Goal: Task Accomplishment & Management: Manage account settings

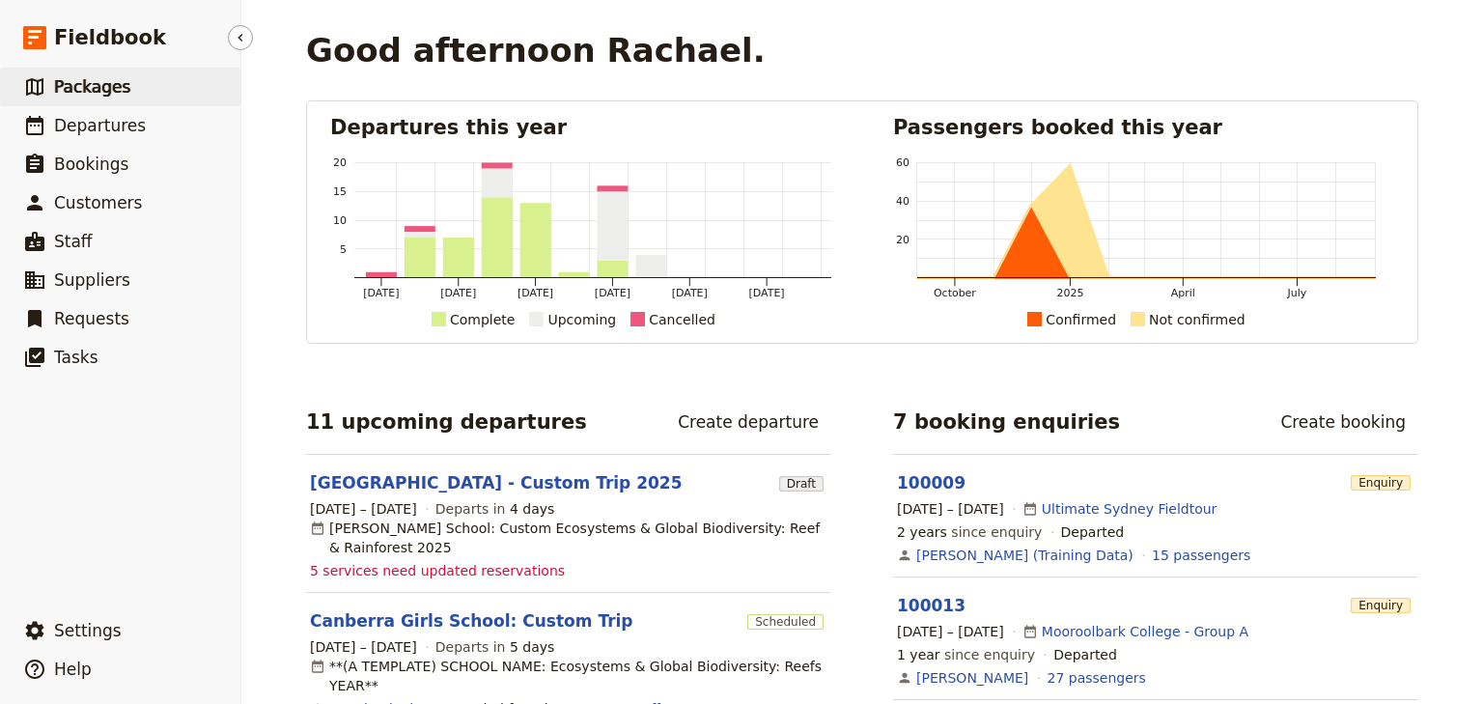
click at [77, 86] on span "Packages" at bounding box center [92, 86] width 76 height 19
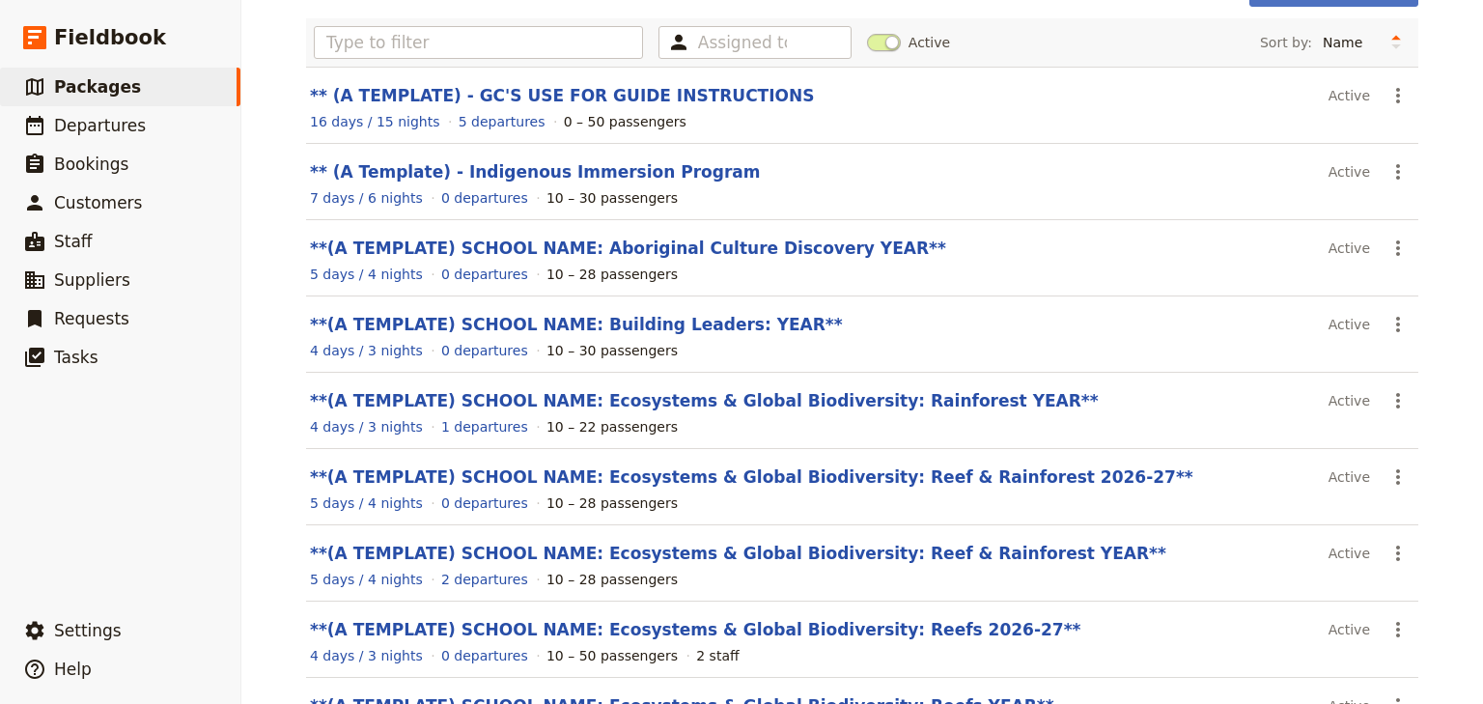
scroll to position [154, 0]
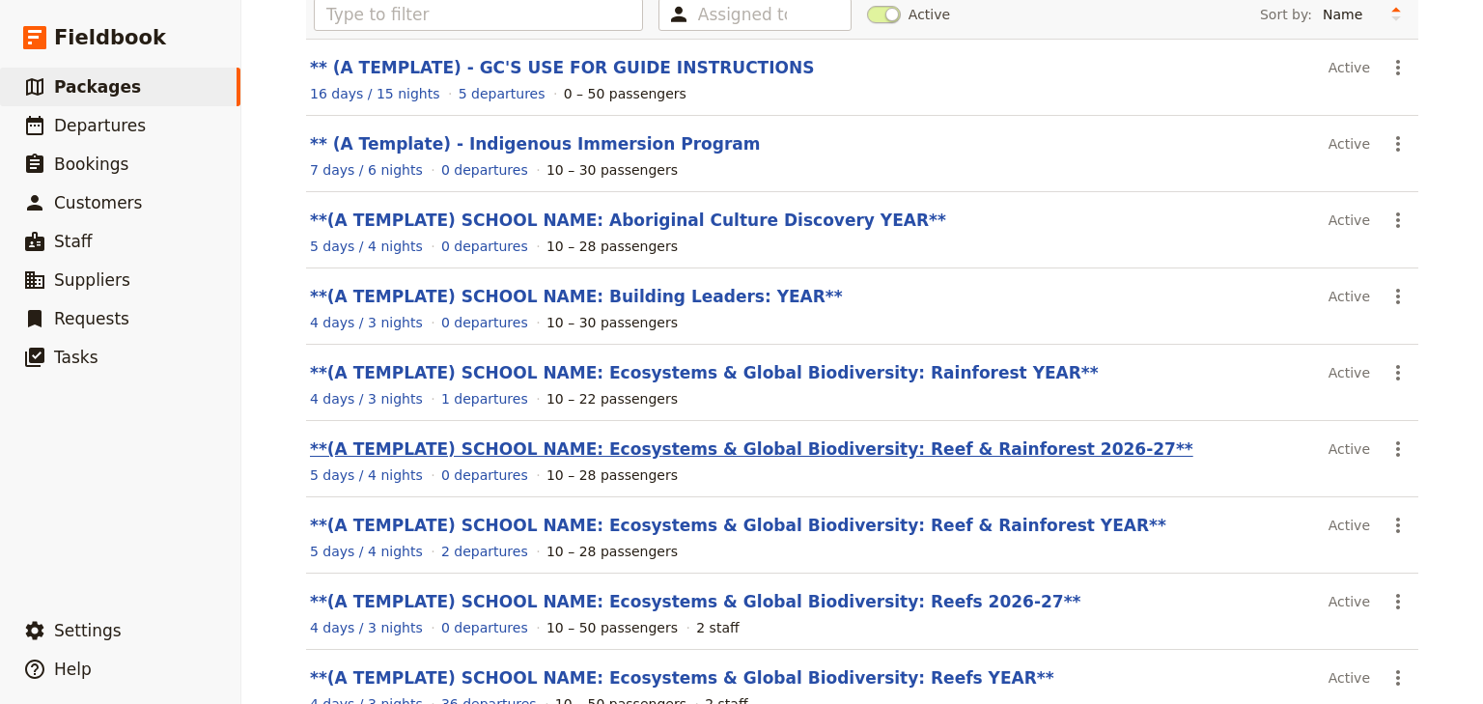
click at [468, 444] on link "**(A TEMPLATE) SCHOOL NAME: Ecosystems & Global Biodiversity: Reef & Rainforest…" at bounding box center [751, 448] width 883 height 19
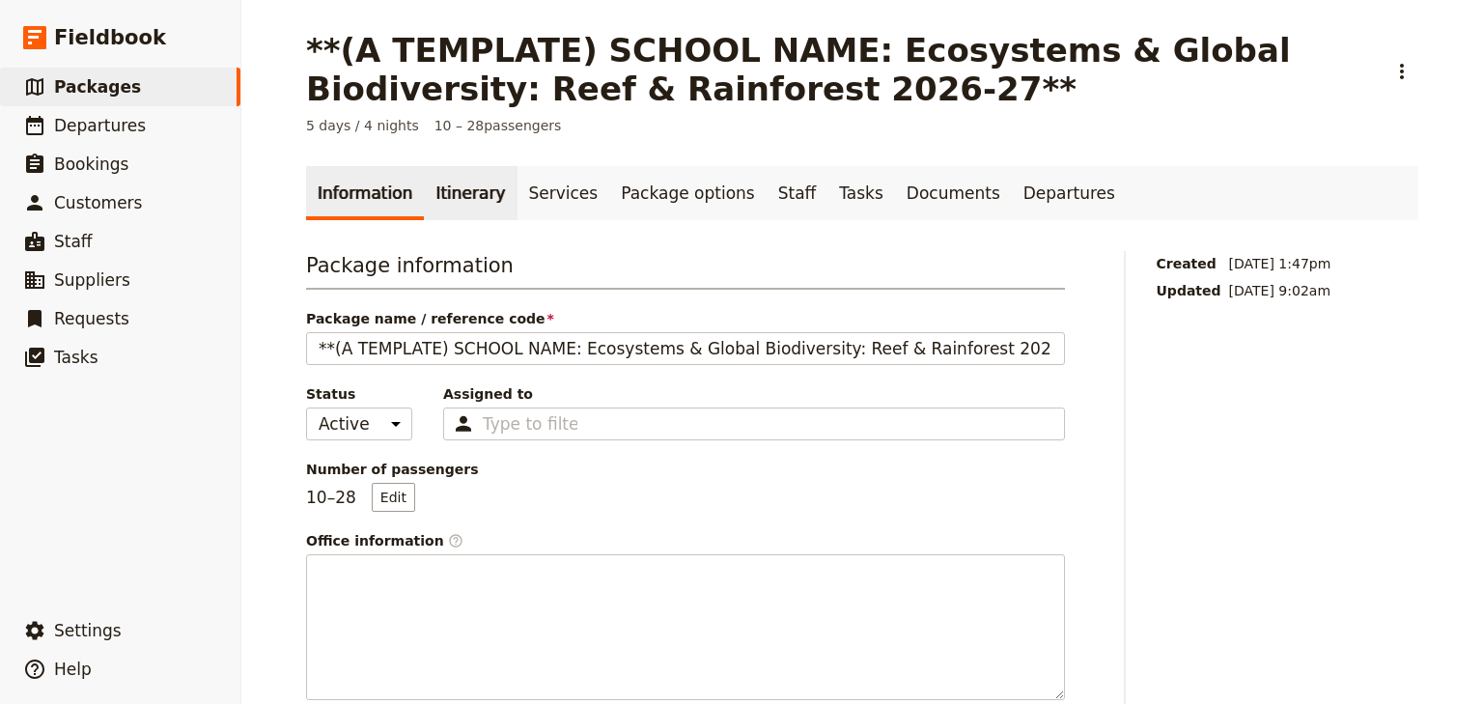
click at [445, 180] on link "Itinerary" at bounding box center [470, 193] width 93 height 54
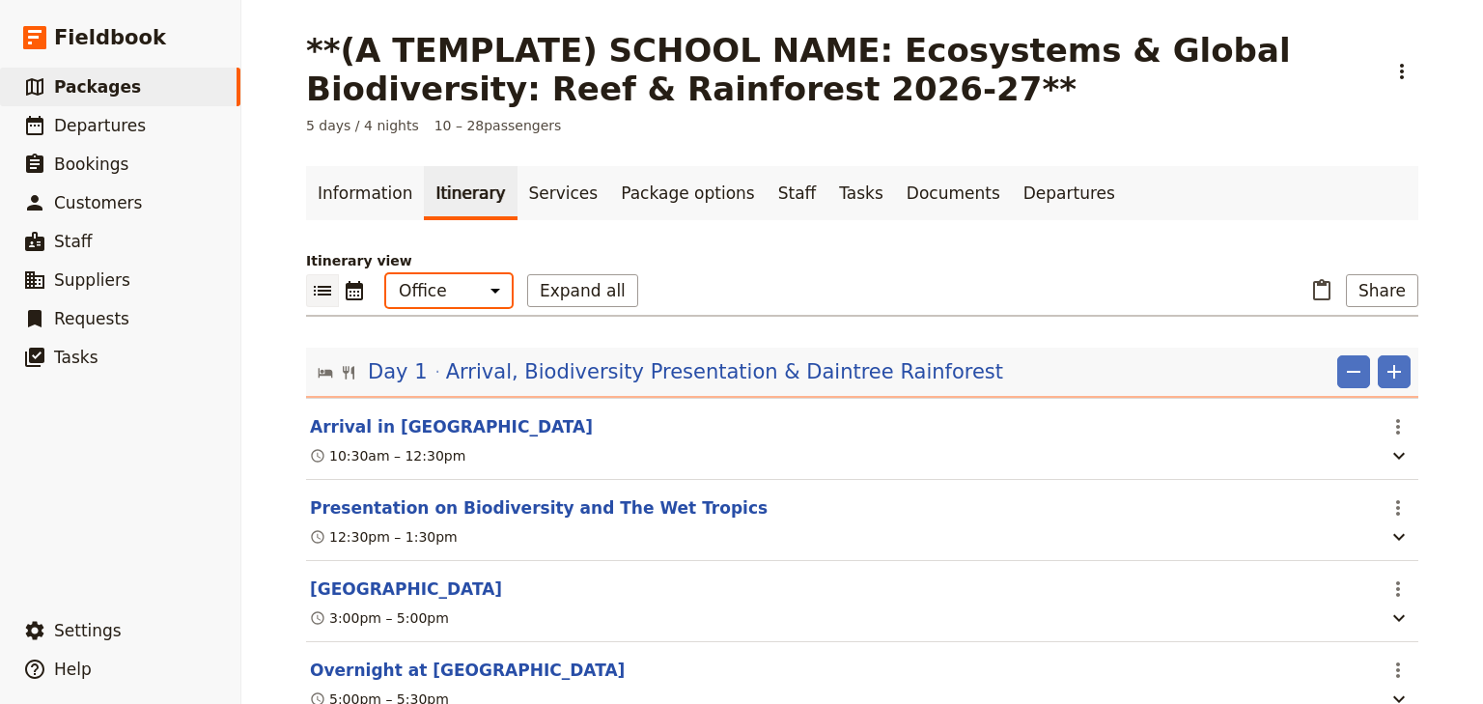
click at [444, 299] on select "Office Guide Passenger Sales" at bounding box center [449, 290] width 126 height 33
select select "STAFF"
click at [386, 274] on select "Office Guide Passenger Sales" at bounding box center [449, 290] width 126 height 33
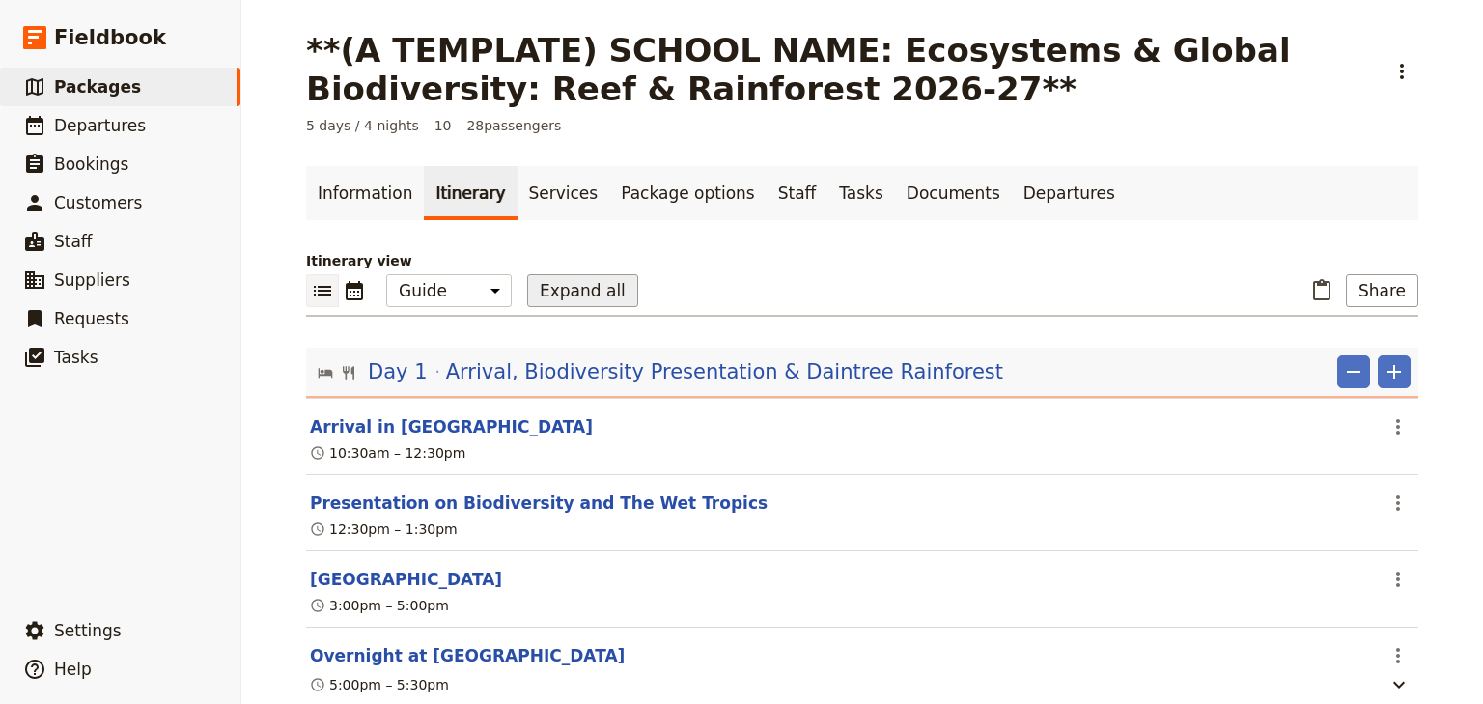
click at [543, 292] on button "Expand all" at bounding box center [582, 290] width 111 height 33
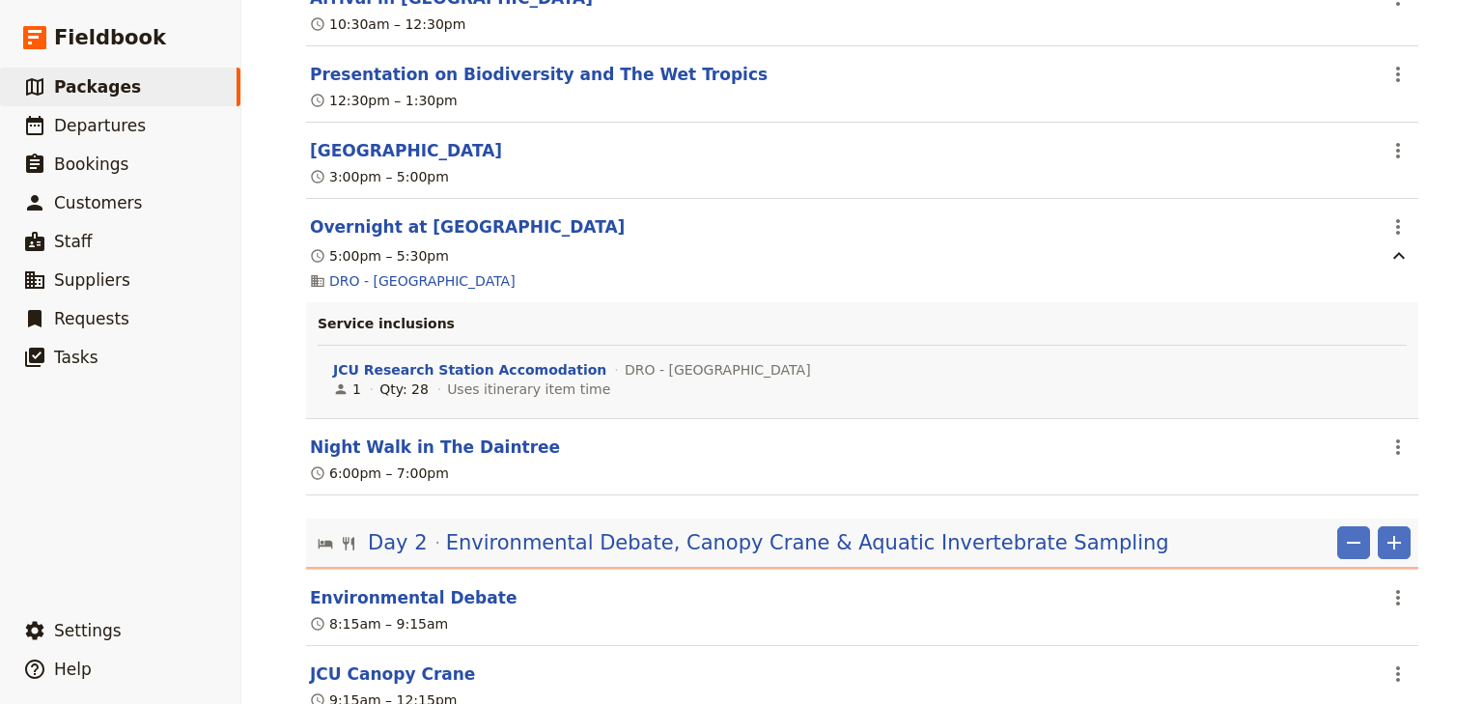
scroll to position [463, 0]
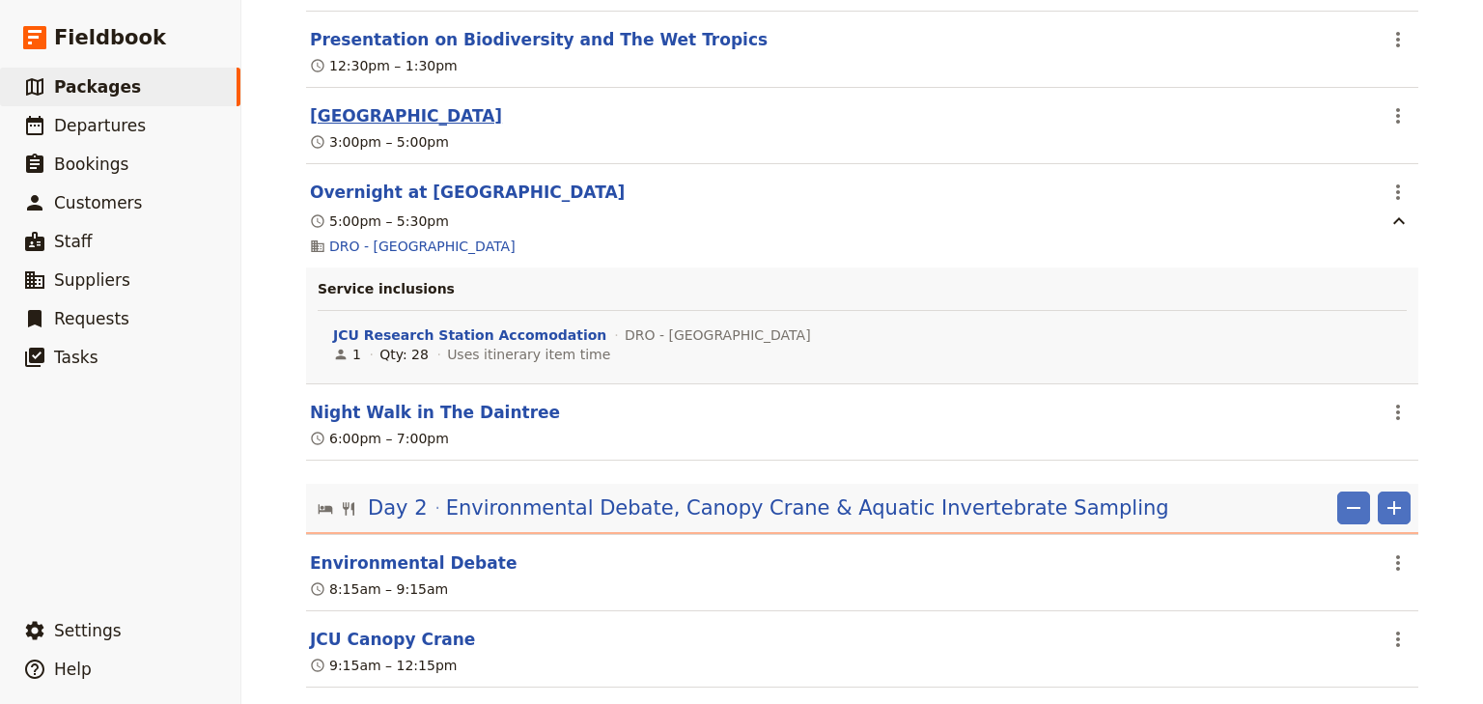
click at [444, 116] on button "Daintree Rainforest Research Station" at bounding box center [406, 115] width 192 height 23
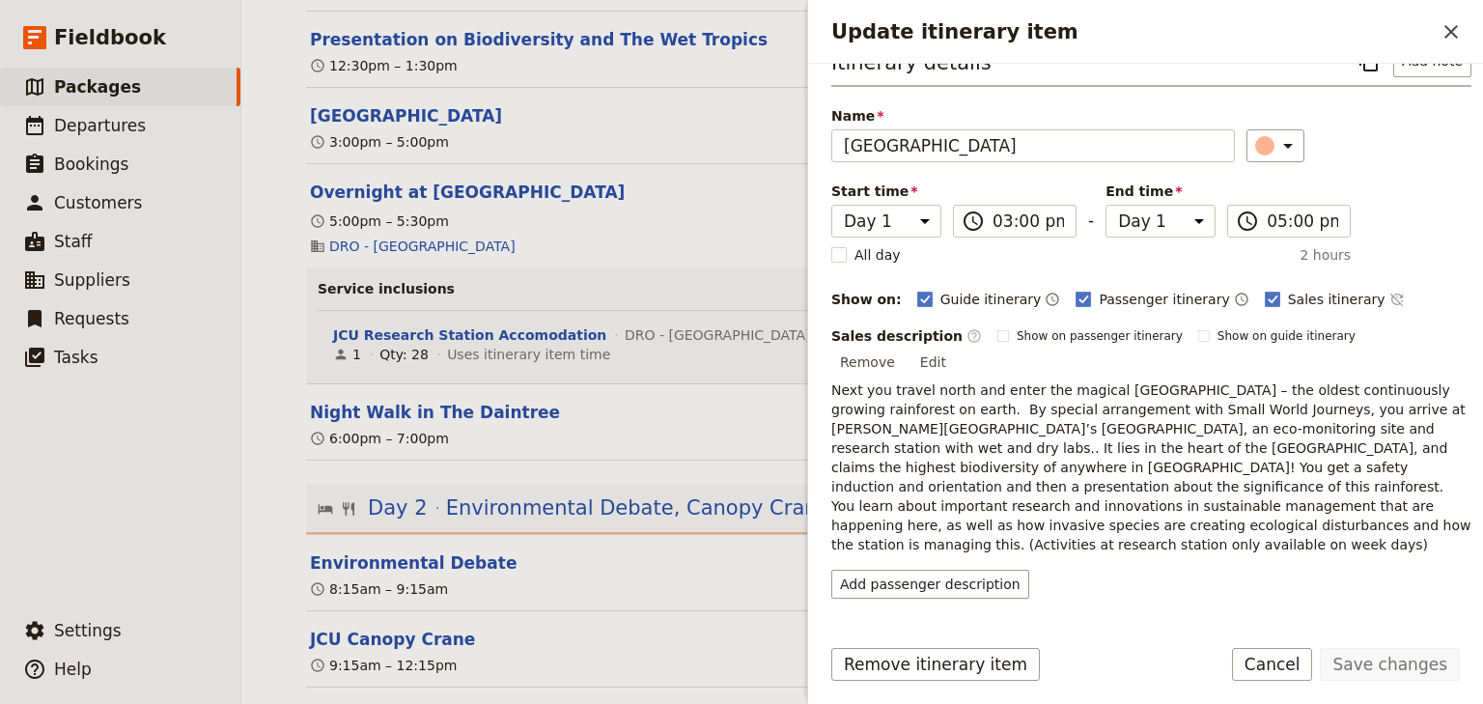
scroll to position [54, 0]
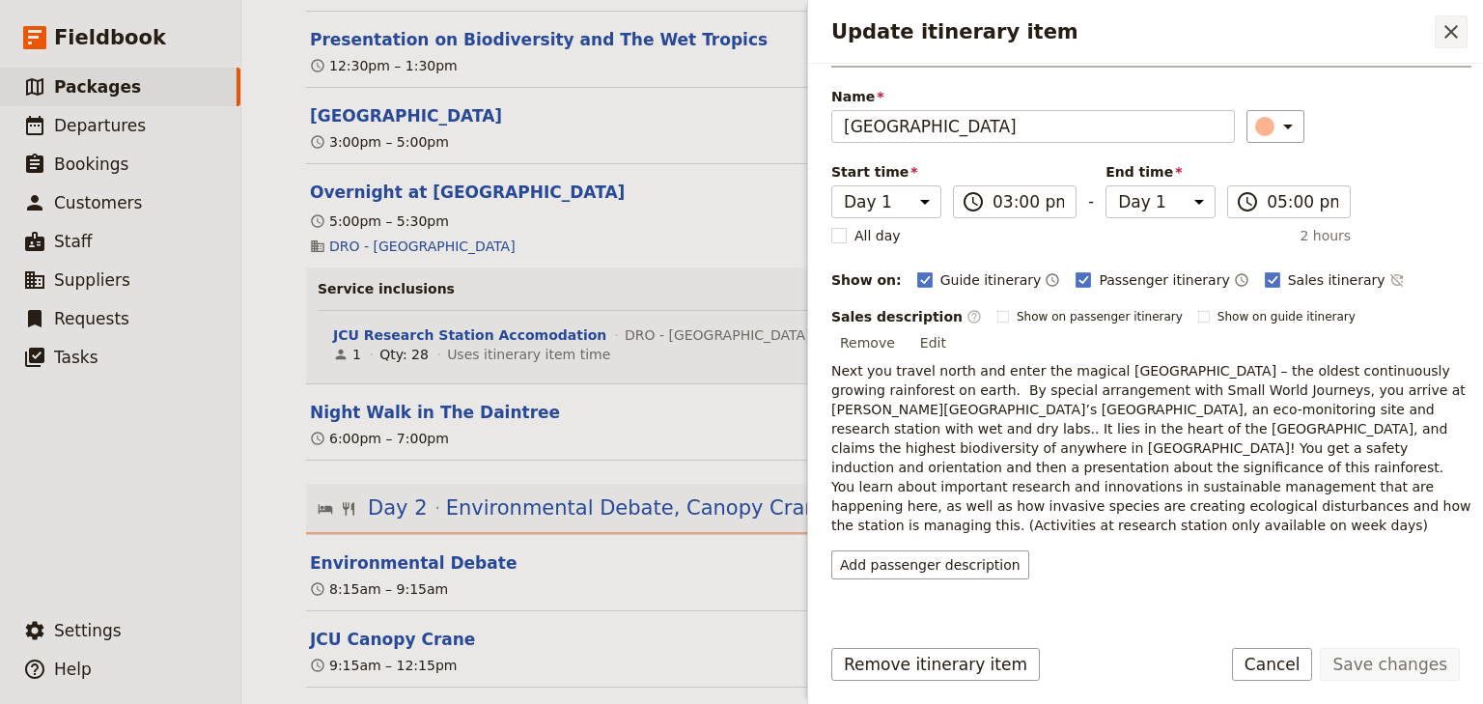
click at [1460, 26] on icon "Close drawer" at bounding box center [1451, 31] width 23 height 23
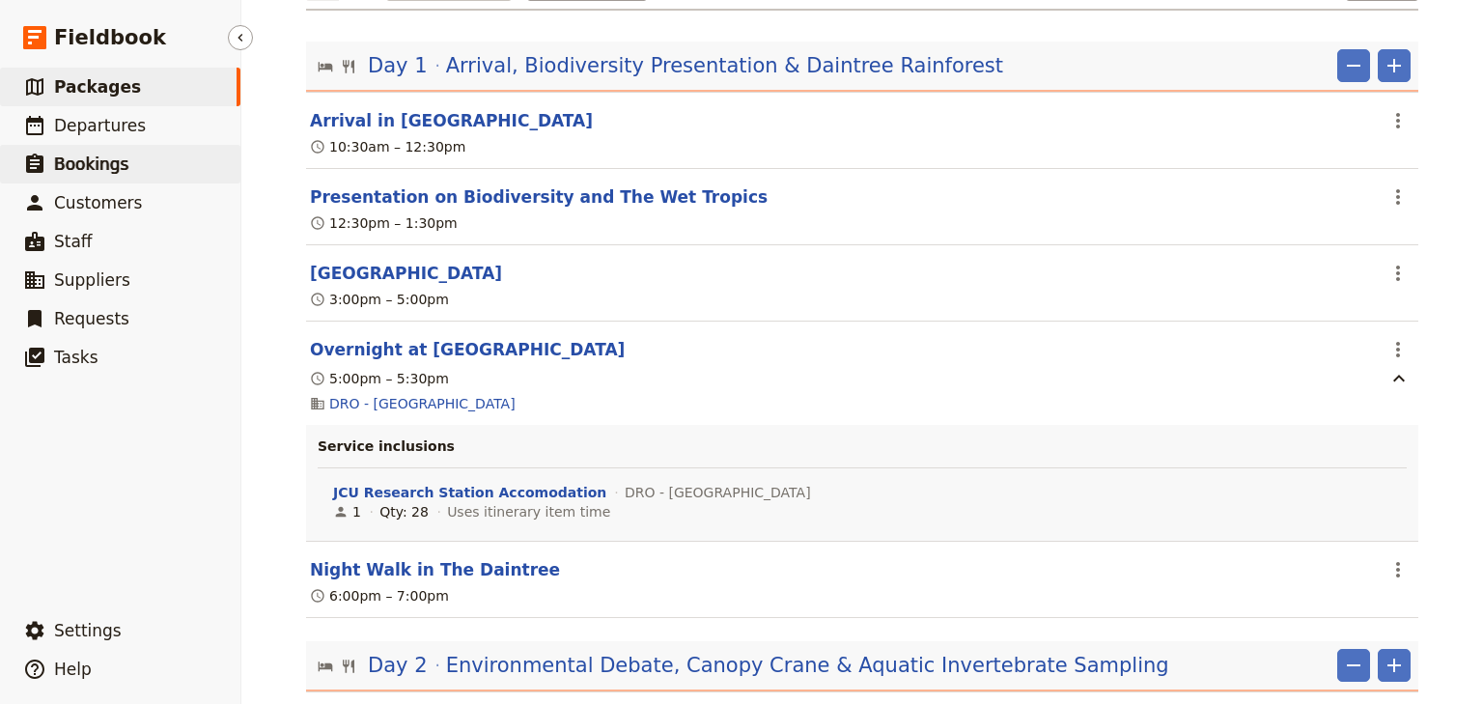
scroll to position [222, 0]
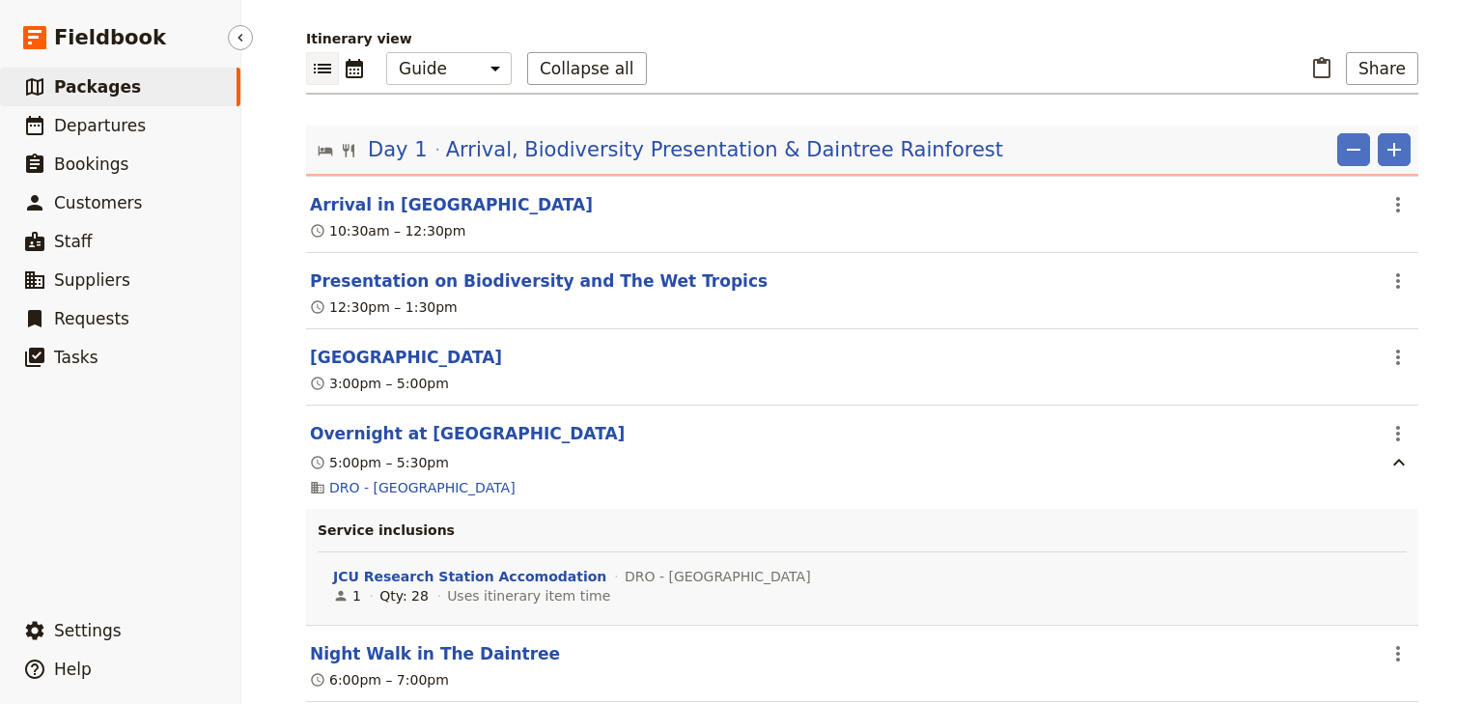
click at [104, 88] on span "Packages" at bounding box center [97, 86] width 87 height 19
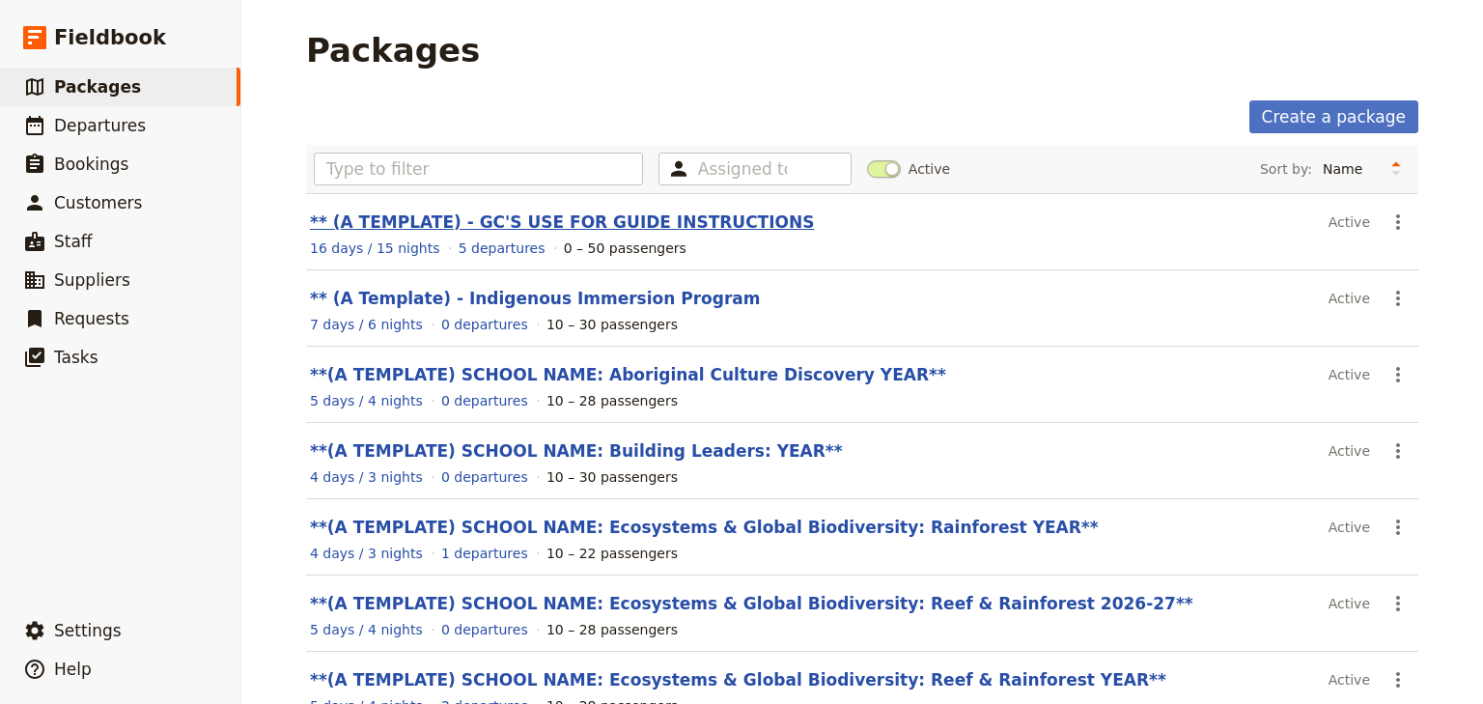
click at [651, 216] on link "** (A TEMPLATE) - GC'S USE FOR GUIDE INSTRUCTIONS" at bounding box center [562, 221] width 504 height 19
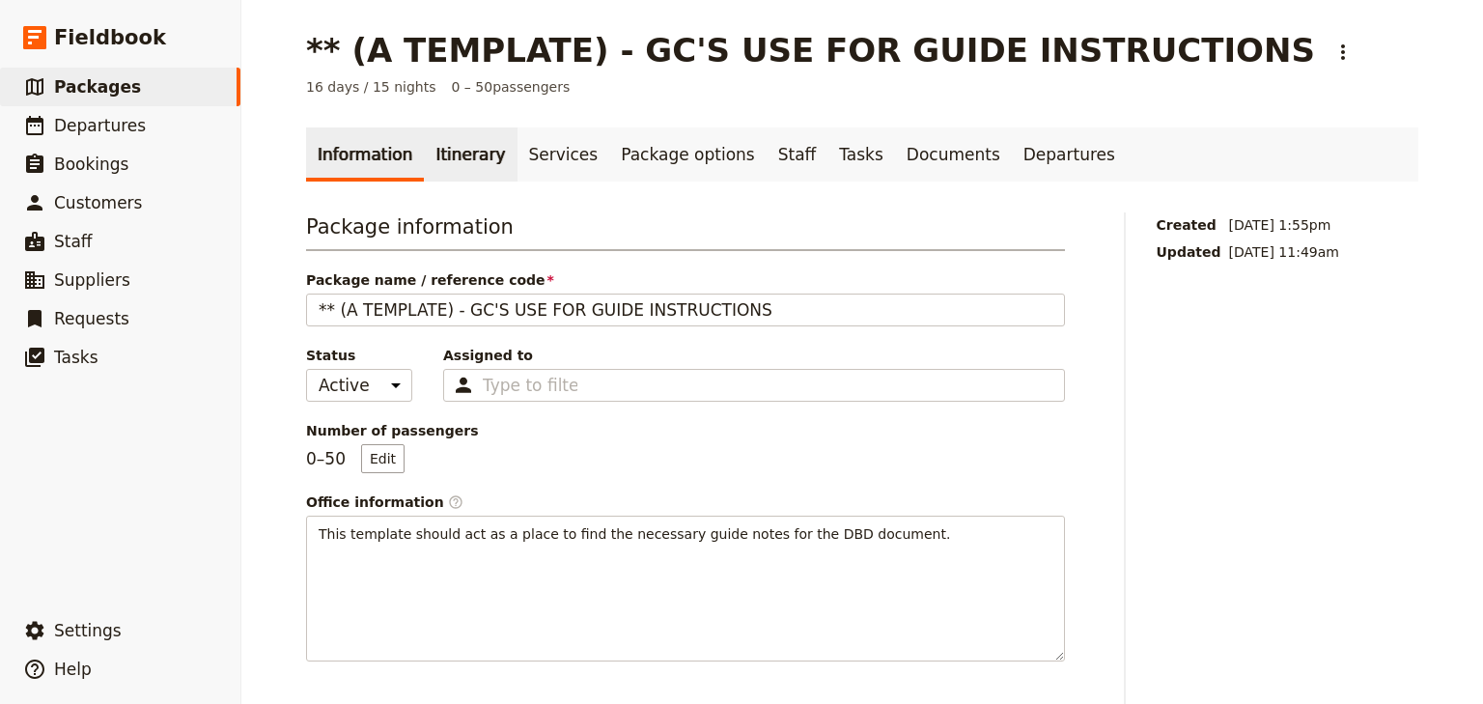
click at [452, 158] on link "Itinerary" at bounding box center [470, 154] width 93 height 54
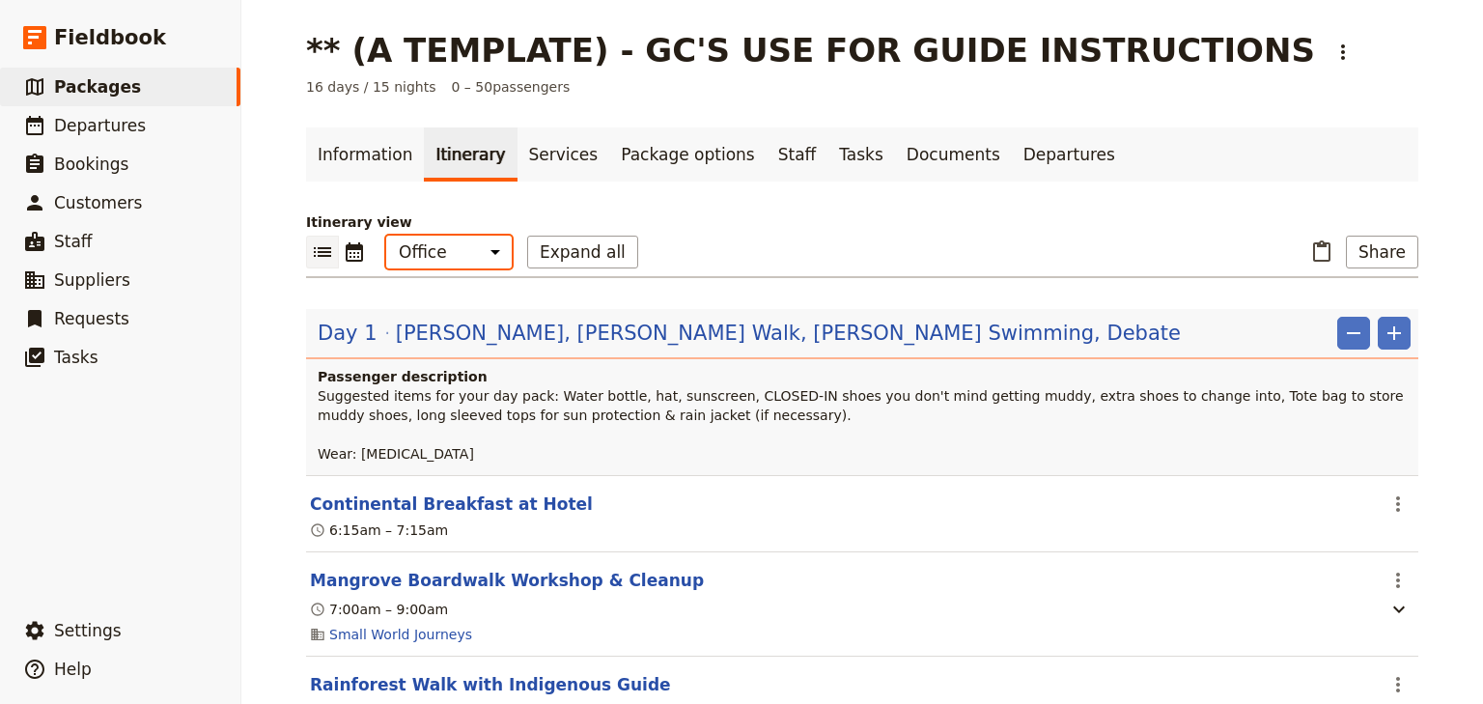
click at [464, 250] on select "Office Guide Passenger Sales" at bounding box center [449, 252] width 126 height 33
select select "STAFF"
click at [386, 236] on select "Office Guide Passenger Sales" at bounding box center [449, 252] width 126 height 33
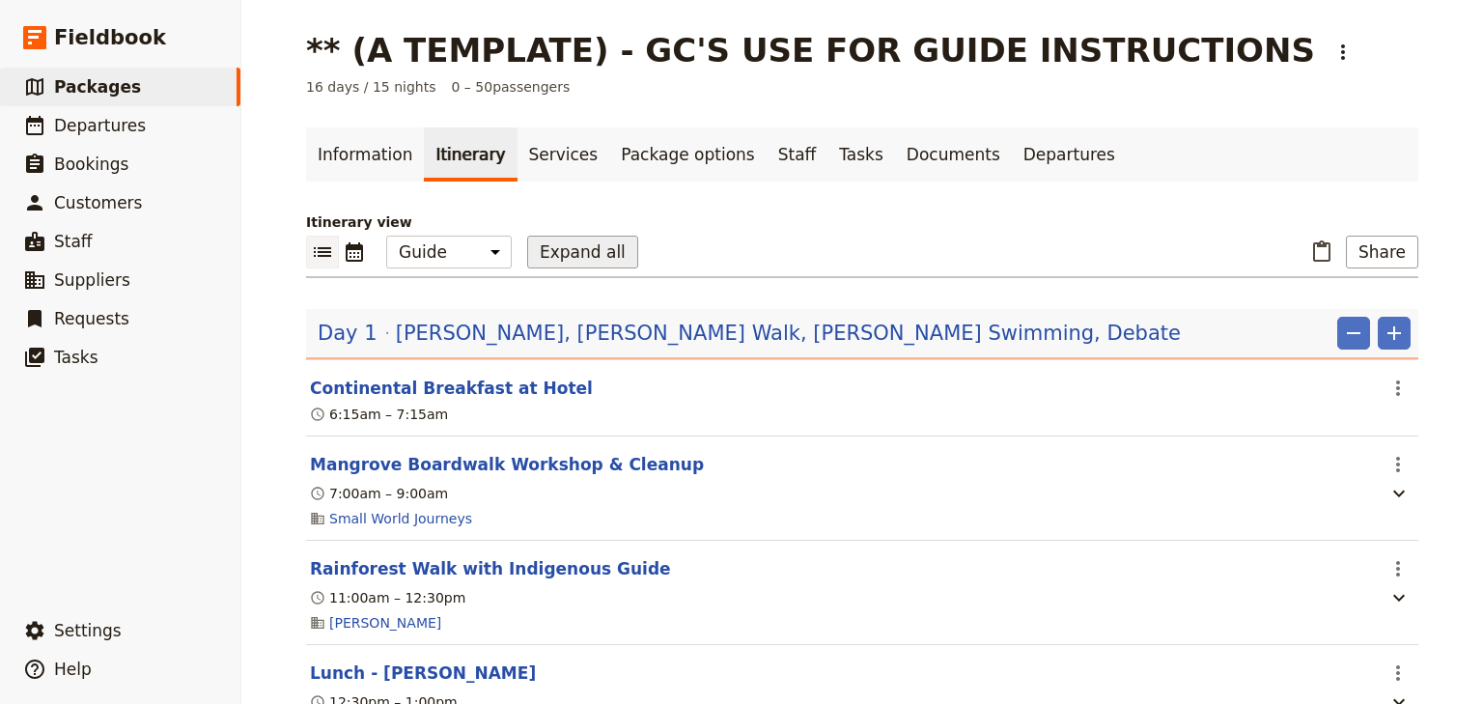
click at [552, 251] on button "Expand all" at bounding box center [582, 252] width 111 height 33
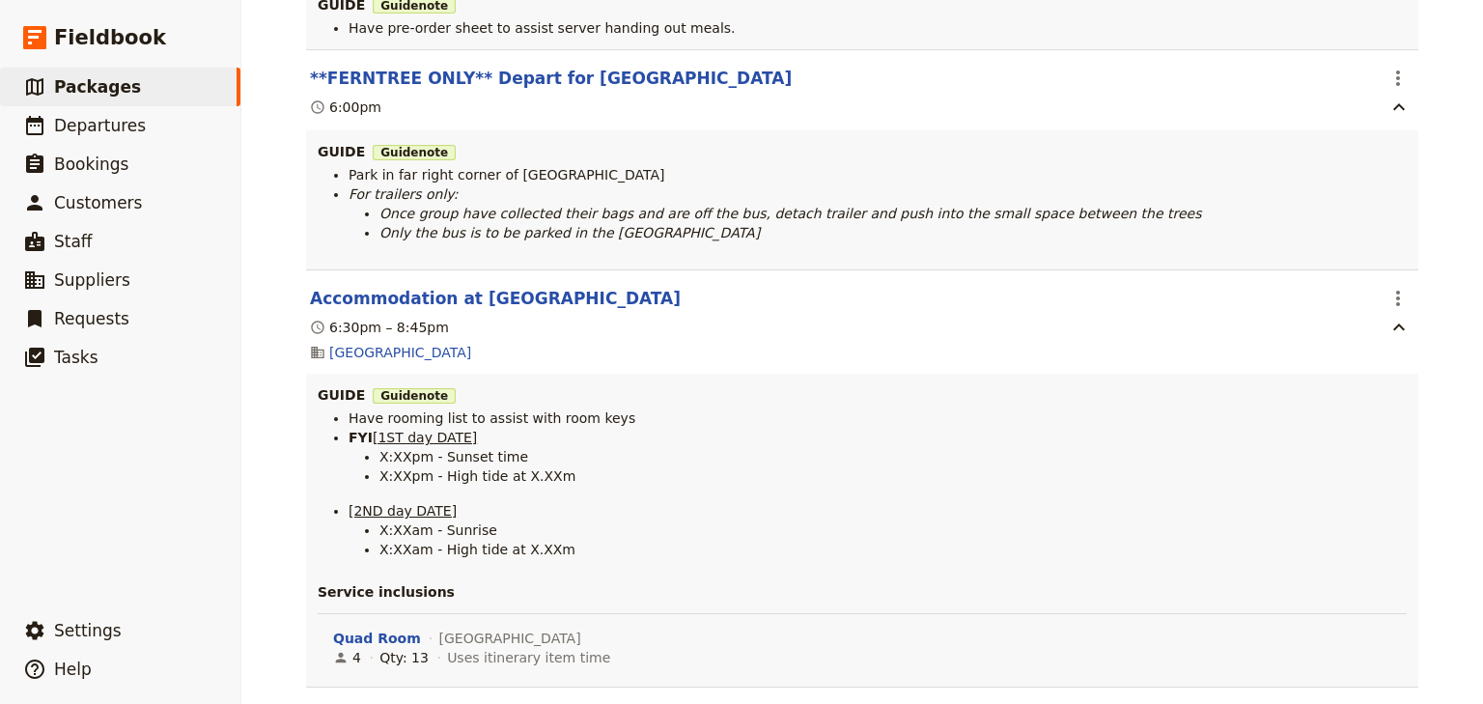
scroll to position [8651, 0]
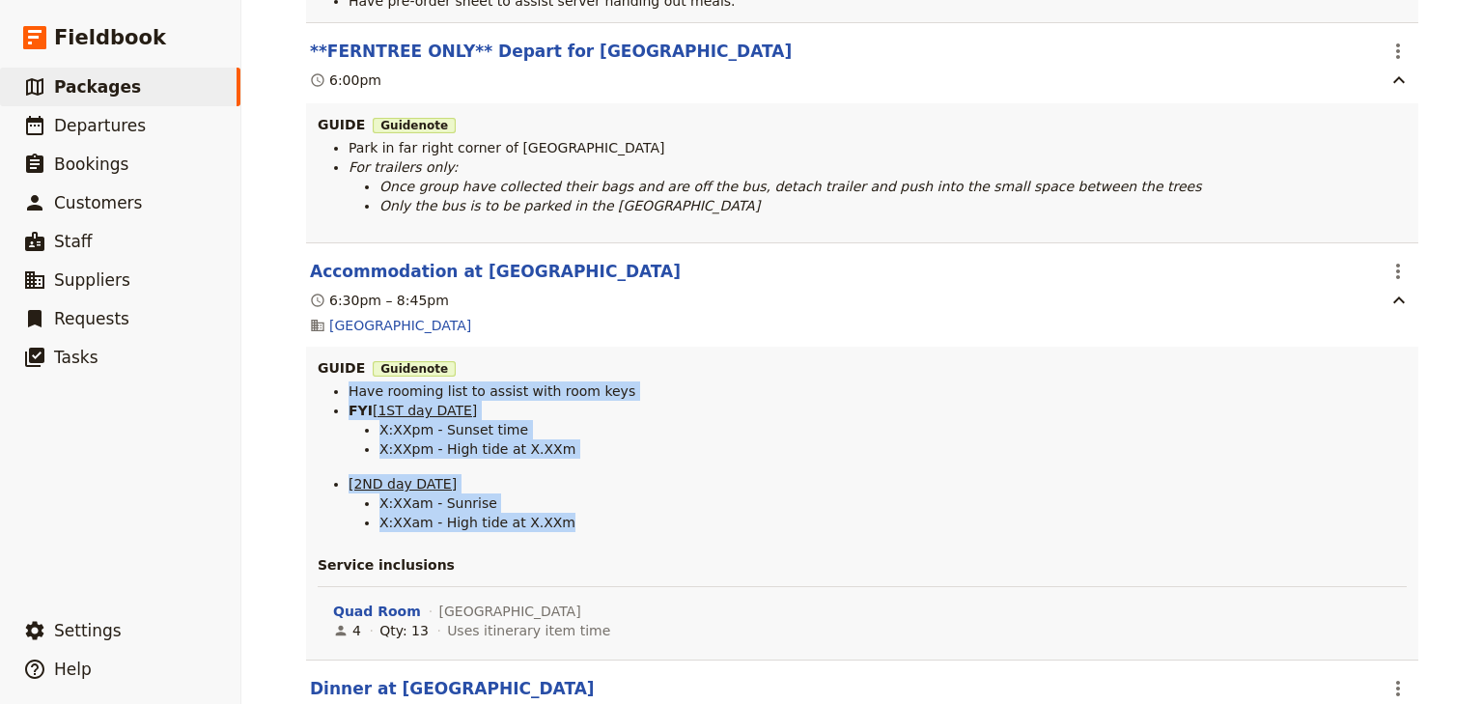
drag, startPoint x: 562, startPoint y: 535, endPoint x: 321, endPoint y: 402, distance: 275.7
click at [321, 402] on ul "Have rooming list to assist with room keys FYI [1ST day DATE] X:XXpm - Sunset t…" at bounding box center [862, 456] width 1089 height 151
copy ul "Have rooming list to assist with room keys FYI [1ST day DATE] X:XXpm - Sunset t…"
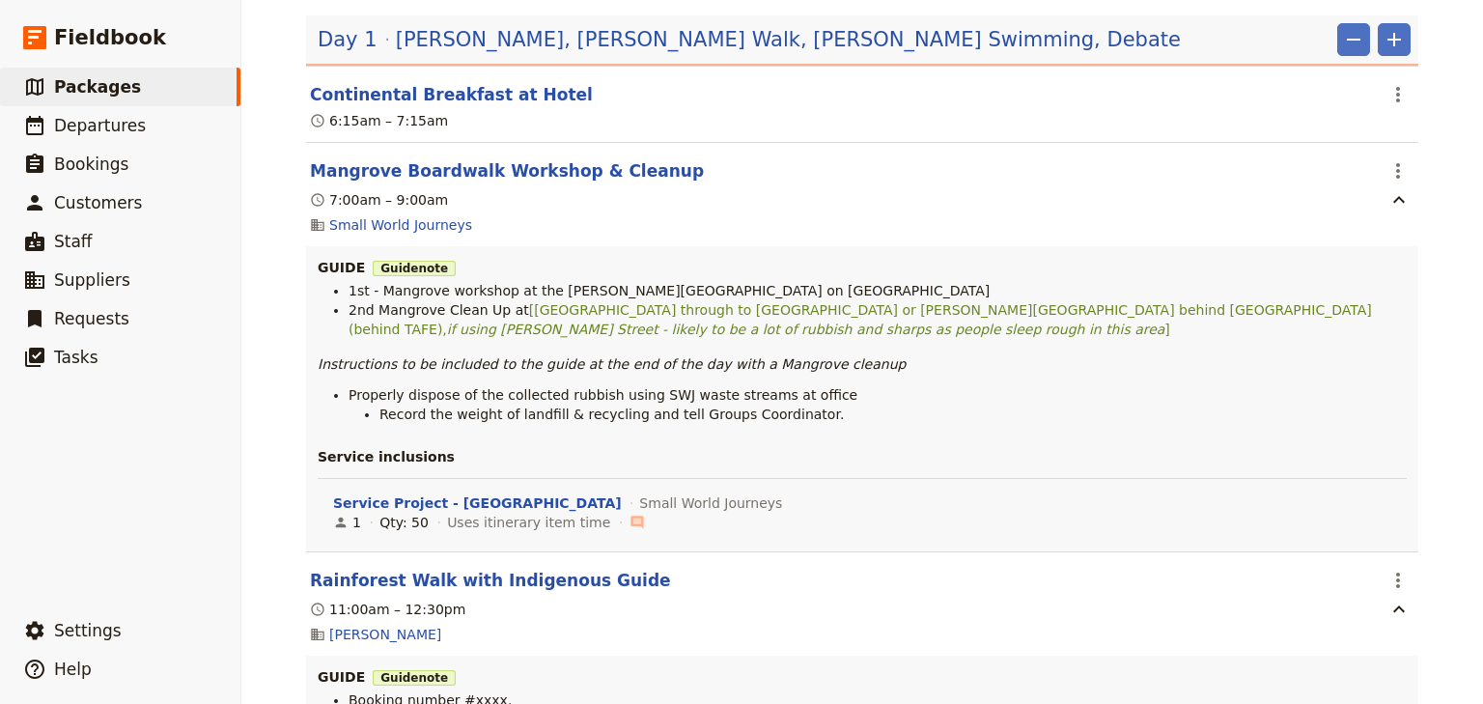
scroll to position [0, 0]
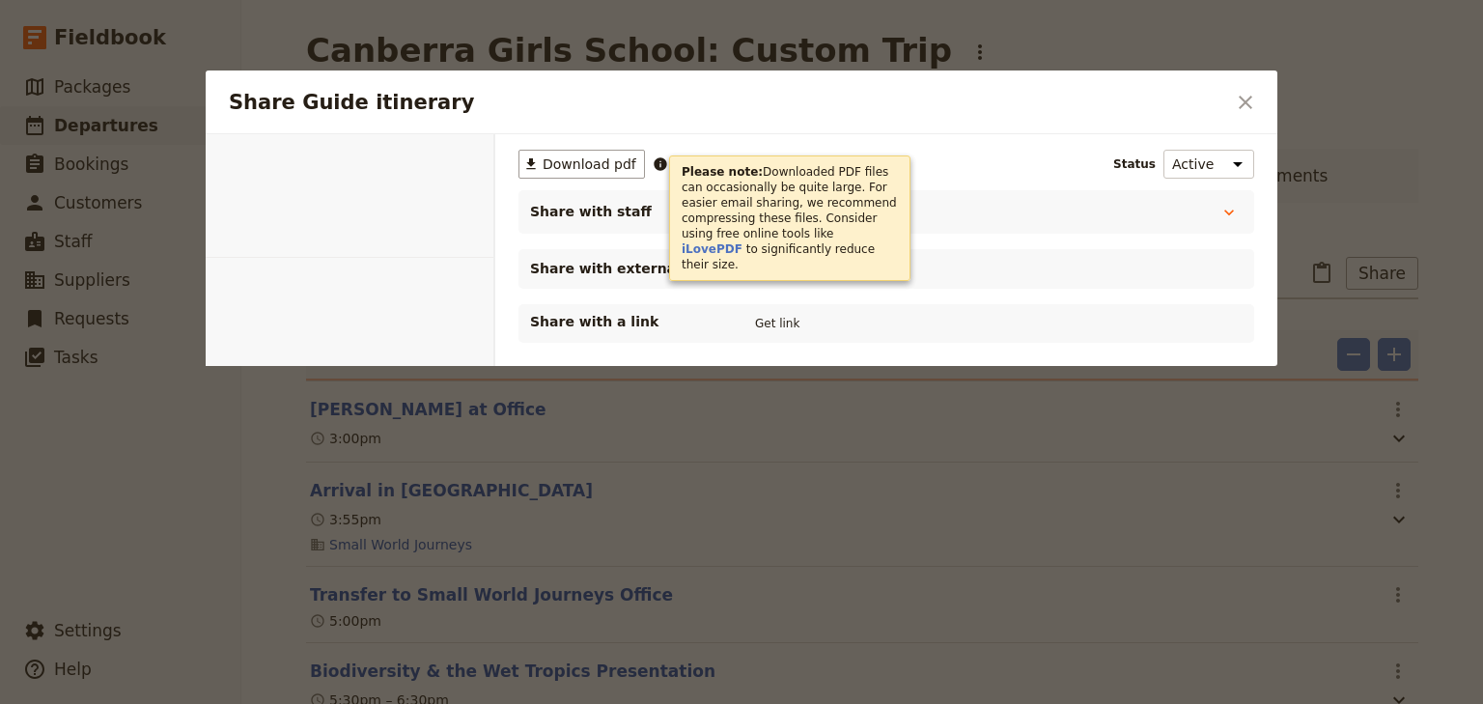
select select "STAFF"
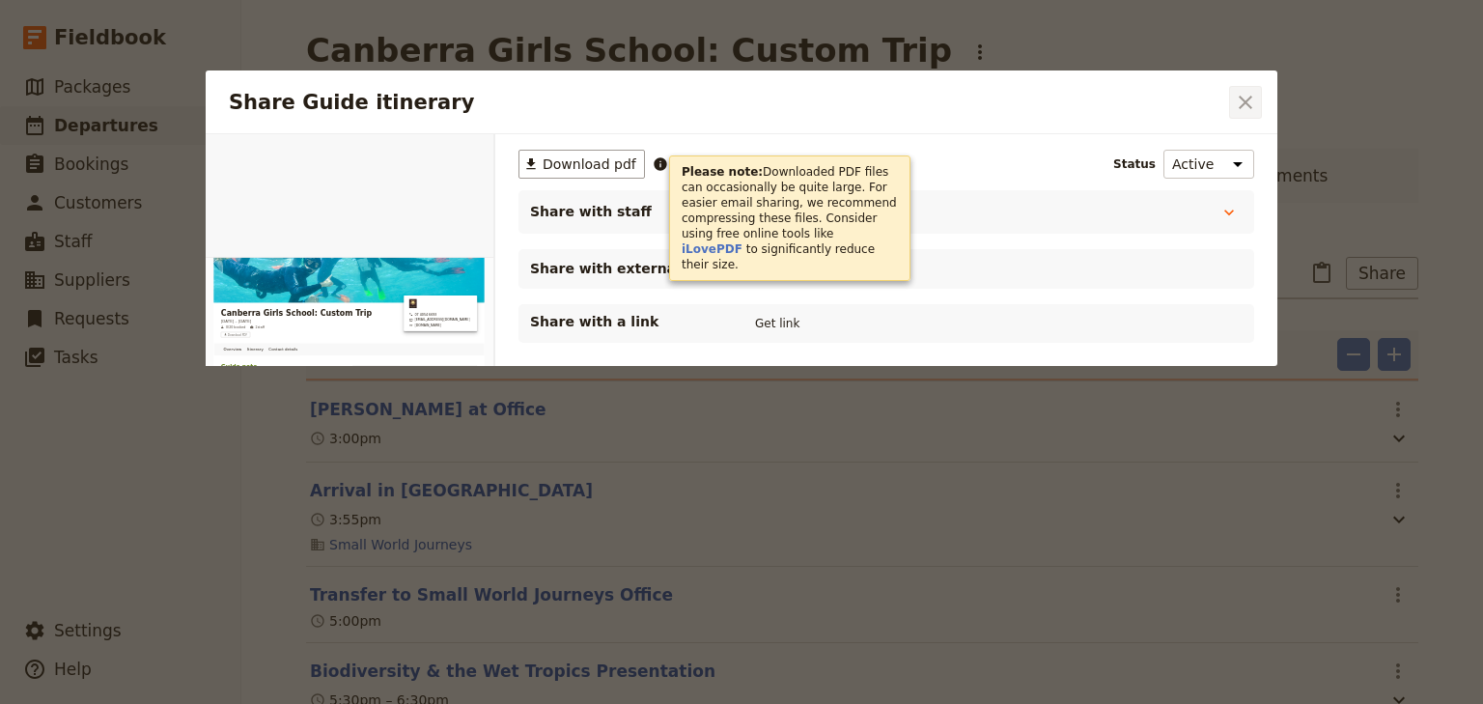
click at [1257, 106] on button "​" at bounding box center [1245, 102] width 33 height 33
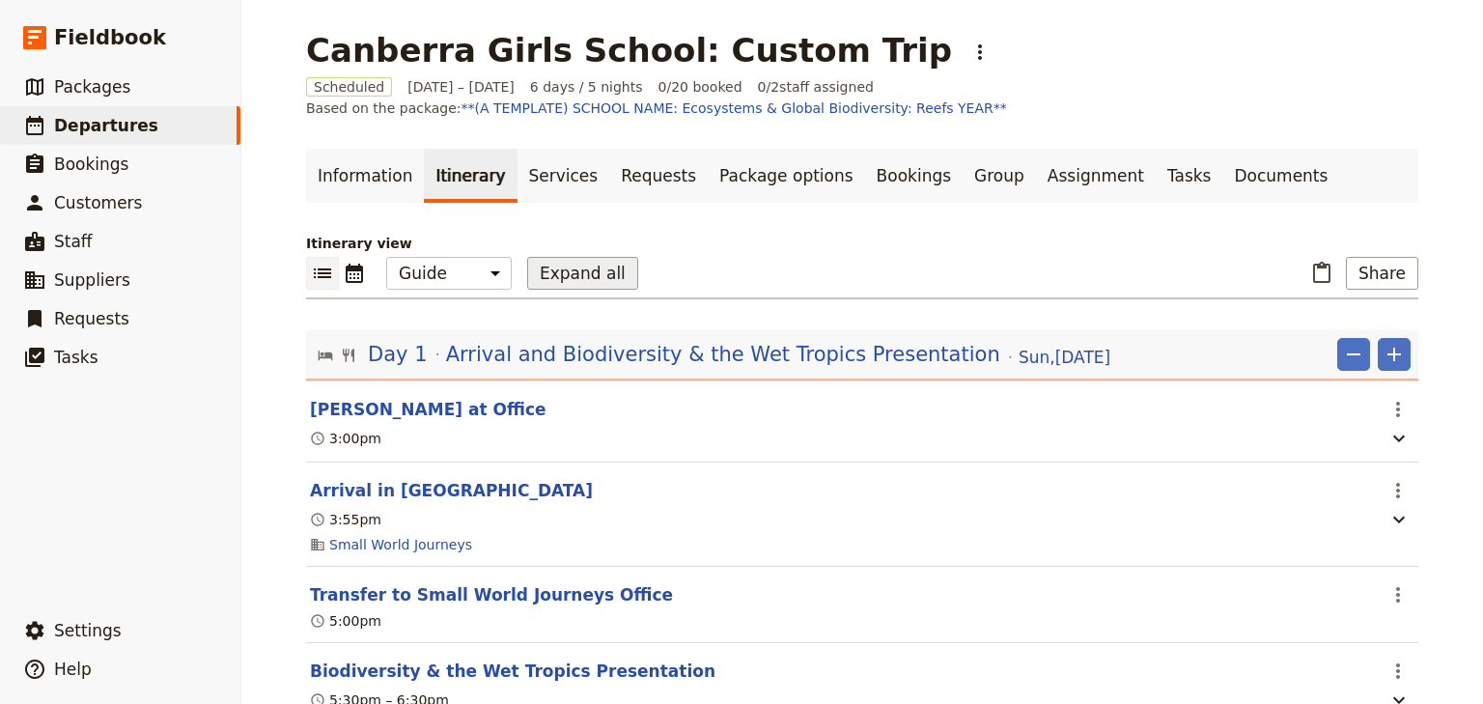
click at [533, 280] on button "Expand all" at bounding box center [582, 273] width 111 height 33
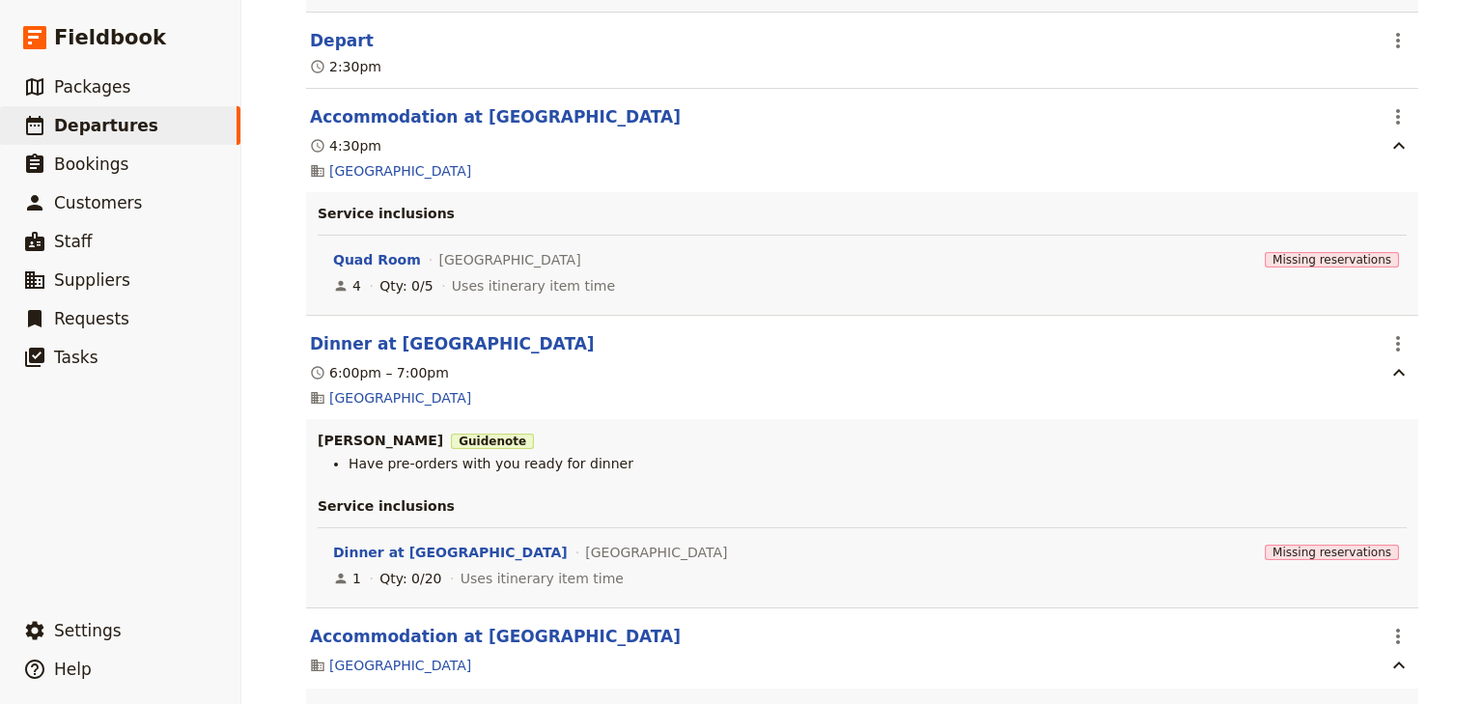
scroll to position [3939, 0]
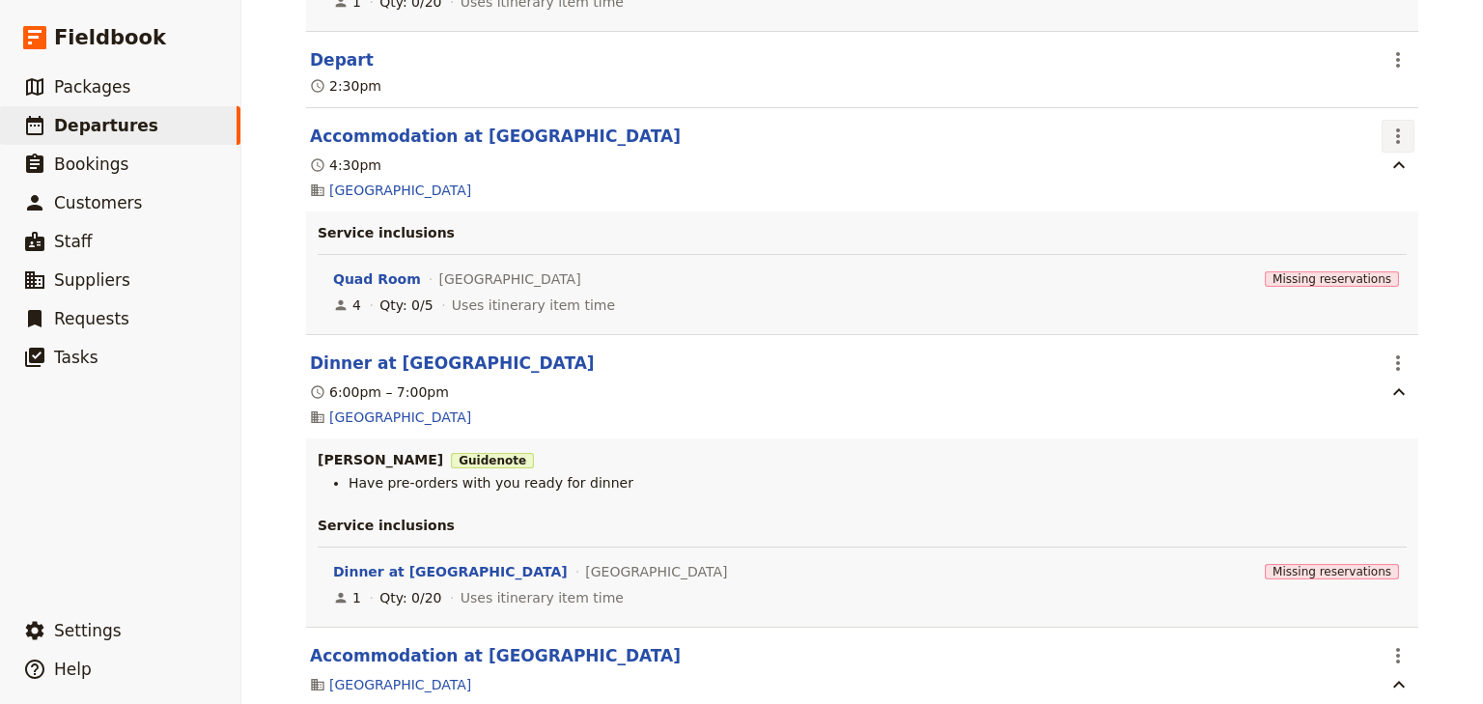
click at [1396, 148] on icon "Actions" at bounding box center [1398, 136] width 23 height 23
click at [1365, 182] on span "Edit this itinerary item" at bounding box center [1302, 191] width 152 height 19
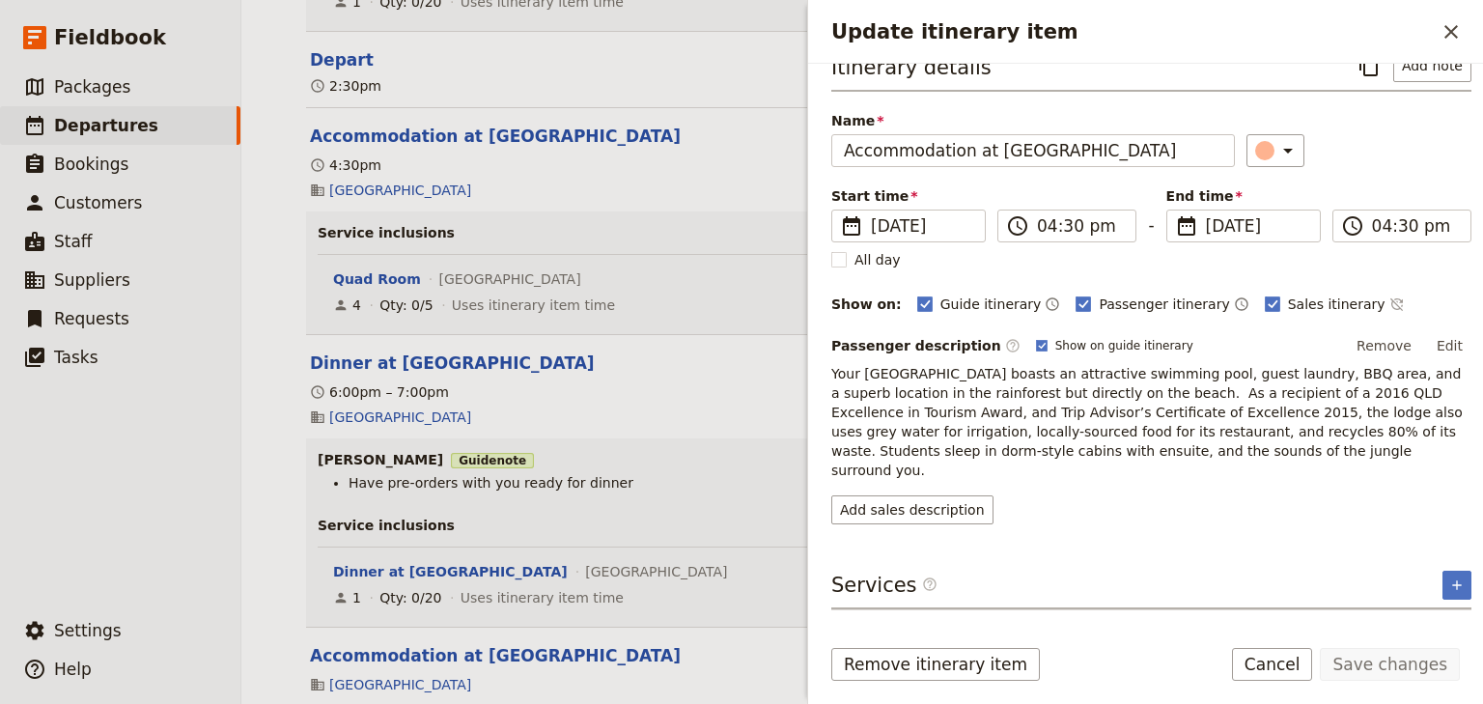
scroll to position [0, 0]
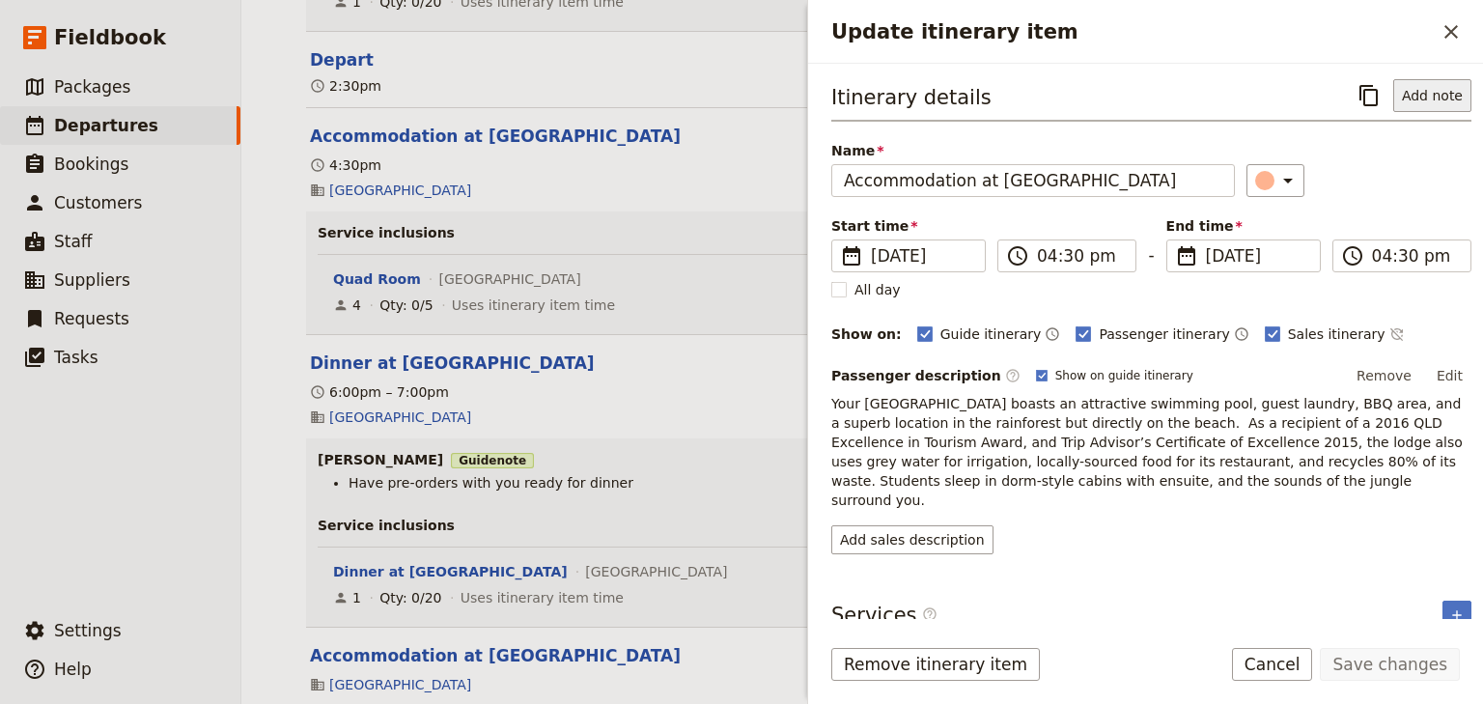
click at [1403, 100] on button "Add note" at bounding box center [1432, 95] width 78 height 33
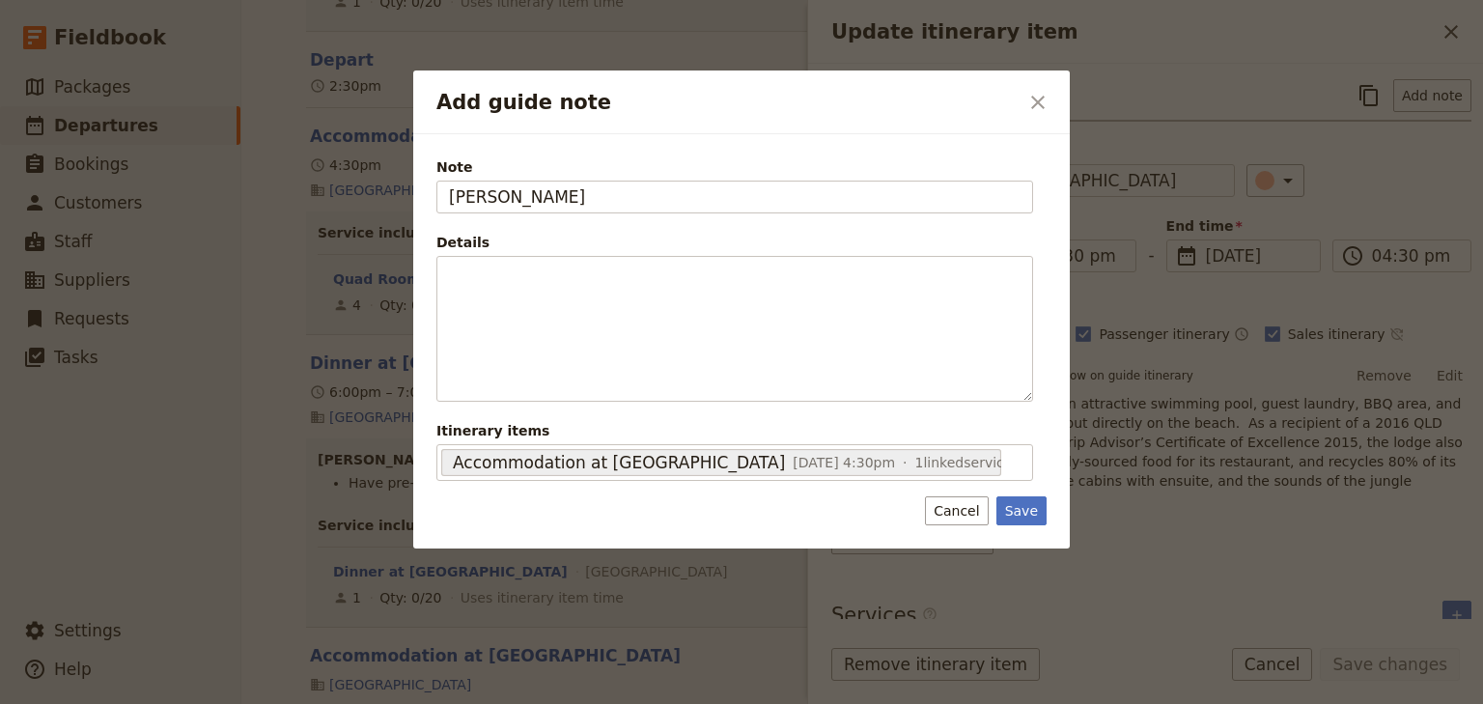
type input "[PERSON_NAME]"
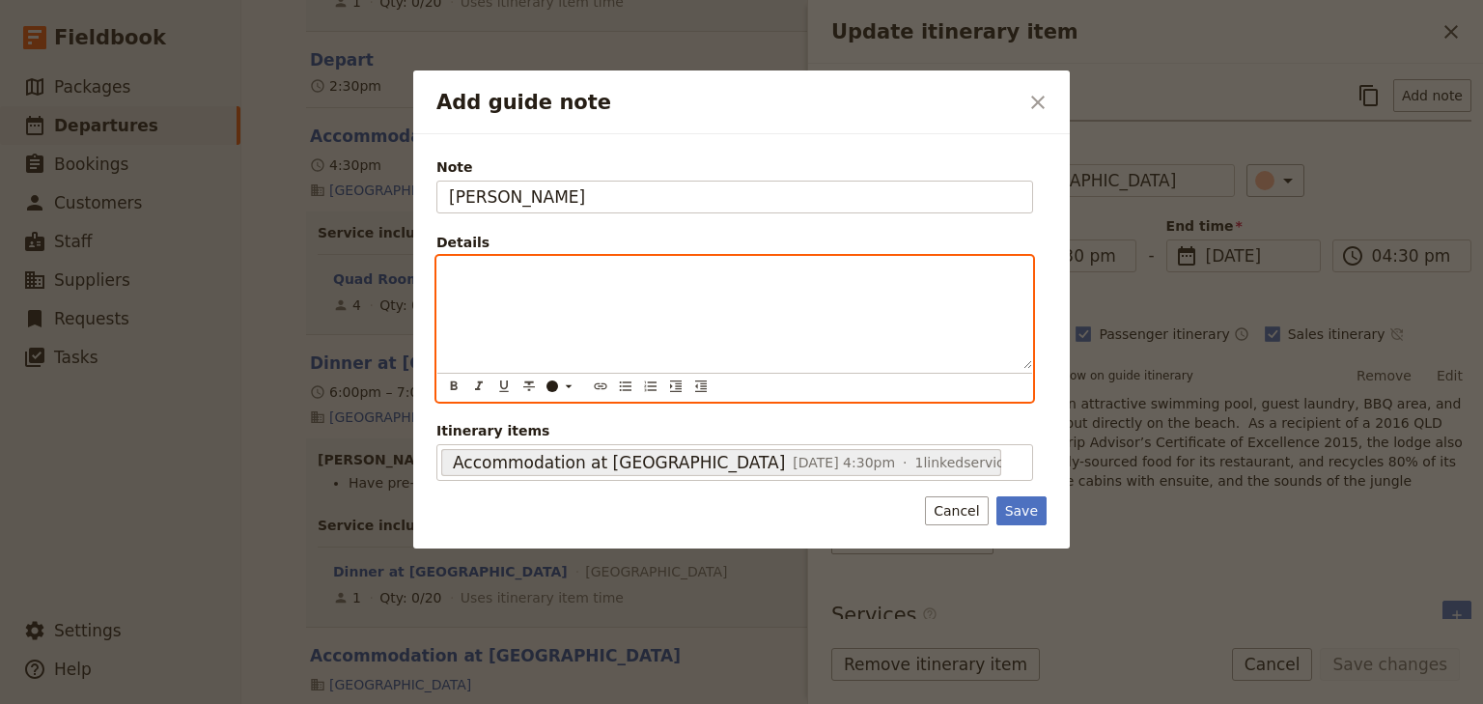
click at [489, 281] on p "Add guide note" at bounding box center [735, 274] width 572 height 19
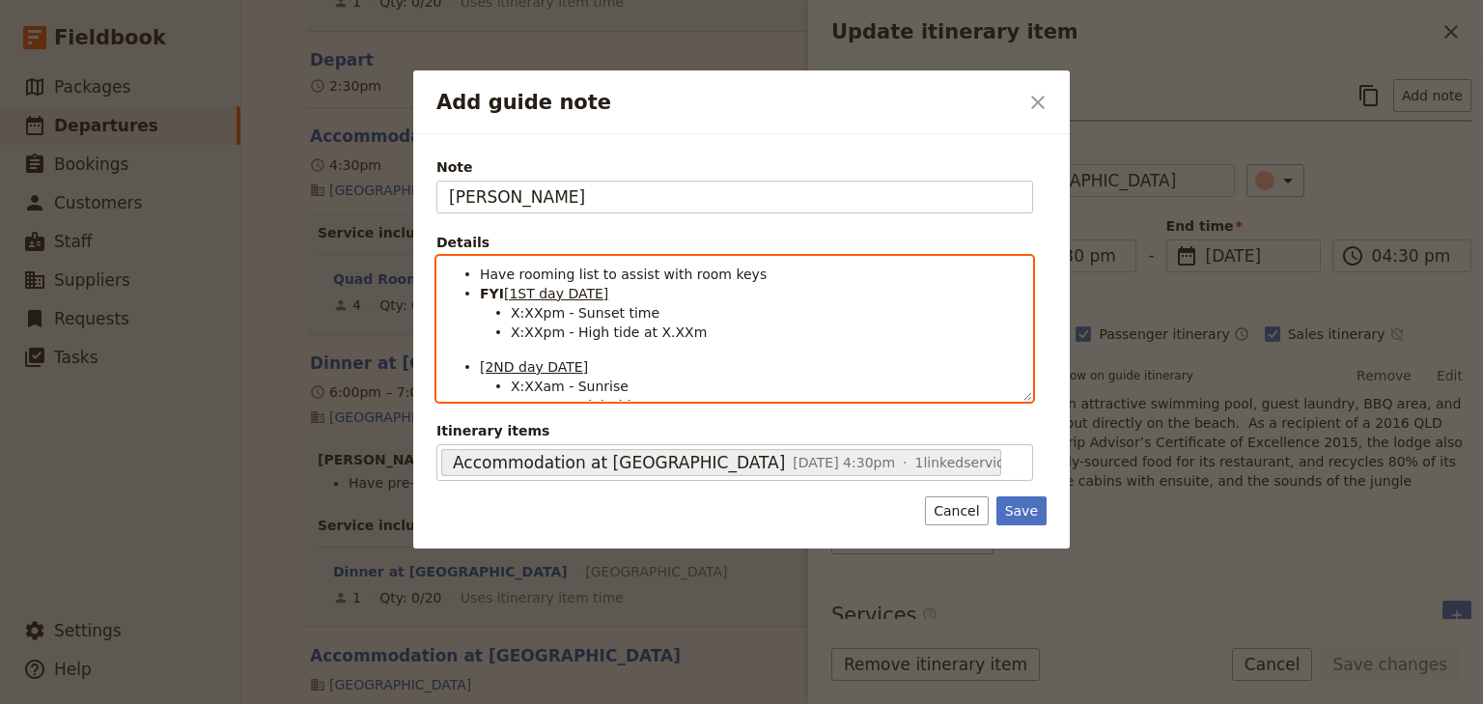
drag, startPoint x: 515, startPoint y: 311, endPoint x: 529, endPoint y: 326, distance: 21.2
click at [515, 311] on span "X:XXpm - Sunset time" at bounding box center [585, 312] width 149 height 15
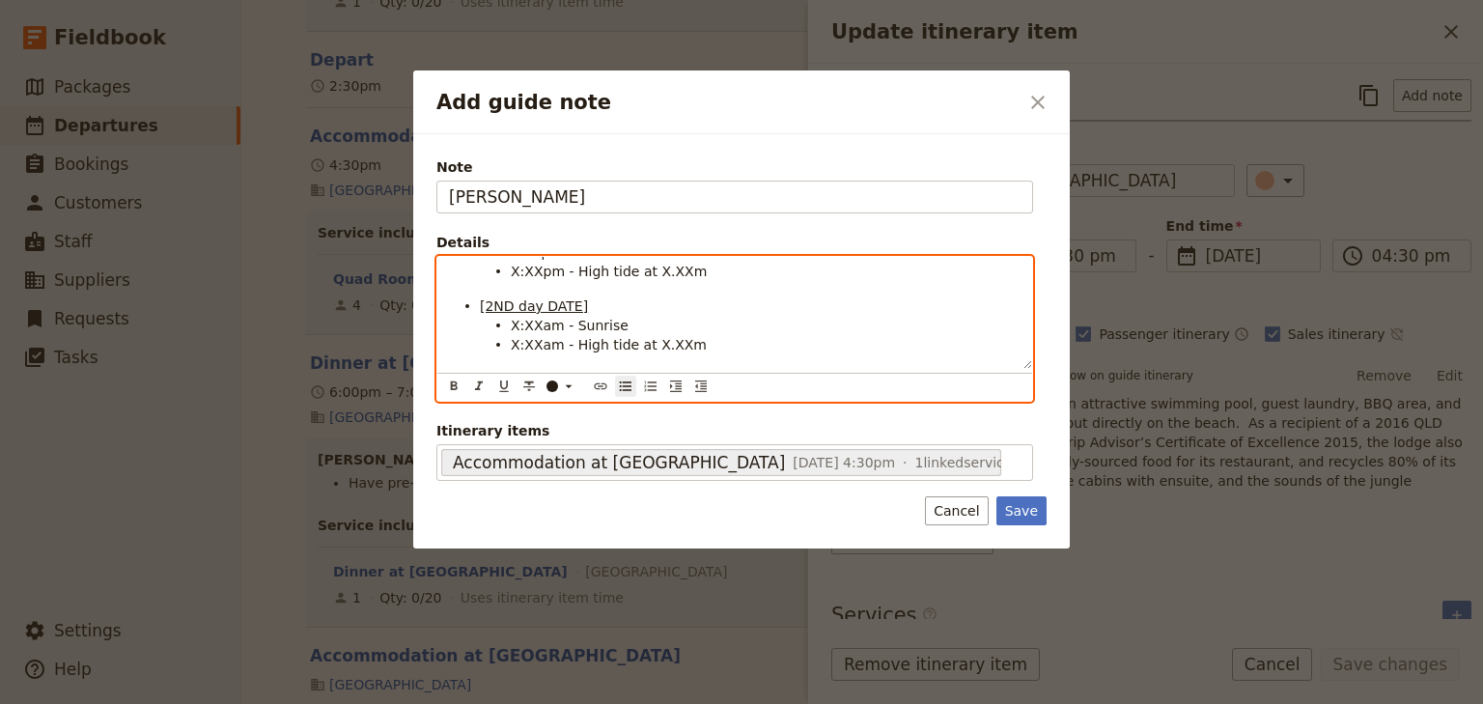
scroll to position [62, 0]
click at [516, 322] on span "X:XXam - Sunrise" at bounding box center [570, 324] width 118 height 15
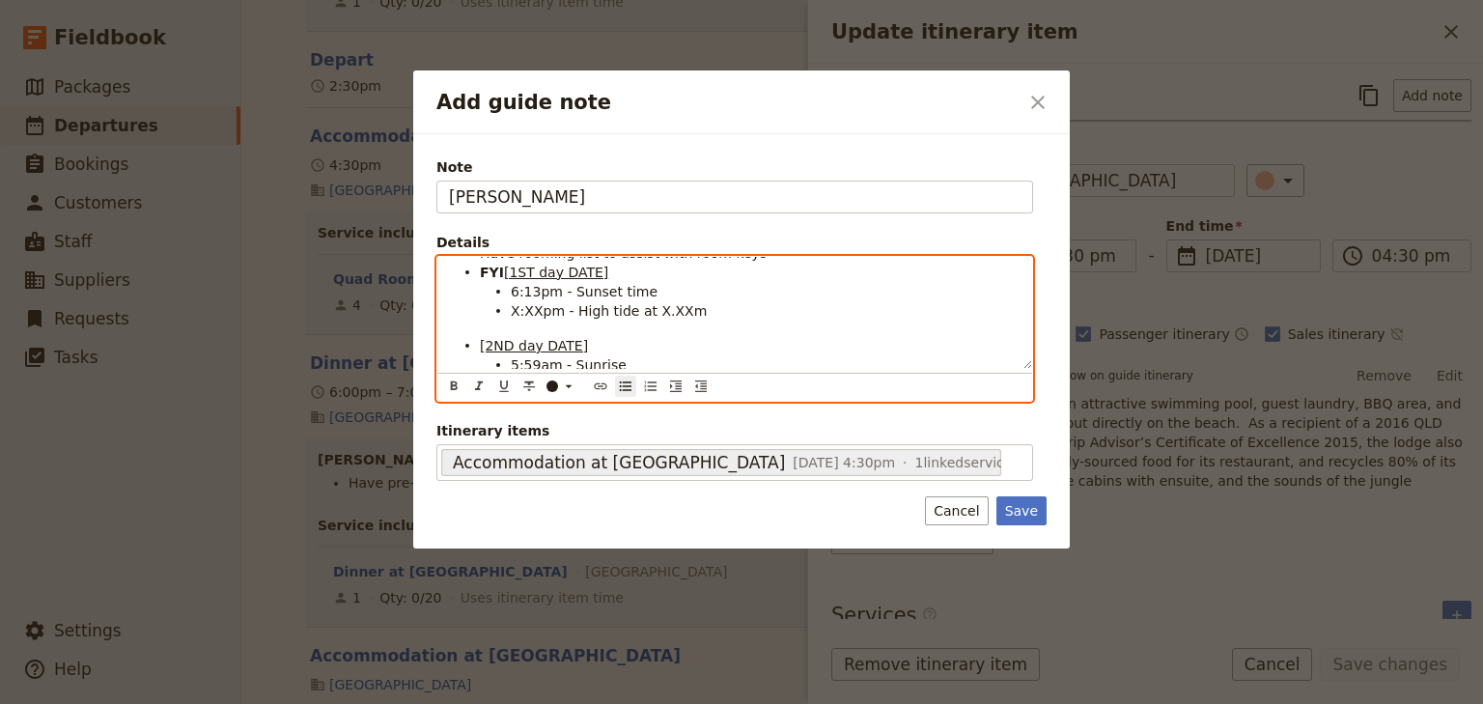
scroll to position [0, 0]
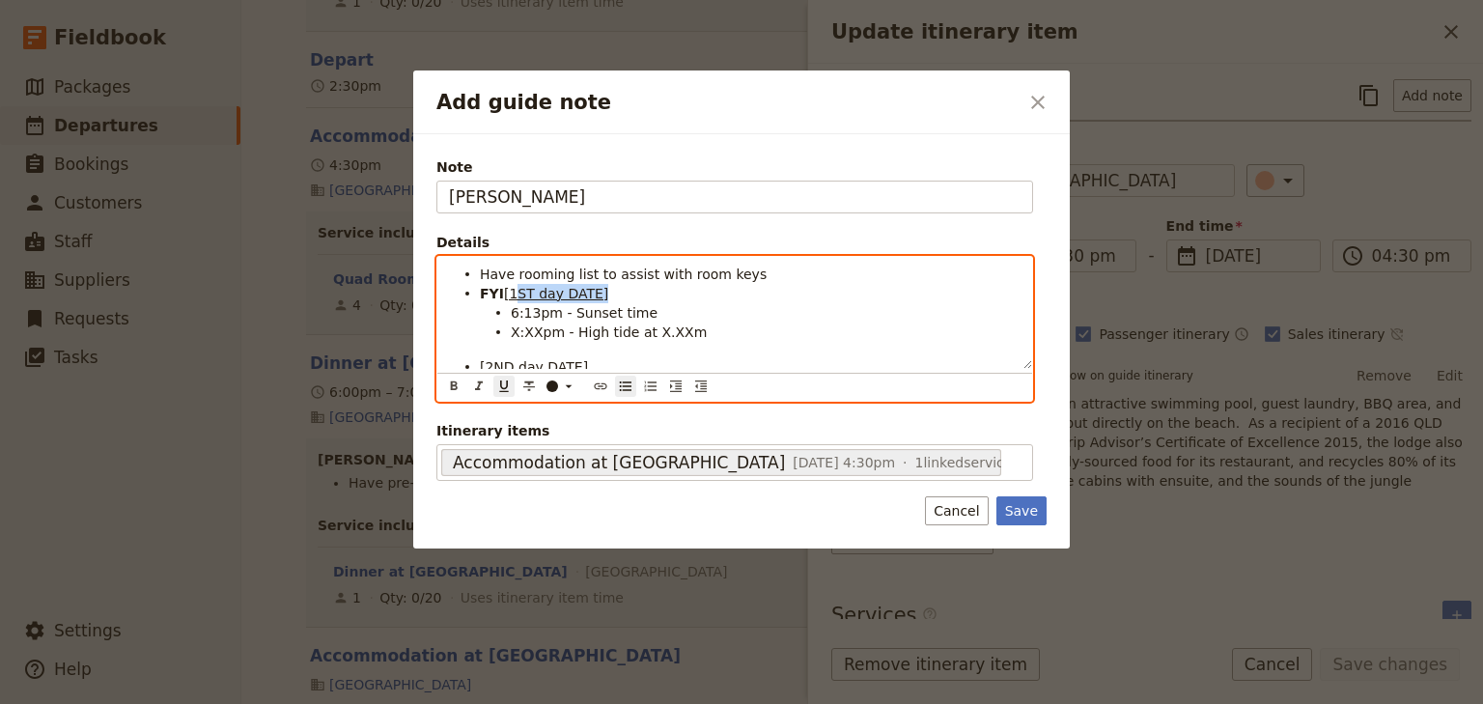
drag, startPoint x: 588, startPoint y: 290, endPoint x: 510, endPoint y: 294, distance: 78.3
click at [510, 294] on span "[1ST day DATE]" at bounding box center [556, 293] width 104 height 15
click at [762, 313] on li "6:13pm - Sunset time" at bounding box center [766, 311] width 510 height 19
click at [517, 327] on span "X:XXpm - High tide at X.XXm" at bounding box center [609, 331] width 196 height 15
click at [647, 328] on span "5:15pm - High tide at X.XXm" at bounding box center [608, 331] width 194 height 15
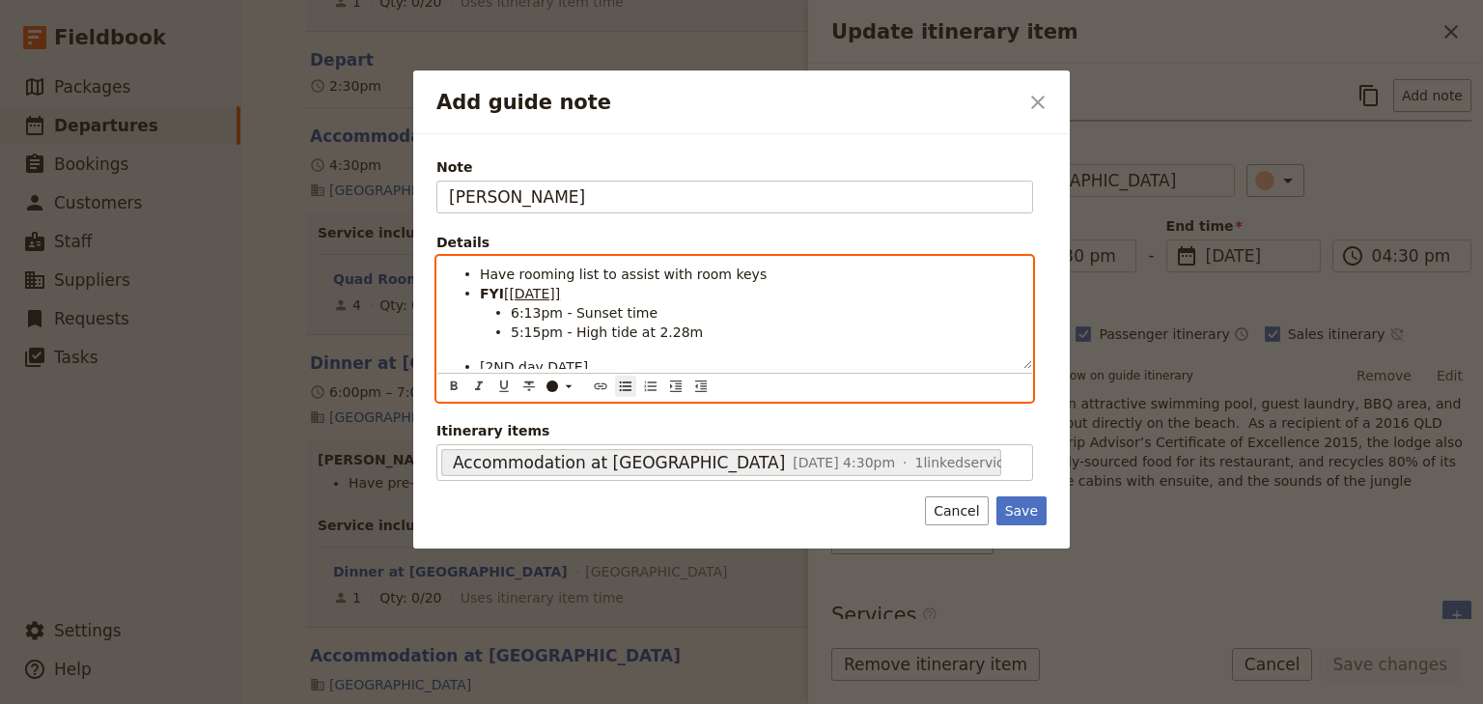
click at [751, 332] on li "5:15pm - High tide at 2.28m" at bounding box center [766, 331] width 510 height 19
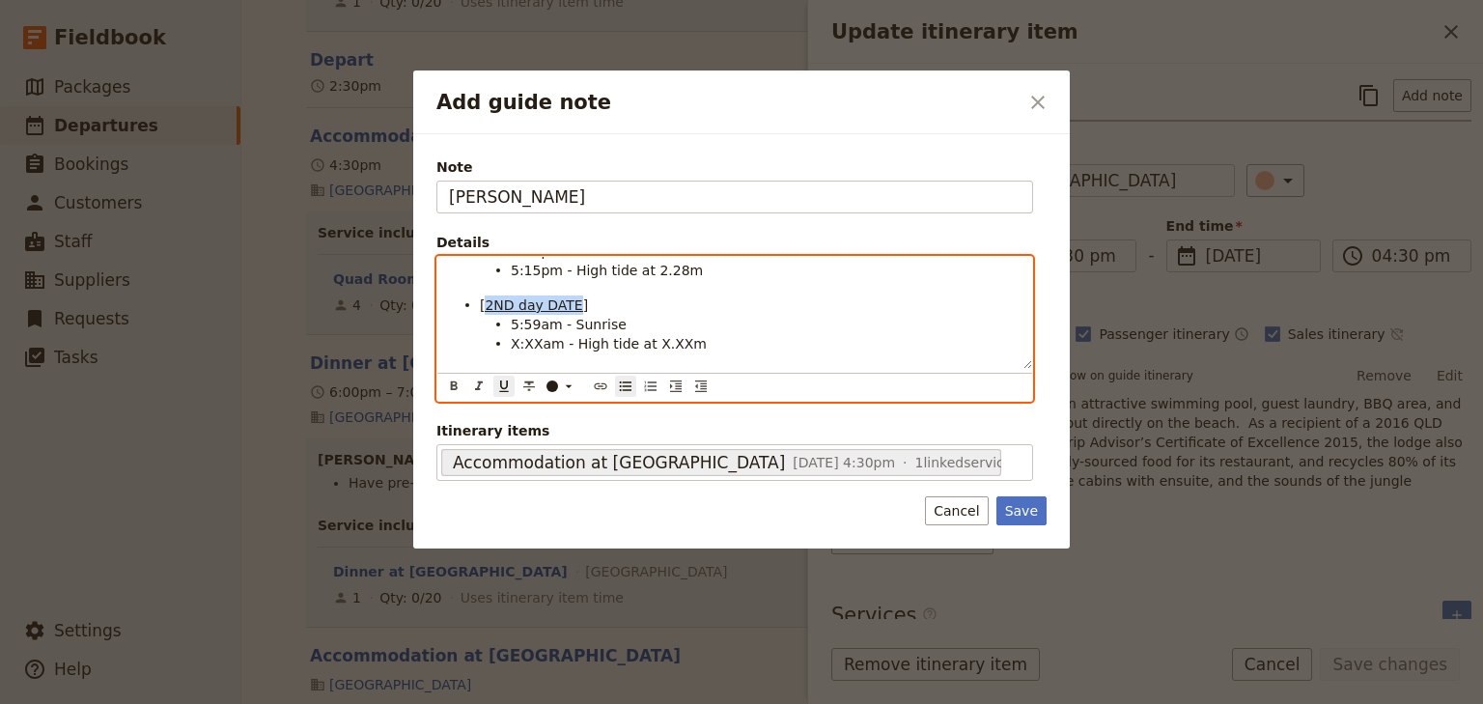
drag, startPoint x: 572, startPoint y: 301, endPoint x: 483, endPoint y: 303, distance: 88.9
click at [483, 303] on span "[2ND day DATE]" at bounding box center [534, 304] width 108 height 15
click at [518, 344] on span "X:XXam - High tide at X.XXm" at bounding box center [609, 343] width 196 height 15
click at [645, 345] on span "5:12am - High tide at X.XXm" at bounding box center [608, 343] width 194 height 15
click at [898, 349] on li "5:12am - High tide at 1.6m" at bounding box center [766, 342] width 510 height 19
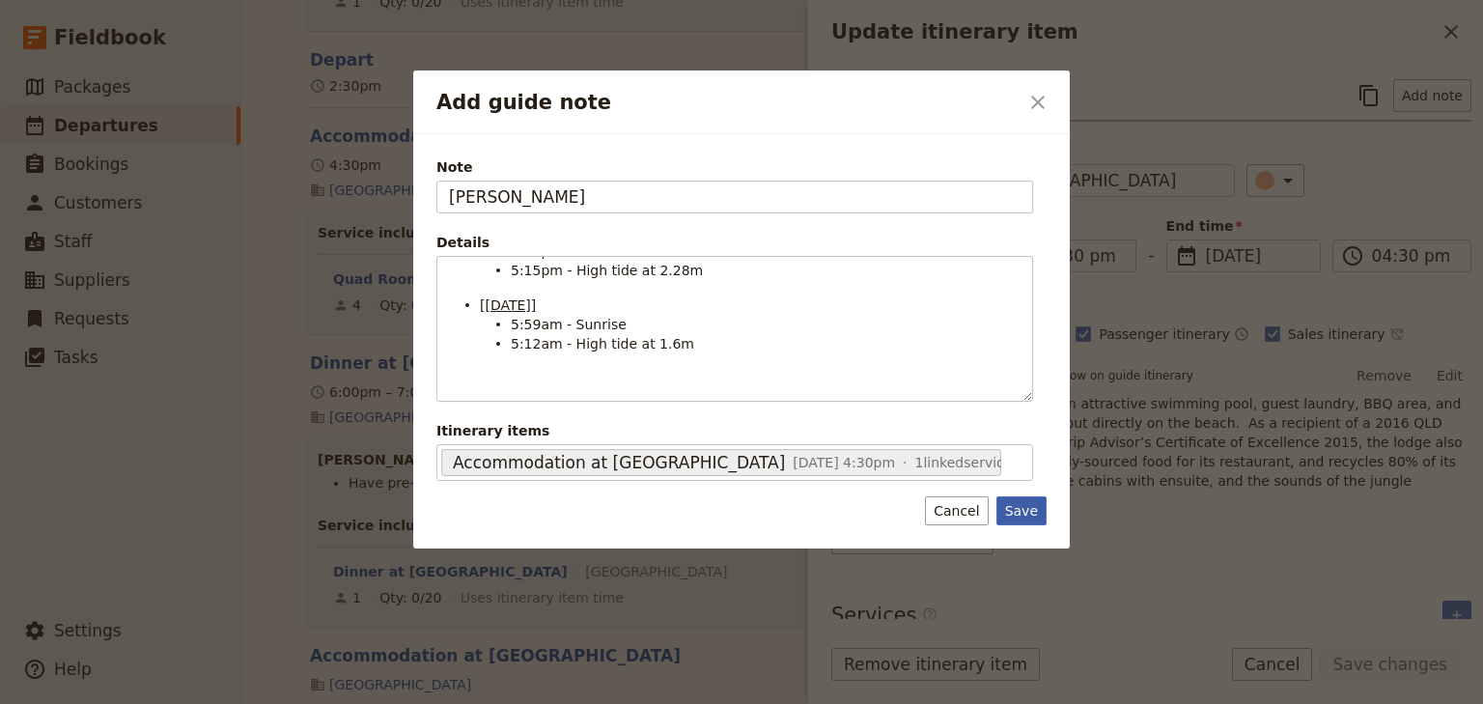
click at [1025, 510] on button "Save" at bounding box center [1021, 510] width 50 height 29
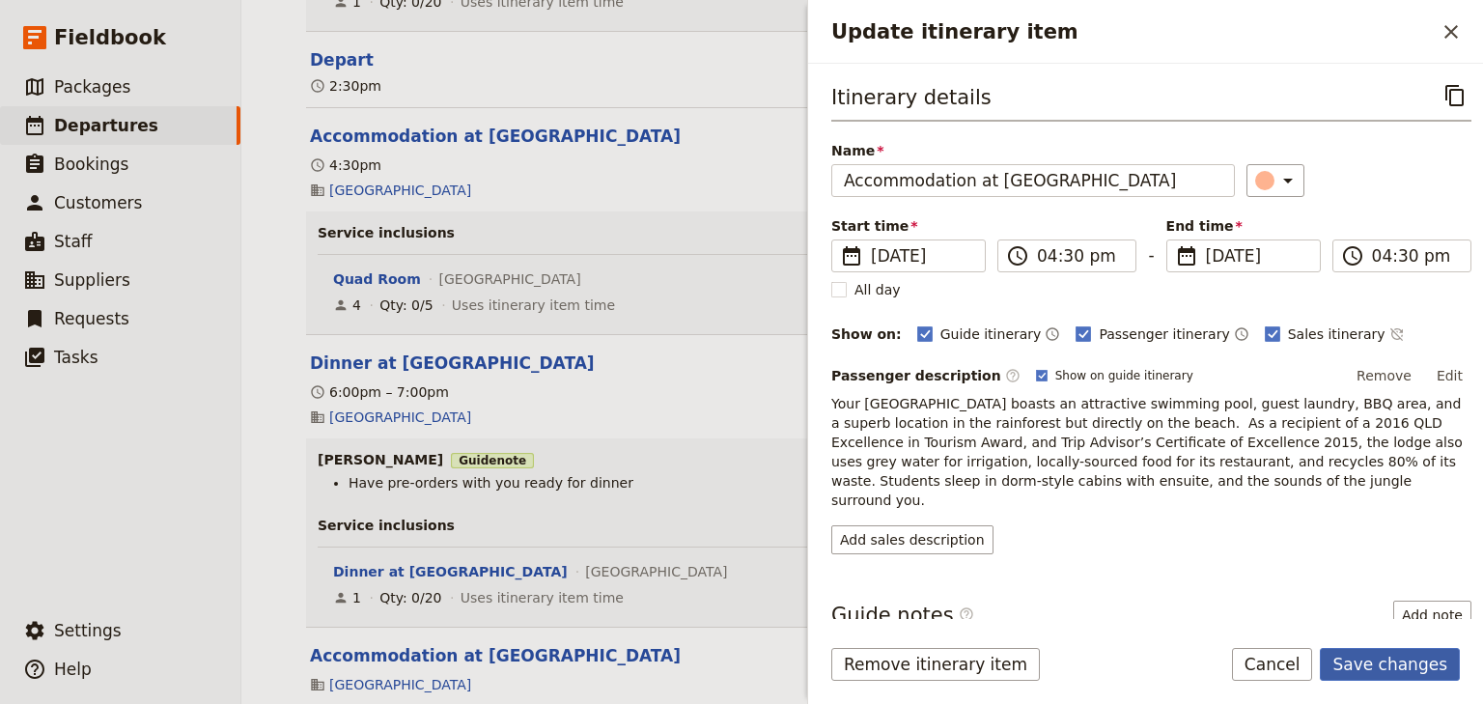
click at [1375, 660] on button "Save changes" at bounding box center [1390, 664] width 140 height 33
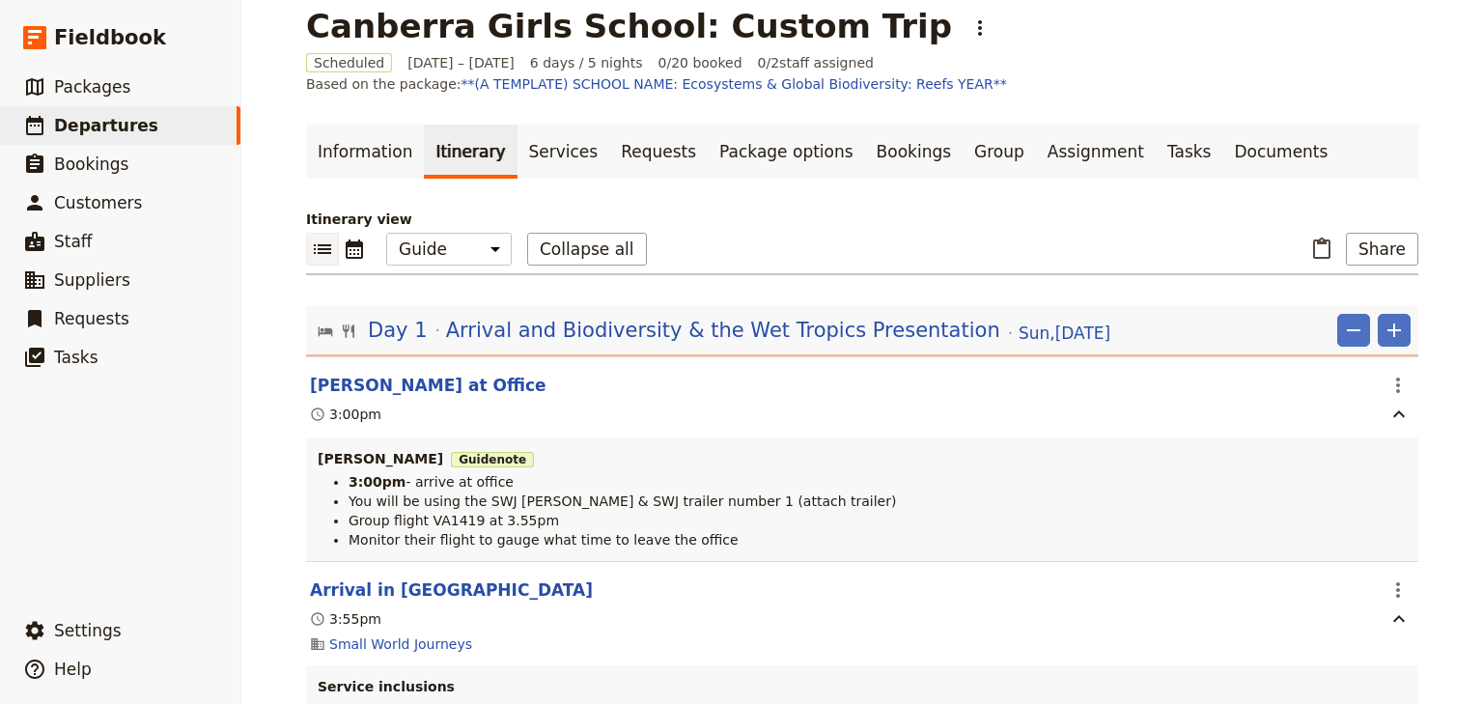
scroll to position [0, 0]
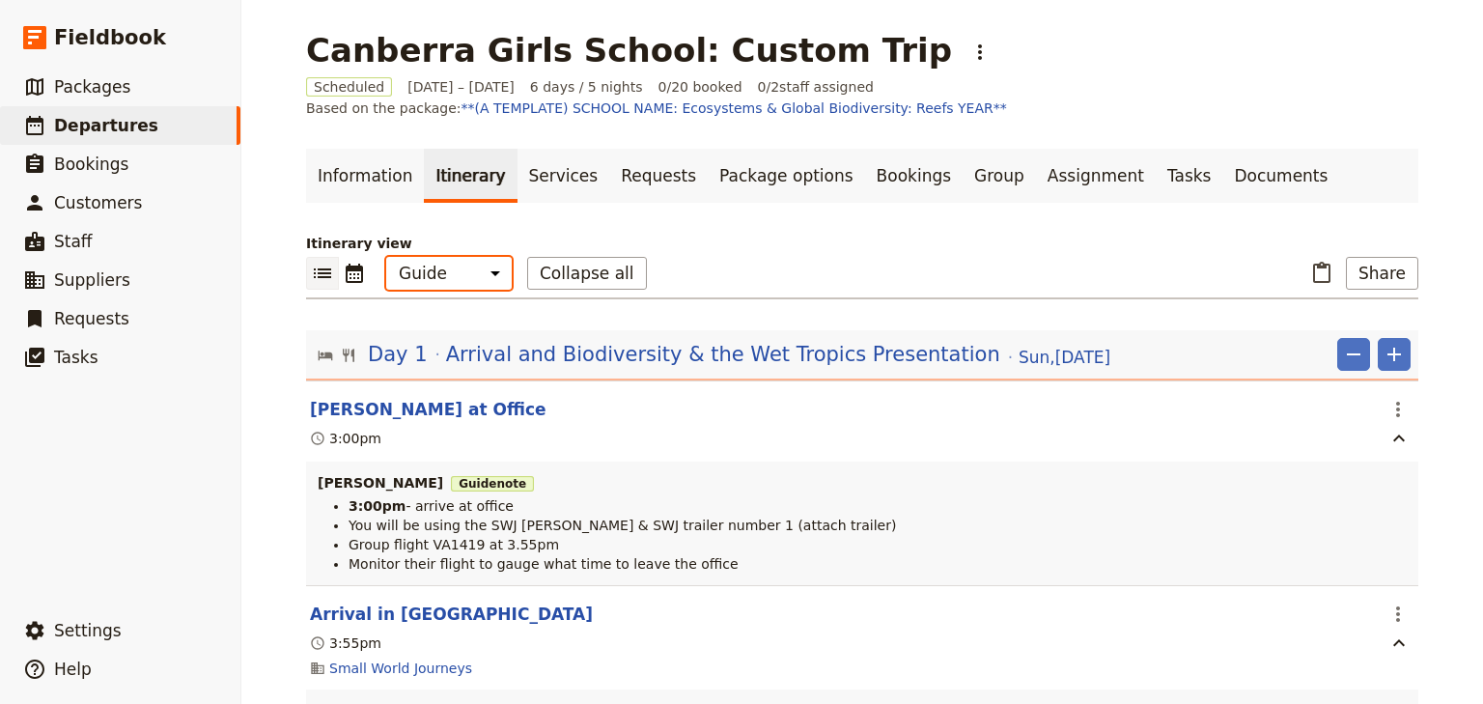
click at [466, 274] on select "Office Guide Passenger Sales" at bounding box center [449, 273] width 126 height 33
select select "PASSENGER"
click at [386, 257] on select "Office Guide Passenger Sales" at bounding box center [449, 273] width 126 height 33
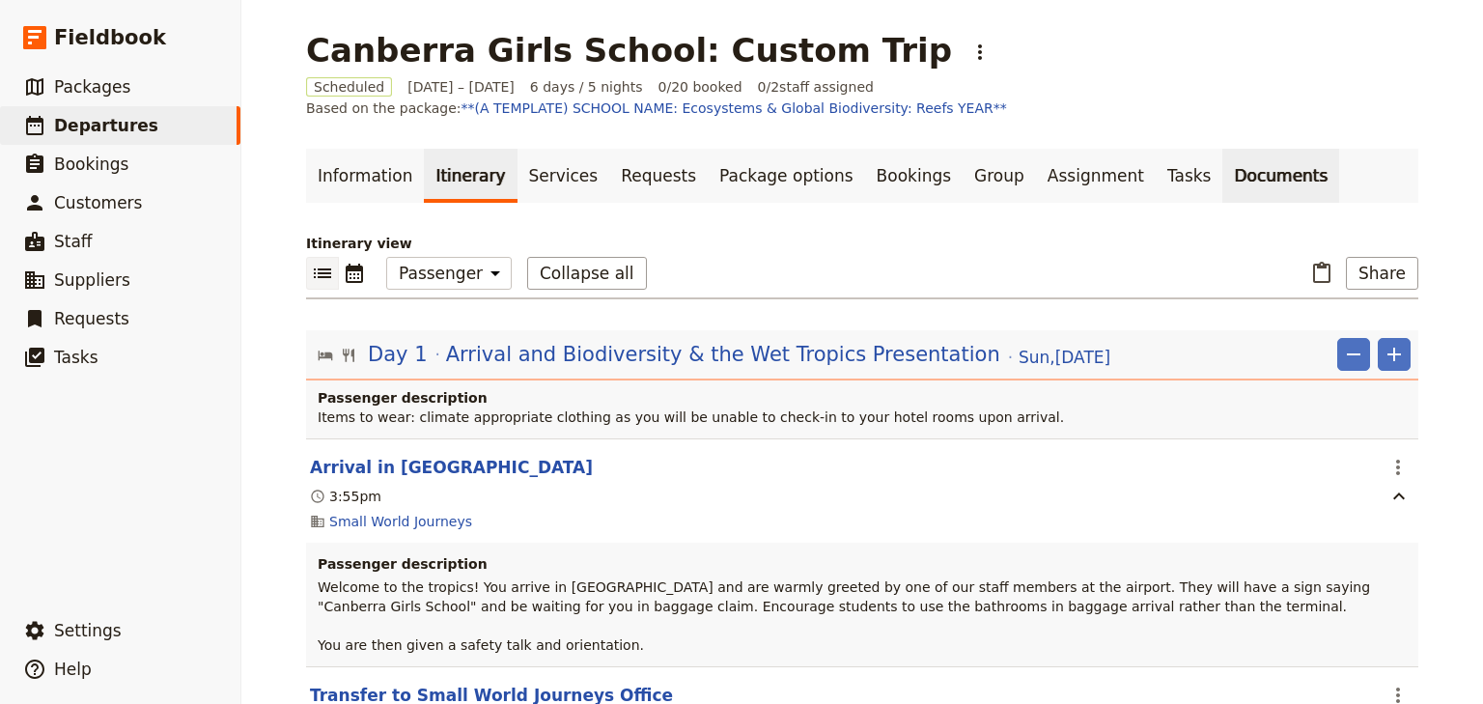
drag, startPoint x: 1178, startPoint y: 166, endPoint x: 1172, endPoint y: 154, distance: 13.0
click at [1222, 166] on link "Documents" at bounding box center [1280, 176] width 117 height 54
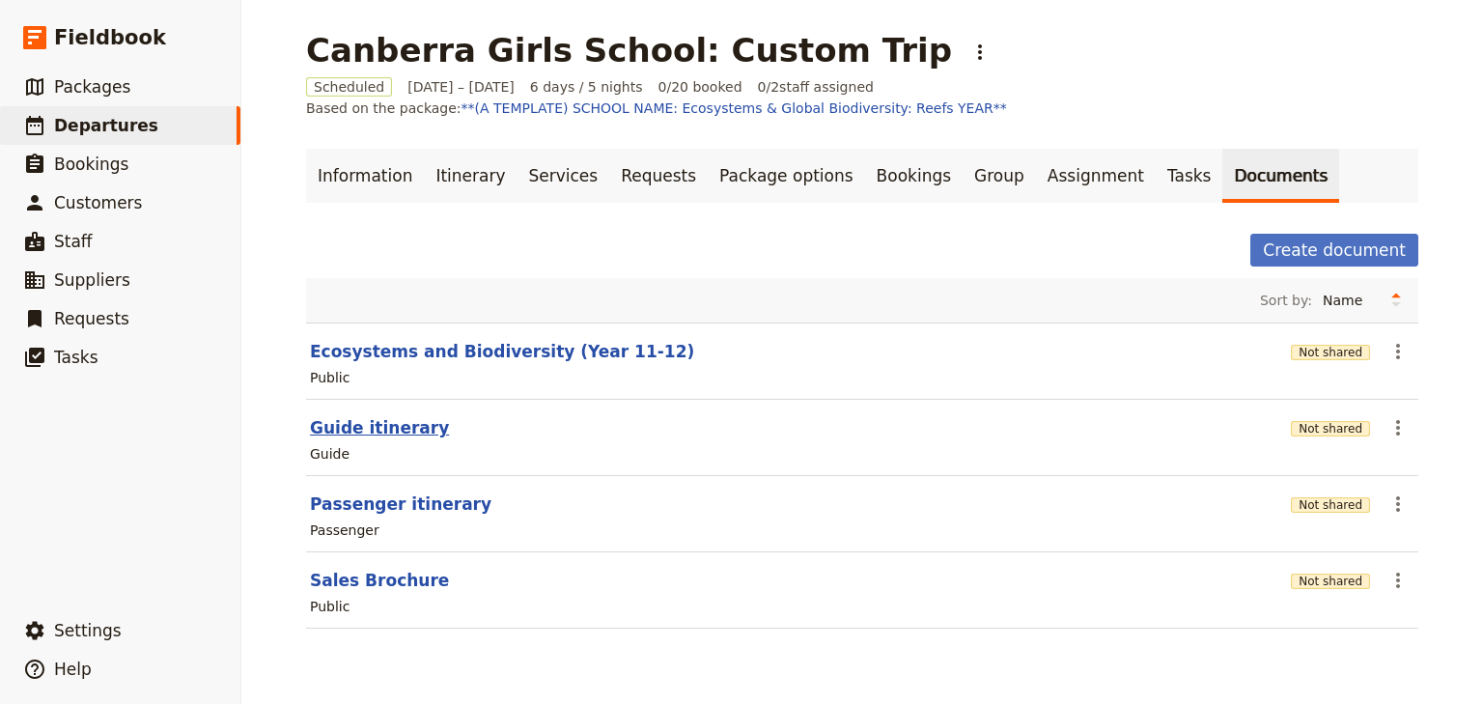
click at [386, 426] on button "Guide itinerary" at bounding box center [379, 427] width 139 height 23
select select "STAFF"
select select "RUN_SHEET"
select select "DEFAULT"
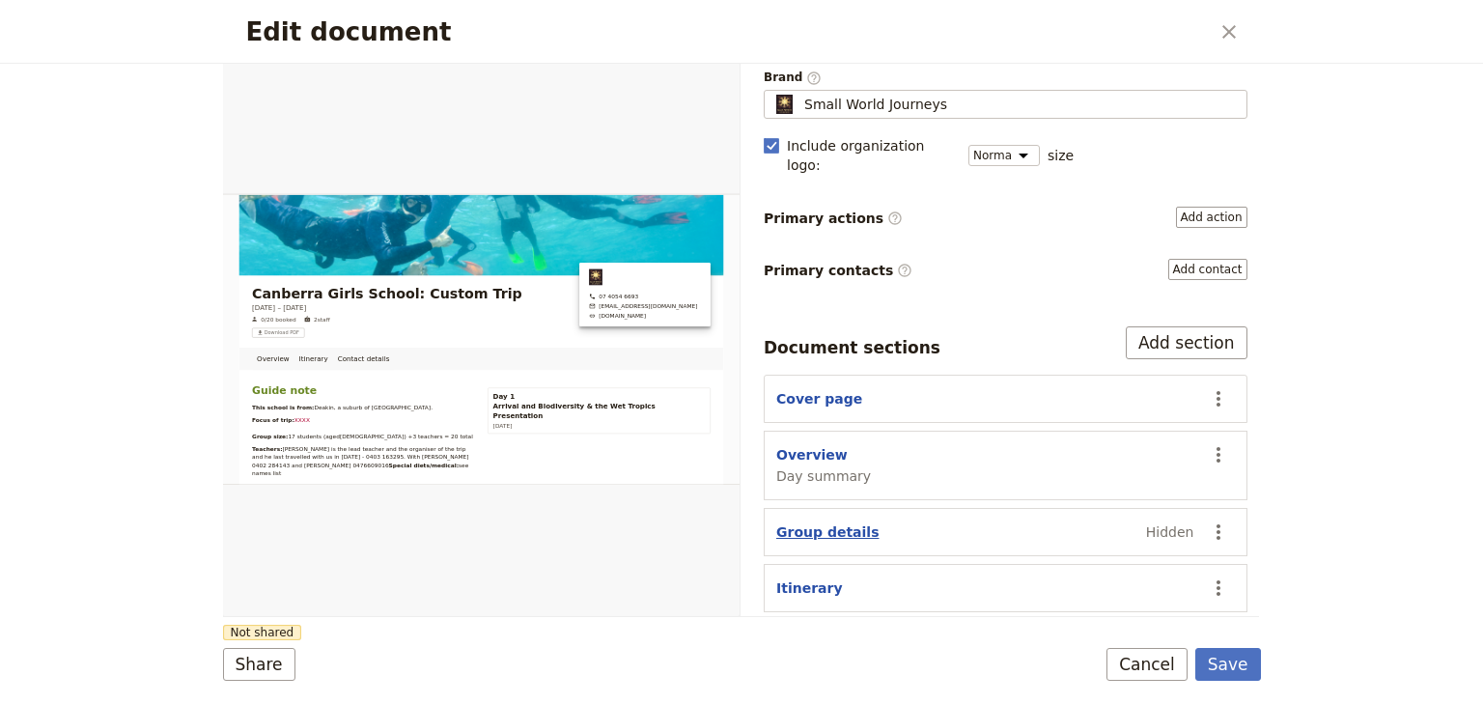
scroll to position [154, 0]
click at [798, 444] on button "Overview" at bounding box center [811, 453] width 71 height 19
select select "DAY_SUMMARY"
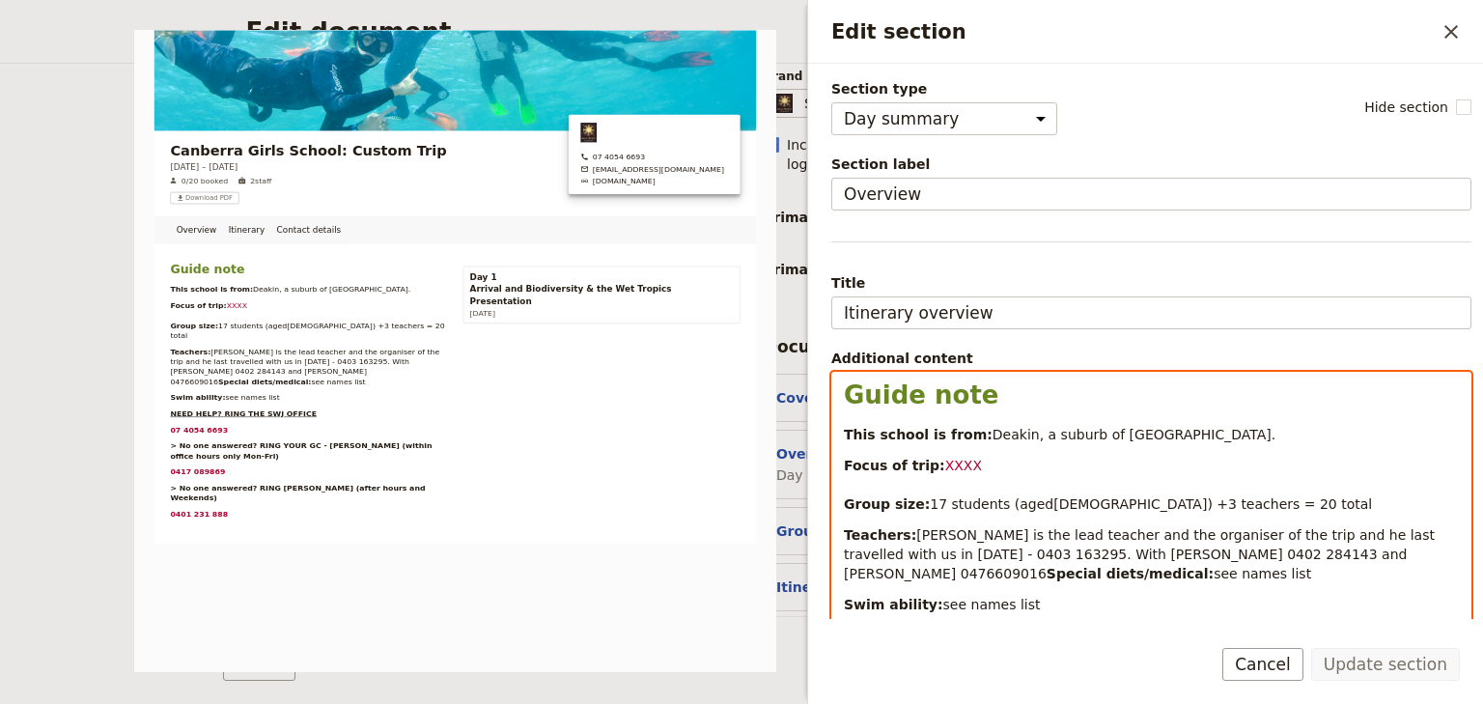
click at [973, 466] on p "Focus of trip: XXXX Group size: 17 students (aged[DEMOGRAPHIC_DATA]) +3 teacher…" at bounding box center [1151, 485] width 615 height 58
drag, startPoint x: 969, startPoint y: 463, endPoint x: 826, endPoint y: 463, distance: 143.9
click at [826, 463] on div "Section type Cover page Day summary Itinerary Group details Contact details Sup…" at bounding box center [1145, 341] width 675 height 555
click at [993, 464] on p "Focus of trip: XXXX Group size: 17 students (aged[DEMOGRAPHIC_DATA]) +3 teacher…" at bounding box center [1151, 485] width 615 height 58
drag, startPoint x: 963, startPoint y: 464, endPoint x: 841, endPoint y: 464, distance: 121.7
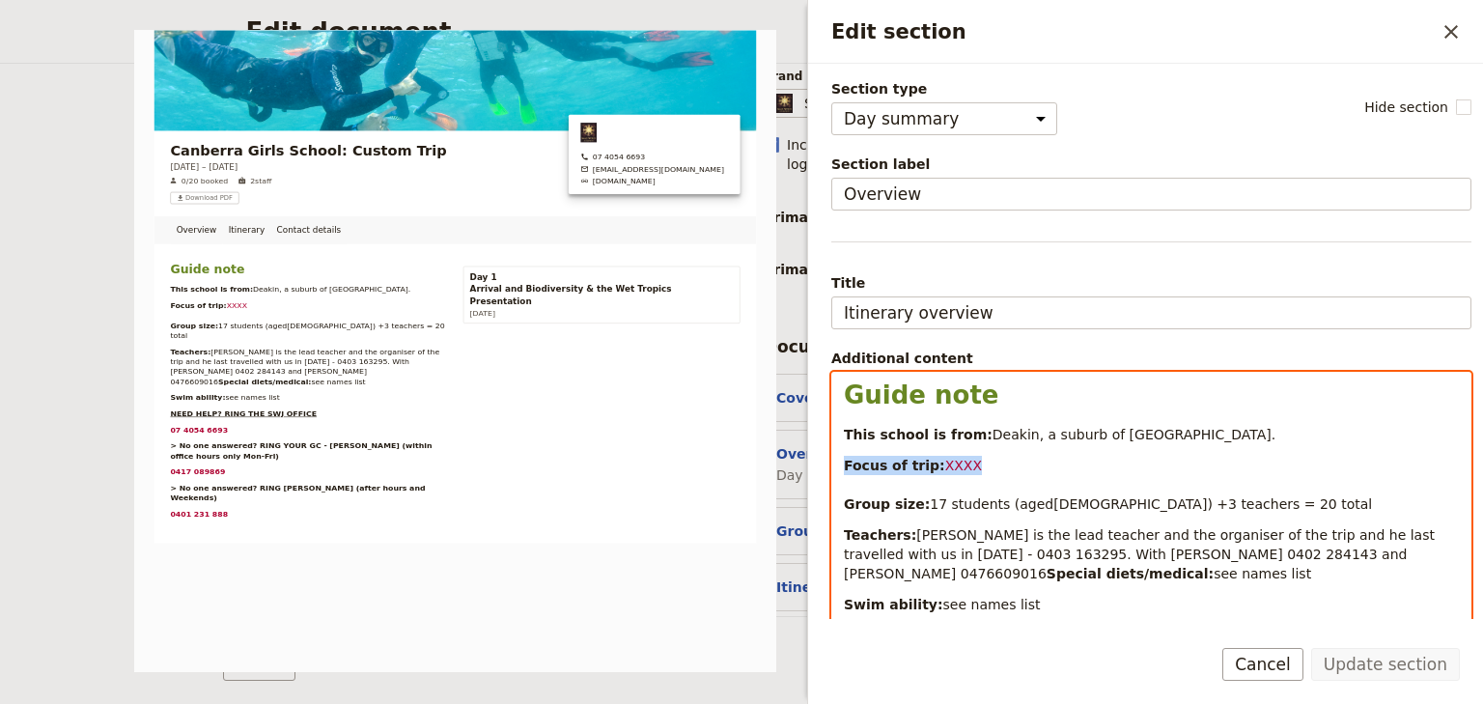
click at [841, 464] on div "Guide note This school is from: [GEOGRAPHIC_DATA], a suburb of [GEOGRAPHIC_DATA…" at bounding box center [1151, 596] width 638 height 446
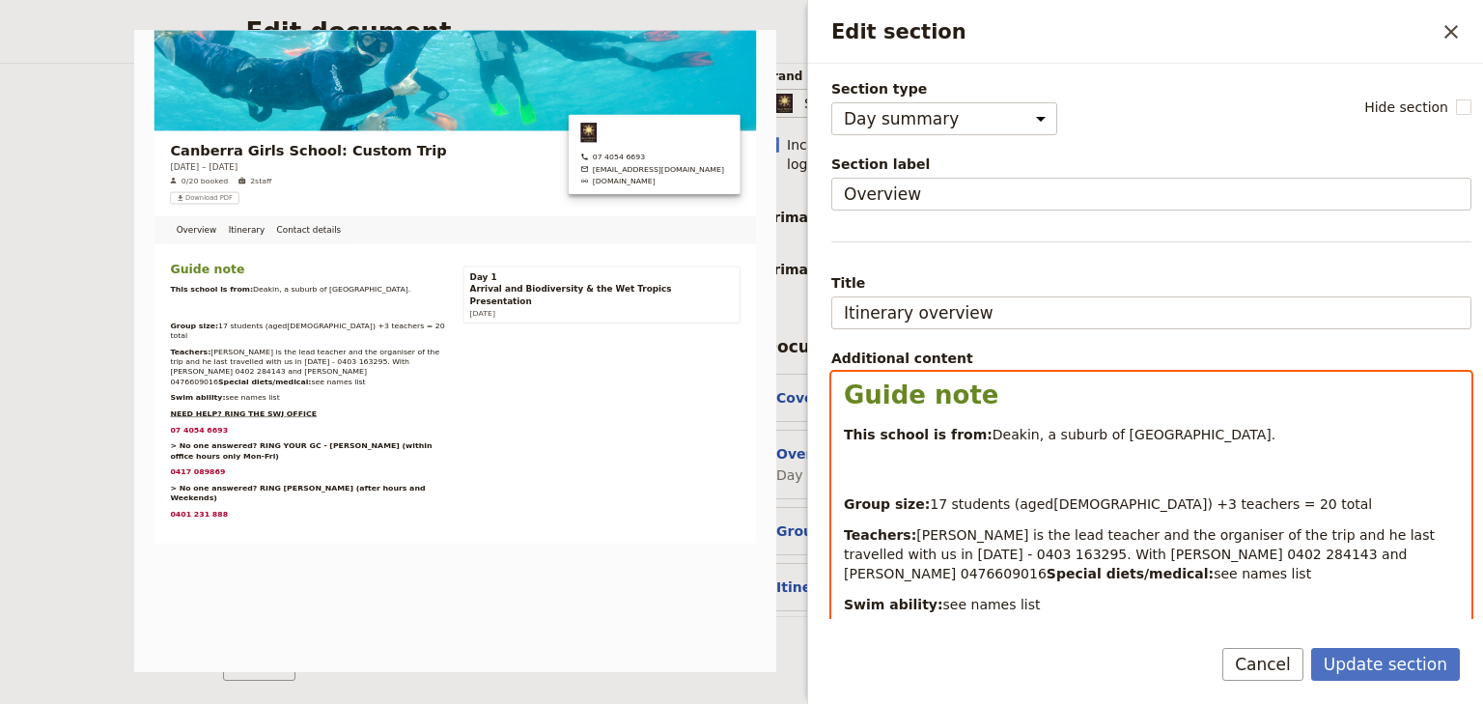
click at [845, 491] on p "Group size: 17 students (aged[DEMOGRAPHIC_DATA]) +3 teachers = 20 total" at bounding box center [1151, 485] width 615 height 58
click at [844, 498] on strong "Group size:" at bounding box center [887, 503] width 86 height 15
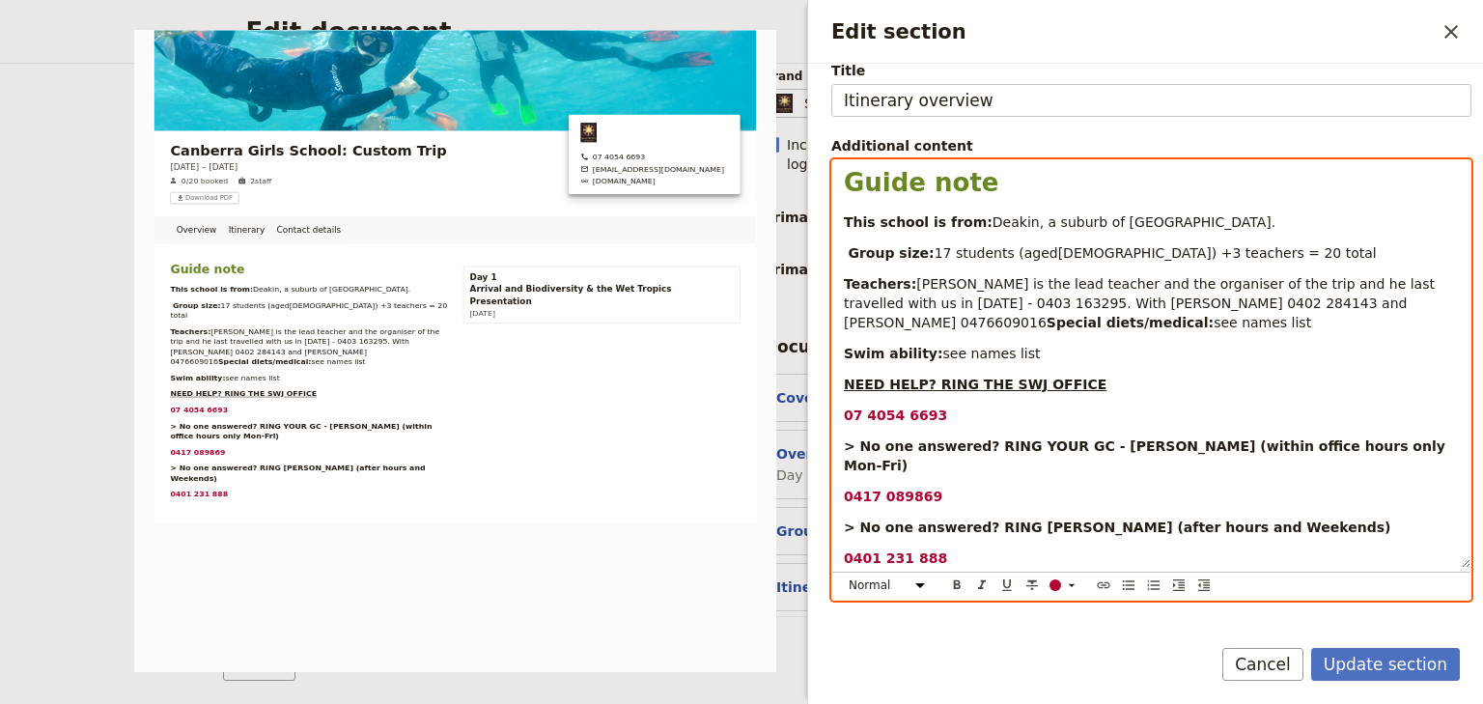
scroll to position [309, 0]
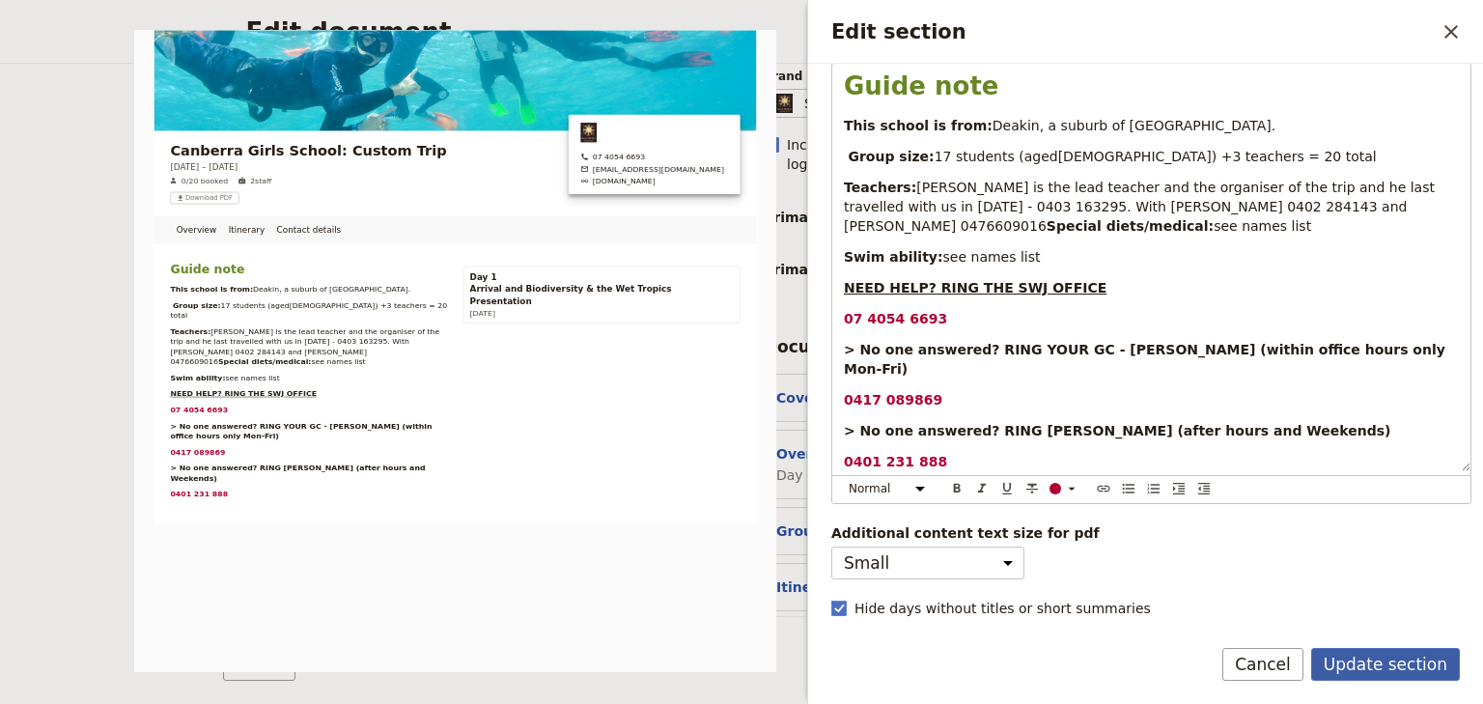
click at [1384, 661] on button "Update section" at bounding box center [1385, 664] width 149 height 33
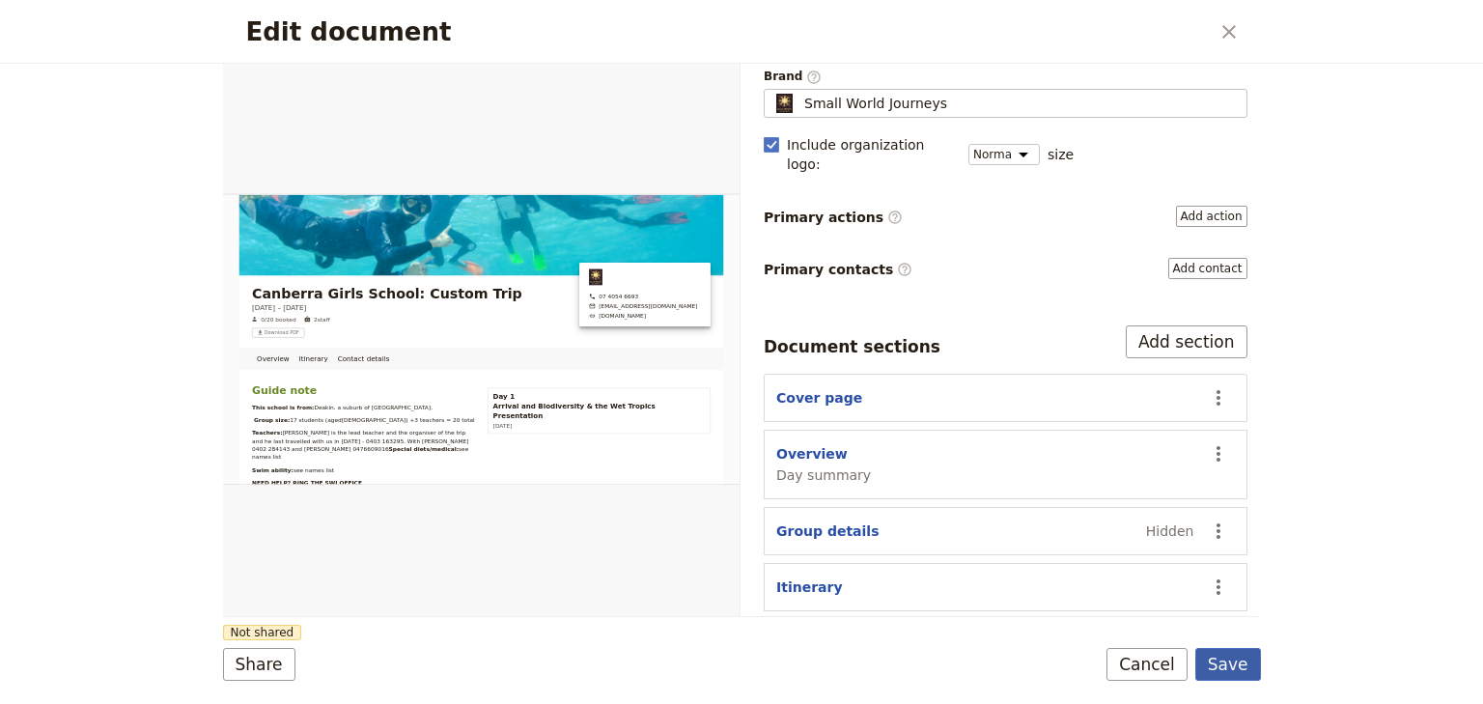
click at [1243, 668] on button "Save" at bounding box center [1228, 664] width 66 height 33
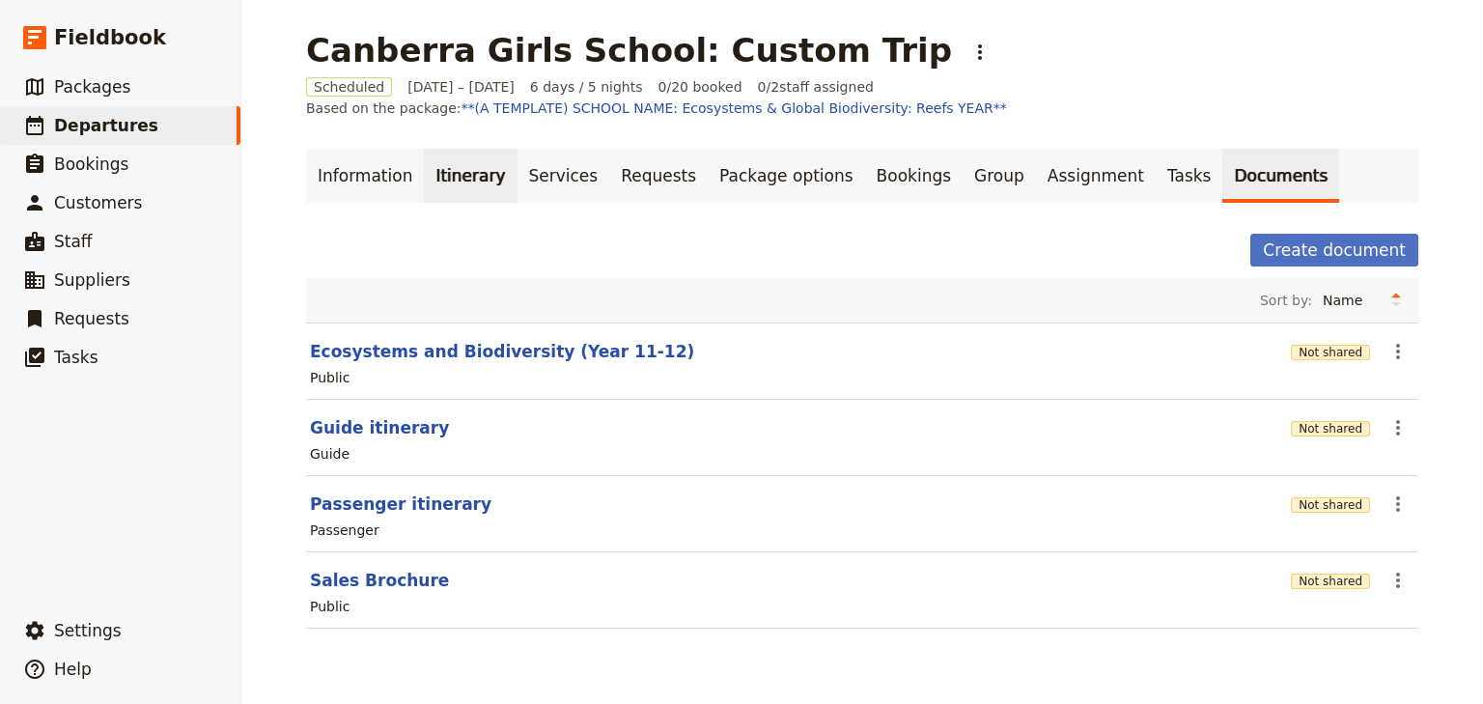
click at [460, 178] on link "Itinerary" at bounding box center [470, 176] width 93 height 54
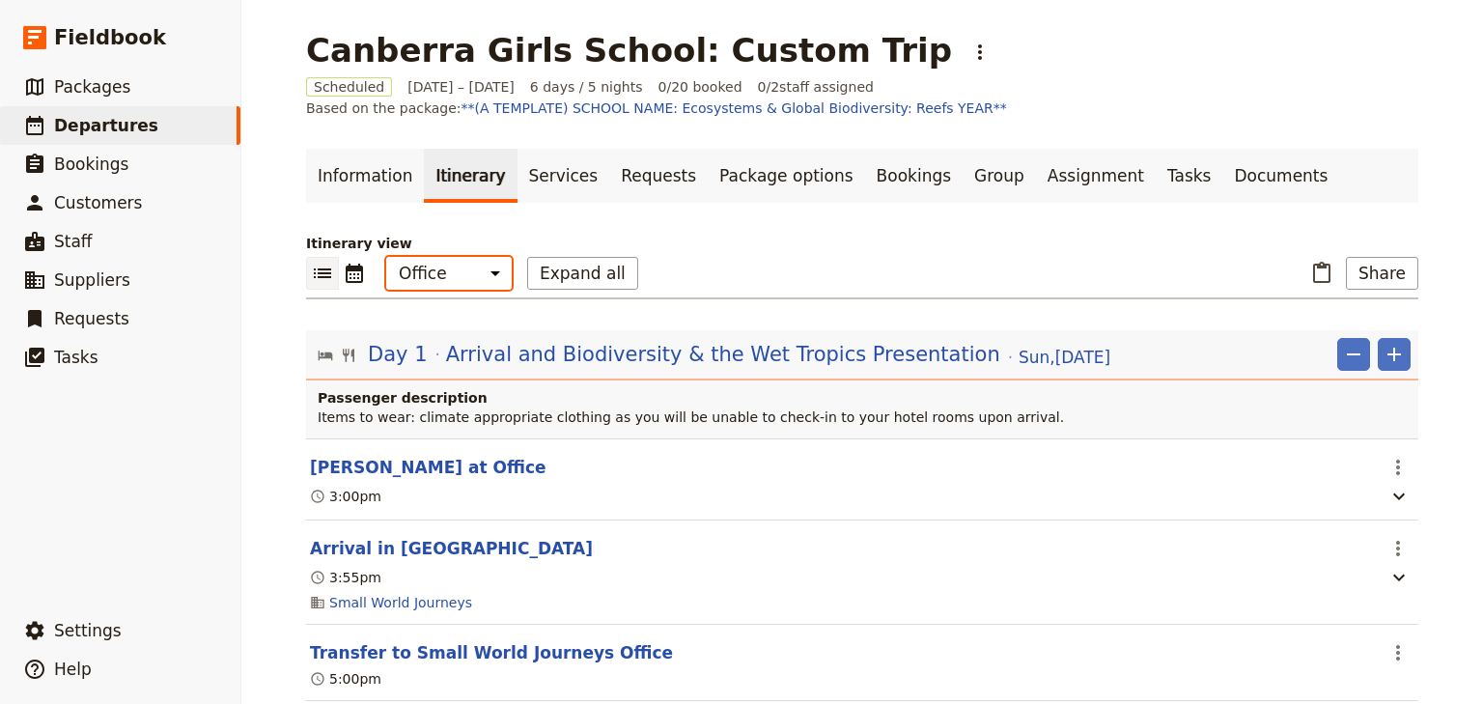
click at [468, 270] on select "Office Guide Passenger Sales" at bounding box center [449, 273] width 126 height 33
select select "STAFF"
click at [386, 257] on select "Office Guide Passenger Sales" at bounding box center [449, 273] width 126 height 33
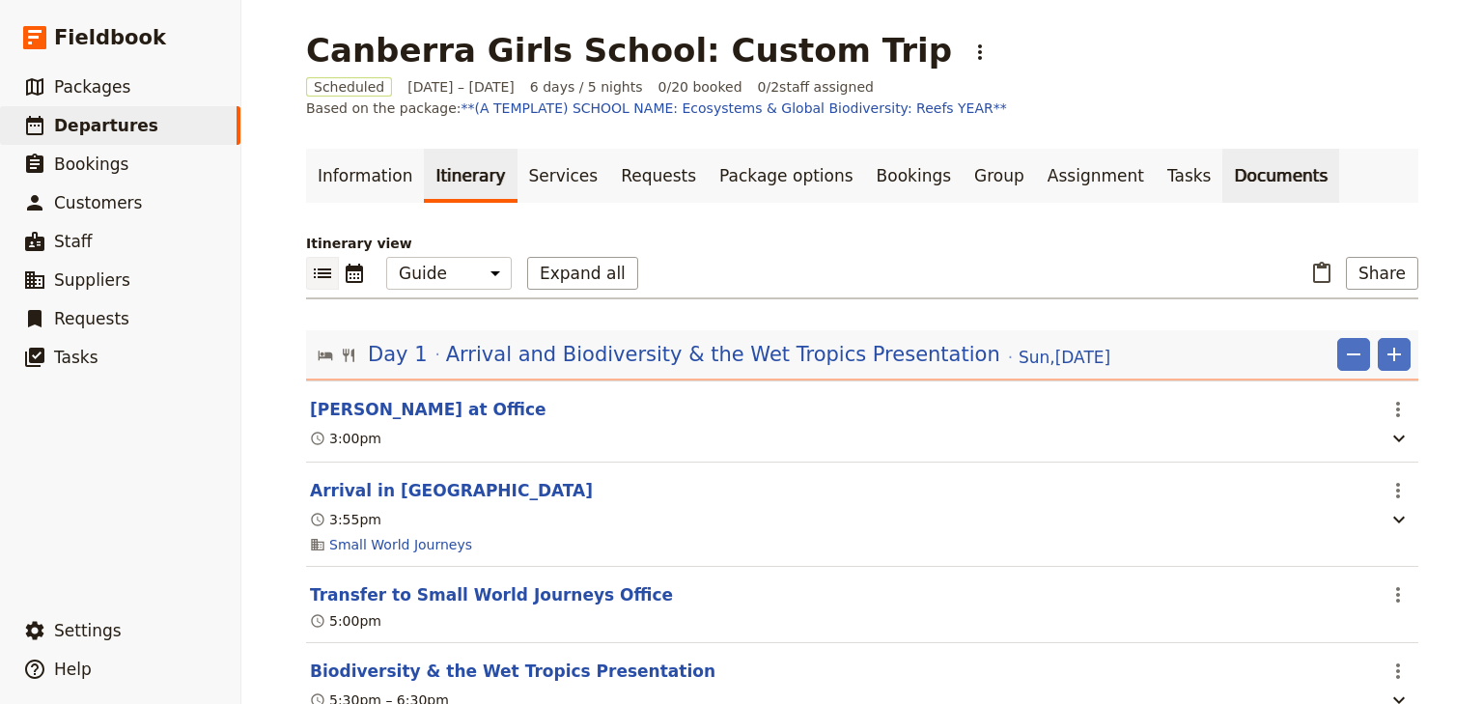
click at [1222, 182] on link "Documents" at bounding box center [1280, 176] width 117 height 54
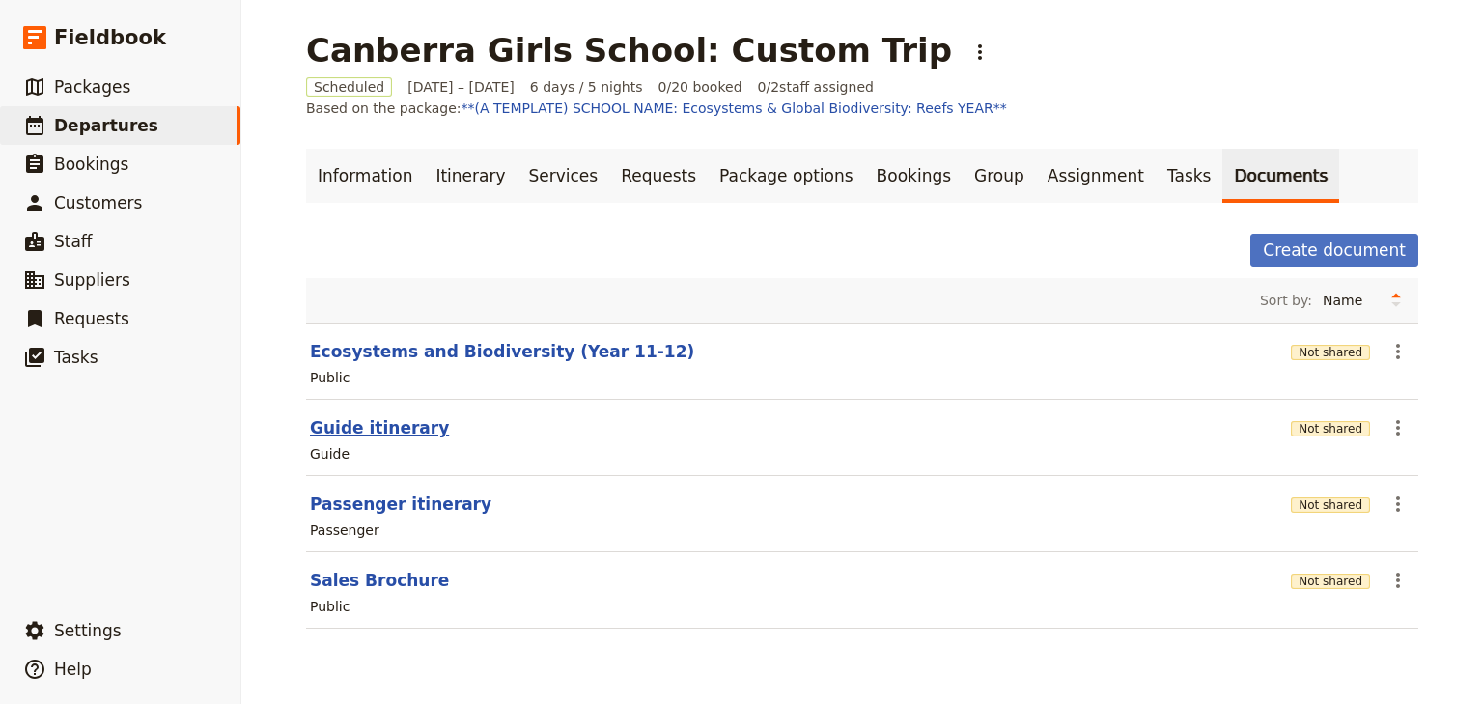
click at [371, 431] on button "Guide itinerary" at bounding box center [379, 427] width 139 height 23
select select "STAFF"
select select "RUN_SHEET"
select select "DEFAULT"
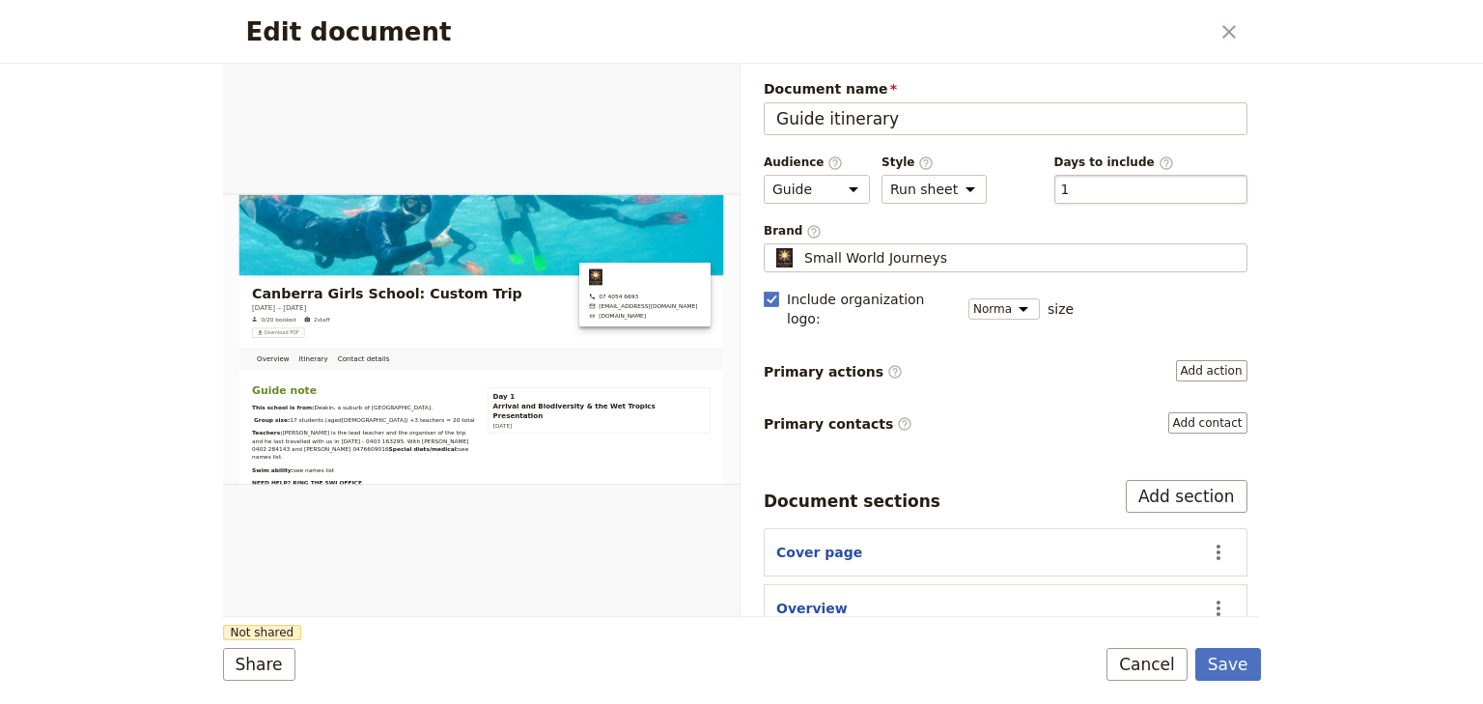
click at [1133, 188] on div "​ 1 1" at bounding box center [1150, 189] width 193 height 29
click at [1070, 188] on button "​ 1" at bounding box center [1065, 189] width 9 height 19
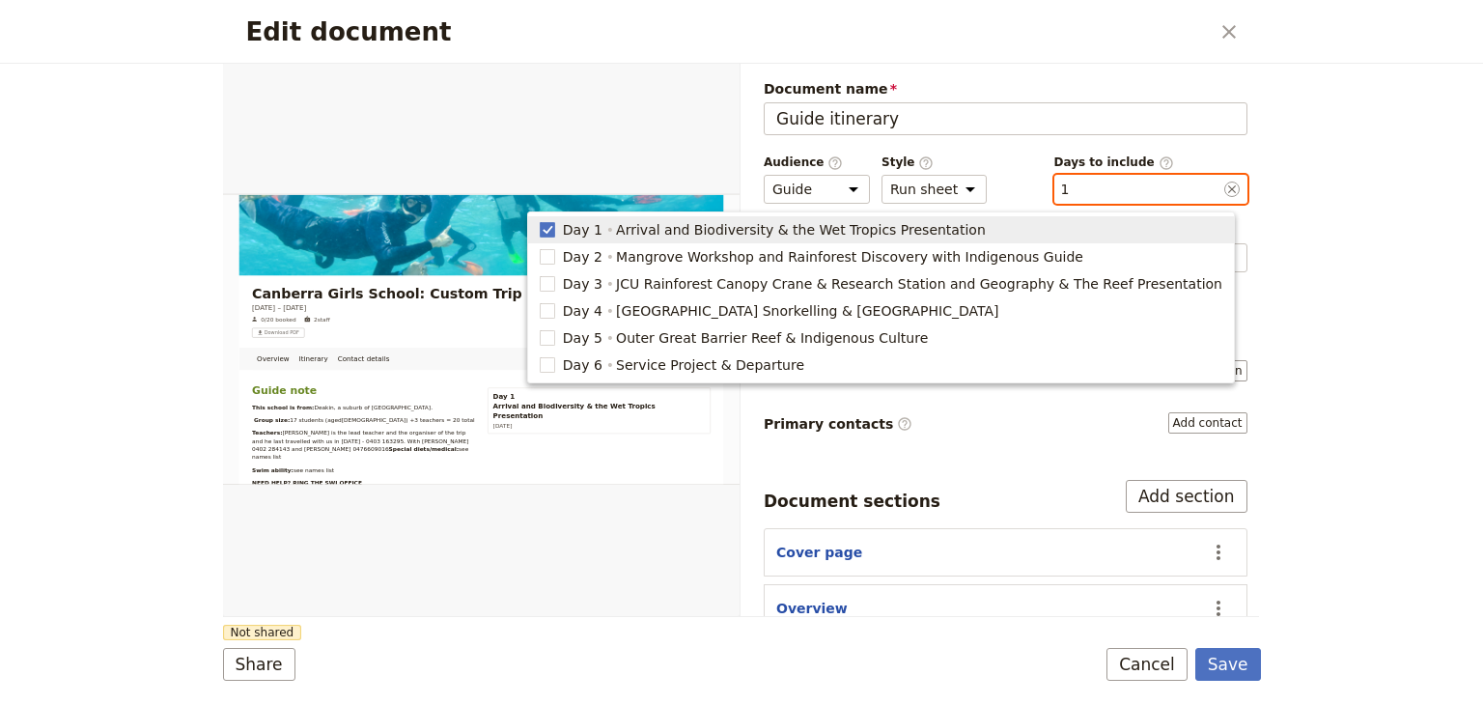
click at [603, 225] on span "Day 1" at bounding box center [583, 229] width 40 height 19
checkbox input "false"
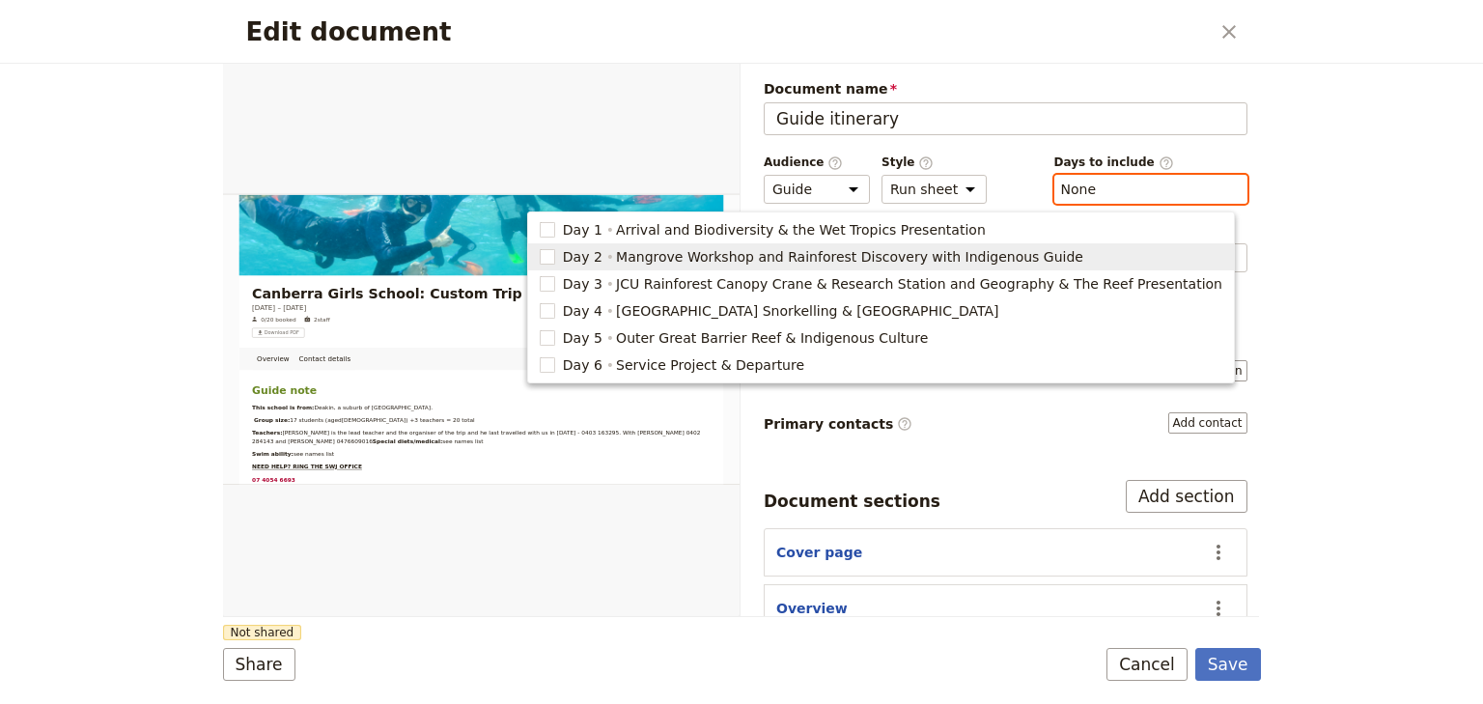
click at [603, 254] on span "Day 2" at bounding box center [583, 256] width 40 height 19
type input "2"
checkbox input "true"
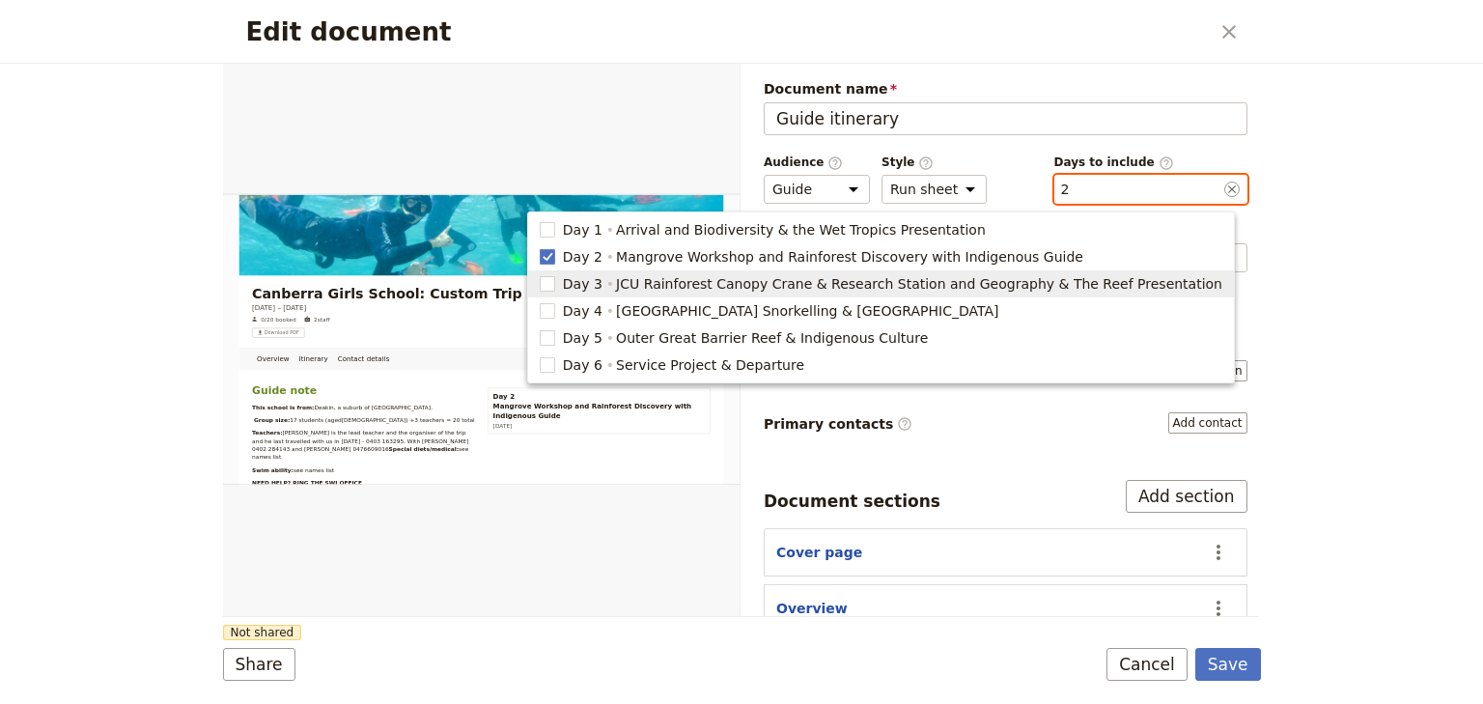
click at [603, 281] on span "Day 3" at bounding box center [583, 283] width 40 height 19
type input "2, 3"
checkbox input "true"
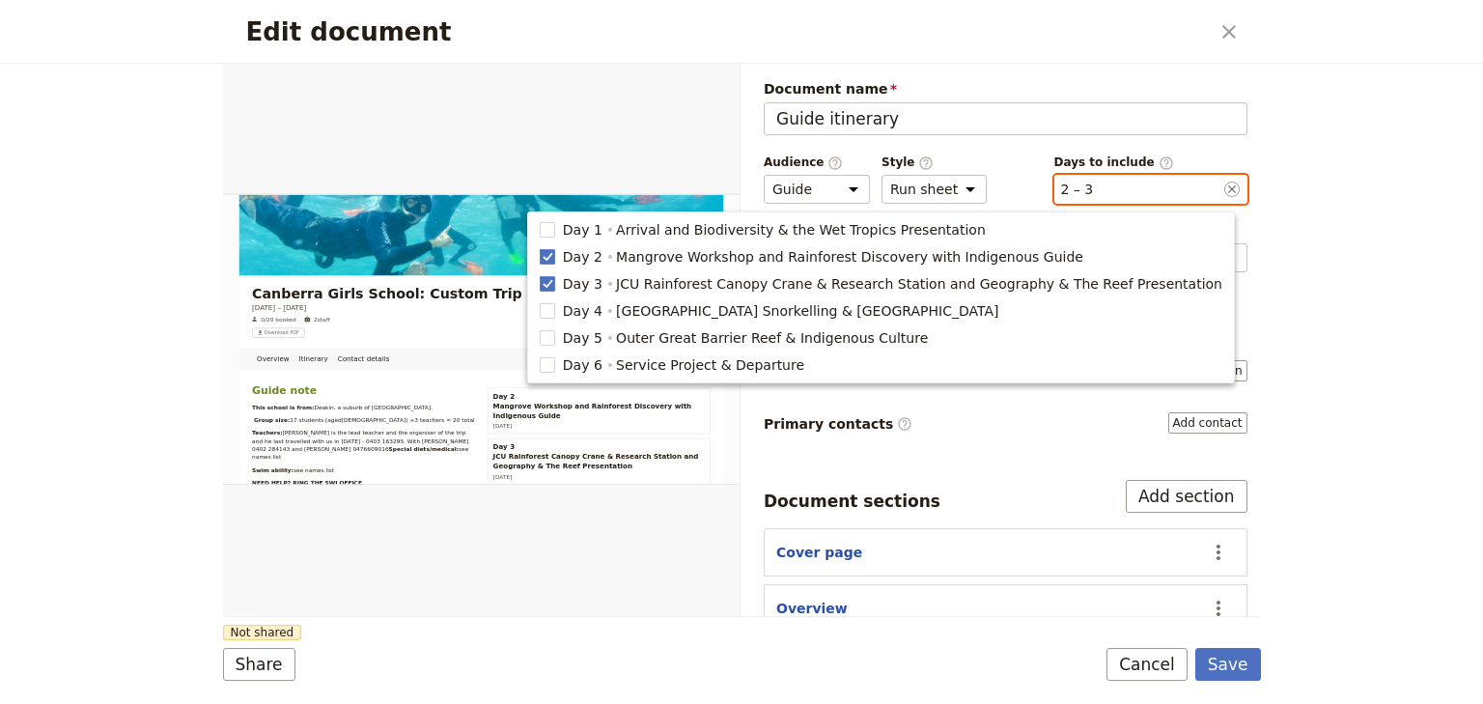
click at [1081, 183] on div "​ 2 – 3 2, 3" at bounding box center [1150, 189] width 193 height 29
click at [1081, 183] on button "​ 2 – 3" at bounding box center [1077, 189] width 33 height 19
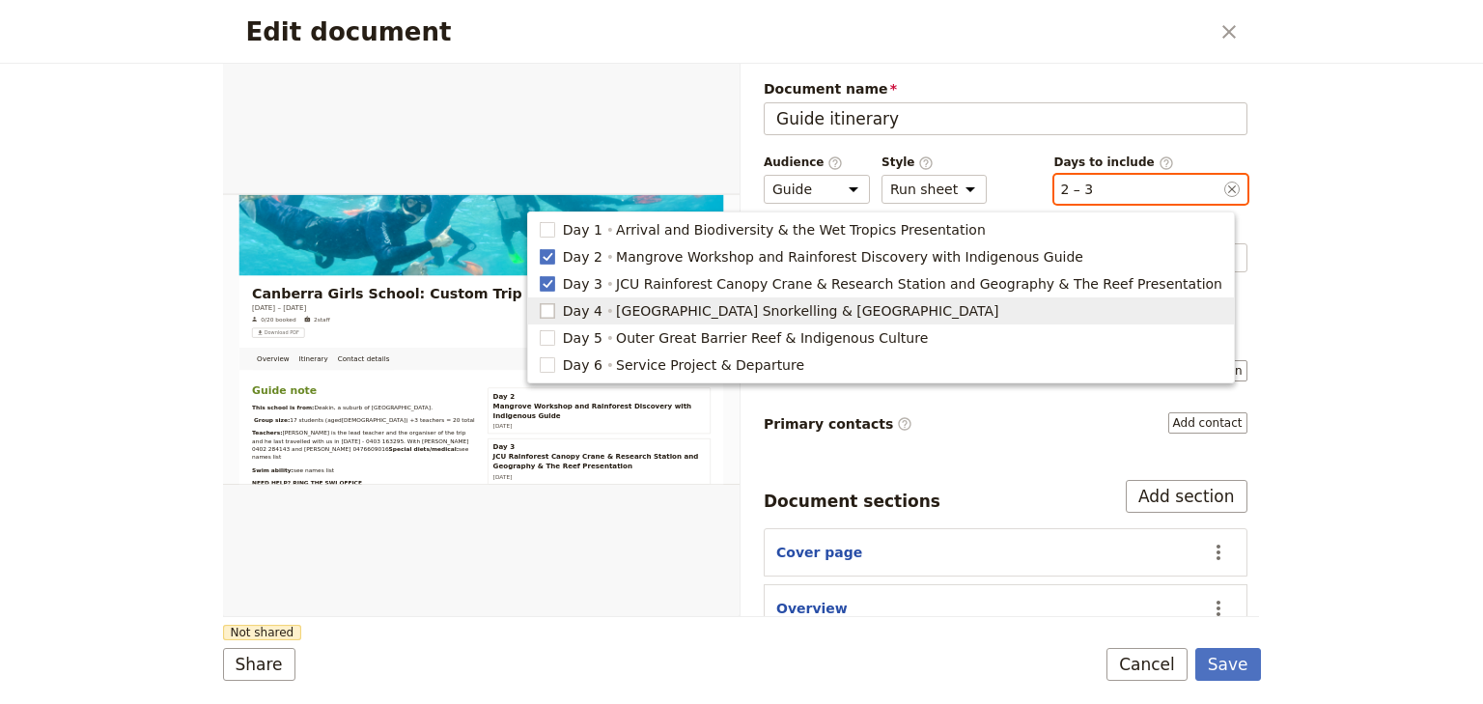
click at [554, 309] on rect "button" at bounding box center [547, 310] width 14 height 14
type input "2, 3, 4"
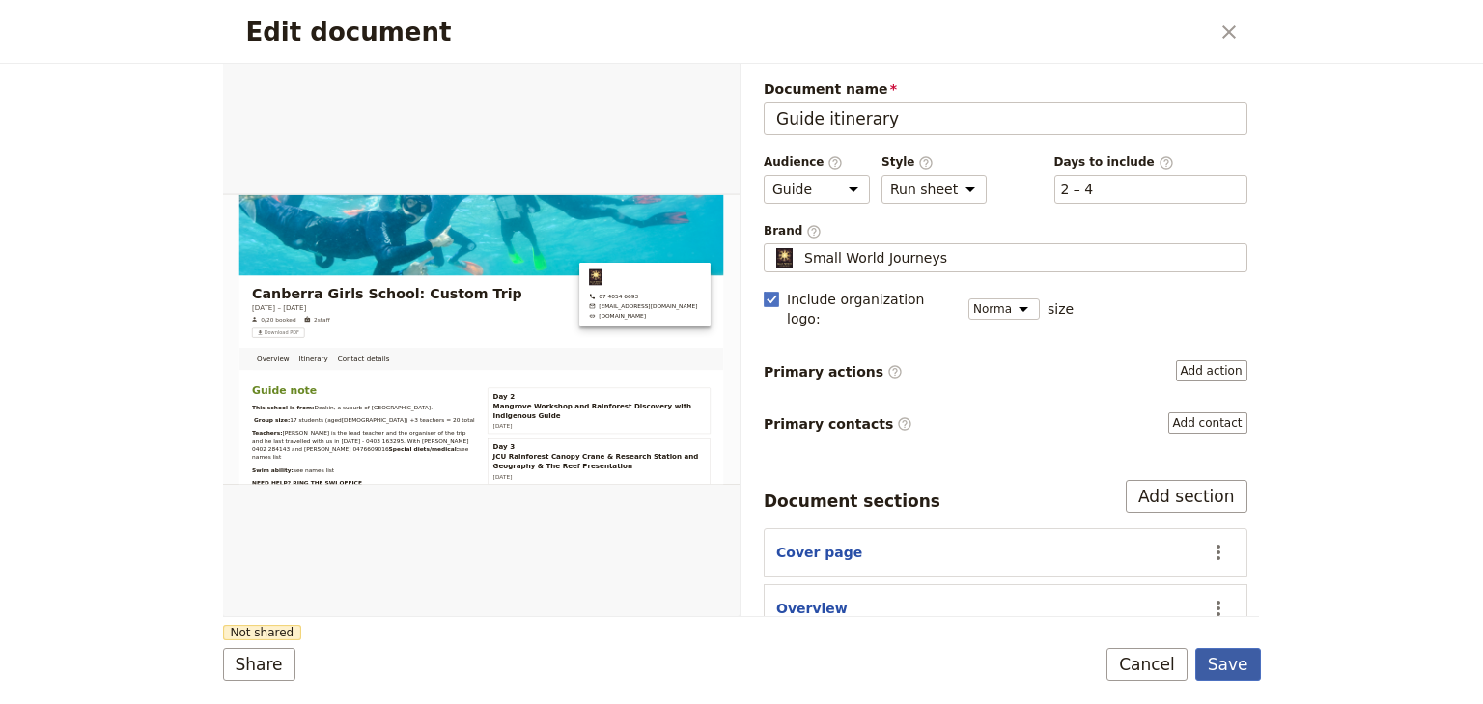
click at [1232, 667] on button "Save" at bounding box center [1228, 664] width 66 height 33
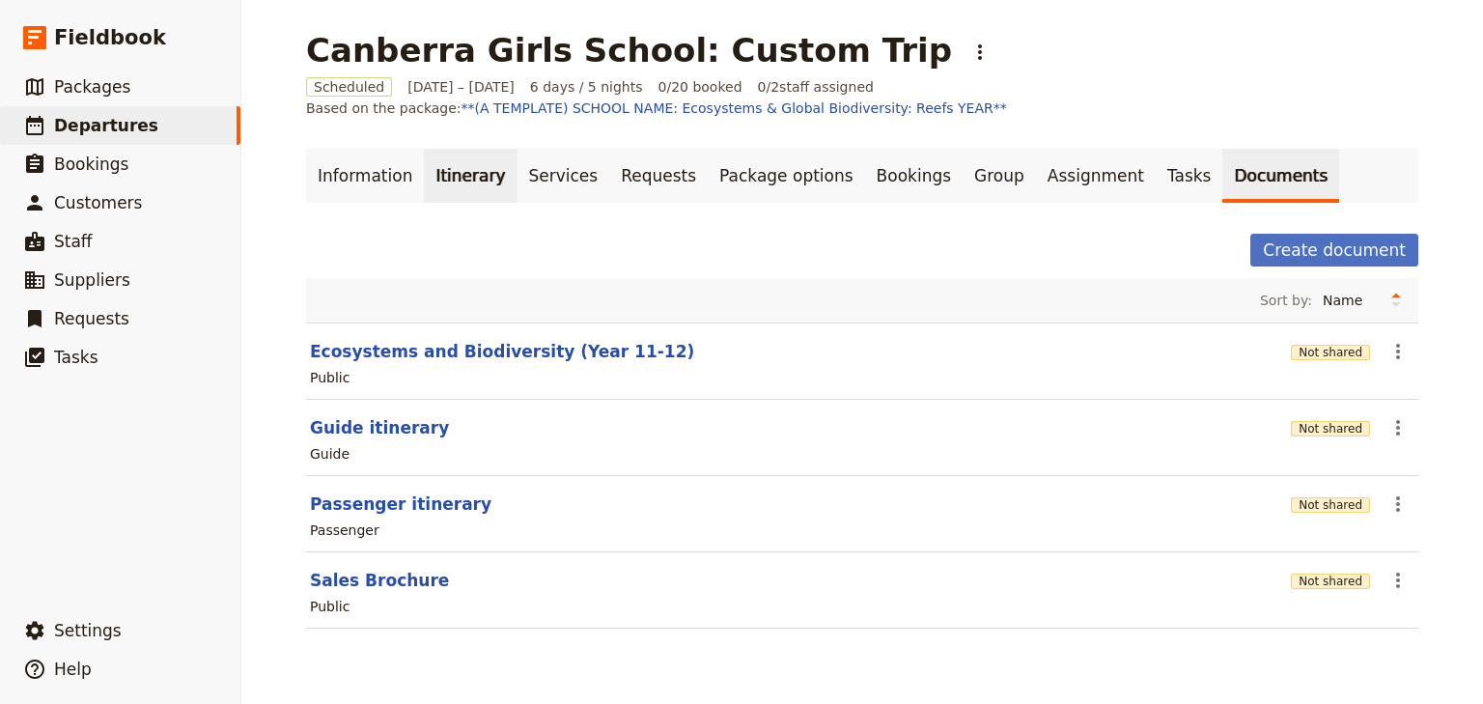
click at [435, 174] on link "Itinerary" at bounding box center [470, 176] width 93 height 54
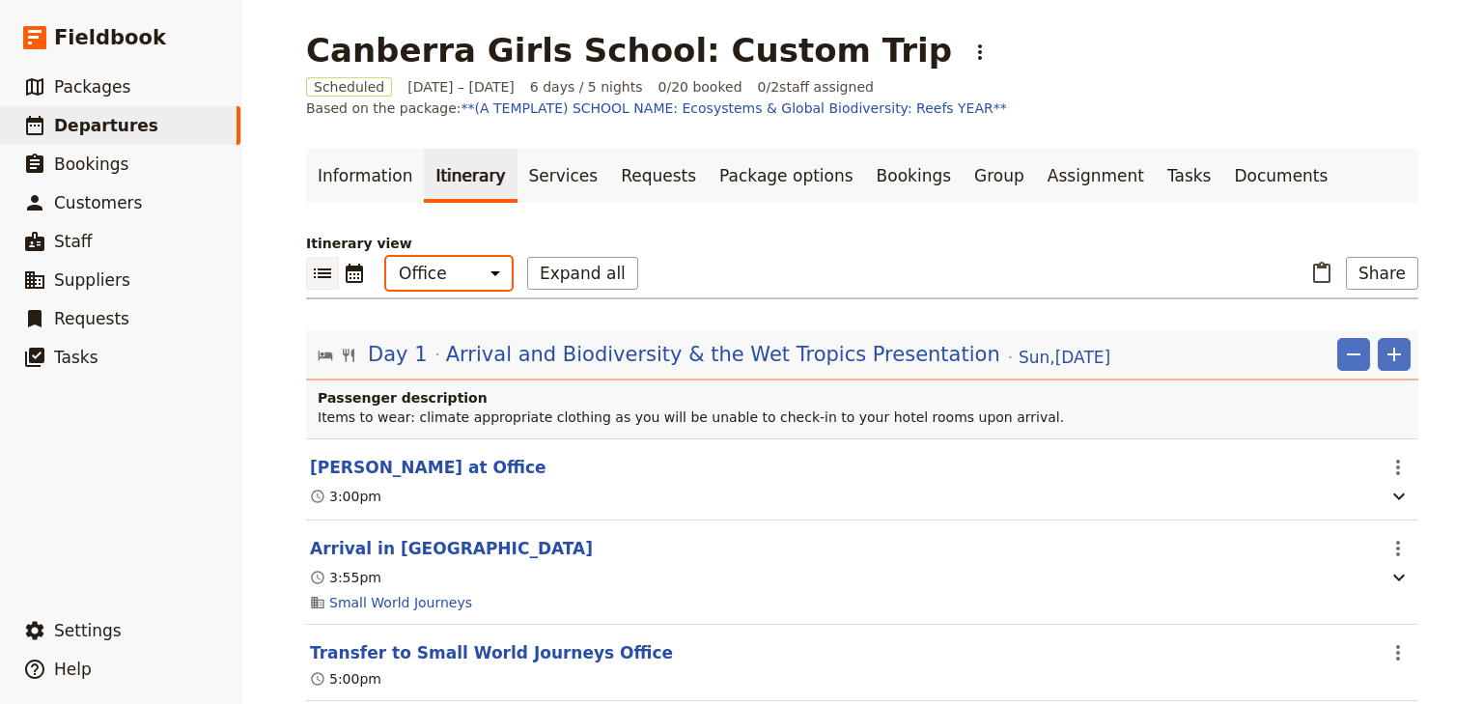
click at [446, 279] on select "Office Guide Passenger Sales" at bounding box center [449, 273] width 126 height 33
select select "STAFF"
click at [386, 257] on select "Office Guide Passenger Sales" at bounding box center [449, 273] width 126 height 33
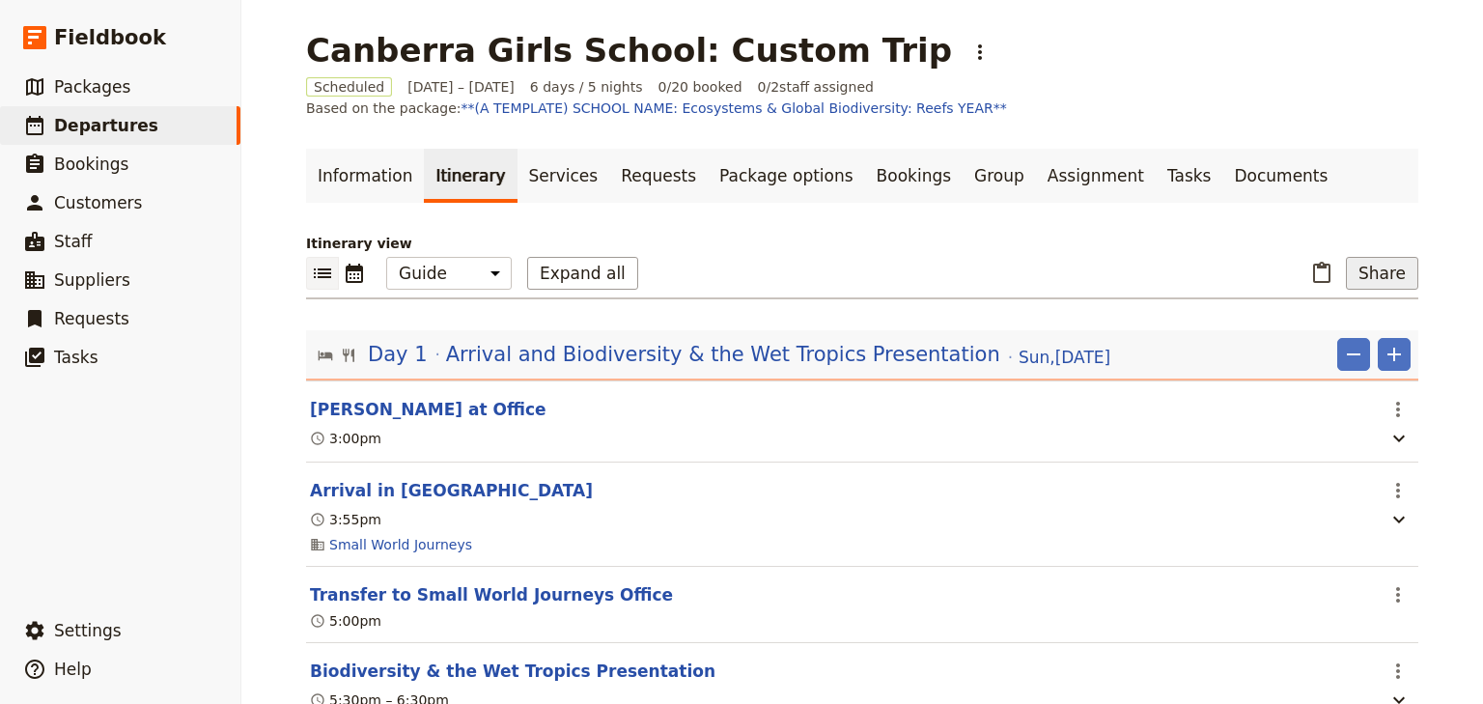
click at [1379, 274] on button "Share" at bounding box center [1382, 273] width 72 height 33
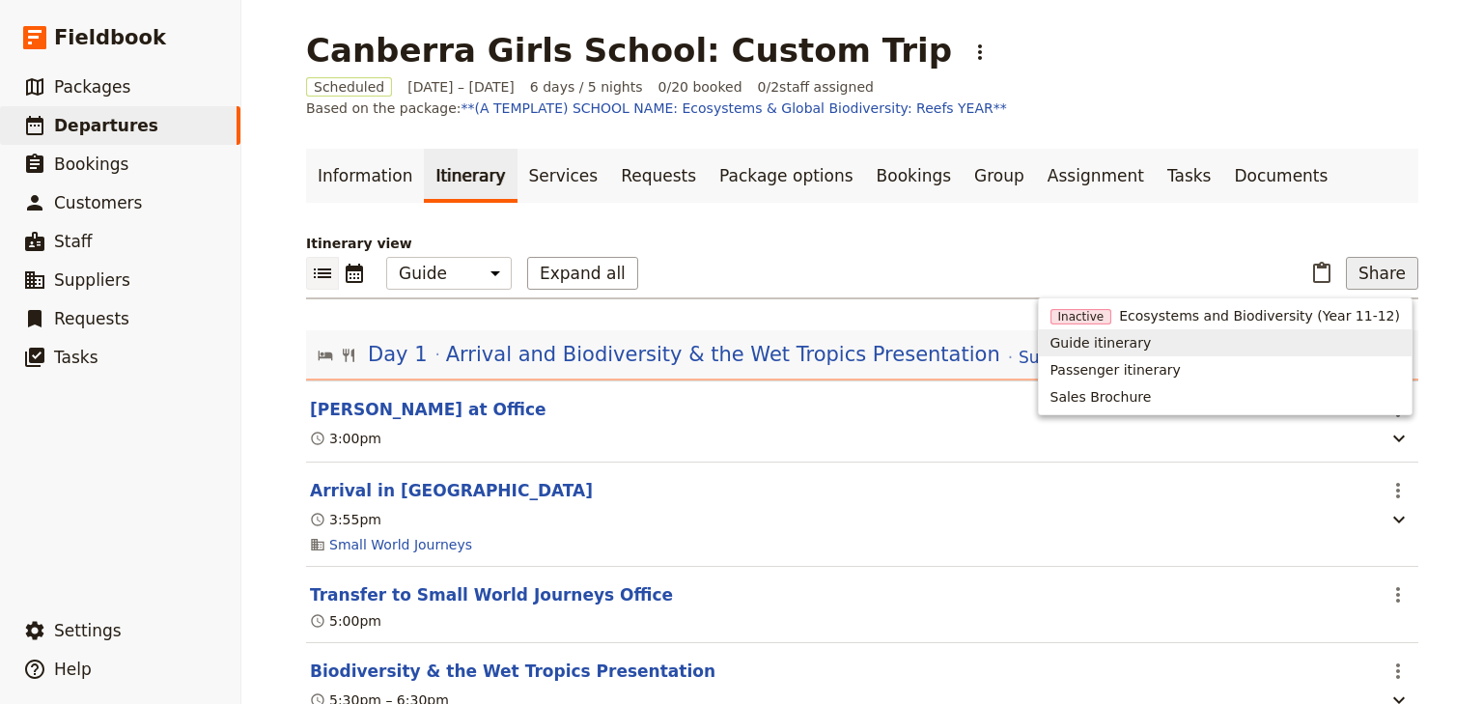
click at [1212, 338] on span "Guide itinerary" at bounding box center [1226, 342] width 350 height 19
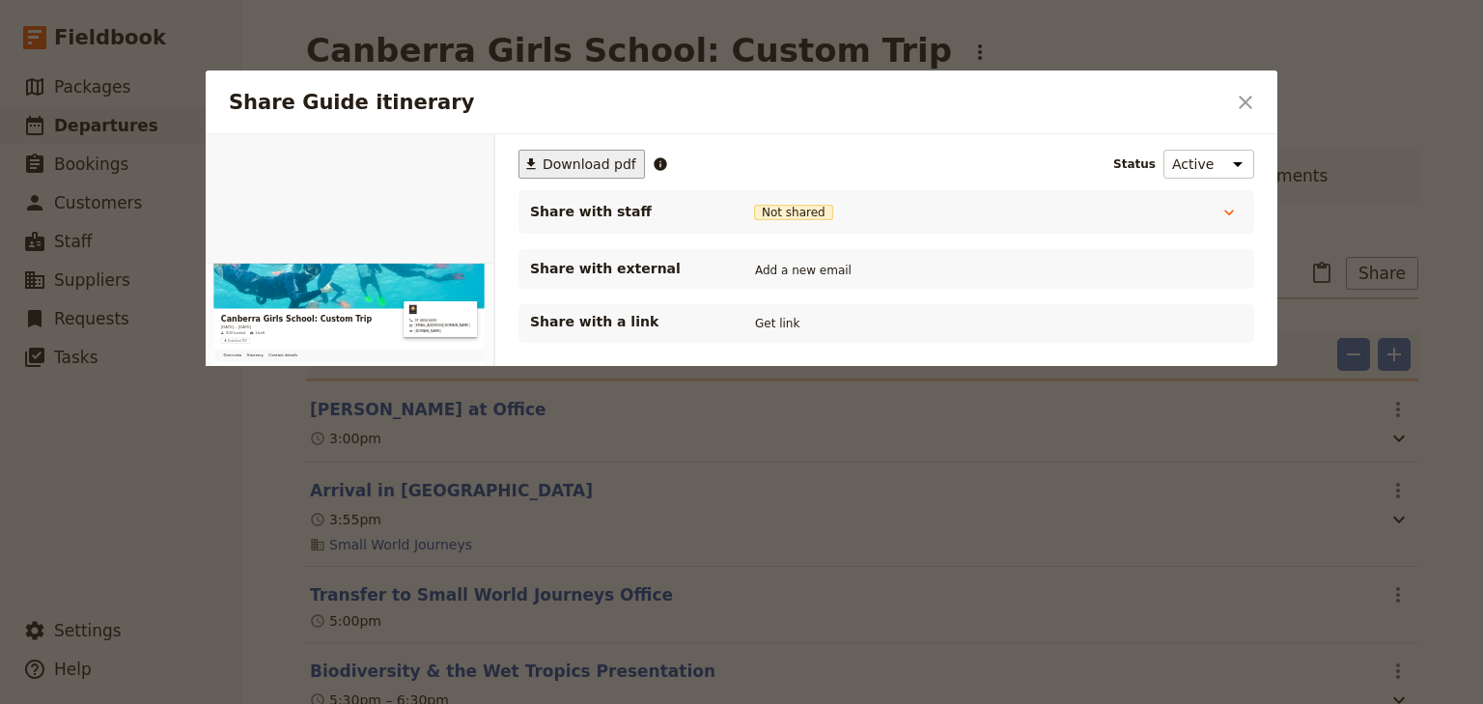
click at [594, 160] on span "Download pdf" at bounding box center [590, 163] width 94 height 19
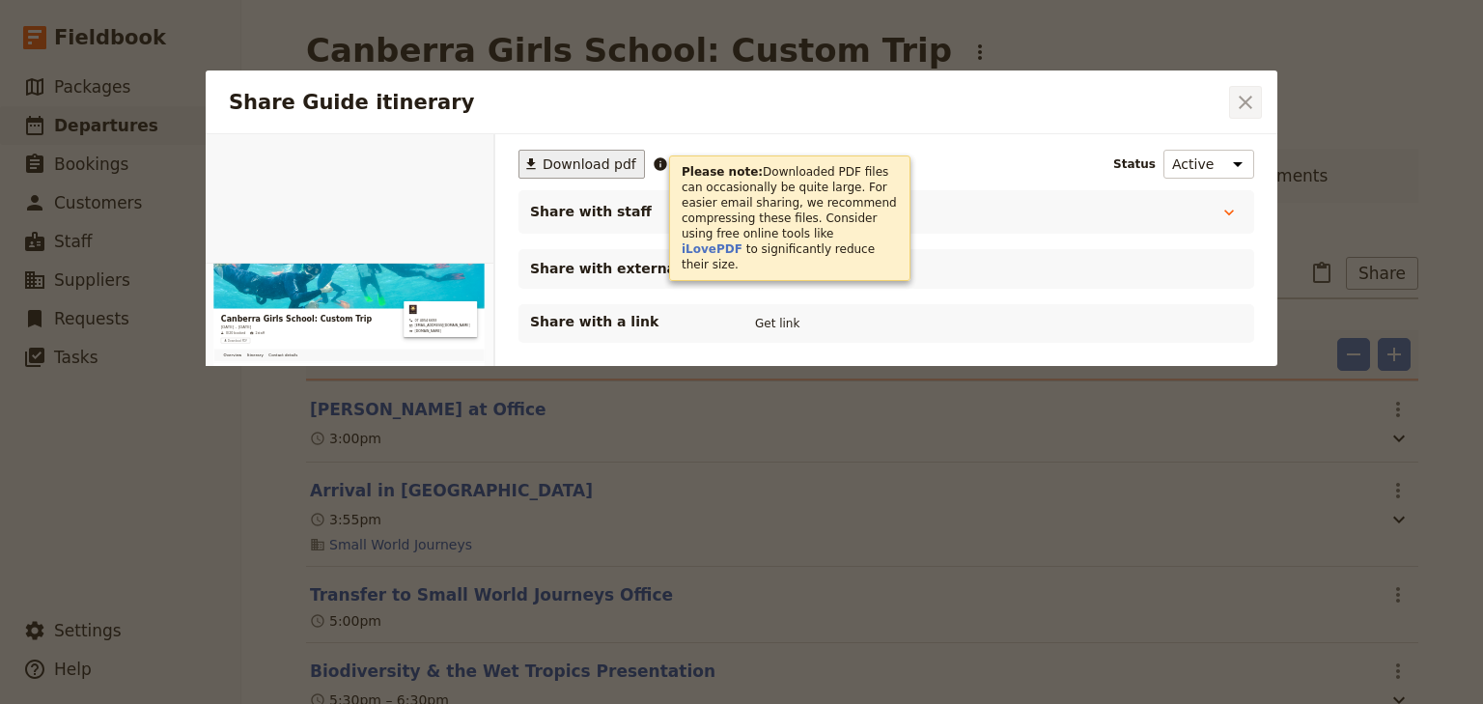
click at [1248, 107] on icon "Close dialog" at bounding box center [1245, 102] width 23 height 23
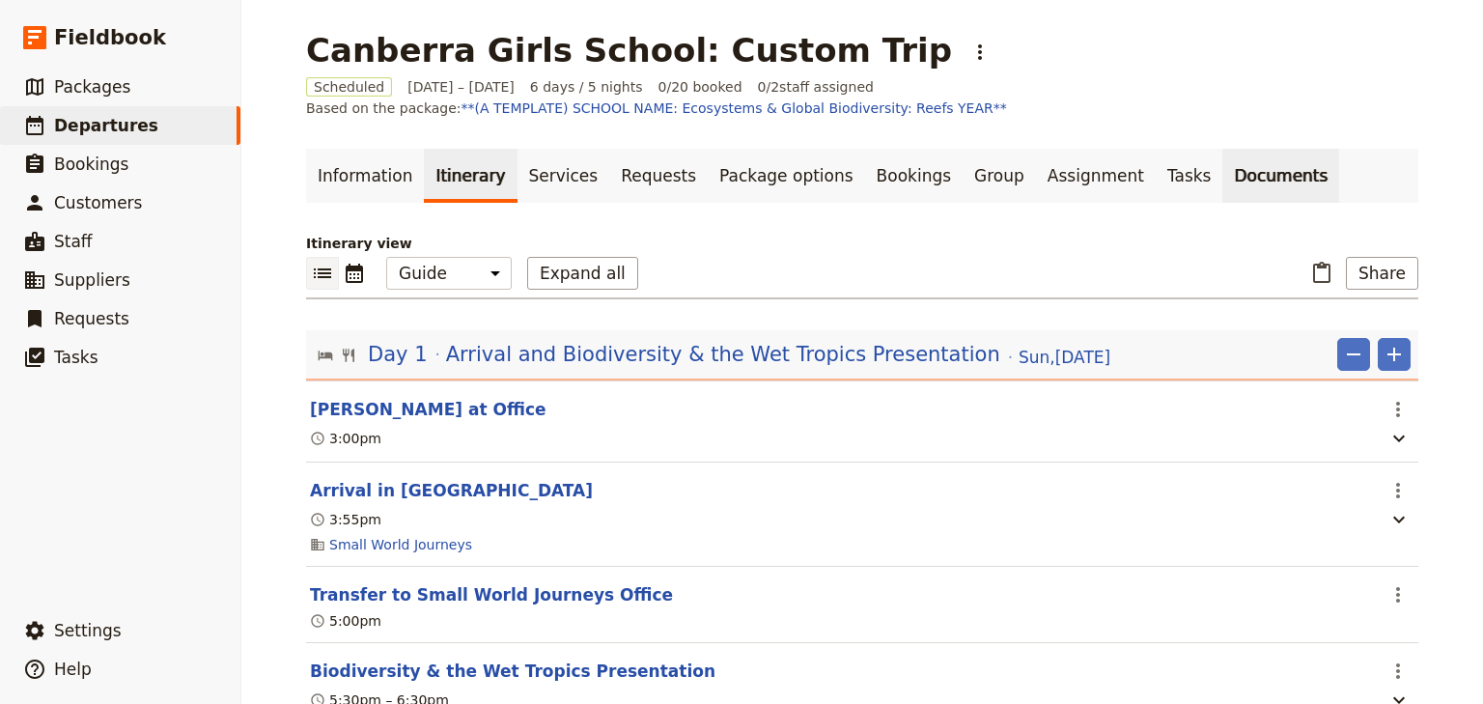
click at [1222, 169] on link "Documents" at bounding box center [1280, 176] width 117 height 54
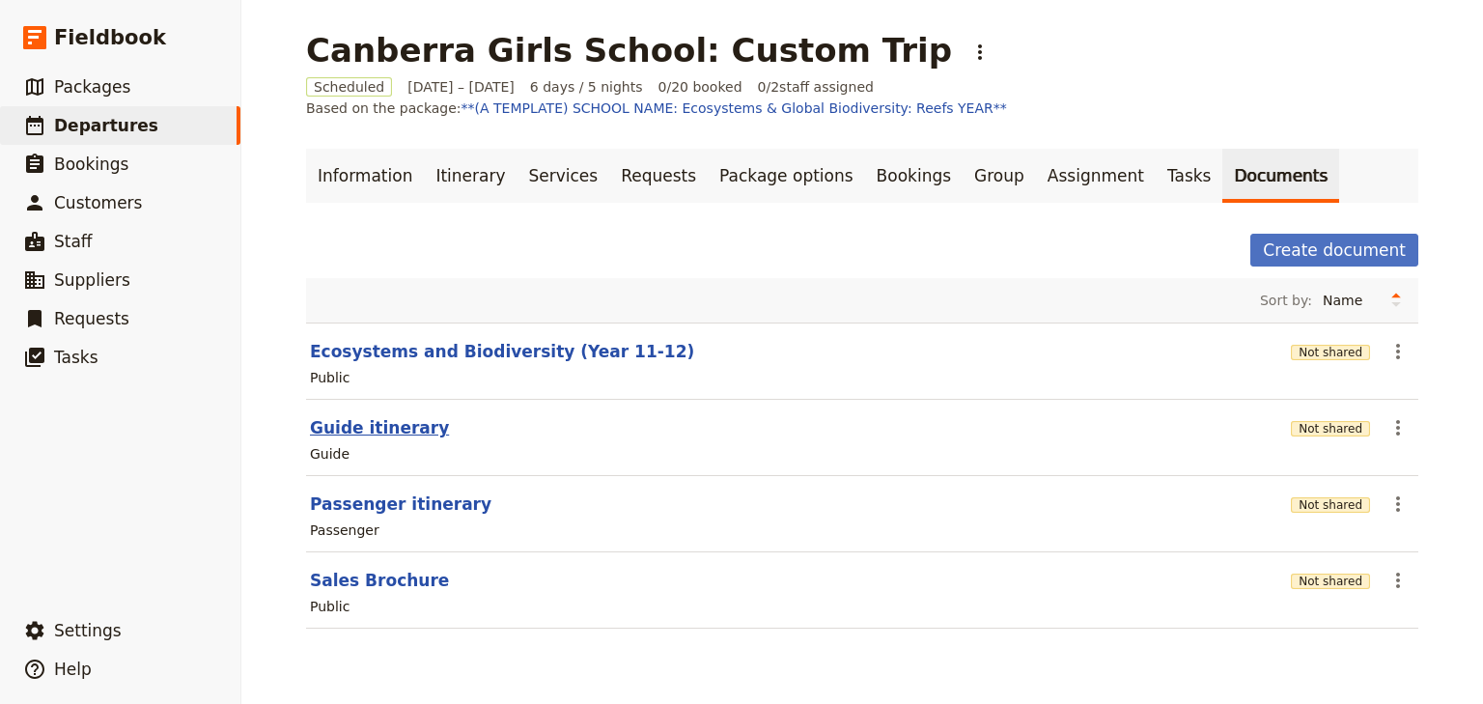
click at [389, 429] on button "Guide itinerary" at bounding box center [379, 427] width 139 height 23
select select "STAFF"
select select "RUN_SHEET"
select select "DEFAULT"
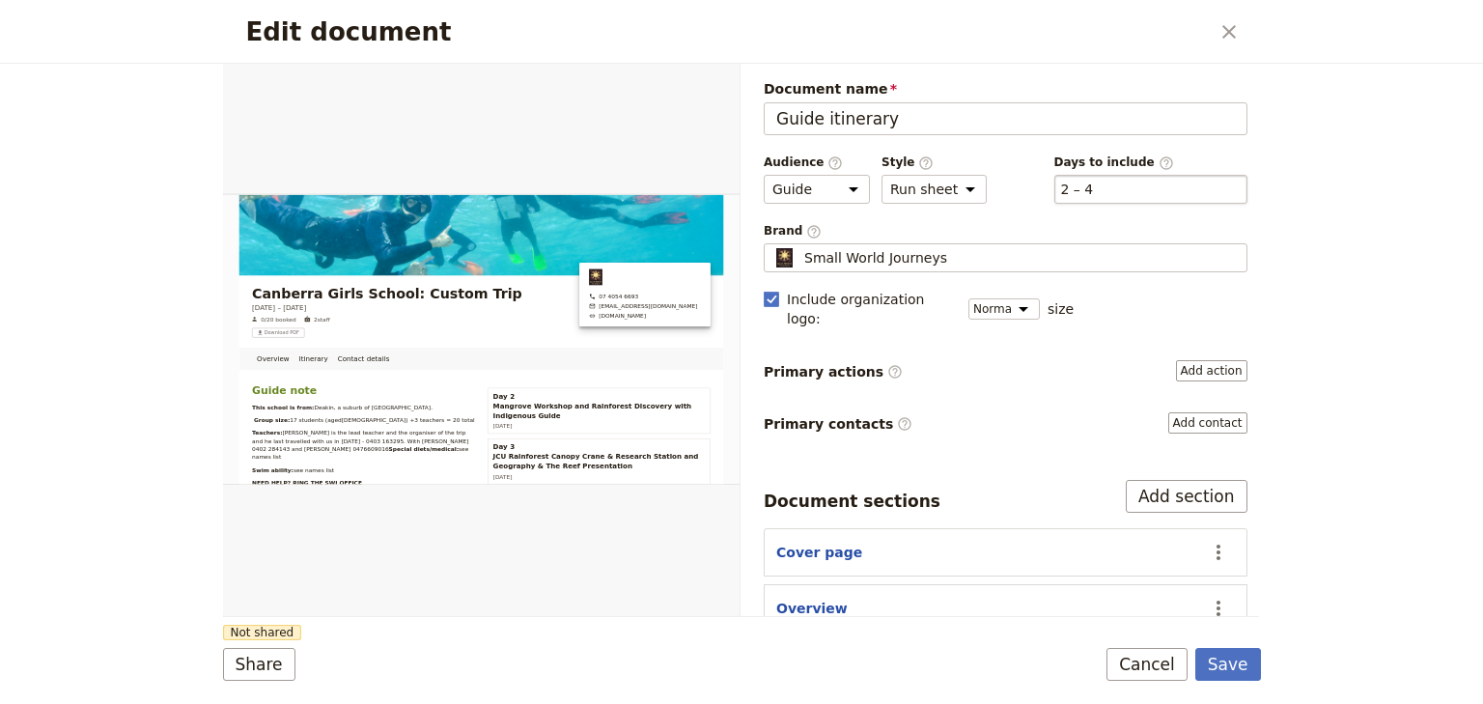
click at [1145, 175] on div "​ 2 – 4 2, 3, 4" at bounding box center [1150, 189] width 193 height 29
click at [1094, 180] on button "​ 2 – 4" at bounding box center [1077, 189] width 33 height 19
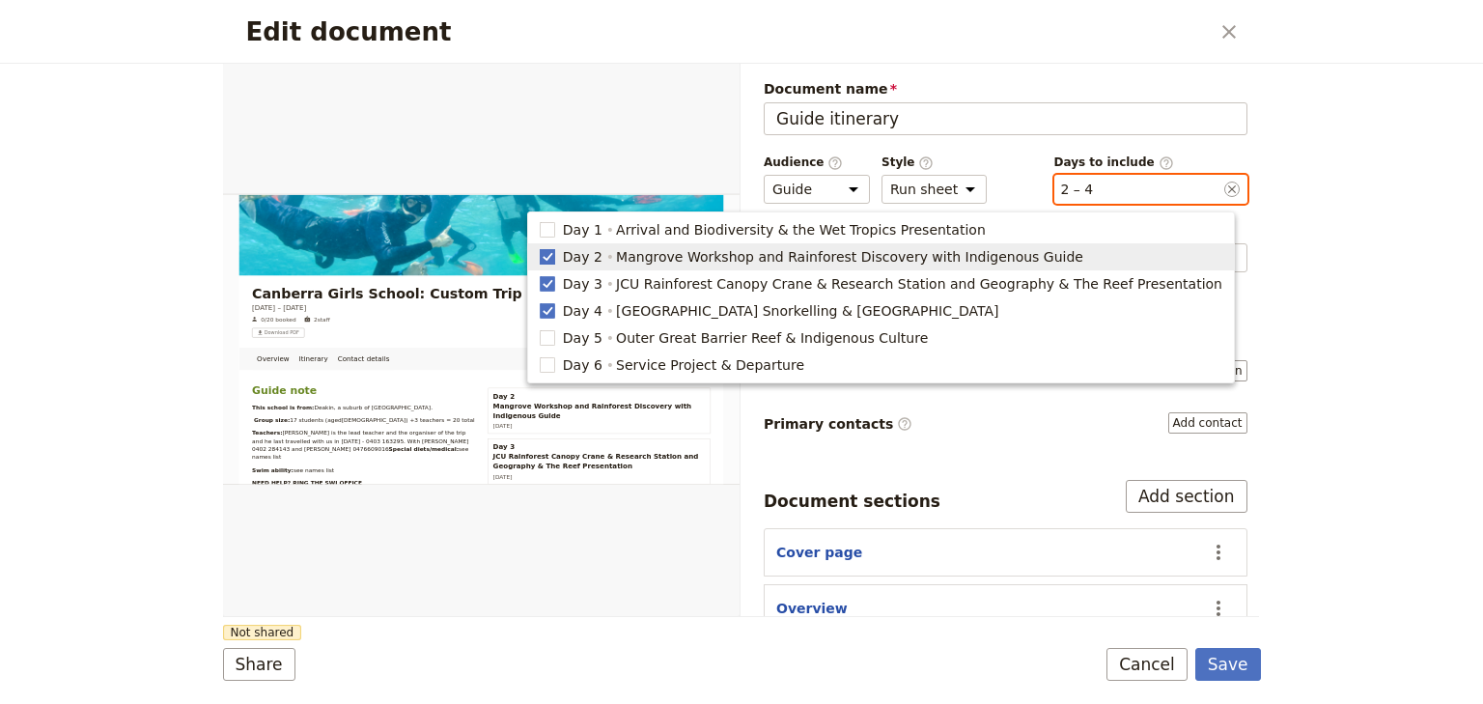
click at [554, 261] on rect "button" at bounding box center [547, 256] width 14 height 14
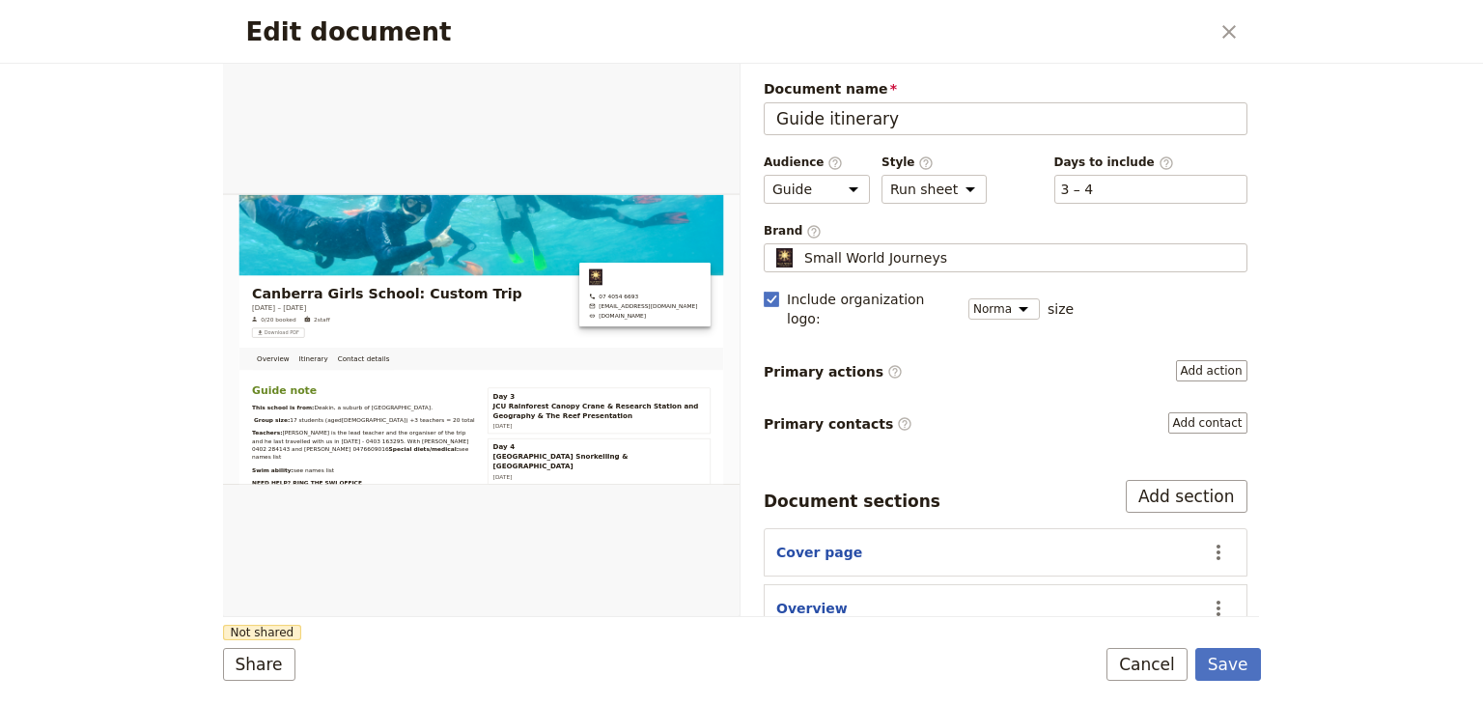
drag, startPoint x: 1108, startPoint y: 192, endPoint x: 1042, endPoint y: 203, distance: 67.5
click at [1107, 192] on div "​ 3 – 4 3, 4" at bounding box center [1150, 189] width 193 height 29
click at [1094, 192] on button "​ 3 – 4" at bounding box center [1077, 189] width 33 height 19
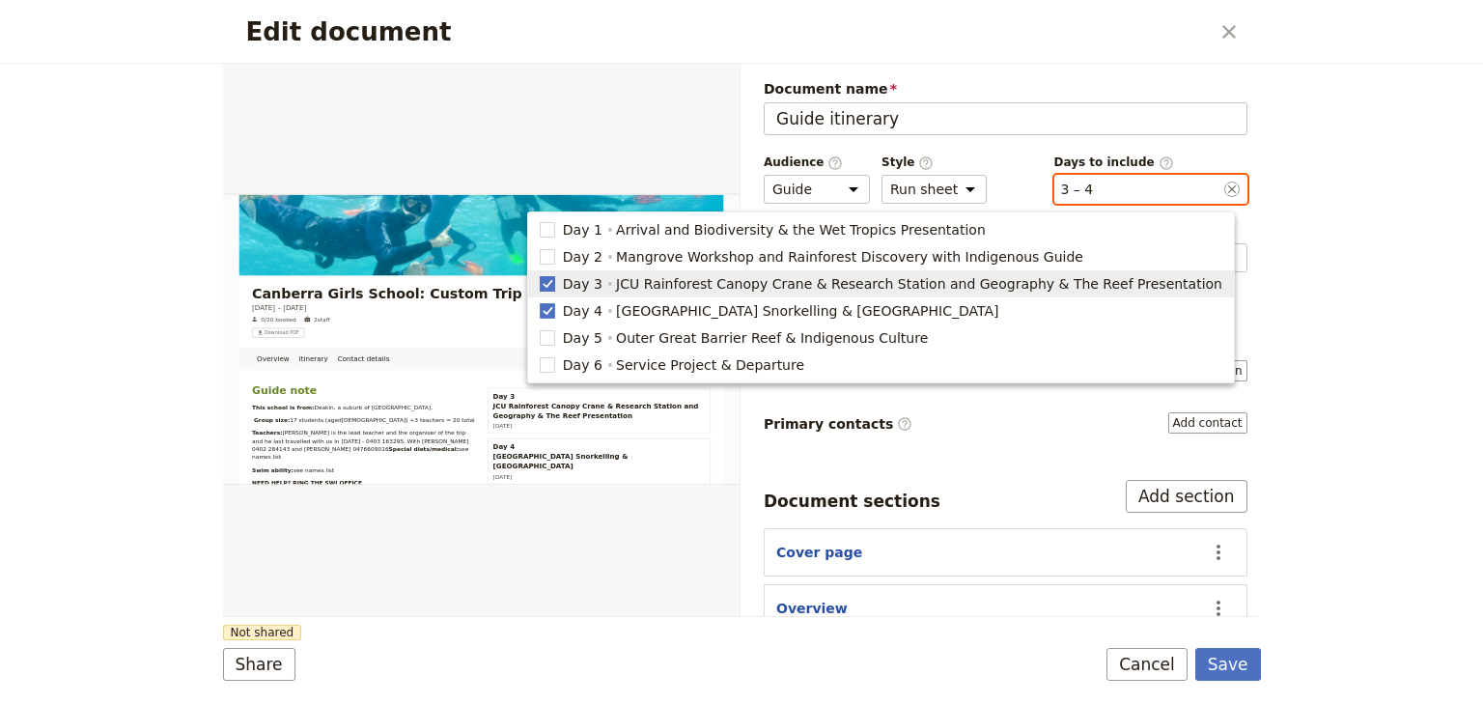
click at [554, 288] on rect "button" at bounding box center [547, 283] width 14 height 14
type input "4"
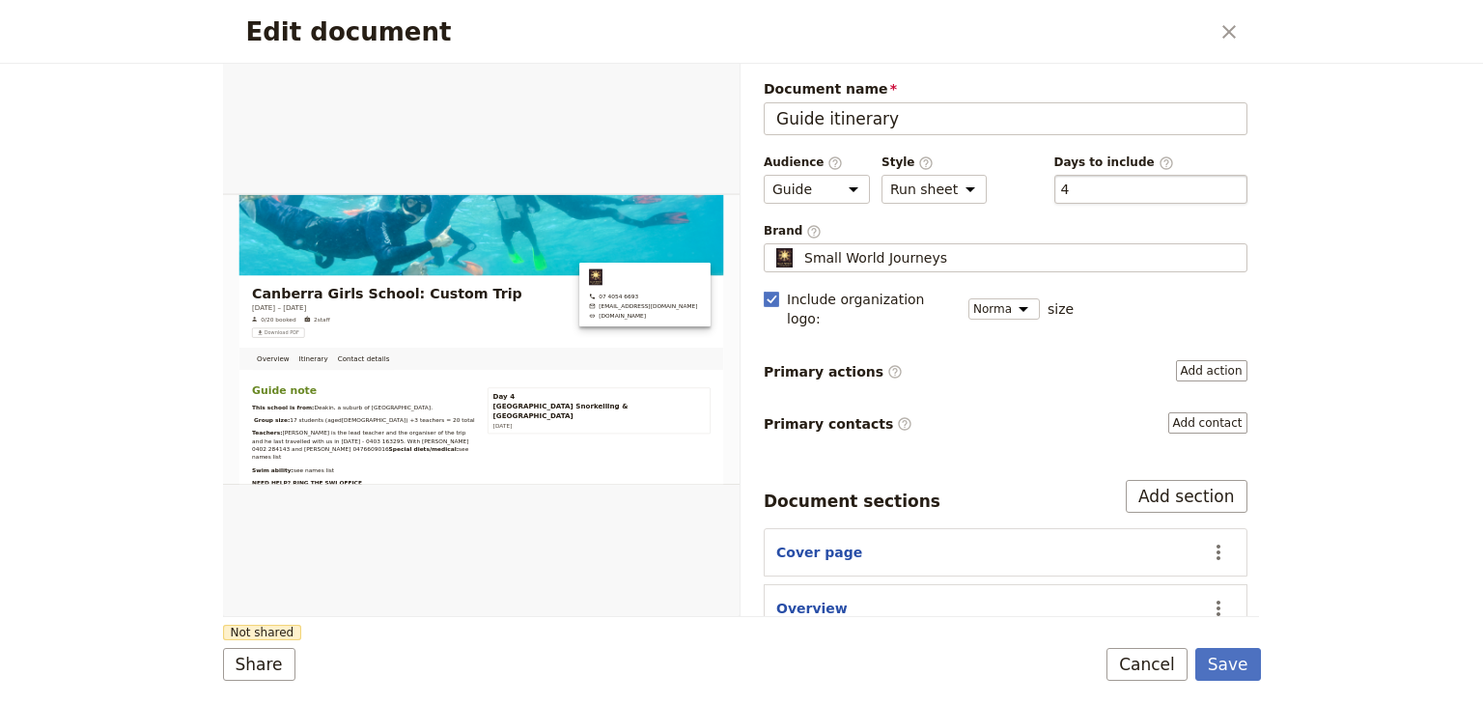
click at [1109, 182] on div "​ 4 4" at bounding box center [1150, 189] width 193 height 29
click at [1070, 182] on button "​ 4" at bounding box center [1065, 189] width 9 height 19
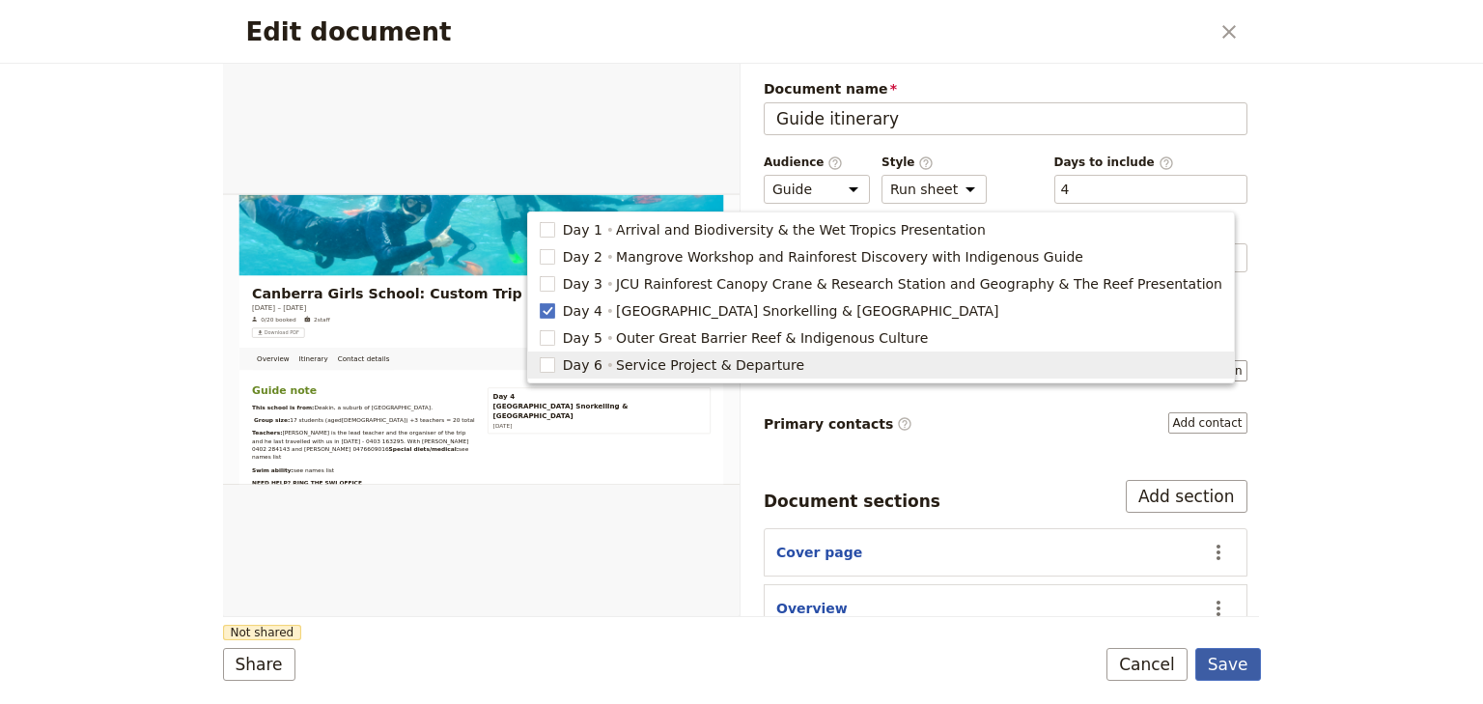
click at [1236, 660] on button "Save" at bounding box center [1228, 664] width 66 height 33
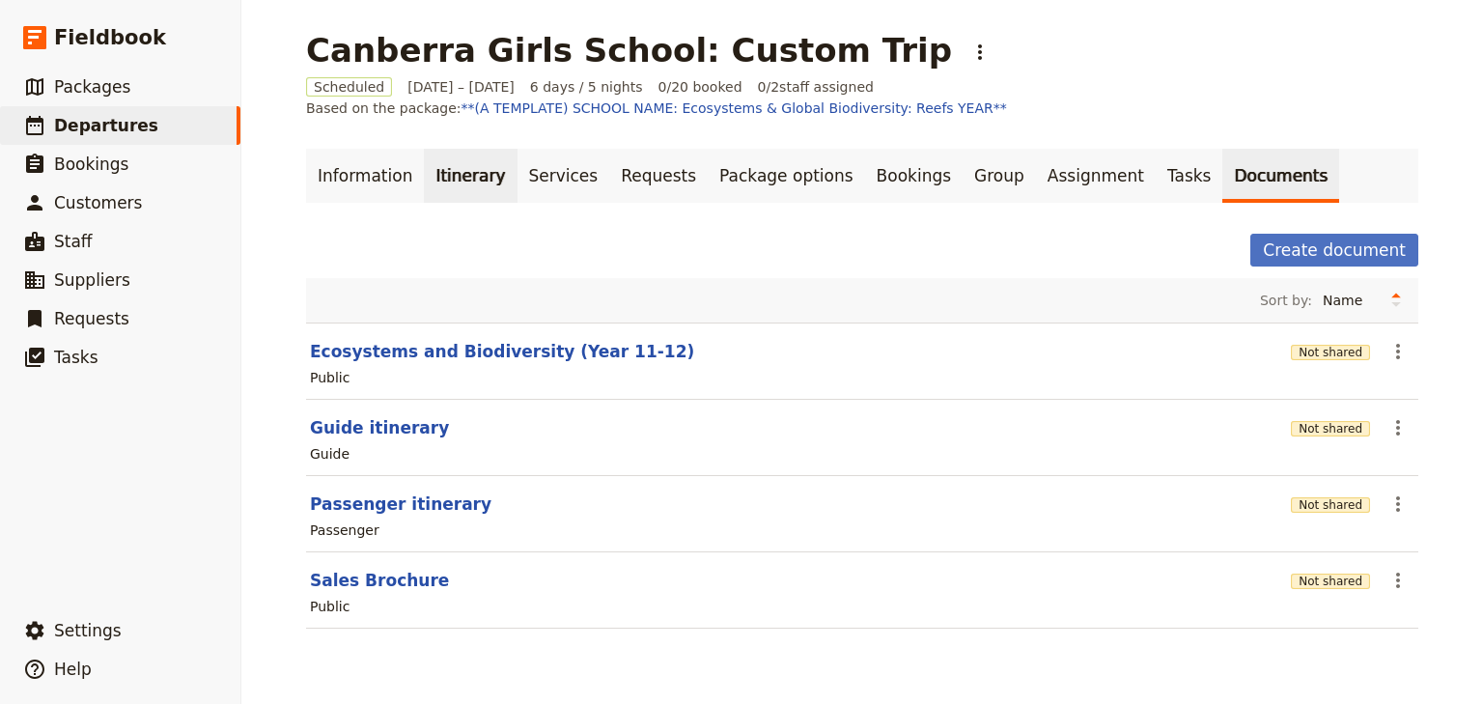
drag, startPoint x: 472, startPoint y: 170, endPoint x: 440, endPoint y: 213, distance: 53.9
click at [471, 170] on link "Itinerary" at bounding box center [470, 176] width 93 height 54
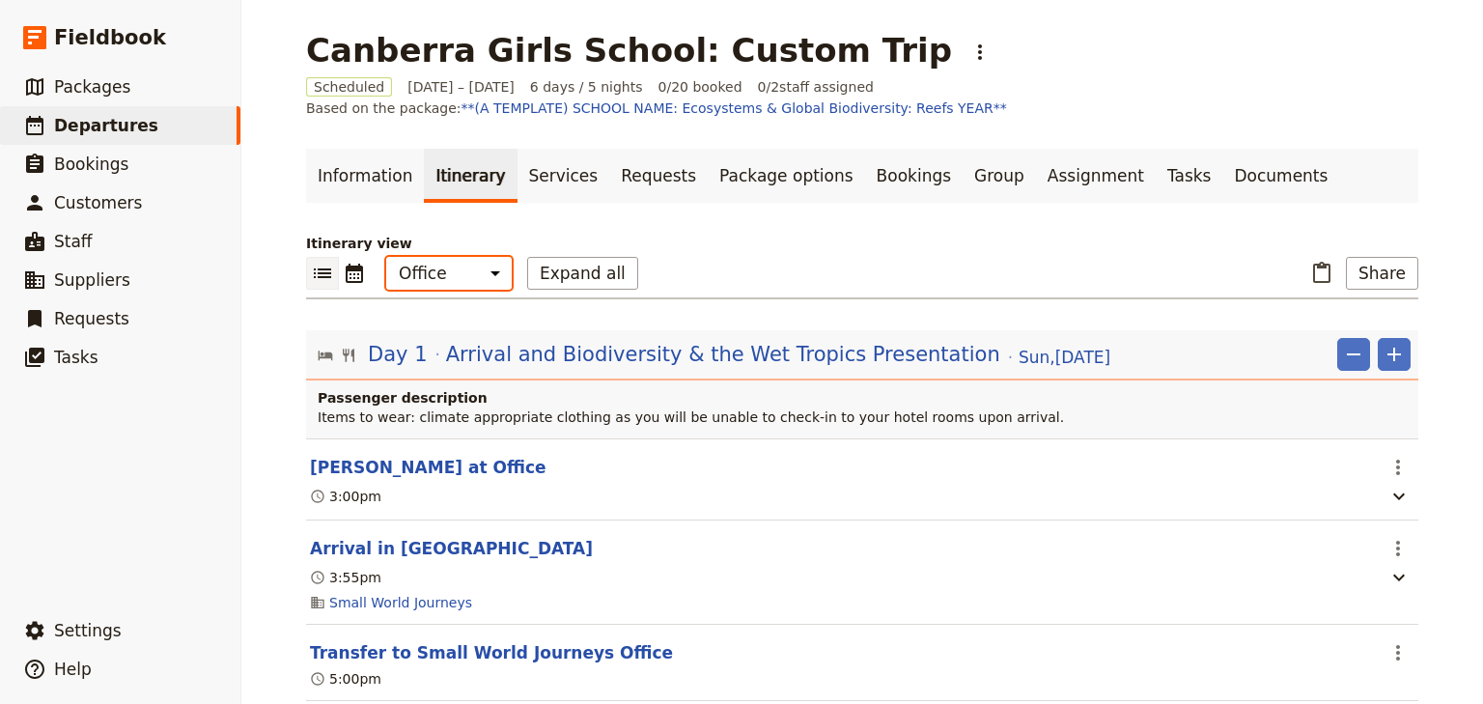
click at [431, 277] on select "Office Guide Passenger Sales" at bounding box center [449, 273] width 126 height 33
select select "STAFF"
click at [386, 257] on select "Office Guide Passenger Sales" at bounding box center [449, 273] width 126 height 33
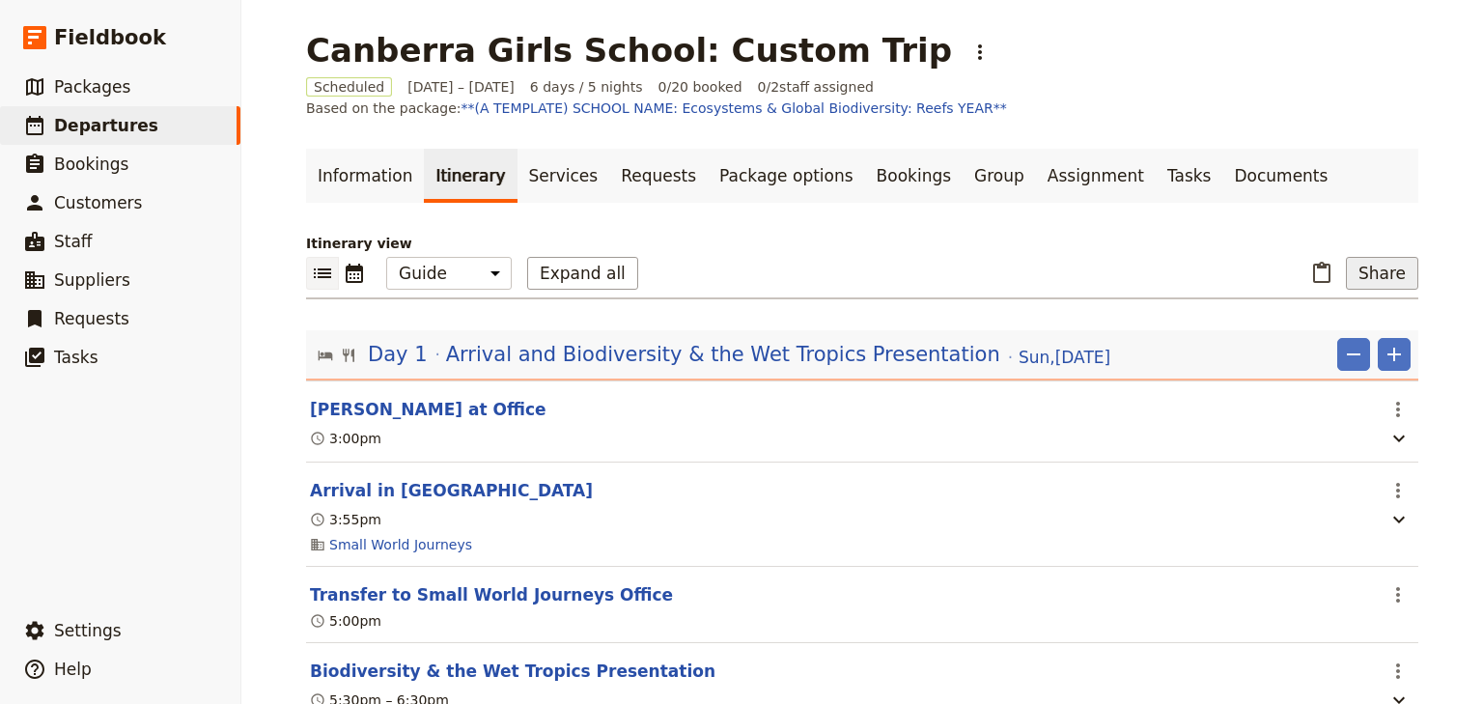
click at [1377, 280] on button "Share" at bounding box center [1382, 273] width 72 height 33
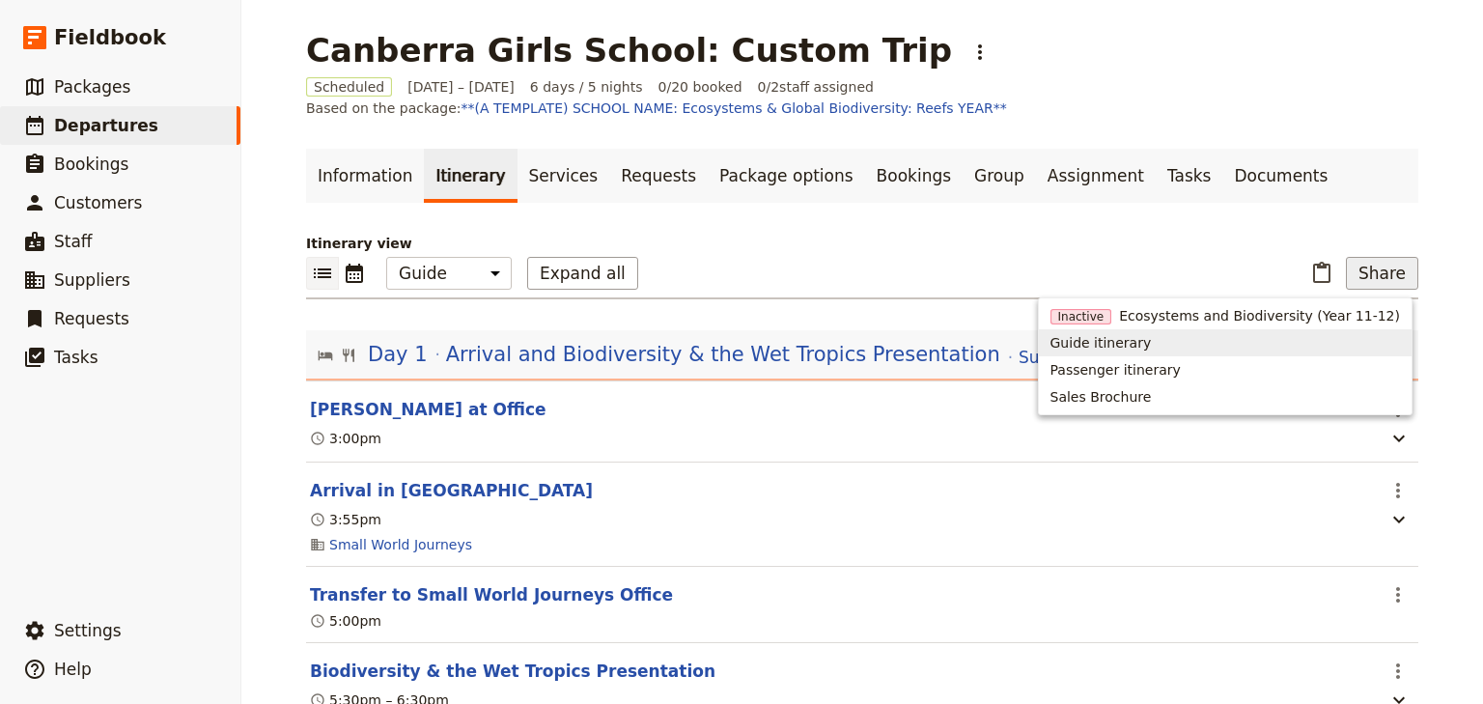
click at [1152, 340] on span "Guide itinerary" at bounding box center [1101, 342] width 101 height 19
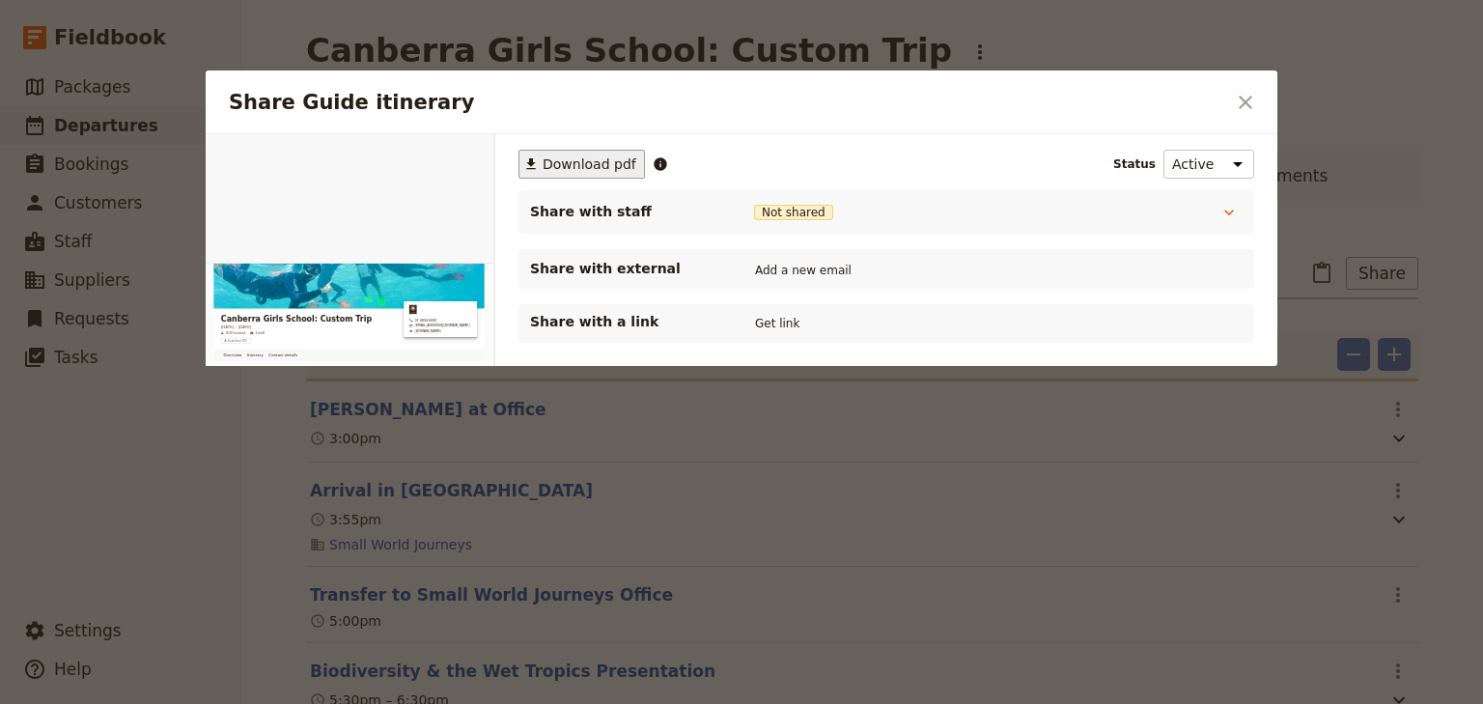
click at [560, 161] on span "Download pdf" at bounding box center [590, 163] width 94 height 19
click at [1245, 104] on icon "Close dialog" at bounding box center [1245, 102] width 23 height 23
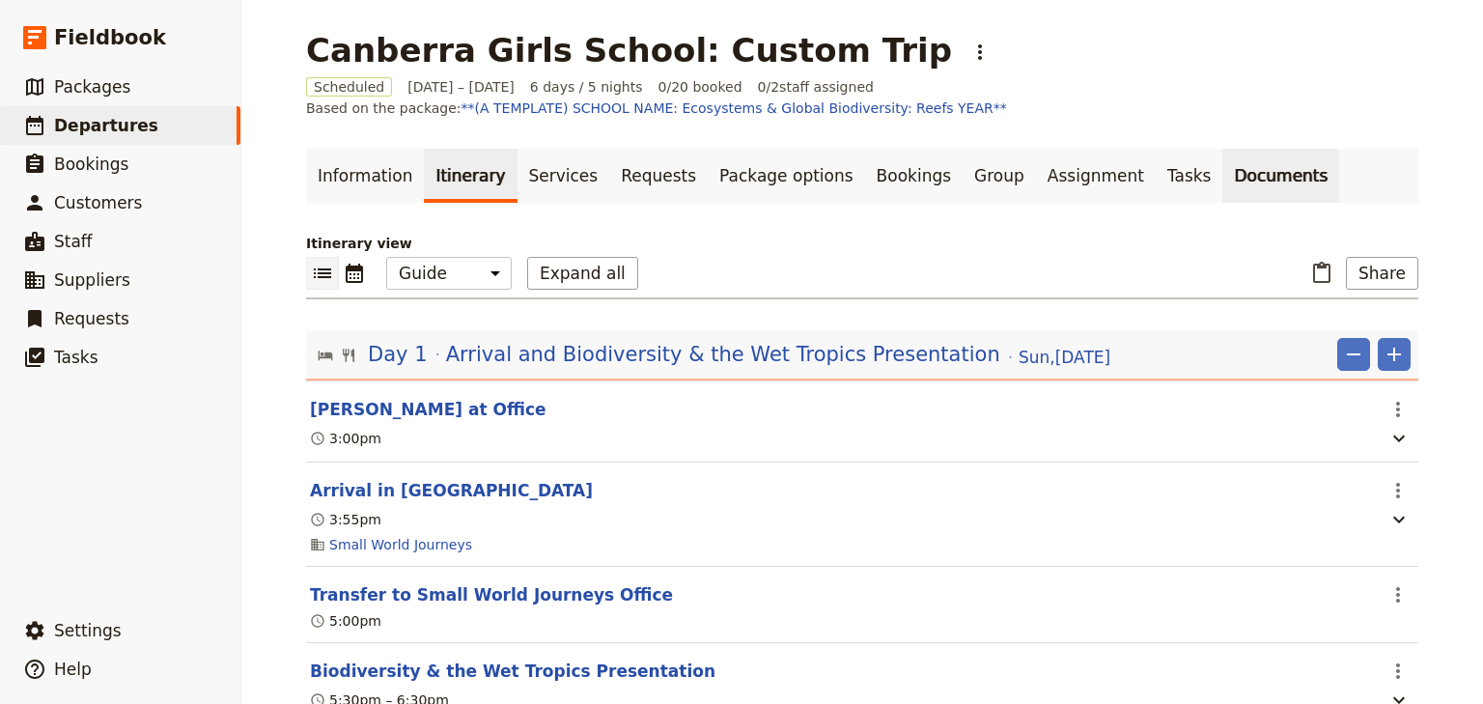
click at [1222, 176] on link "Documents" at bounding box center [1280, 176] width 117 height 54
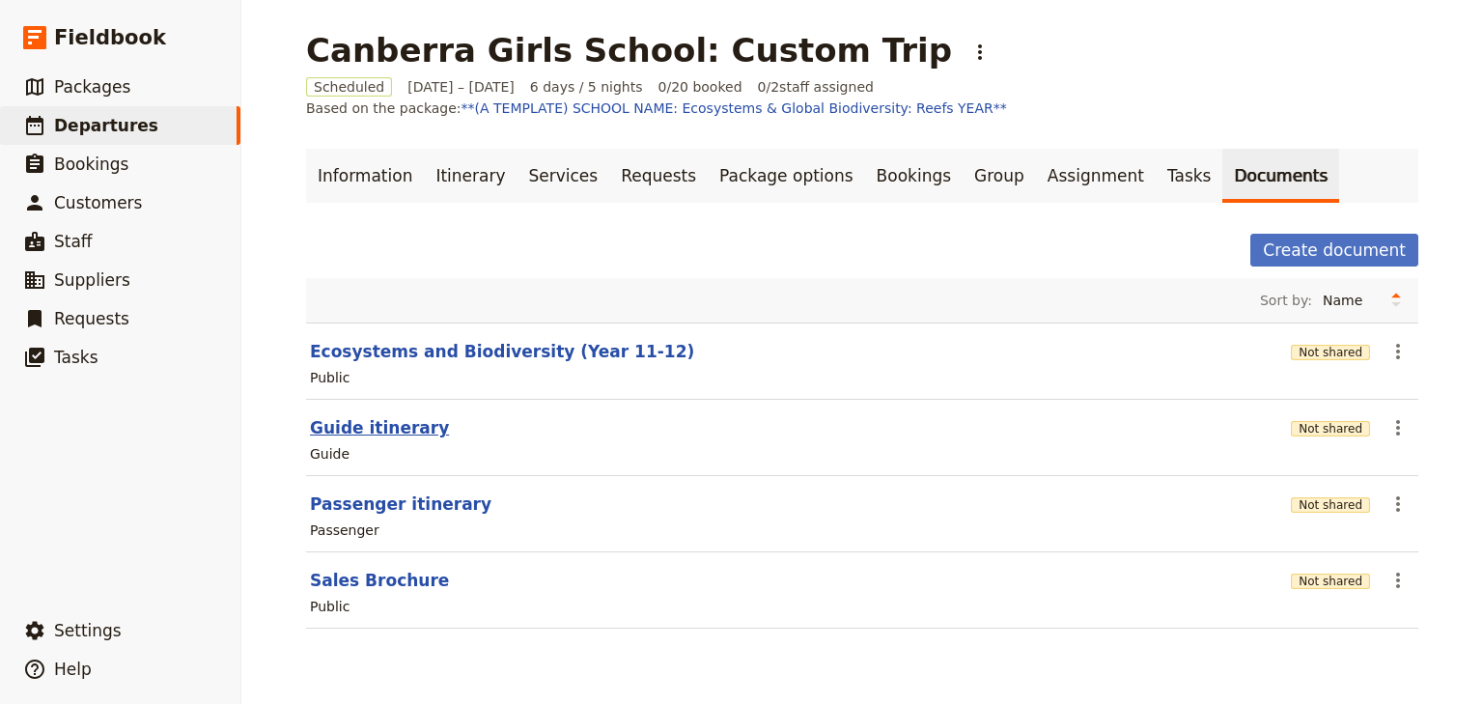
click at [337, 425] on button "Guide itinerary" at bounding box center [379, 427] width 139 height 23
select select "STAFF"
select select "RUN_SHEET"
select select "DEFAULT"
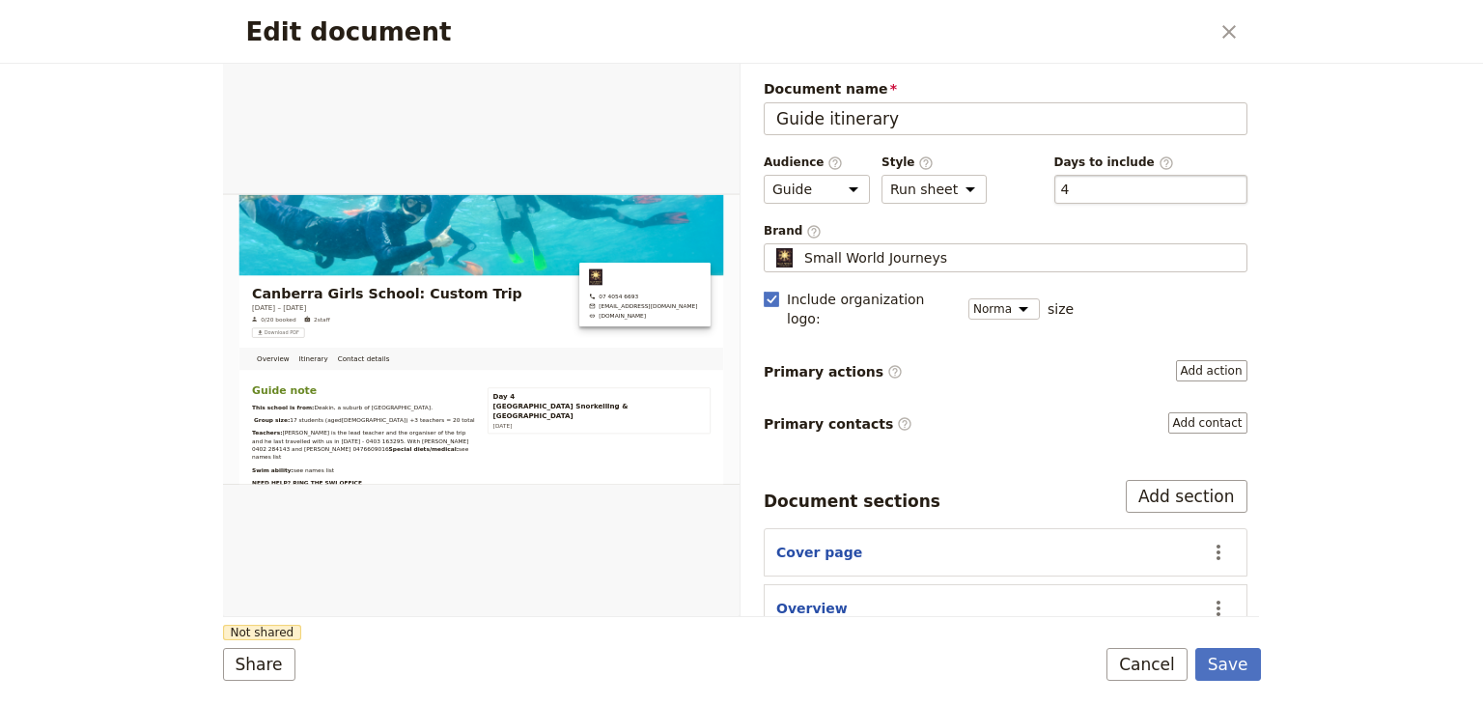
click at [1078, 180] on div "​ 4 4" at bounding box center [1150, 189] width 193 height 29
click at [1070, 180] on button "​ 4" at bounding box center [1065, 189] width 9 height 19
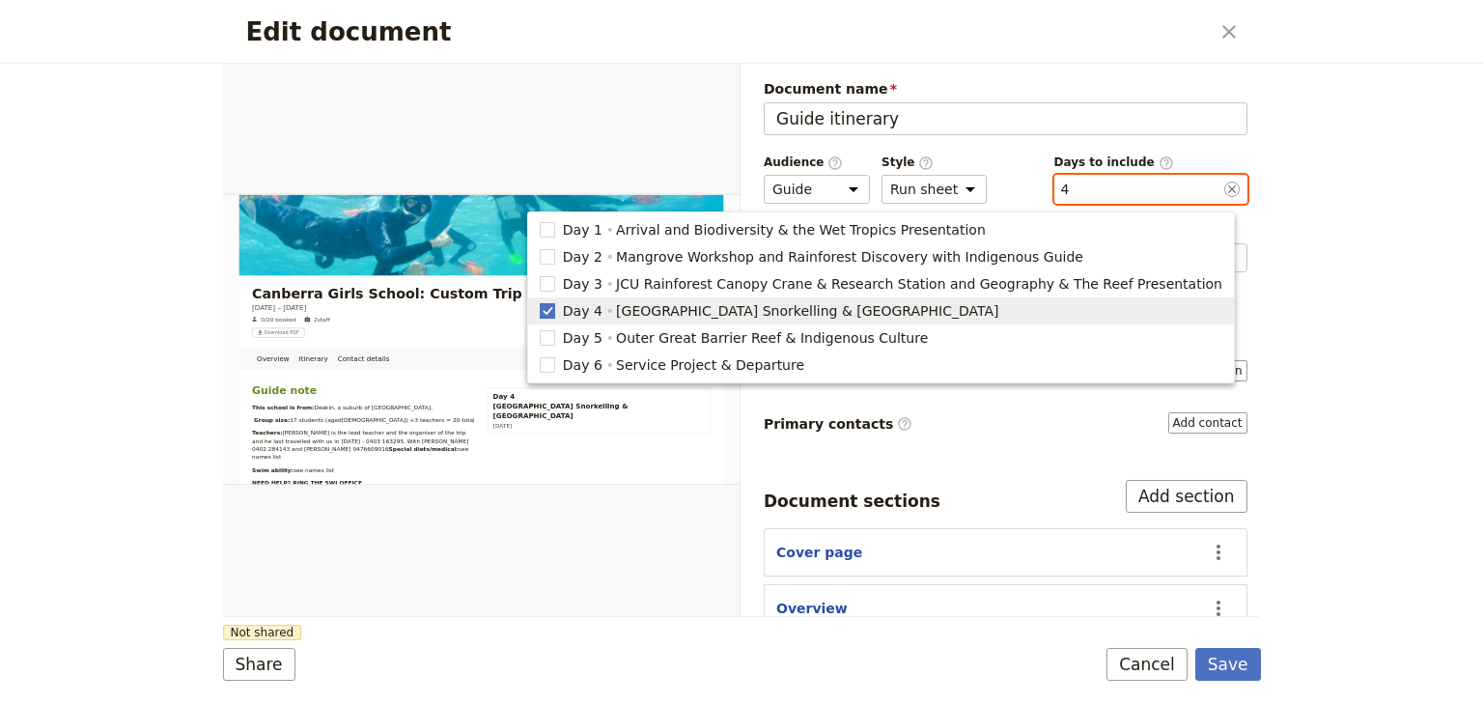
click at [552, 313] on polygon "button" at bounding box center [548, 309] width 10 height 11
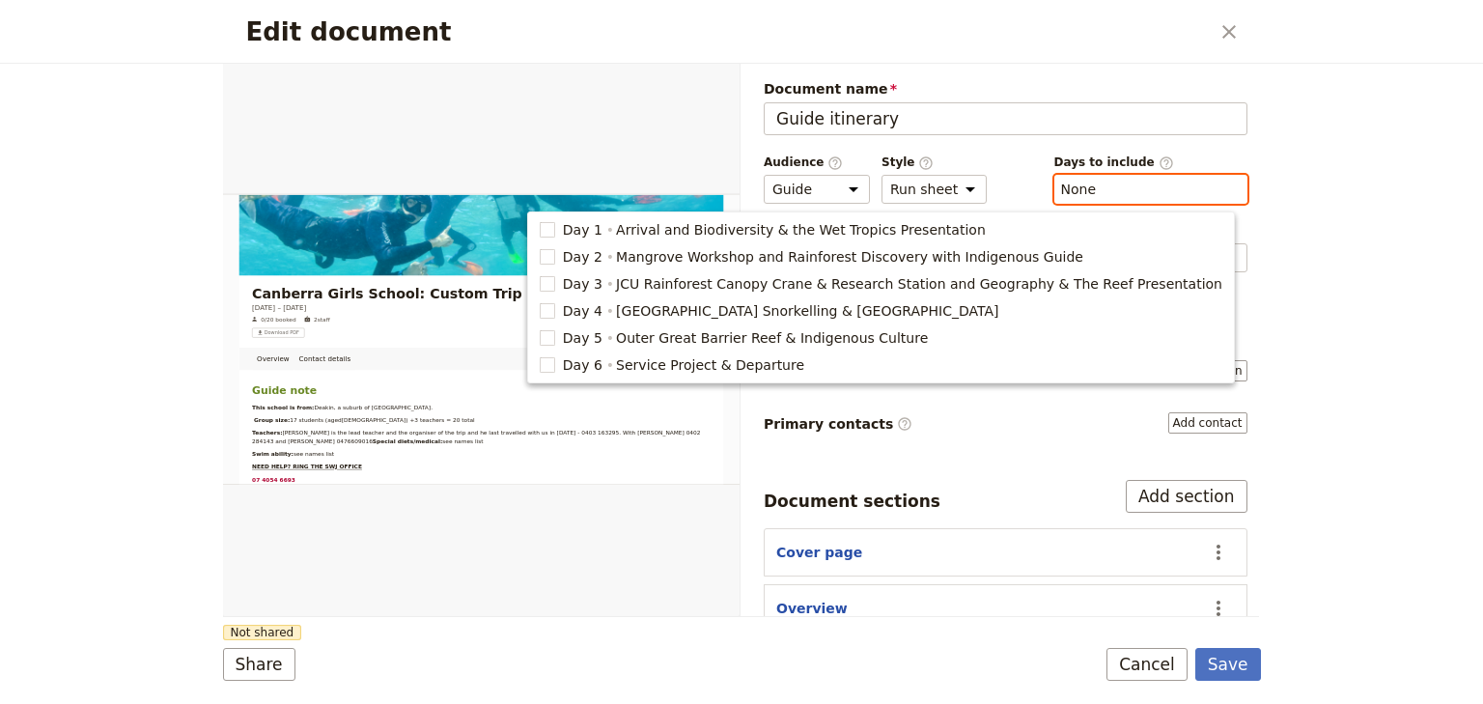
click at [1068, 189] on button "​ None" at bounding box center [1079, 189] width 36 height 19
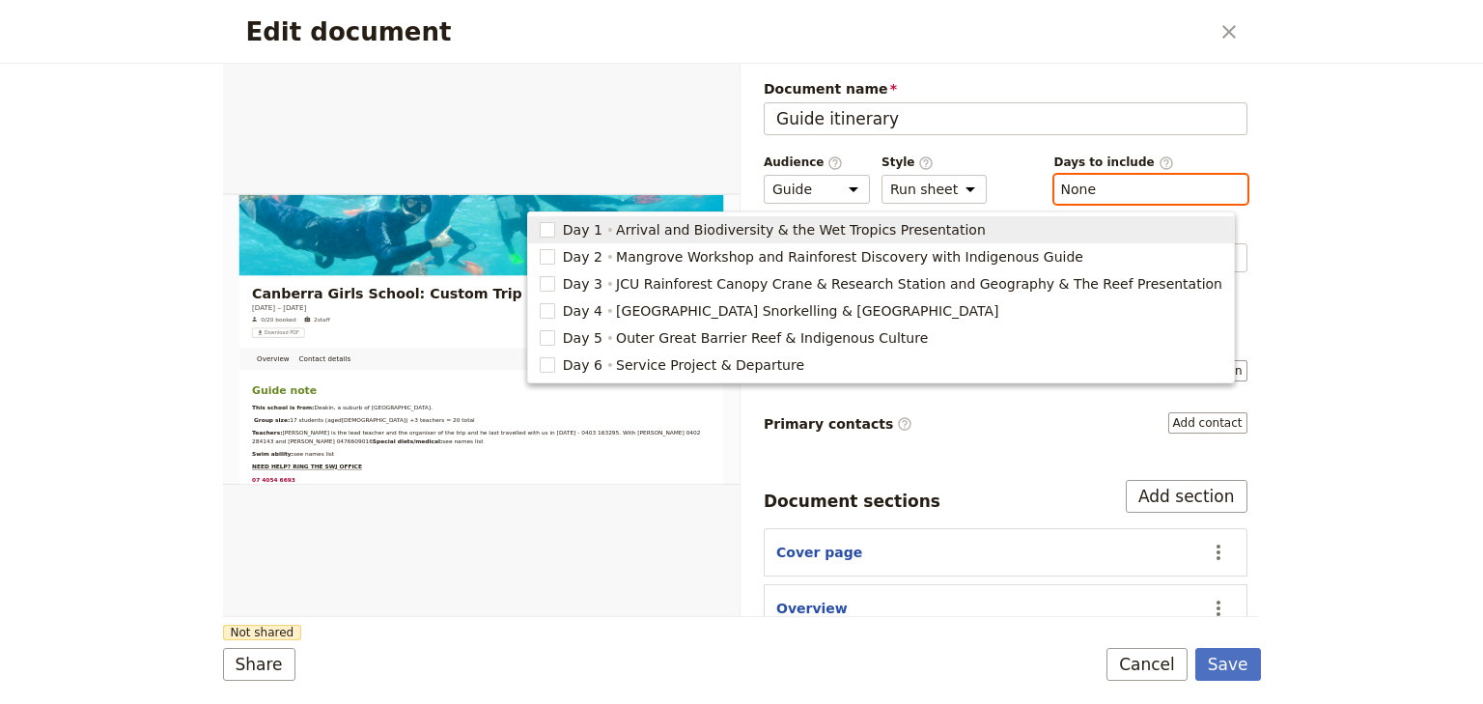
click at [845, 234] on span "Arrival and Biodiversity & the Wet Tropics Presentation" at bounding box center [801, 229] width 370 height 19
type input "1"
checkbox input "true"
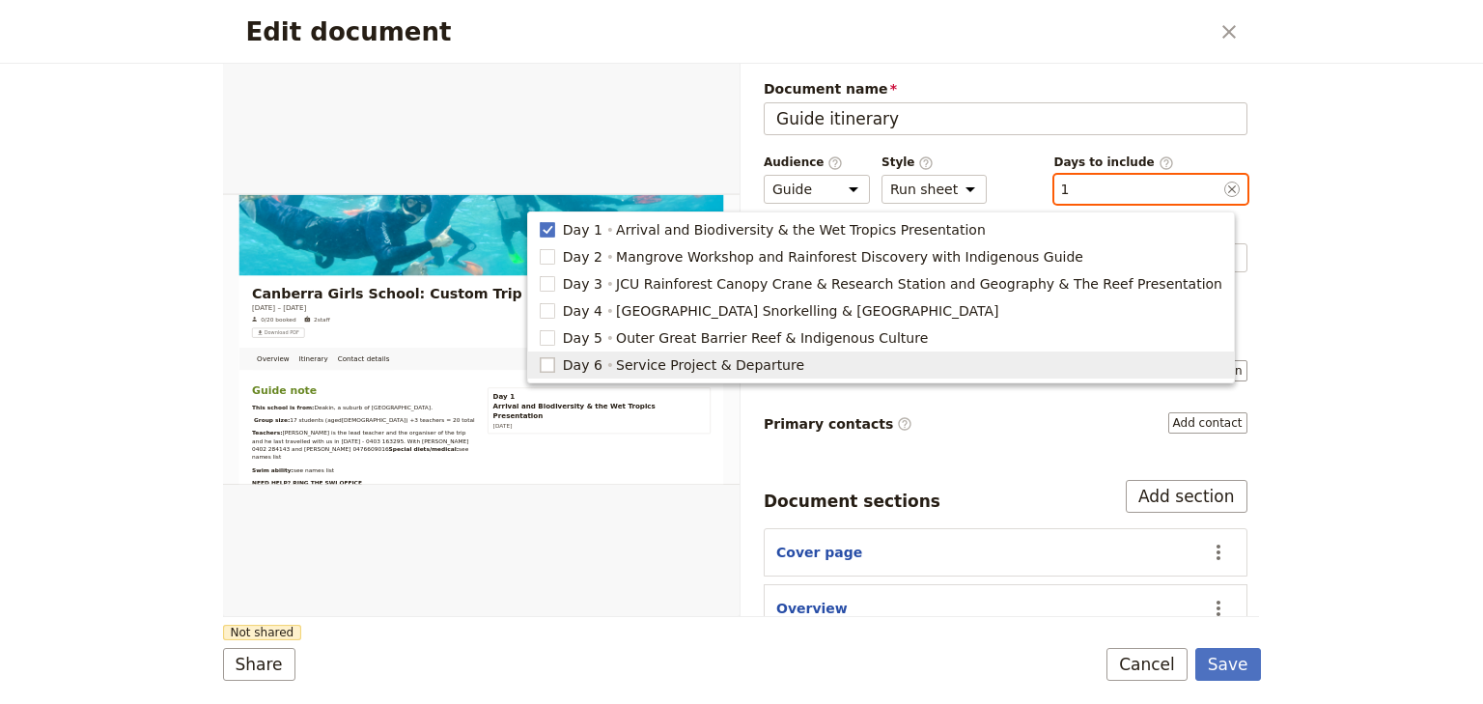
click at [554, 363] on rect "button" at bounding box center [547, 364] width 14 height 14
type input "1, 6"
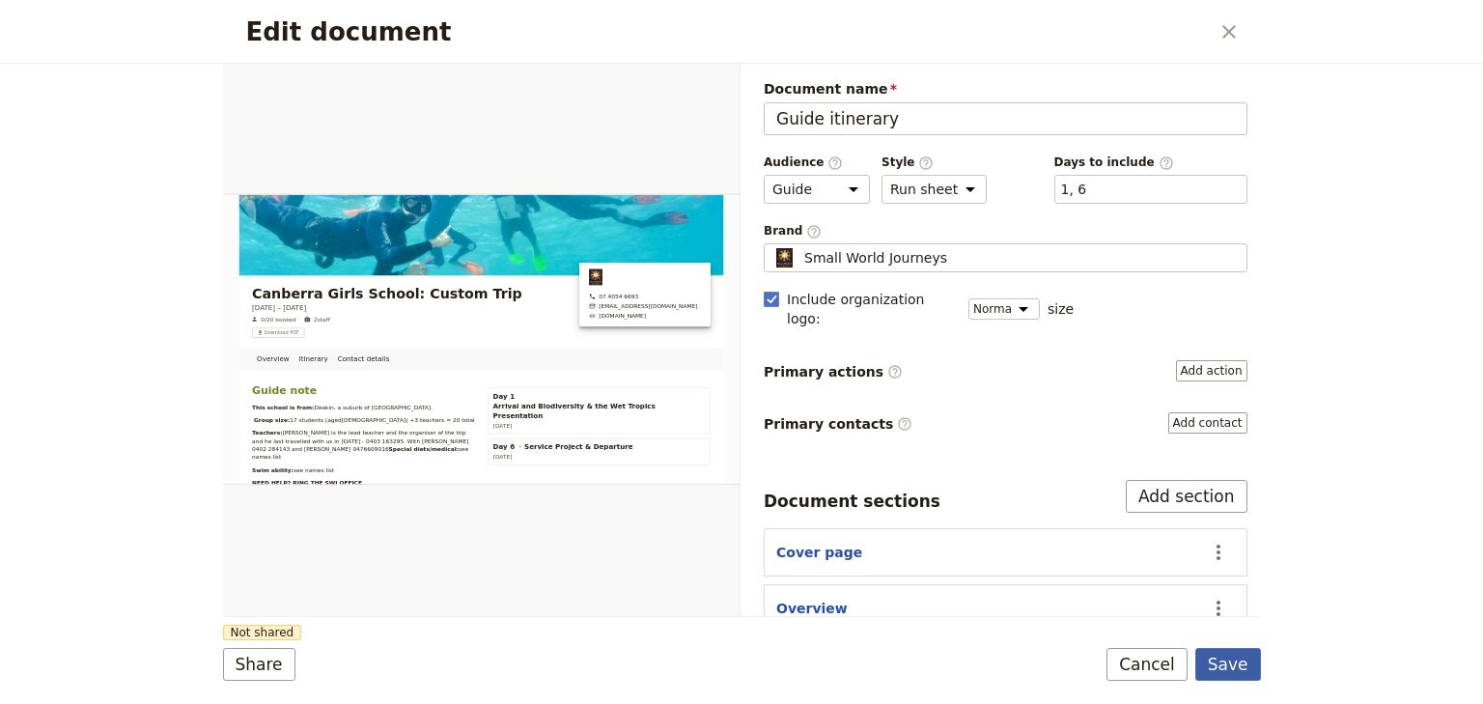
click at [1224, 664] on button "Save" at bounding box center [1228, 664] width 66 height 33
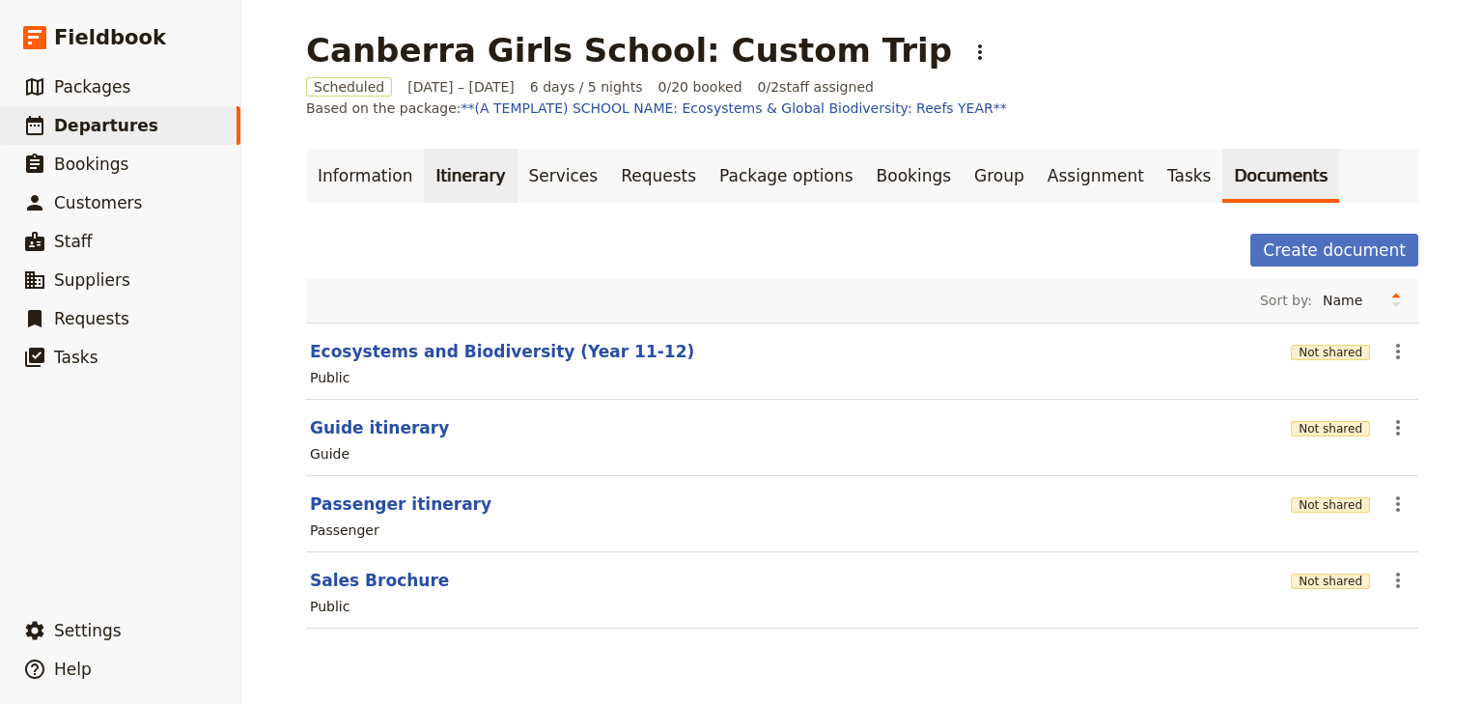
click at [460, 178] on link "Itinerary" at bounding box center [470, 176] width 93 height 54
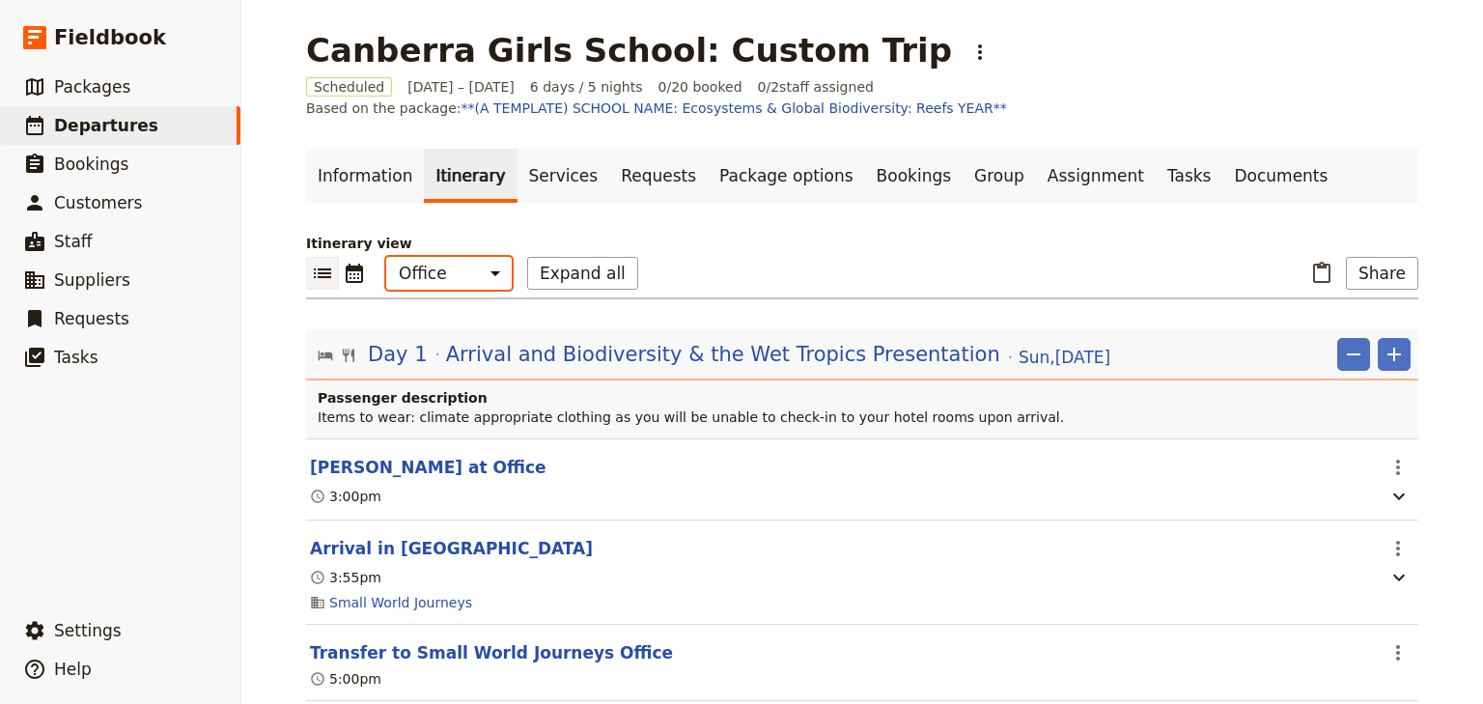
click at [452, 276] on select "Office Guide Passenger Sales" at bounding box center [449, 273] width 126 height 33
select select "STAFF"
click at [386, 257] on select "Office Guide Passenger Sales" at bounding box center [449, 273] width 126 height 33
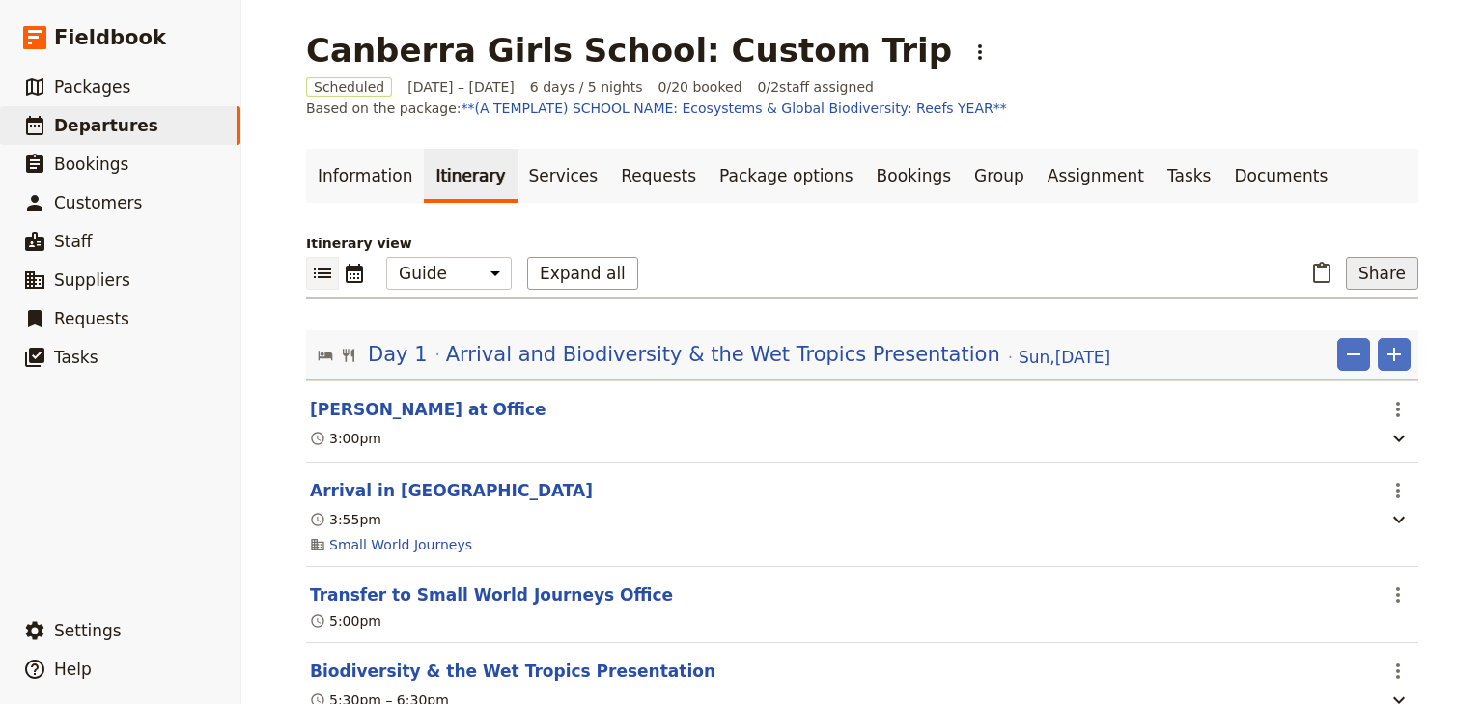
click at [1384, 278] on button "Share" at bounding box center [1382, 273] width 72 height 33
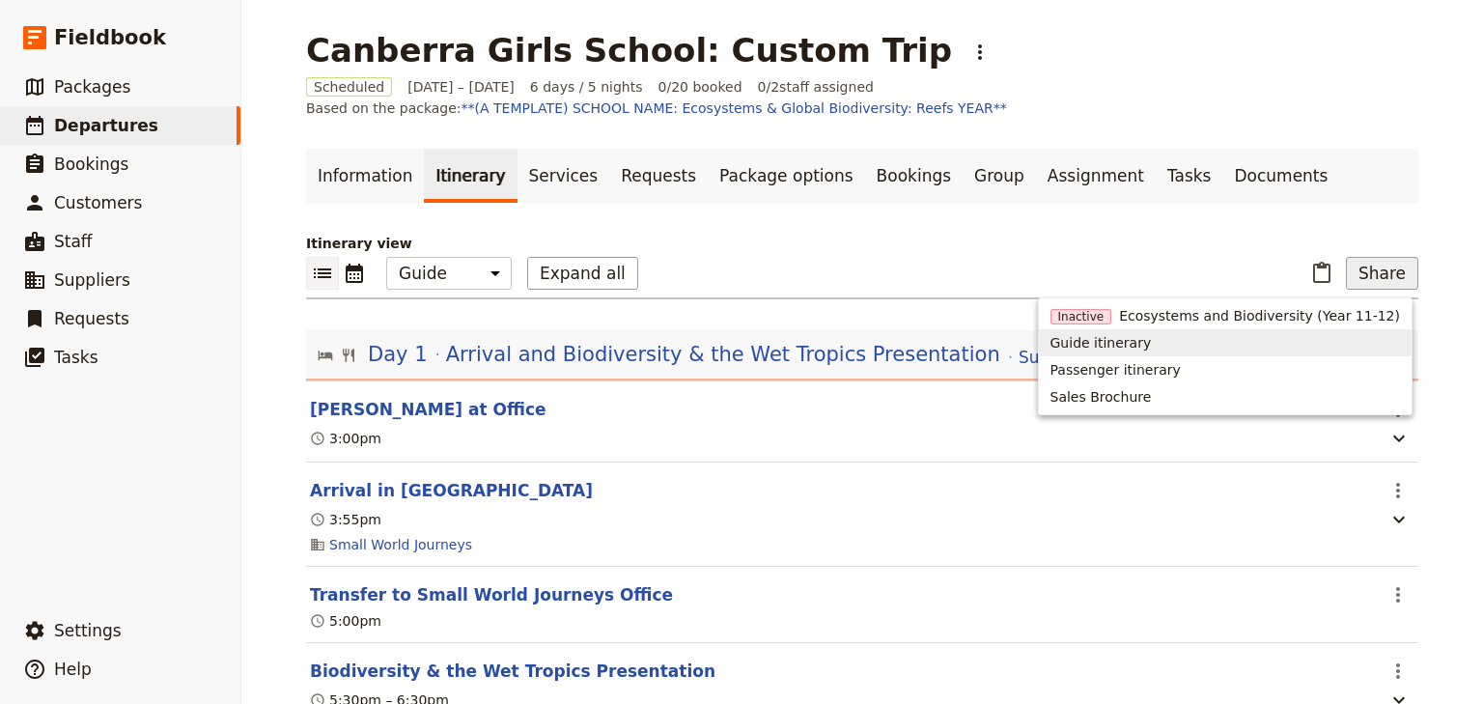
click at [1129, 345] on span "Guide itinerary" at bounding box center [1101, 342] width 101 height 19
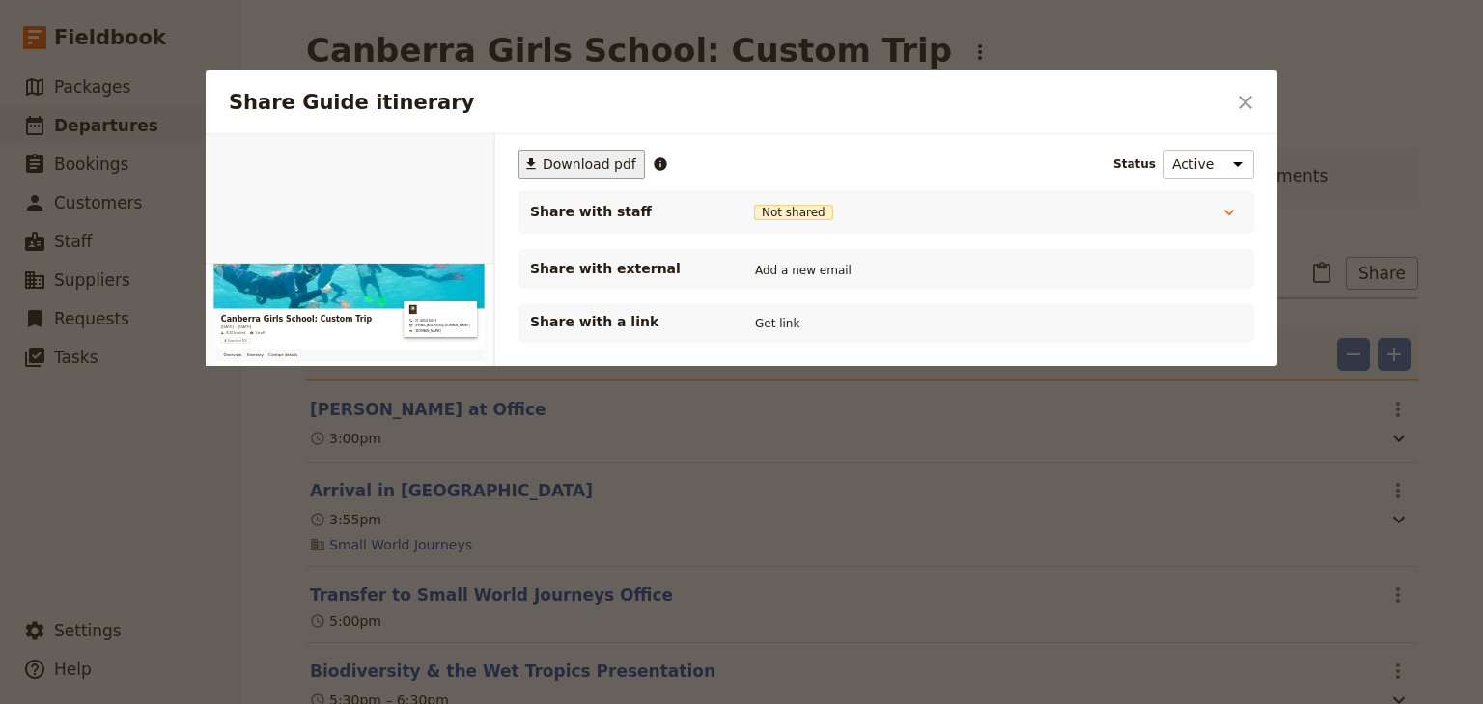
click at [559, 160] on span "Download pdf" at bounding box center [590, 163] width 94 height 19
click at [1258, 108] on button "​" at bounding box center [1245, 102] width 33 height 33
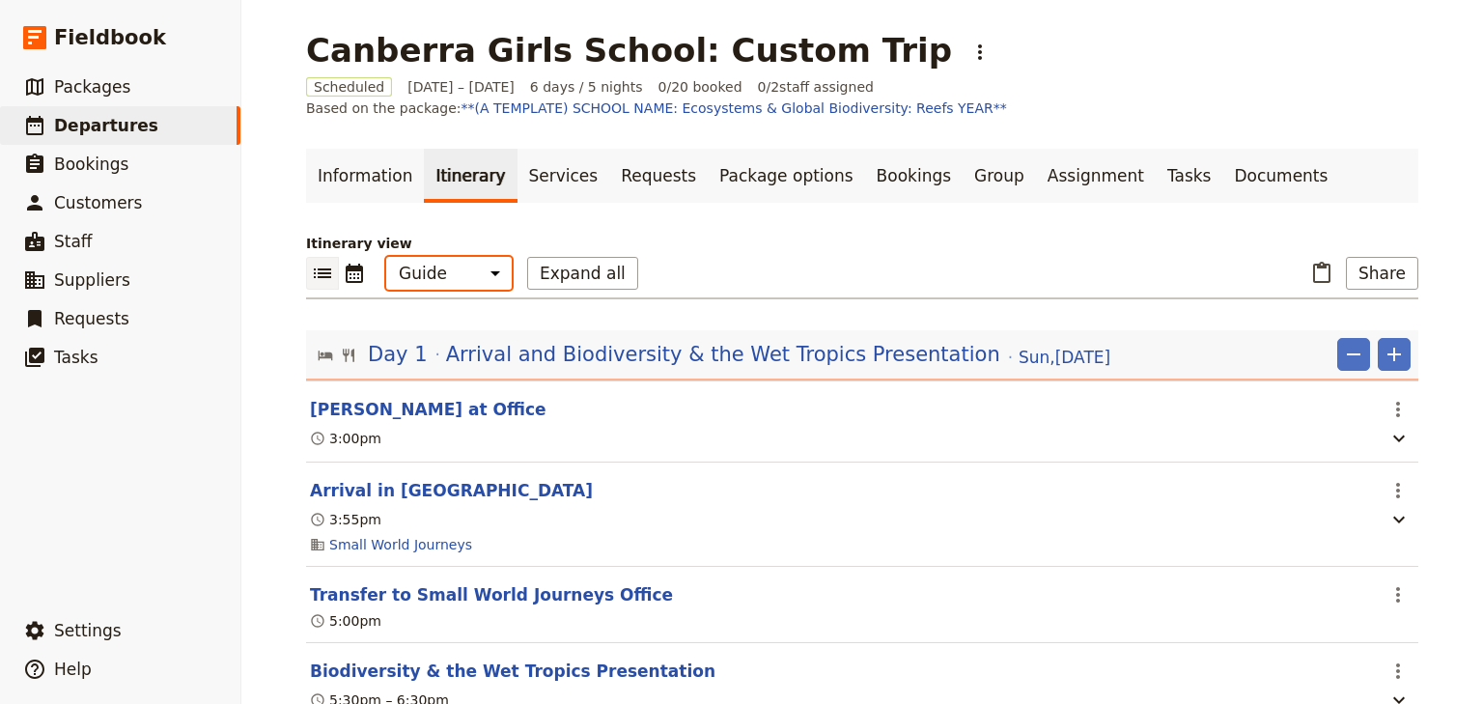
click at [481, 271] on select "Office Guide Passenger Sales" at bounding box center [449, 273] width 126 height 33
click at [1222, 185] on link "Documents" at bounding box center [1280, 176] width 117 height 54
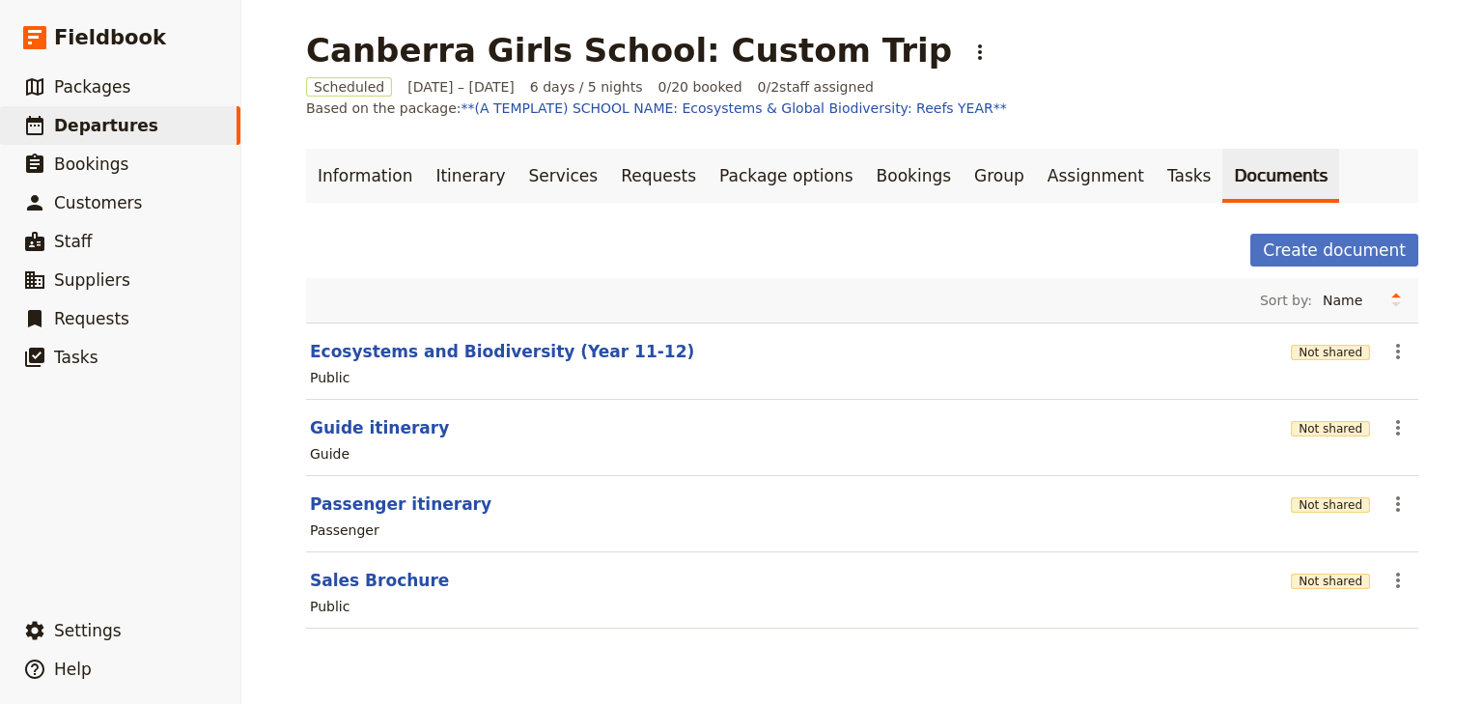
click at [1222, 176] on link "Documents" at bounding box center [1280, 176] width 117 height 54
click at [404, 425] on button "Guide itinerary" at bounding box center [379, 427] width 139 height 23
select select "STAFF"
select select "RUN_SHEET"
select select "DEFAULT"
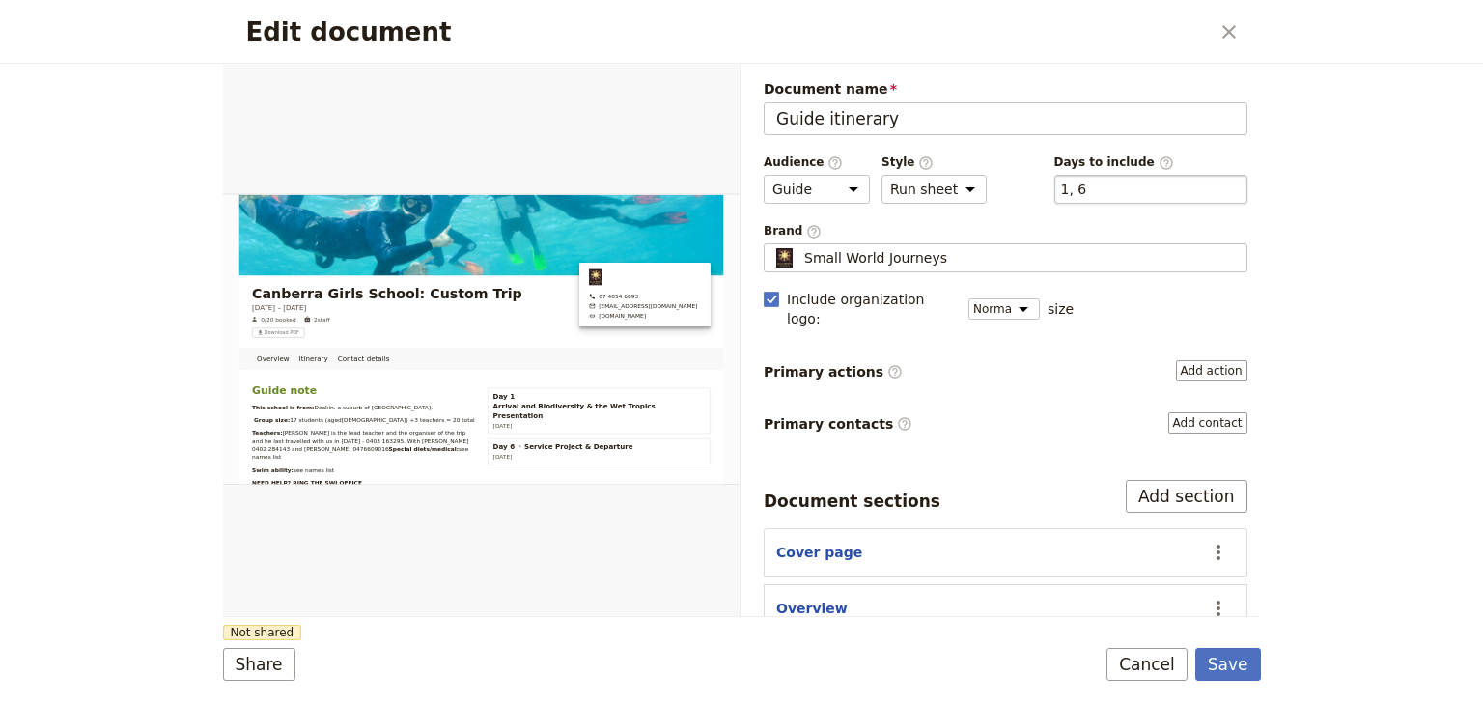
click at [1074, 189] on div "​ 1, 6 1, 6" at bounding box center [1150, 189] width 193 height 29
click at [1074, 189] on button "​ 1, 6" at bounding box center [1074, 189] width 26 height 19
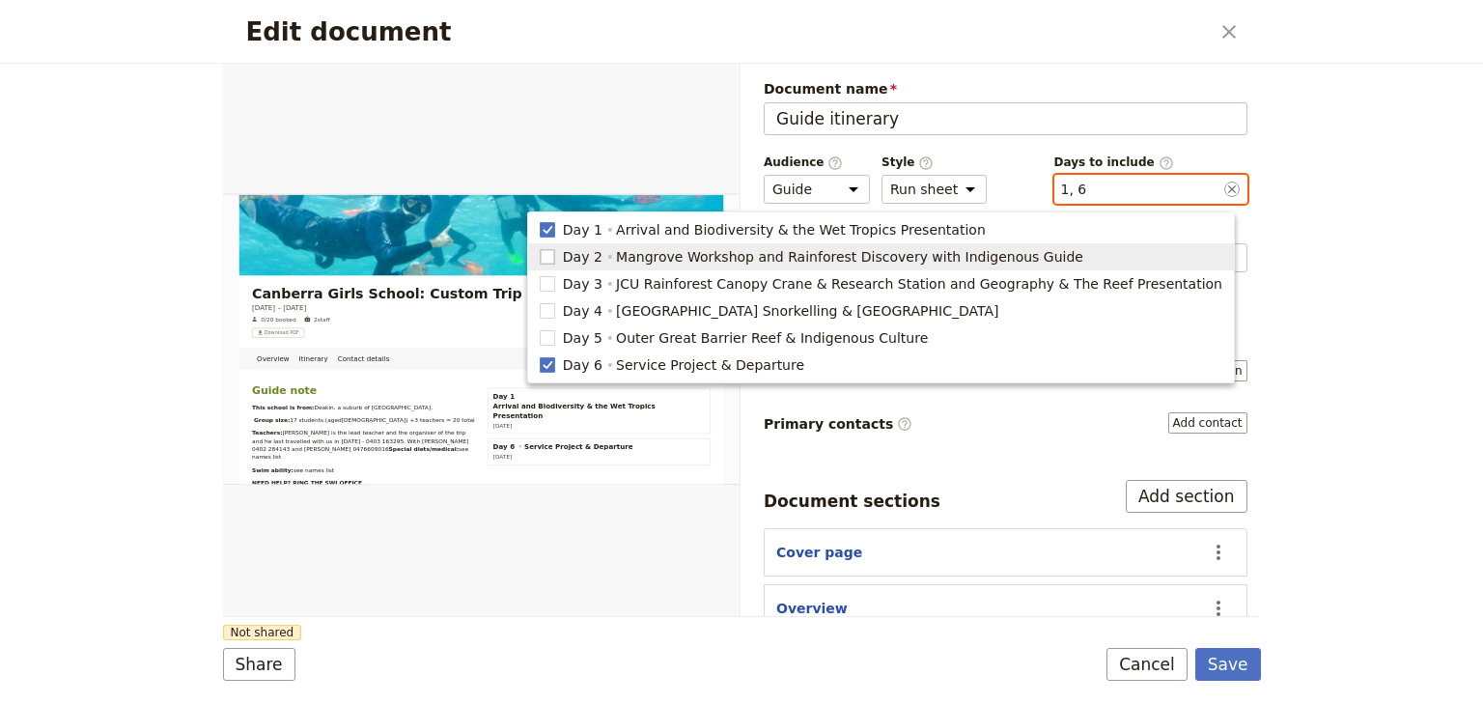
click at [554, 258] on rect "button" at bounding box center [547, 256] width 14 height 14
type input "1, 2, 6"
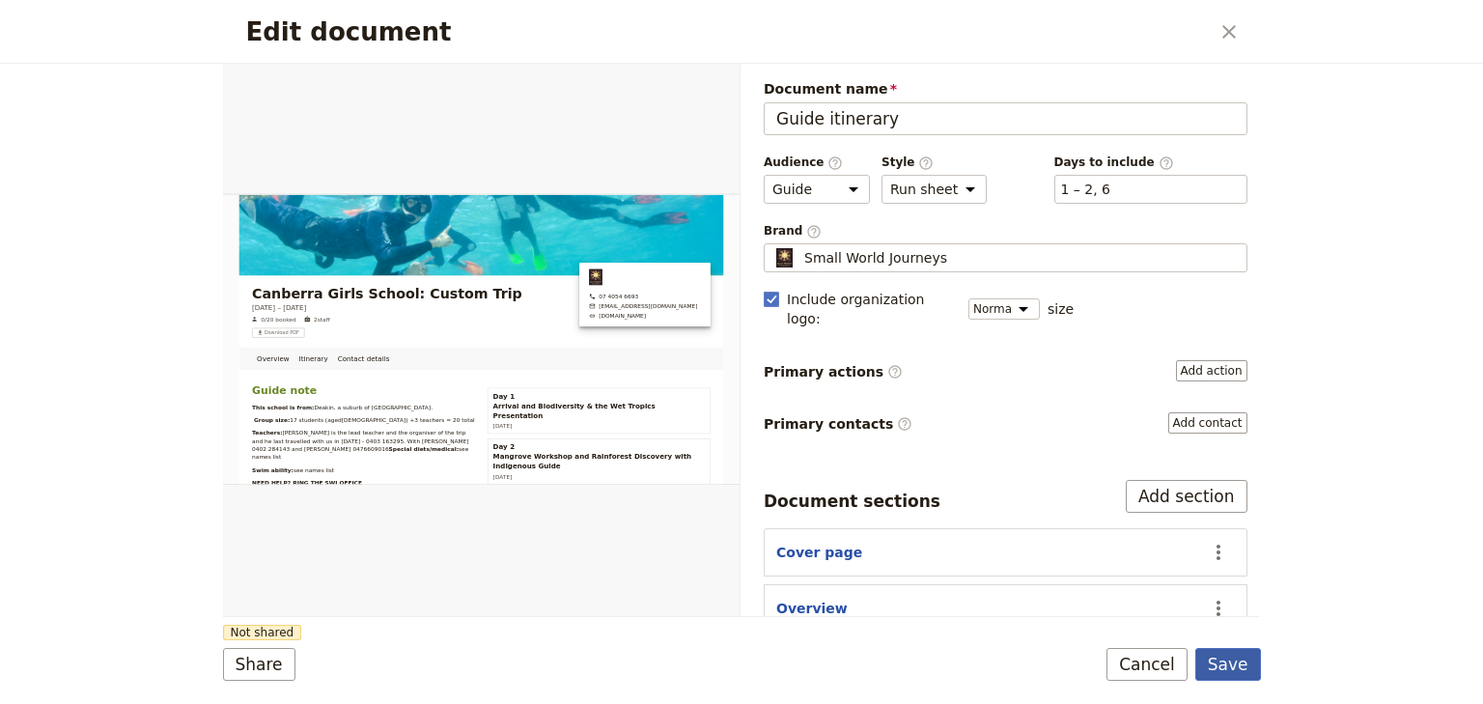
click at [1235, 663] on button "Save" at bounding box center [1228, 664] width 66 height 33
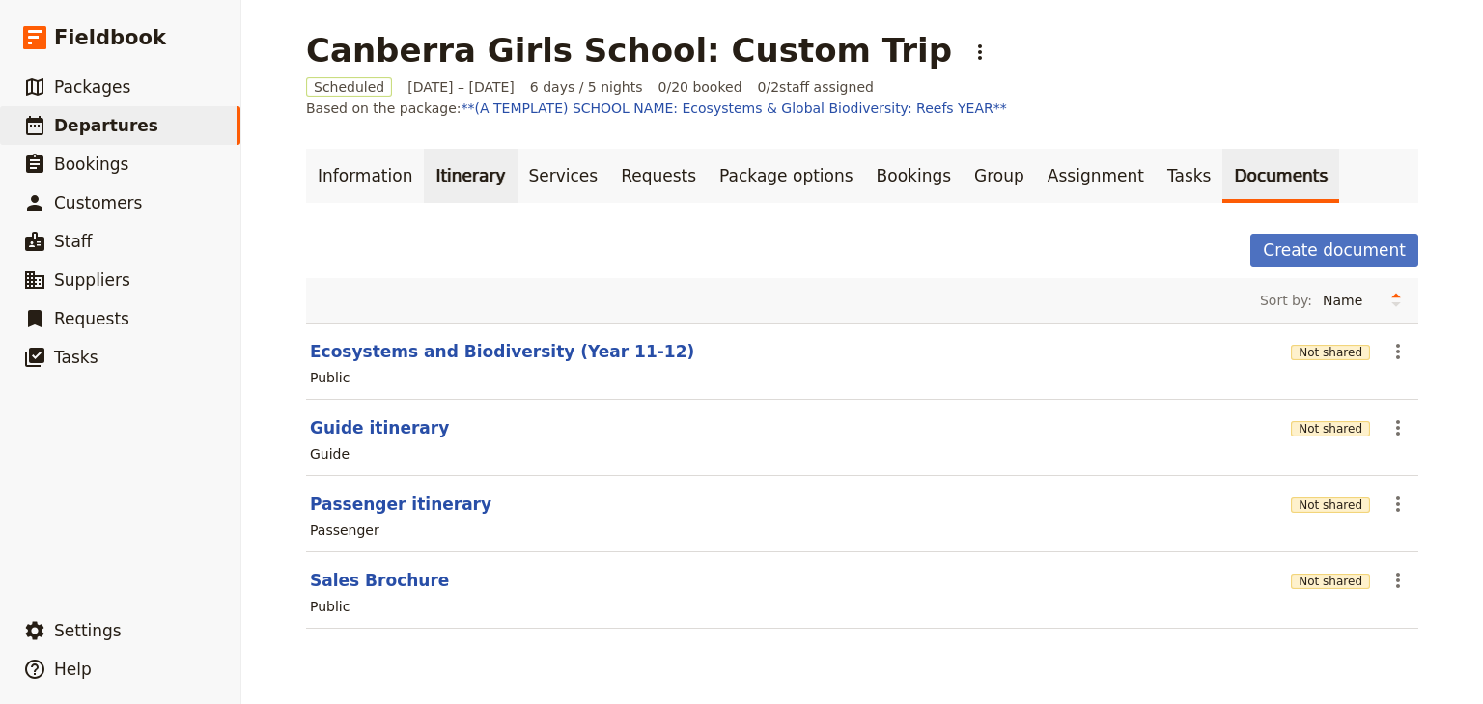
click at [441, 185] on link "Itinerary" at bounding box center [470, 176] width 93 height 54
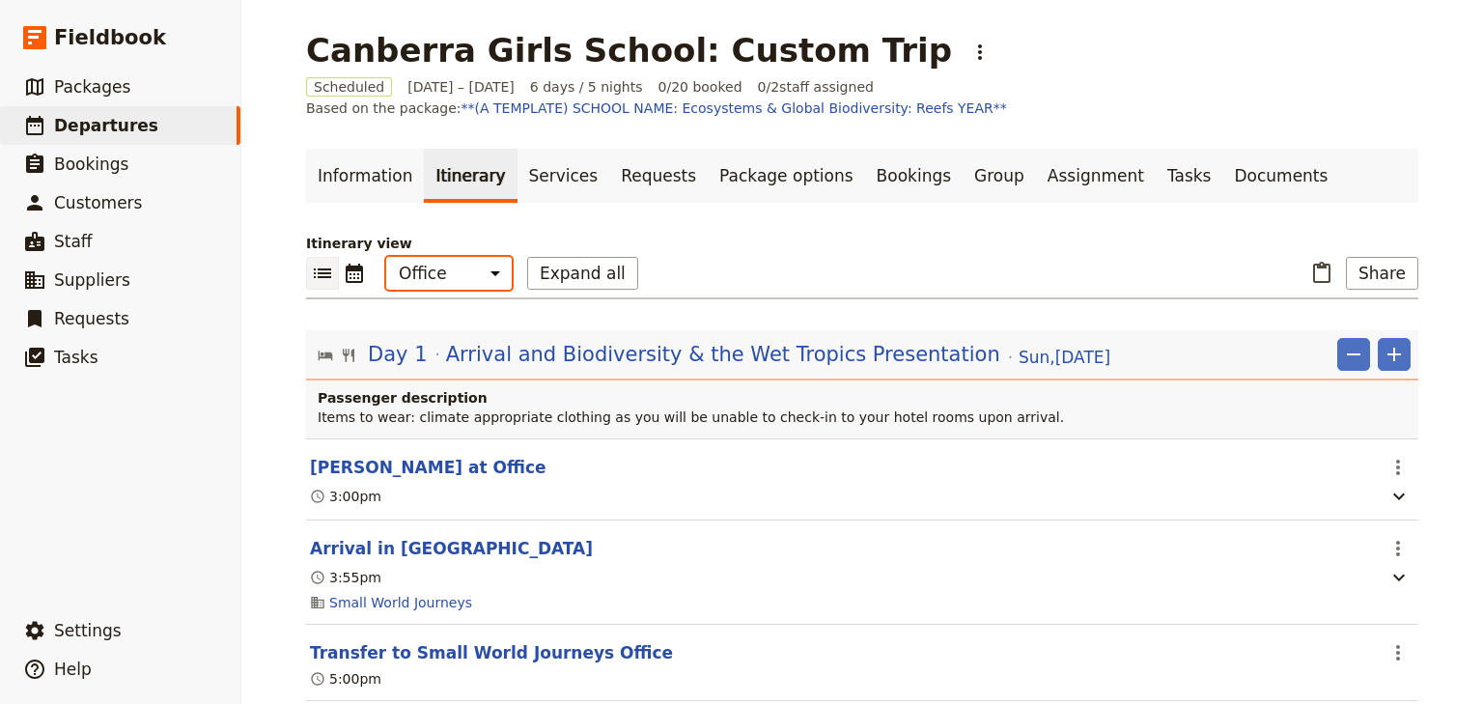
click at [441, 281] on select "Office Guide Passenger Sales" at bounding box center [449, 273] width 126 height 33
select select "STAFF"
click at [386, 257] on select "Office Guide Passenger Sales" at bounding box center [449, 273] width 126 height 33
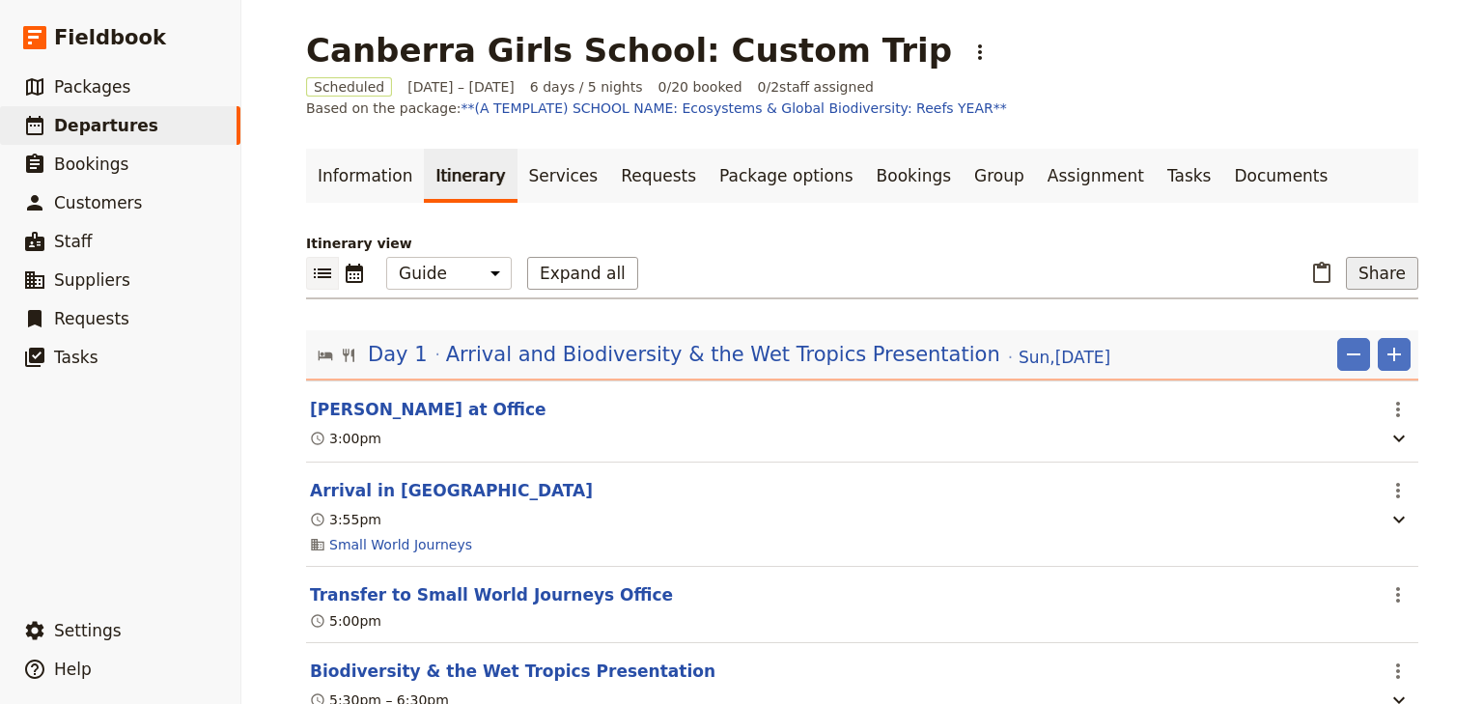
click at [1389, 279] on button "Share" at bounding box center [1382, 273] width 72 height 33
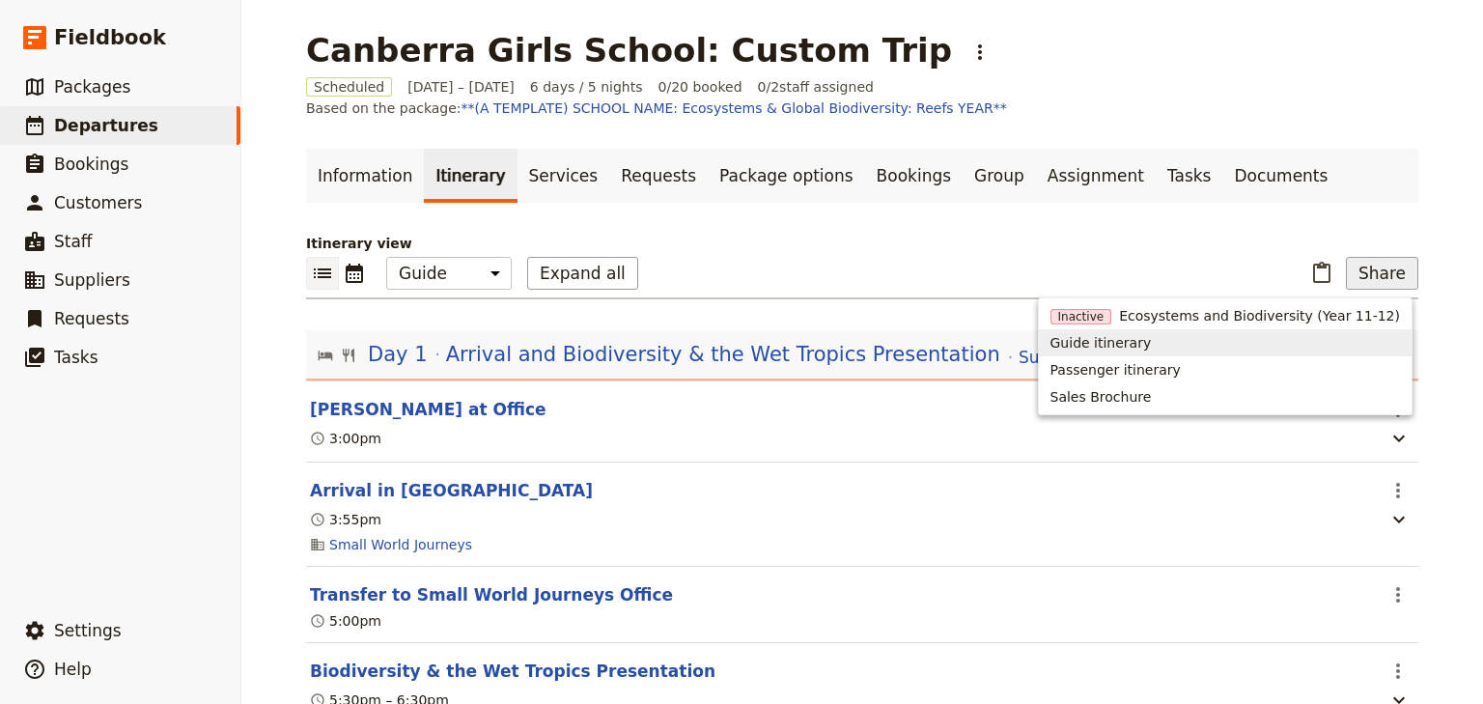
click at [1192, 348] on span "Guide itinerary" at bounding box center [1226, 342] width 350 height 19
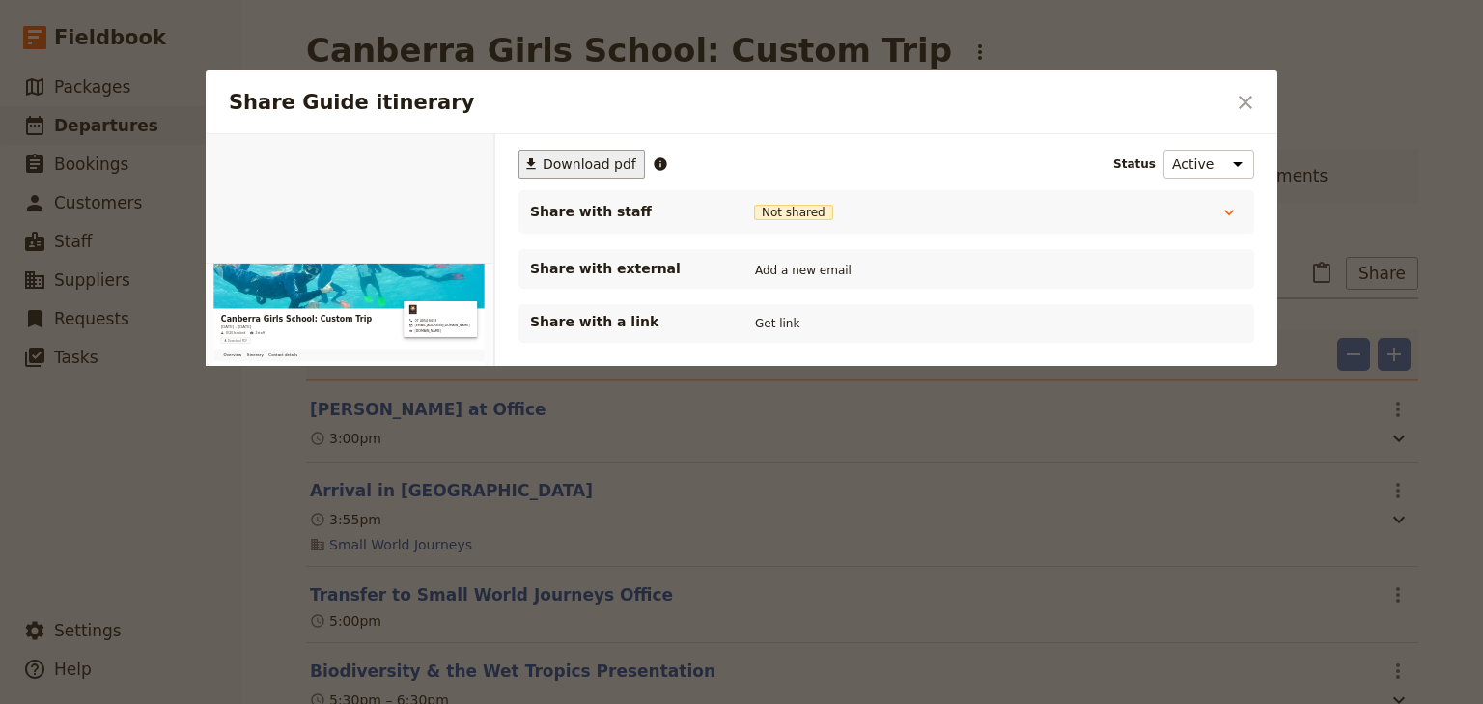
click at [552, 160] on span "Download pdf" at bounding box center [590, 163] width 94 height 19
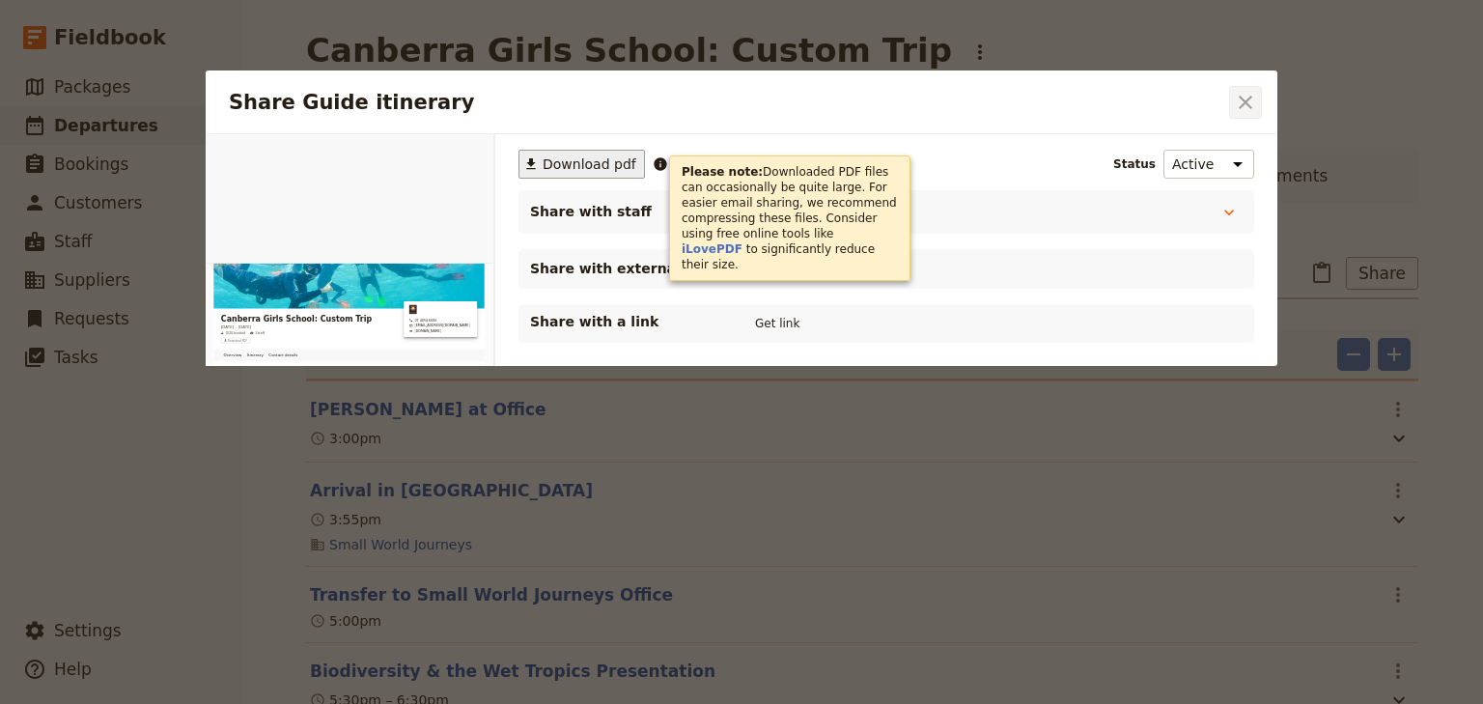
click at [1244, 104] on icon "Close dialog" at bounding box center [1245, 102] width 23 height 23
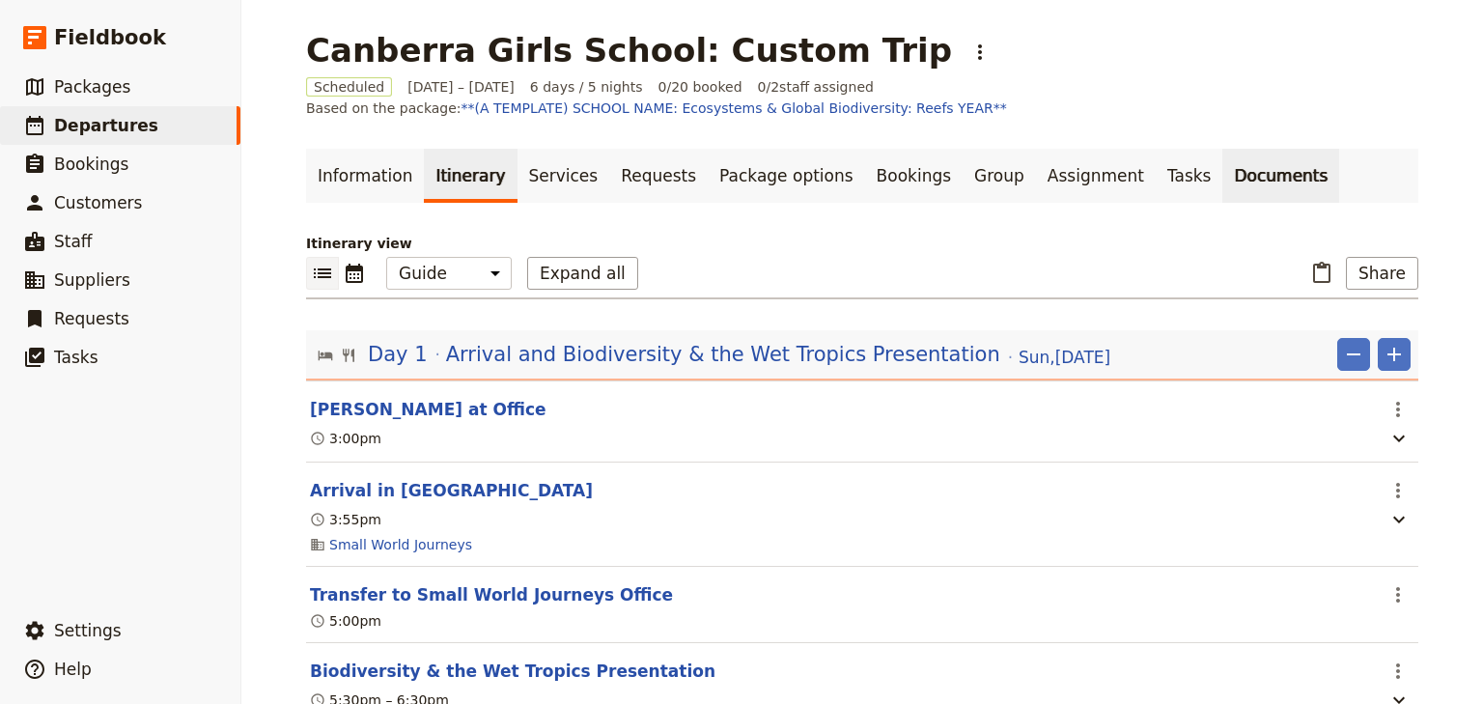
click at [1222, 184] on link "Documents" at bounding box center [1280, 176] width 117 height 54
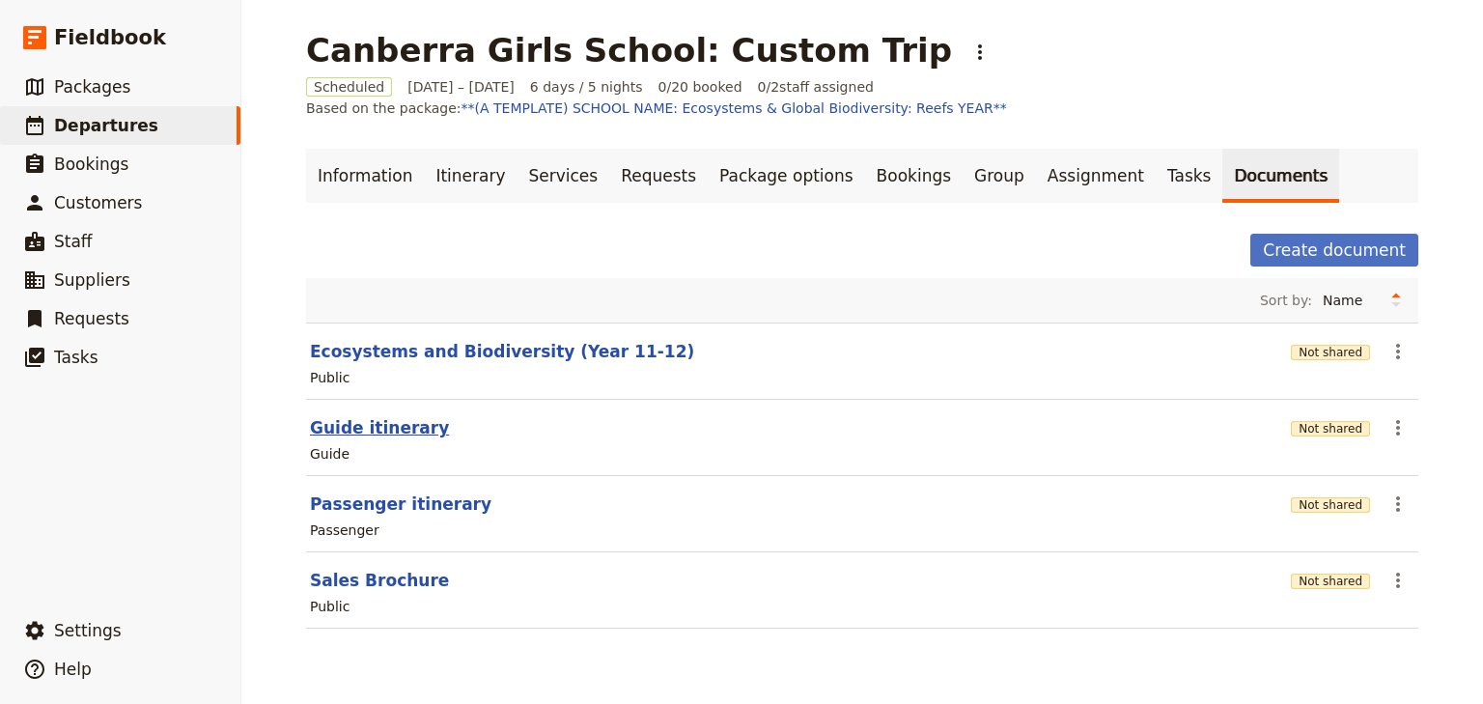
click at [357, 425] on button "Guide itinerary" at bounding box center [379, 427] width 139 height 23
select select "STAFF"
select select "RUN_SHEET"
select select "DEFAULT"
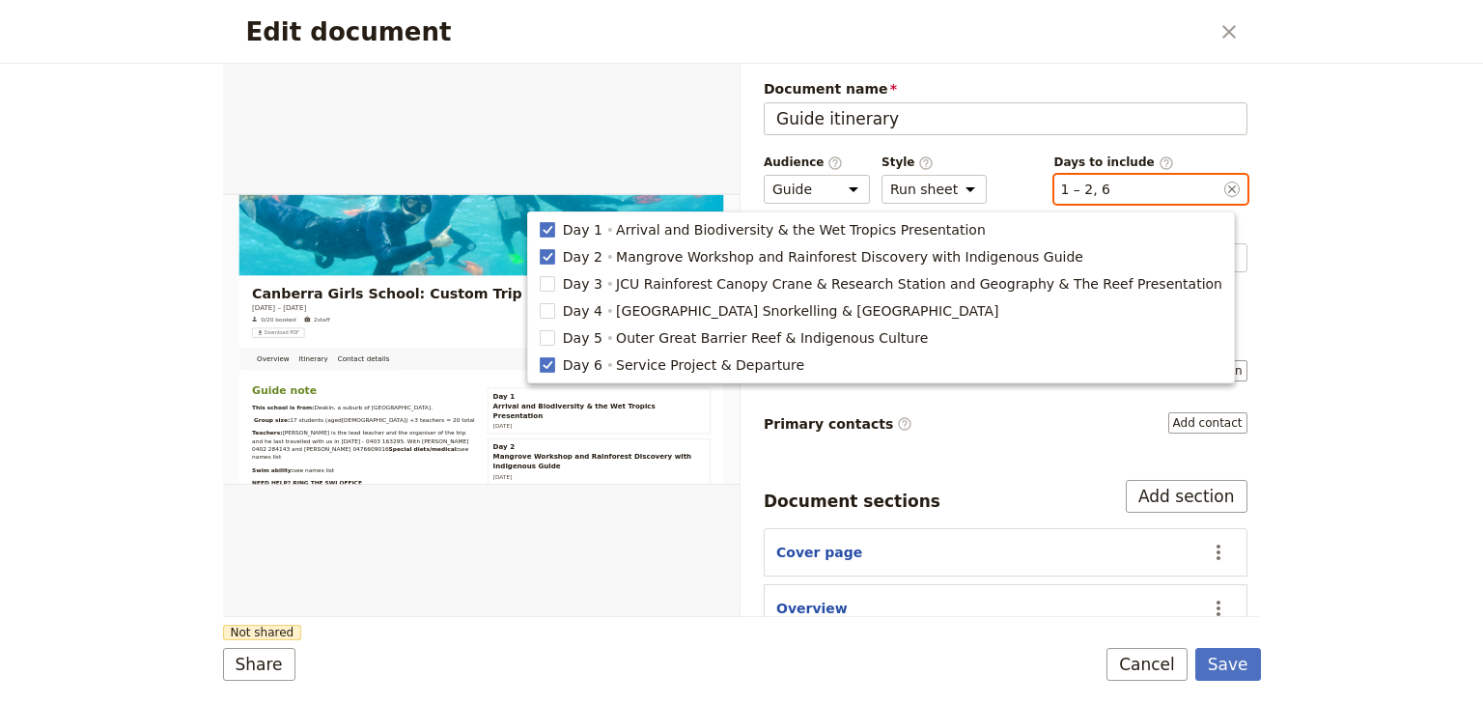
click at [1079, 187] on button "​ 1 – 2, 6" at bounding box center [1086, 189] width 50 height 19
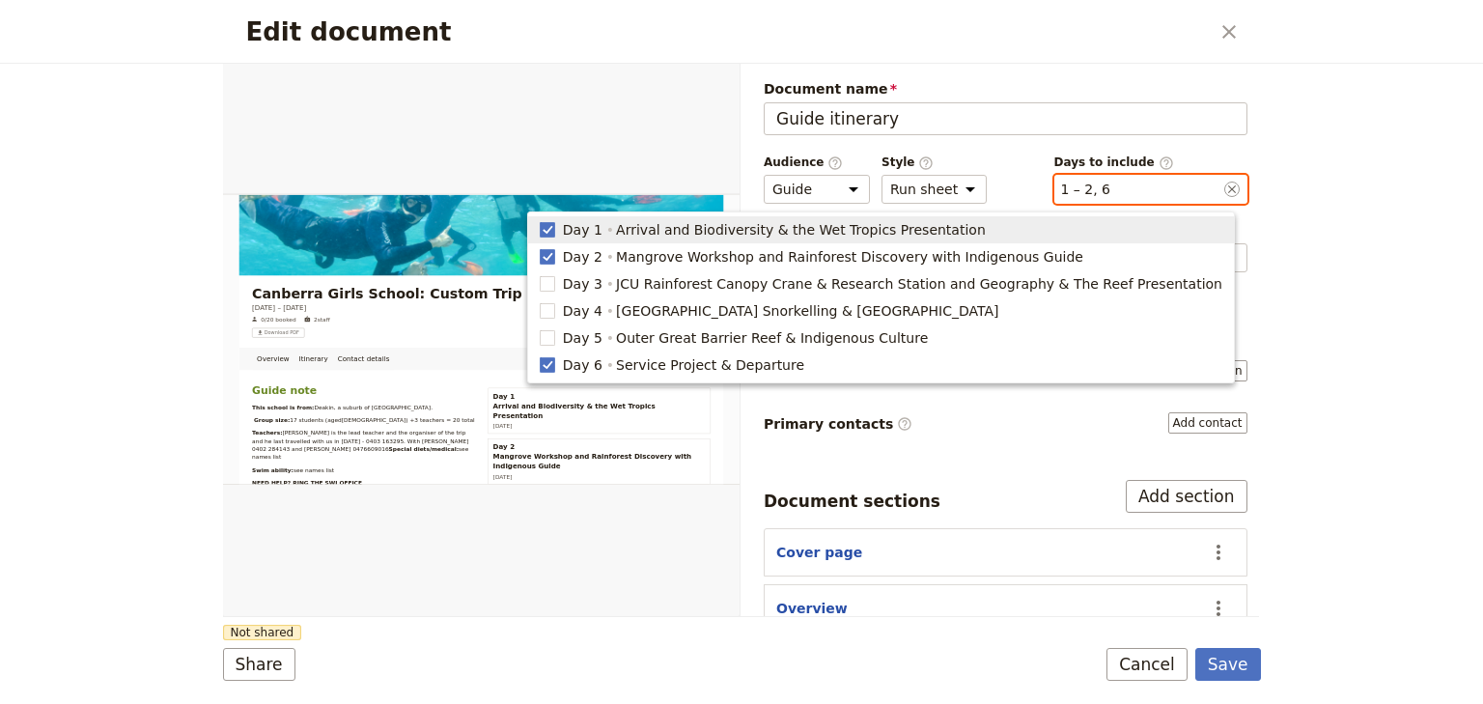
click at [603, 232] on span "Day 1" at bounding box center [583, 229] width 40 height 19
type input "2, 6"
checkbox input "false"
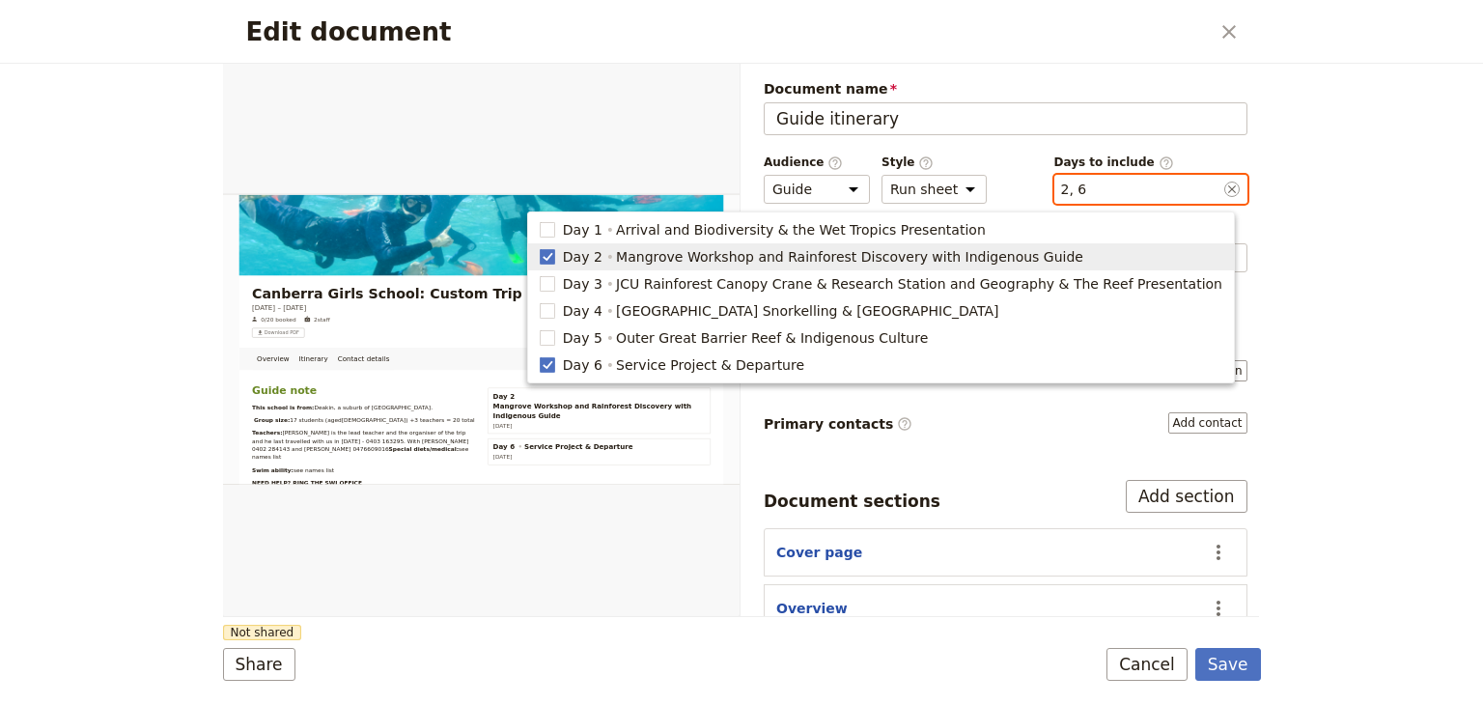
click at [603, 252] on span "Day 2" at bounding box center [583, 256] width 40 height 19
type input "6"
checkbox input "false"
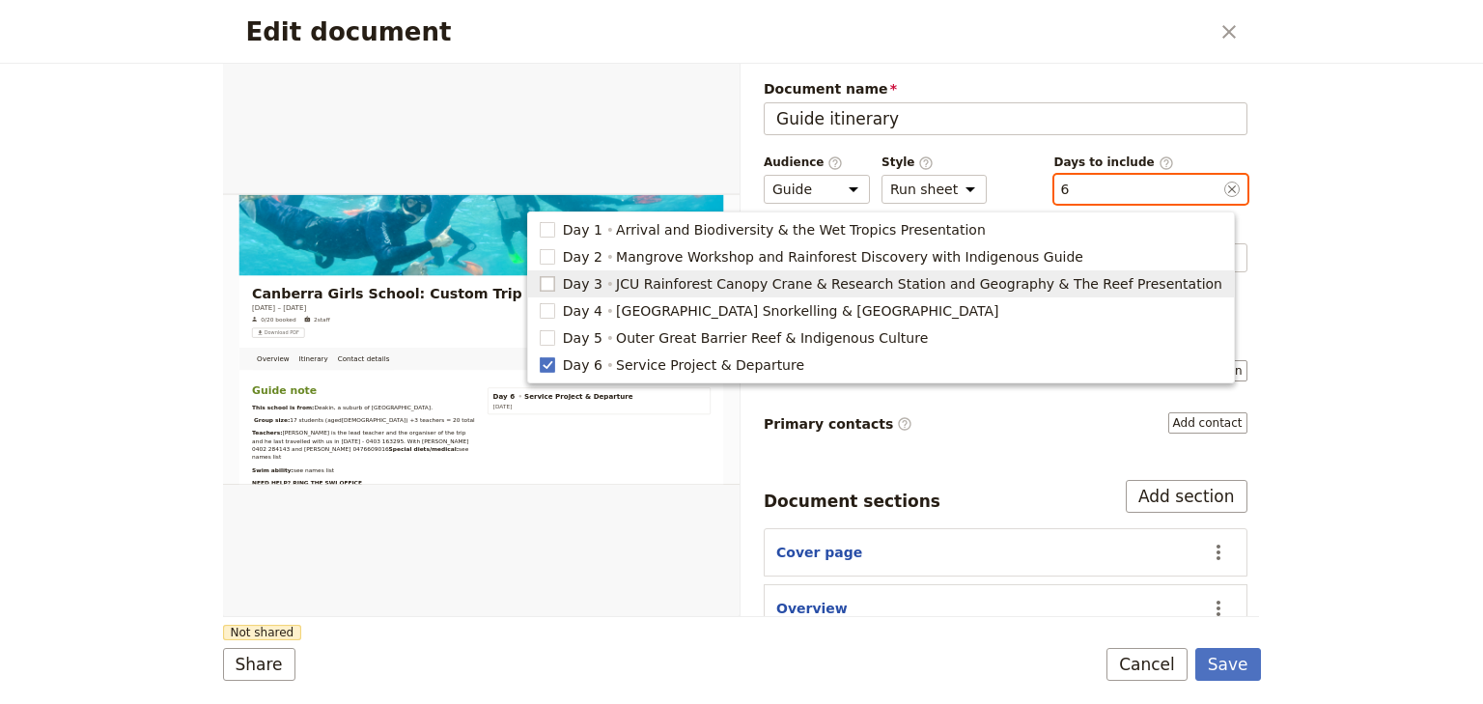
click at [554, 290] on rect "button" at bounding box center [547, 283] width 14 height 14
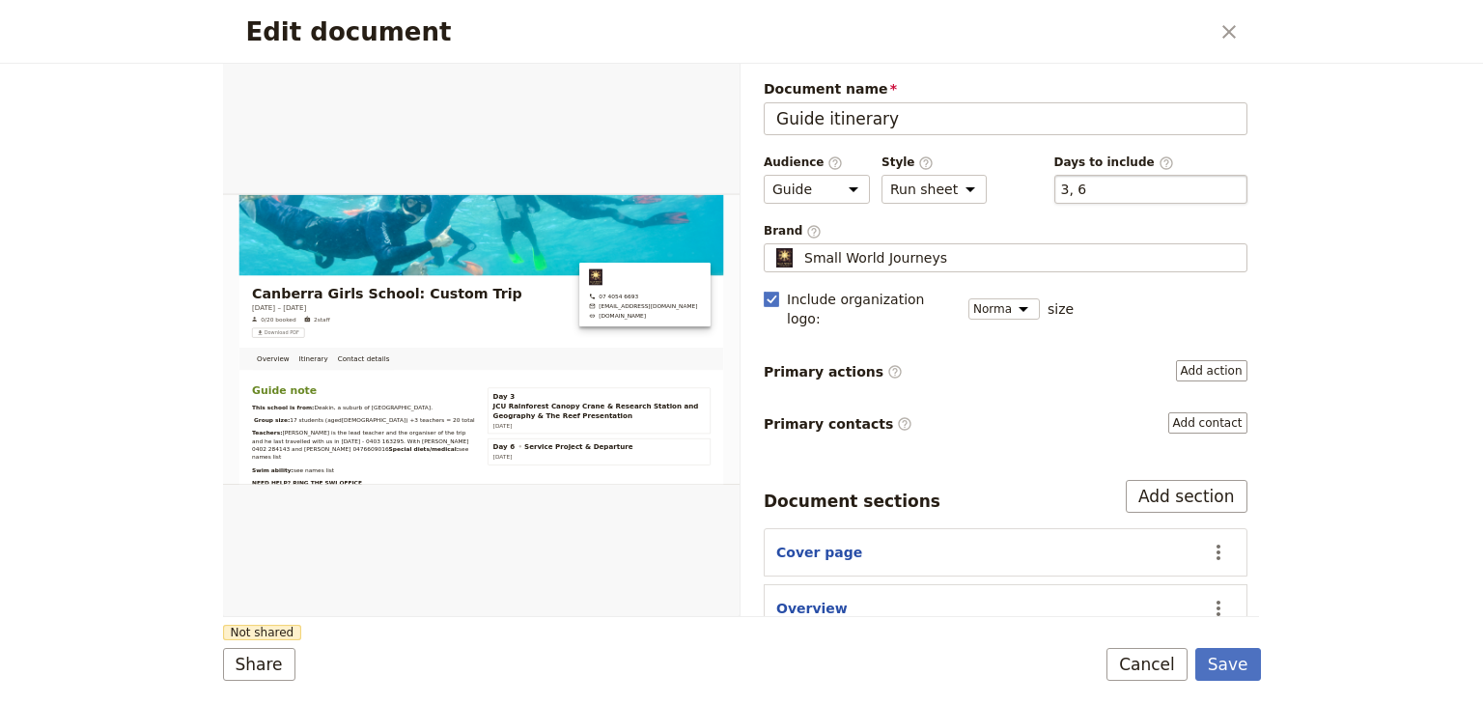
click at [1101, 193] on div "​ 3, 6 3, 6" at bounding box center [1150, 189] width 193 height 29
click at [1087, 193] on button "​ 3, 6" at bounding box center [1074, 189] width 26 height 19
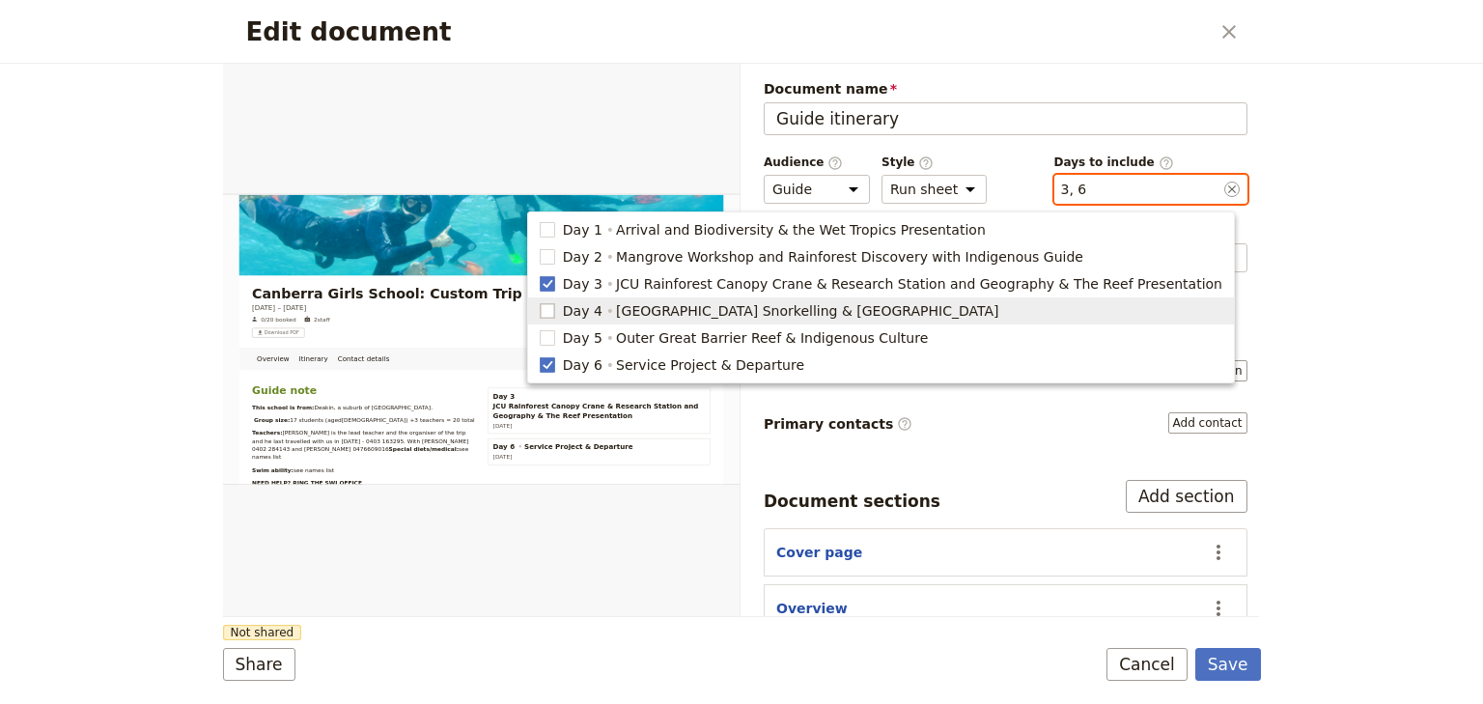
click at [554, 309] on rect "button" at bounding box center [547, 310] width 14 height 14
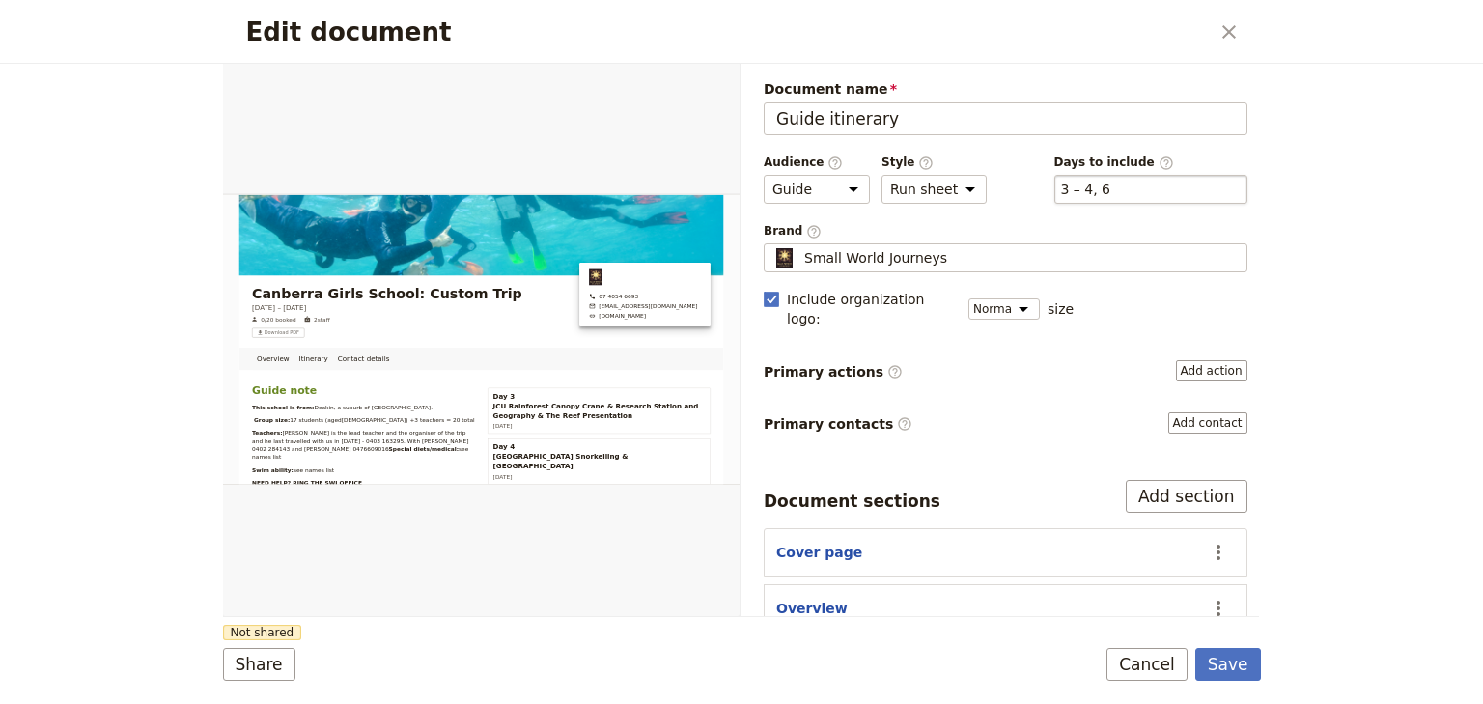
click at [1100, 186] on div "​ 3 – 4, 6 3, 4, 6" at bounding box center [1150, 189] width 193 height 29
click at [1100, 186] on button "​ 3 – 4, 6" at bounding box center [1086, 189] width 50 height 19
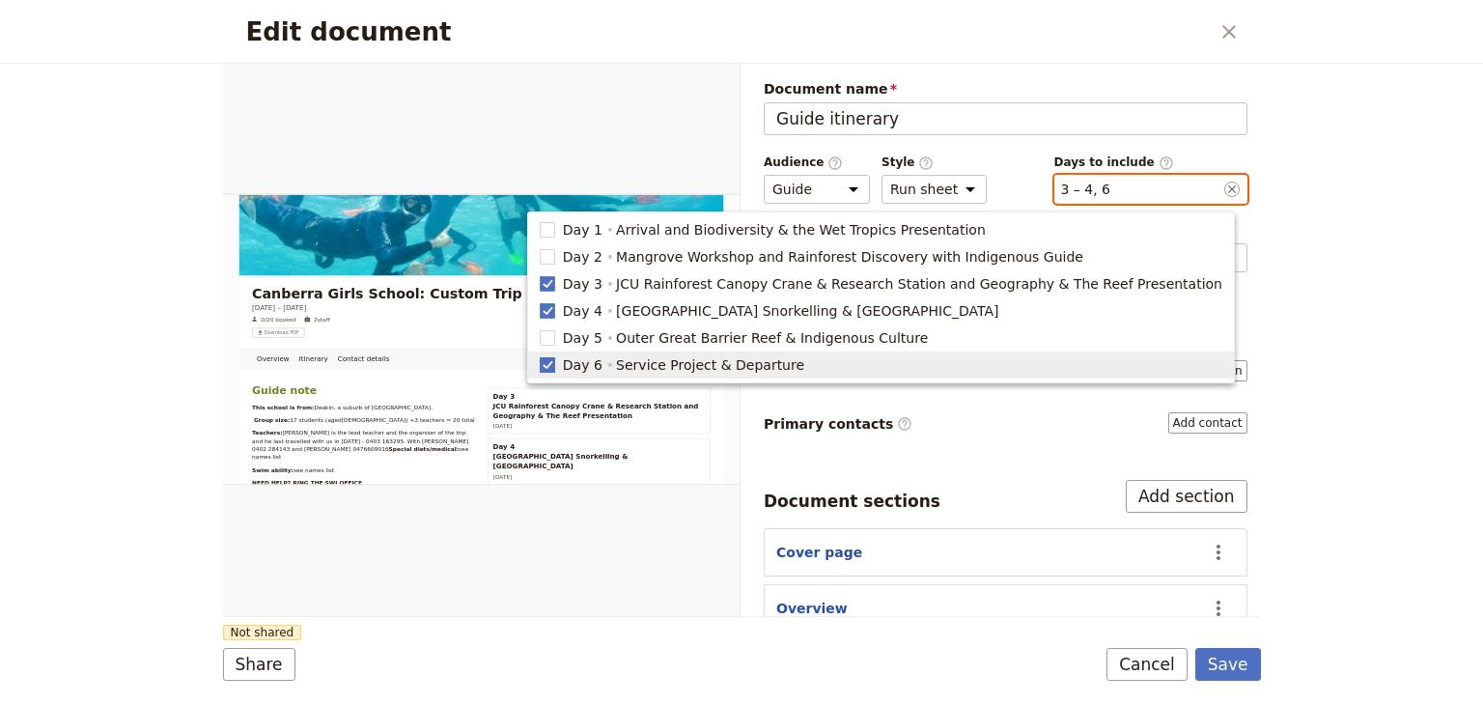
click at [554, 367] on rect "button" at bounding box center [547, 364] width 14 height 14
type input "3, 4"
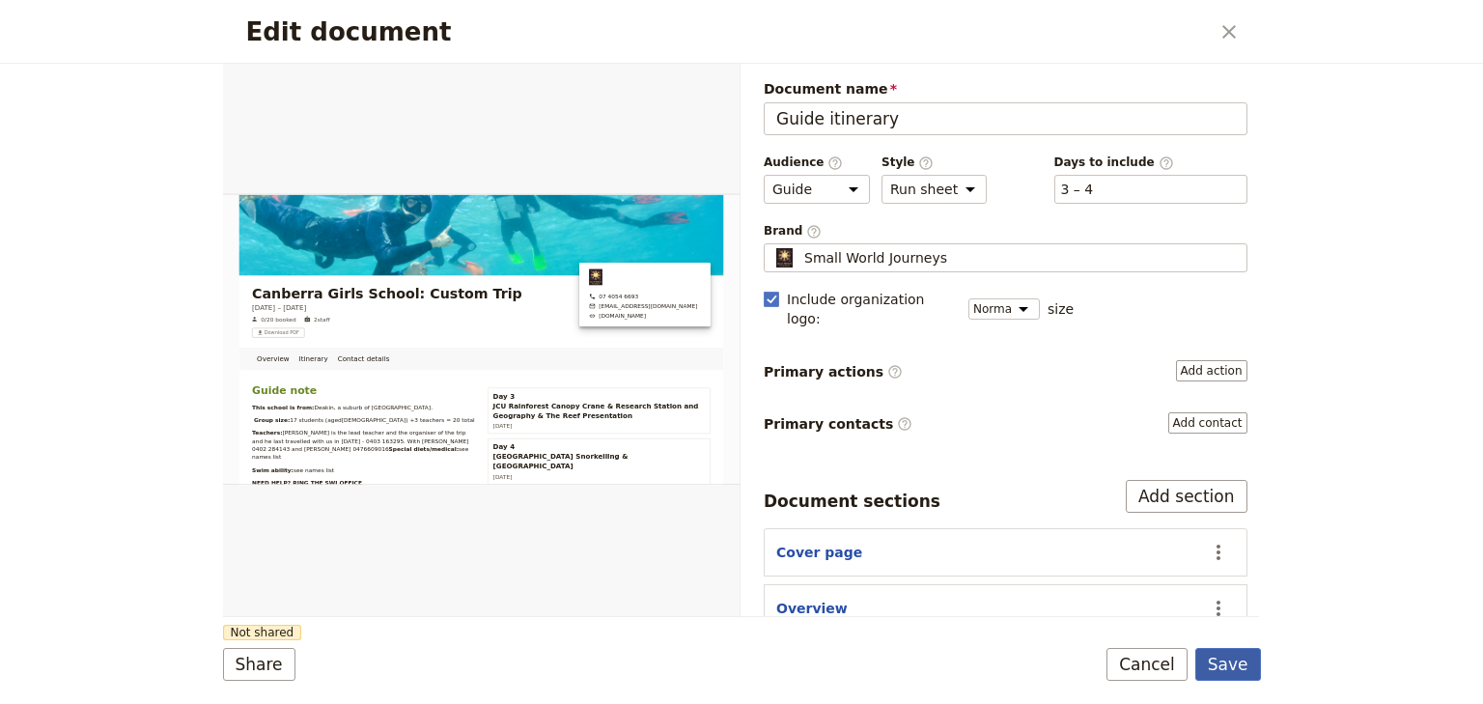
click at [1229, 659] on button "Save" at bounding box center [1228, 664] width 66 height 33
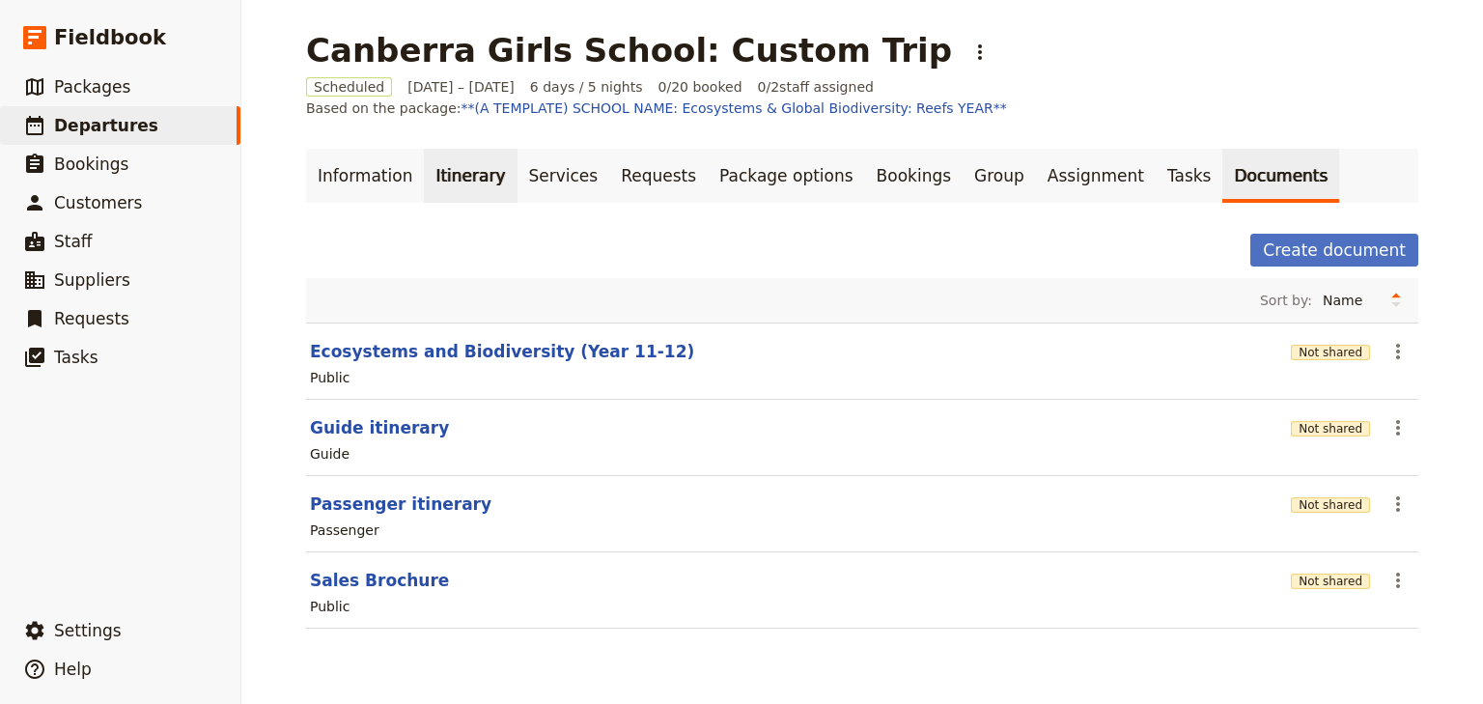
click at [440, 170] on link "Itinerary" at bounding box center [470, 176] width 93 height 54
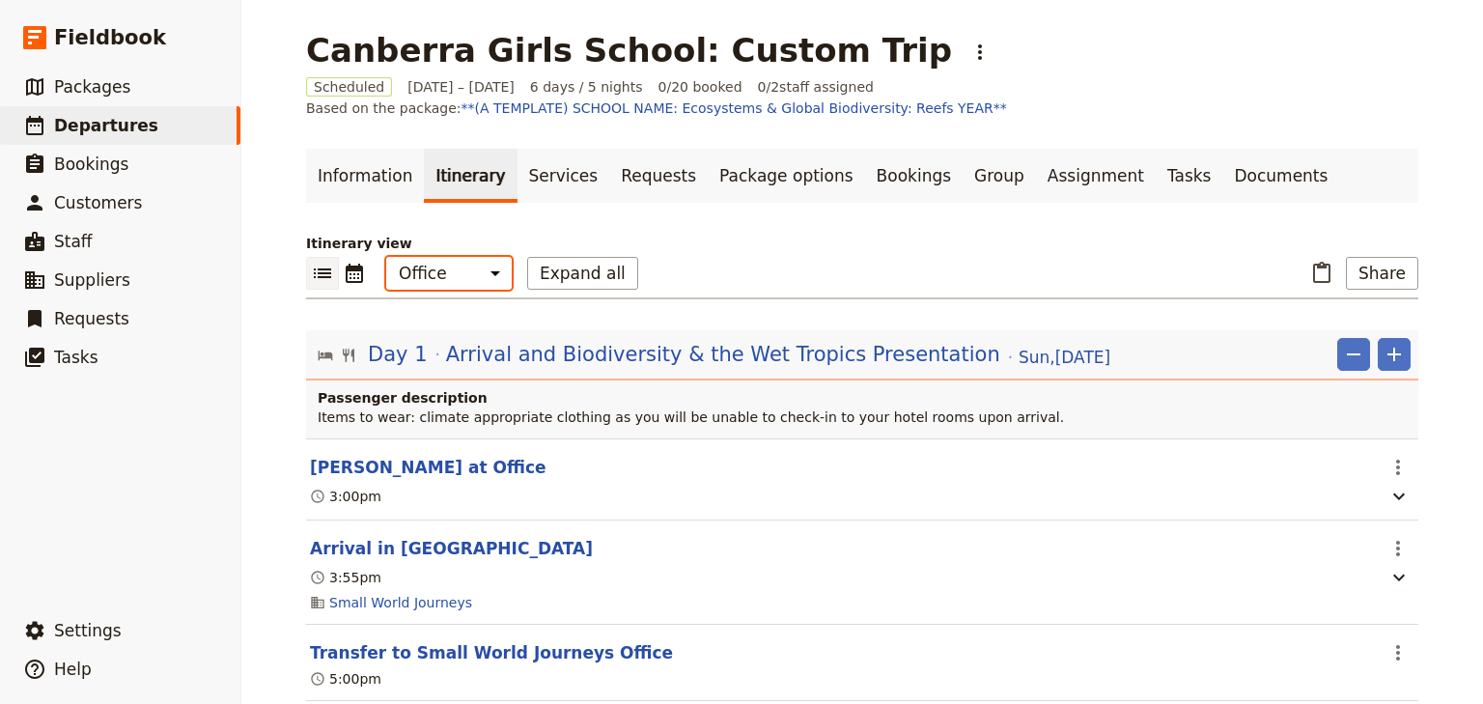
click at [433, 281] on select "Office Guide Passenger Sales" at bounding box center [449, 273] width 126 height 33
select select "STAFF"
click at [386, 257] on select "Office Guide Passenger Sales" at bounding box center [449, 273] width 126 height 33
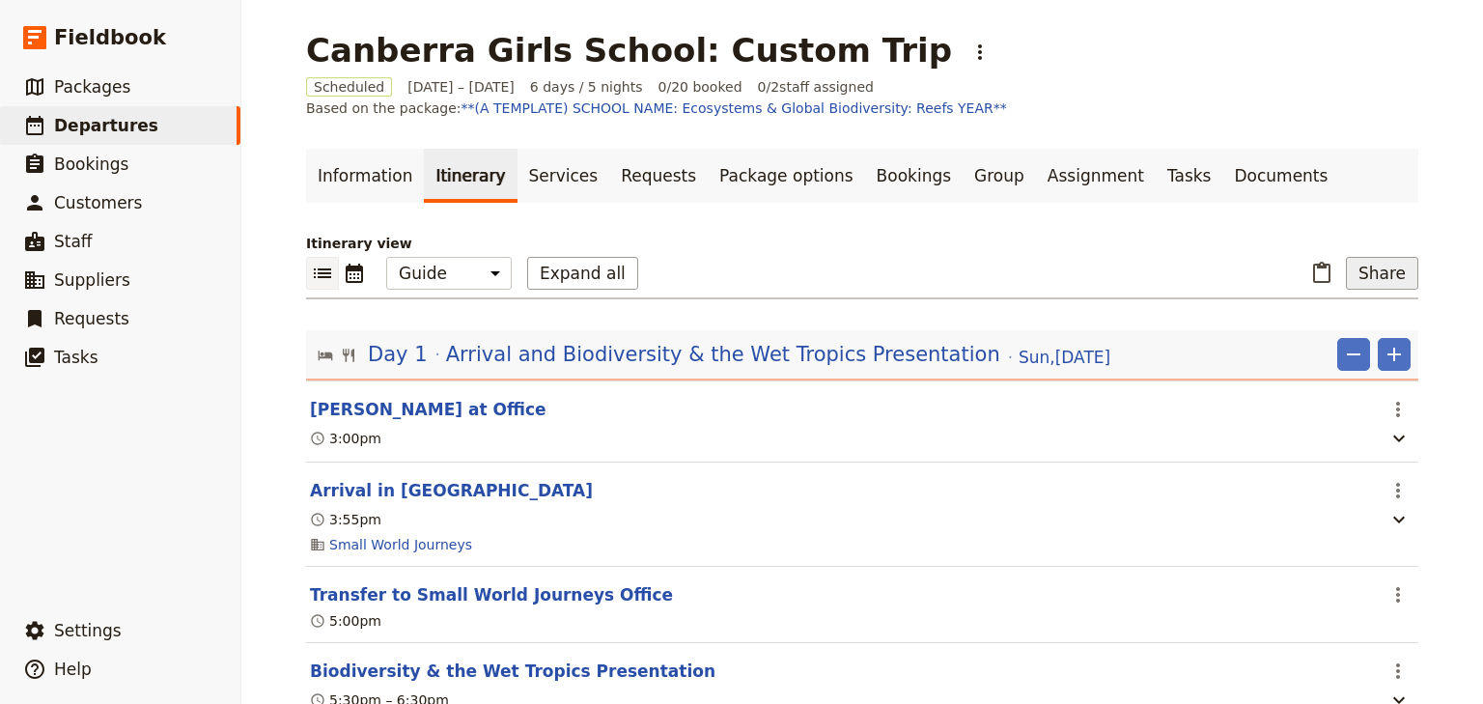
click at [1406, 274] on button "Share" at bounding box center [1382, 273] width 72 height 33
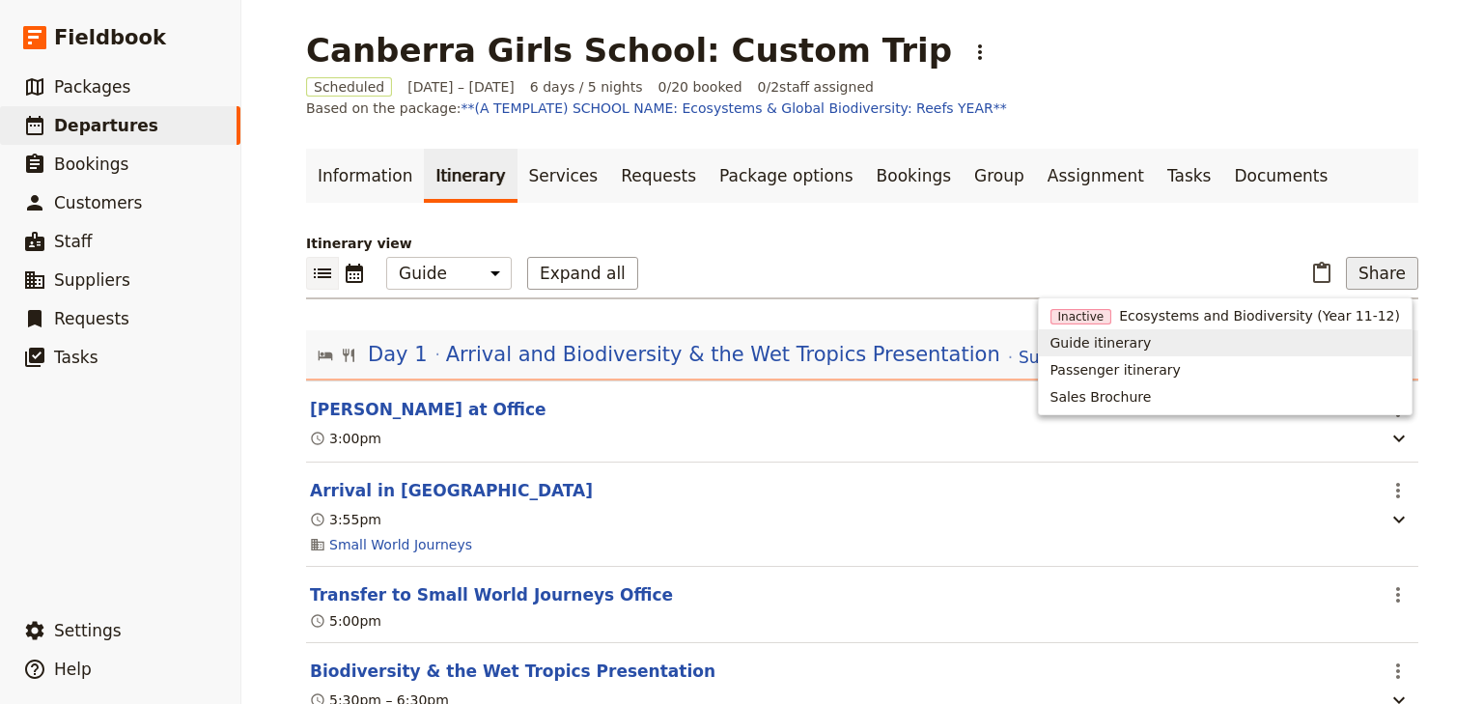
click at [1134, 340] on span "Guide itinerary" at bounding box center [1101, 342] width 101 height 19
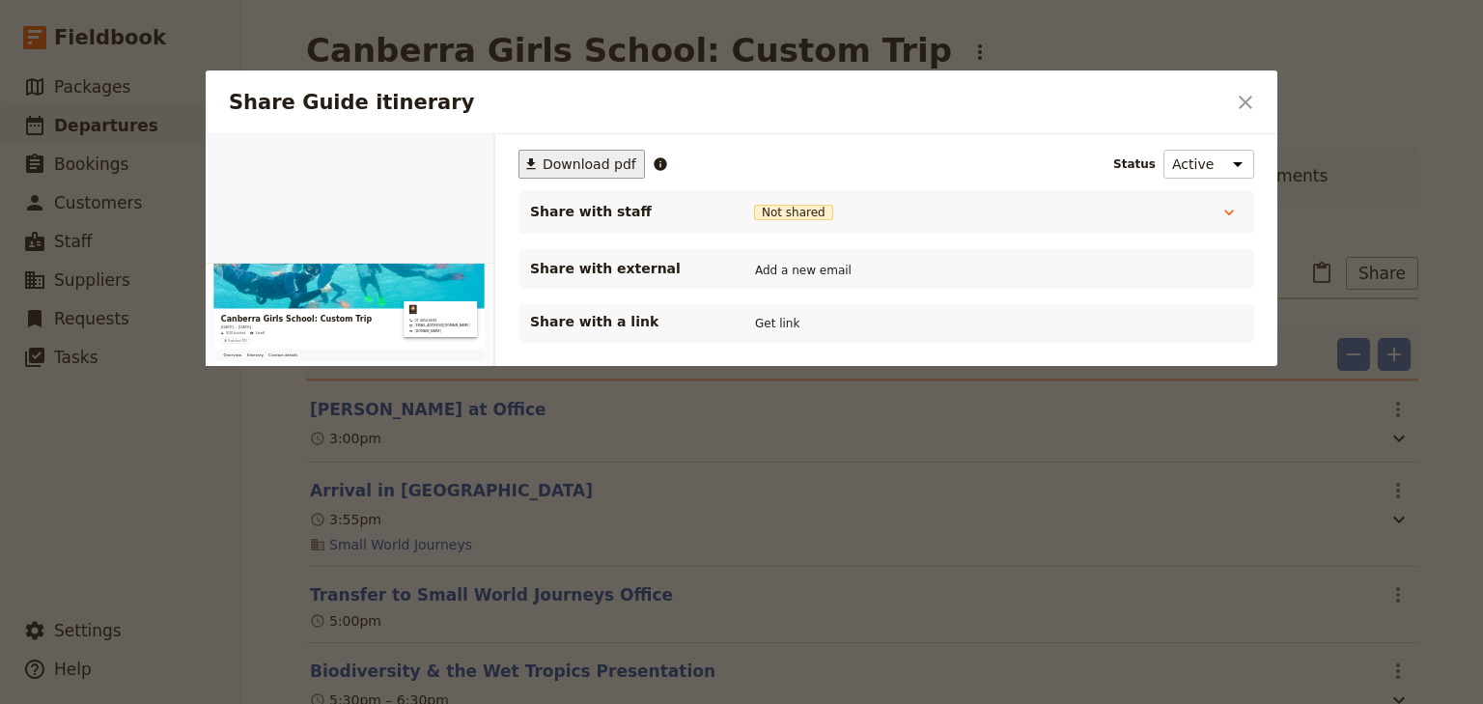
click at [554, 162] on span "Download pdf" at bounding box center [590, 163] width 94 height 19
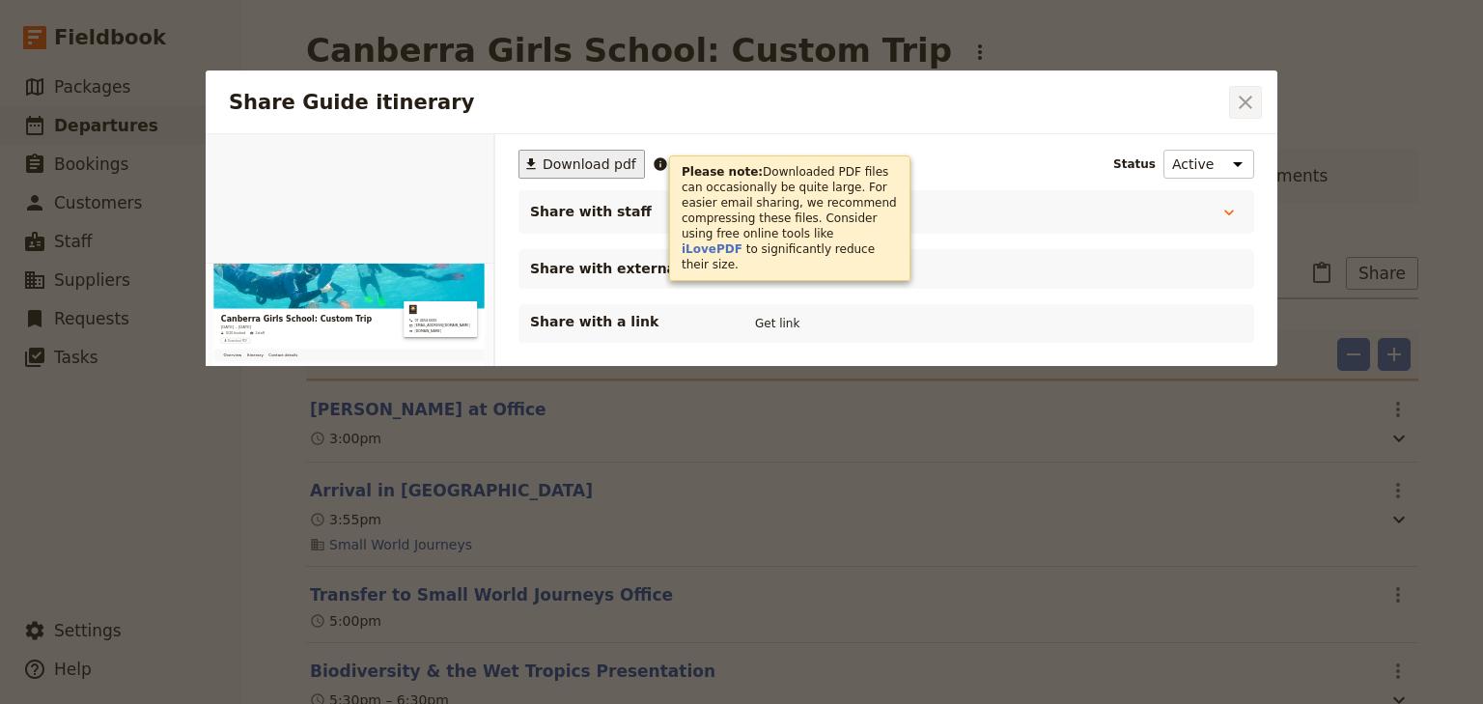
click at [1240, 100] on icon "Close dialog" at bounding box center [1245, 102] width 23 height 23
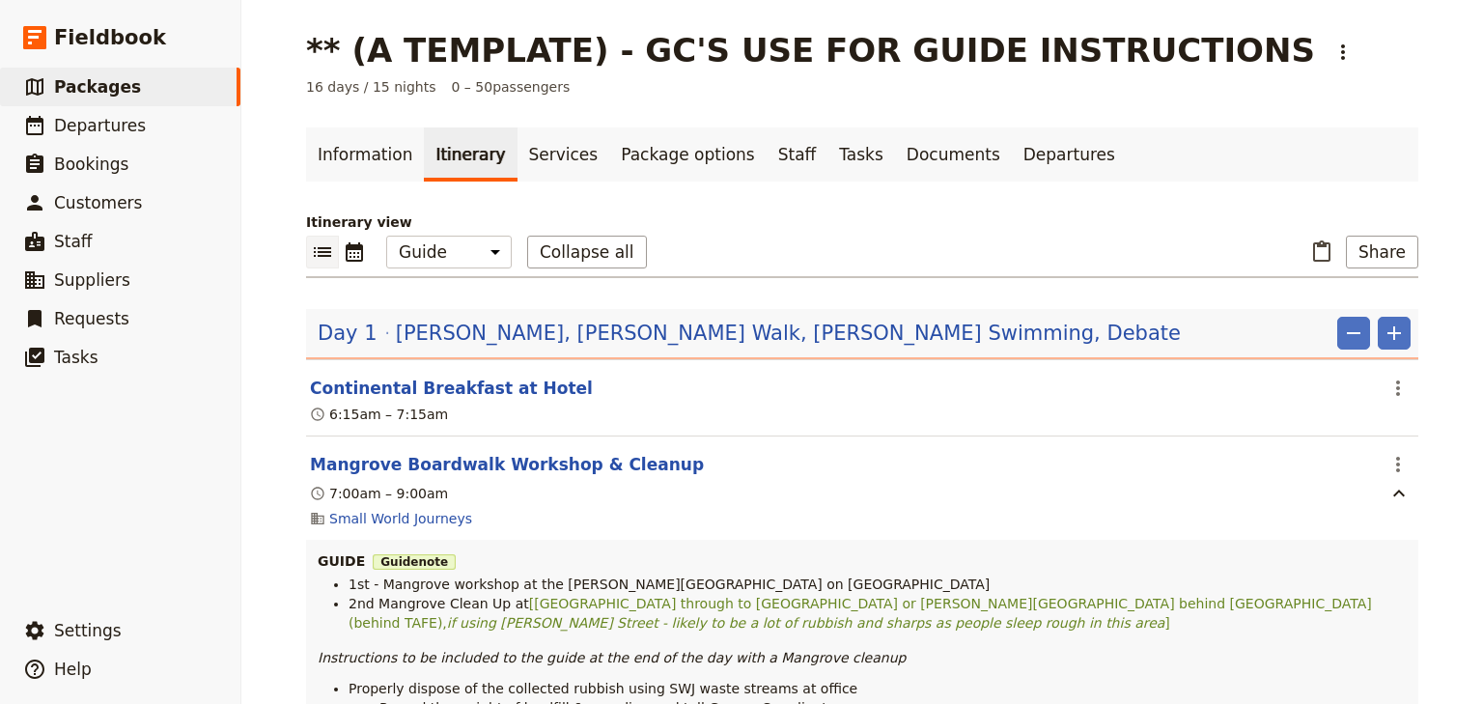
select select "STAFF"
click at [85, 124] on span "Departures" at bounding box center [100, 125] width 92 height 19
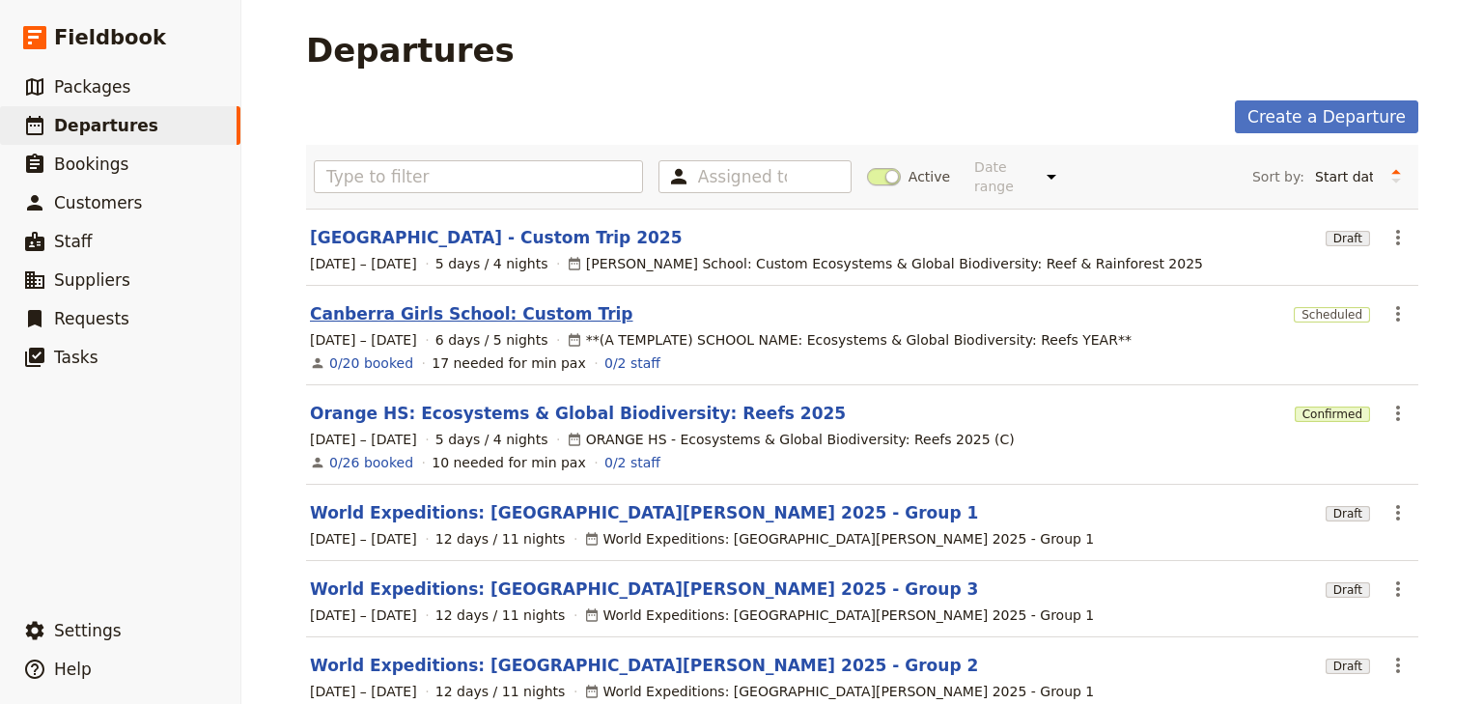
click at [446, 302] on link "Canberra Girls School: Custom Trip" at bounding box center [471, 313] width 323 height 23
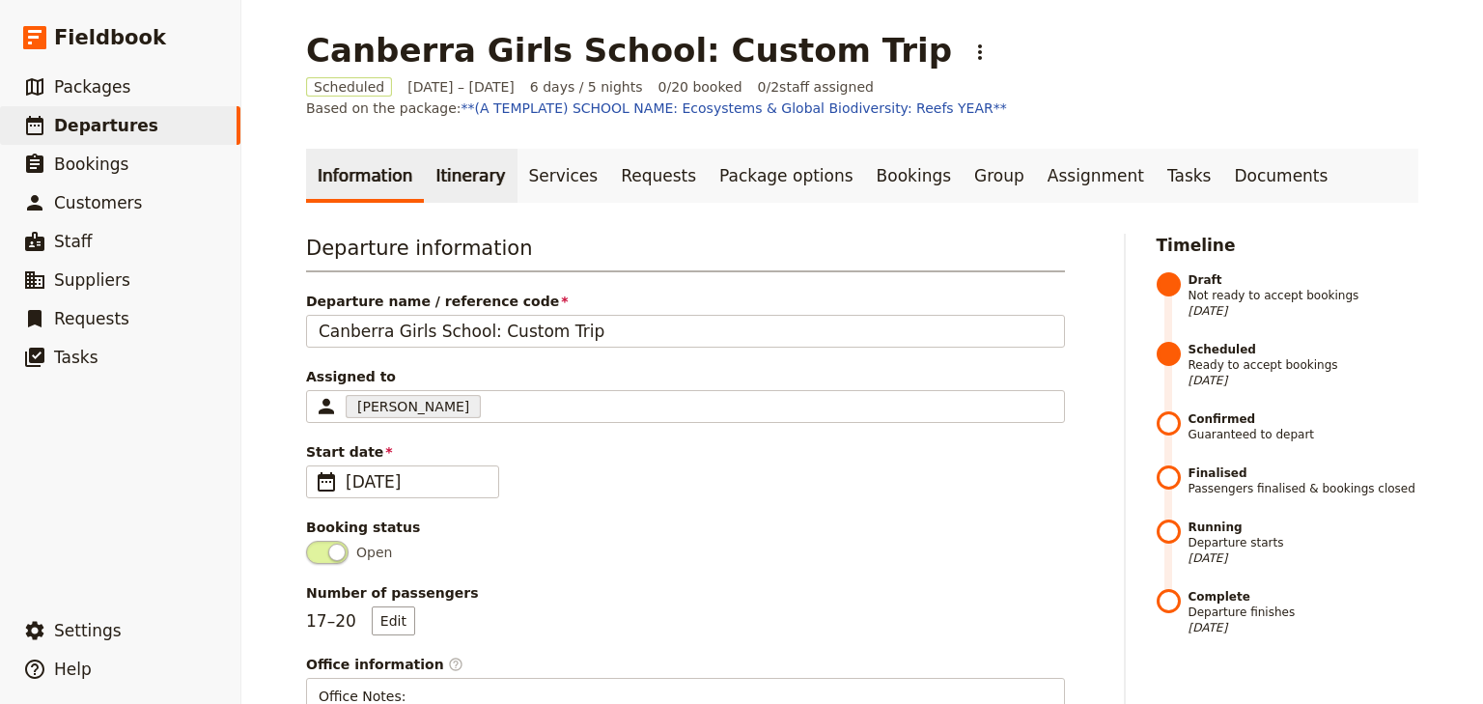
click at [457, 182] on link "Itinerary" at bounding box center [470, 176] width 93 height 54
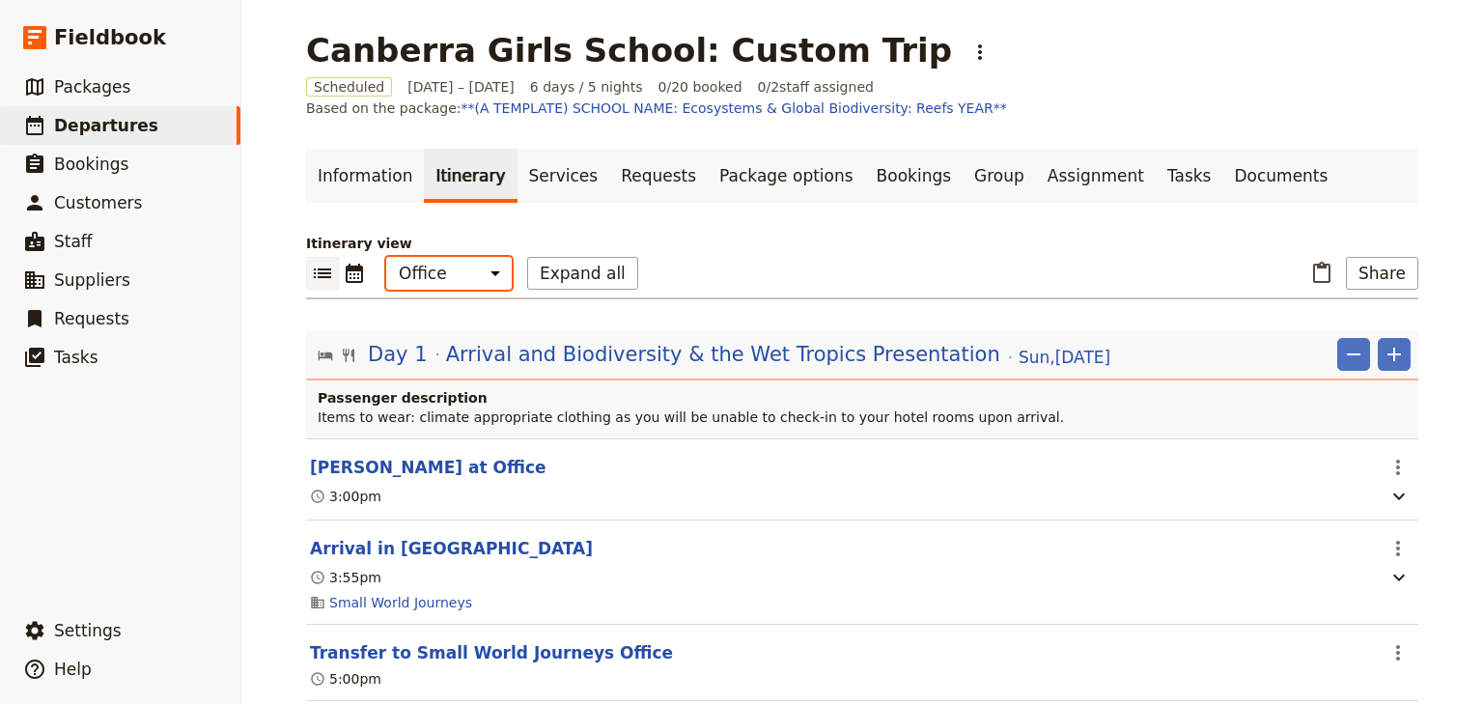
click at [463, 278] on select "Office Guide Passenger Sales" at bounding box center [449, 273] width 126 height 33
click at [461, 274] on select "Office Guide Passenger Sales" at bounding box center [449, 273] width 126 height 33
select select "STAFF"
click at [386, 257] on select "Office Guide Passenger Sales" at bounding box center [449, 273] width 126 height 33
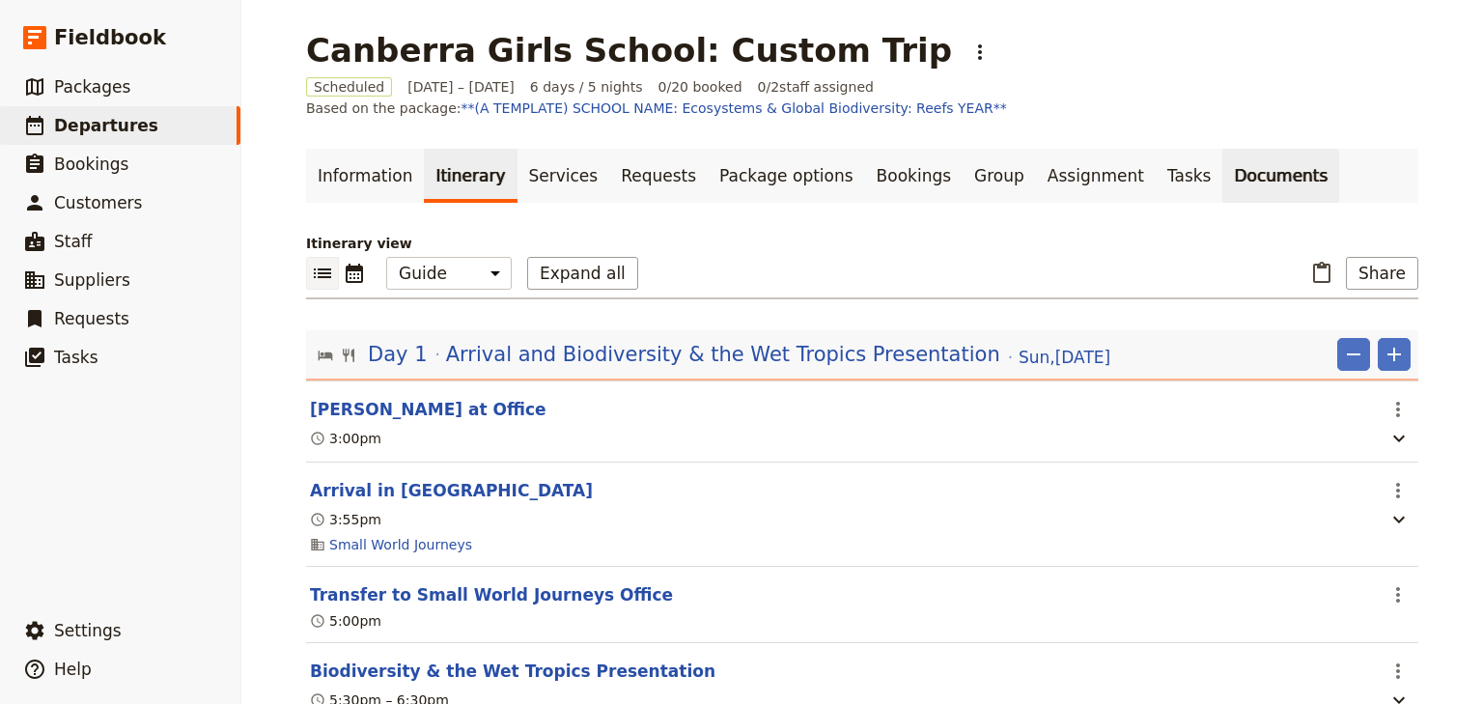
click at [1222, 174] on link "Documents" at bounding box center [1280, 176] width 117 height 54
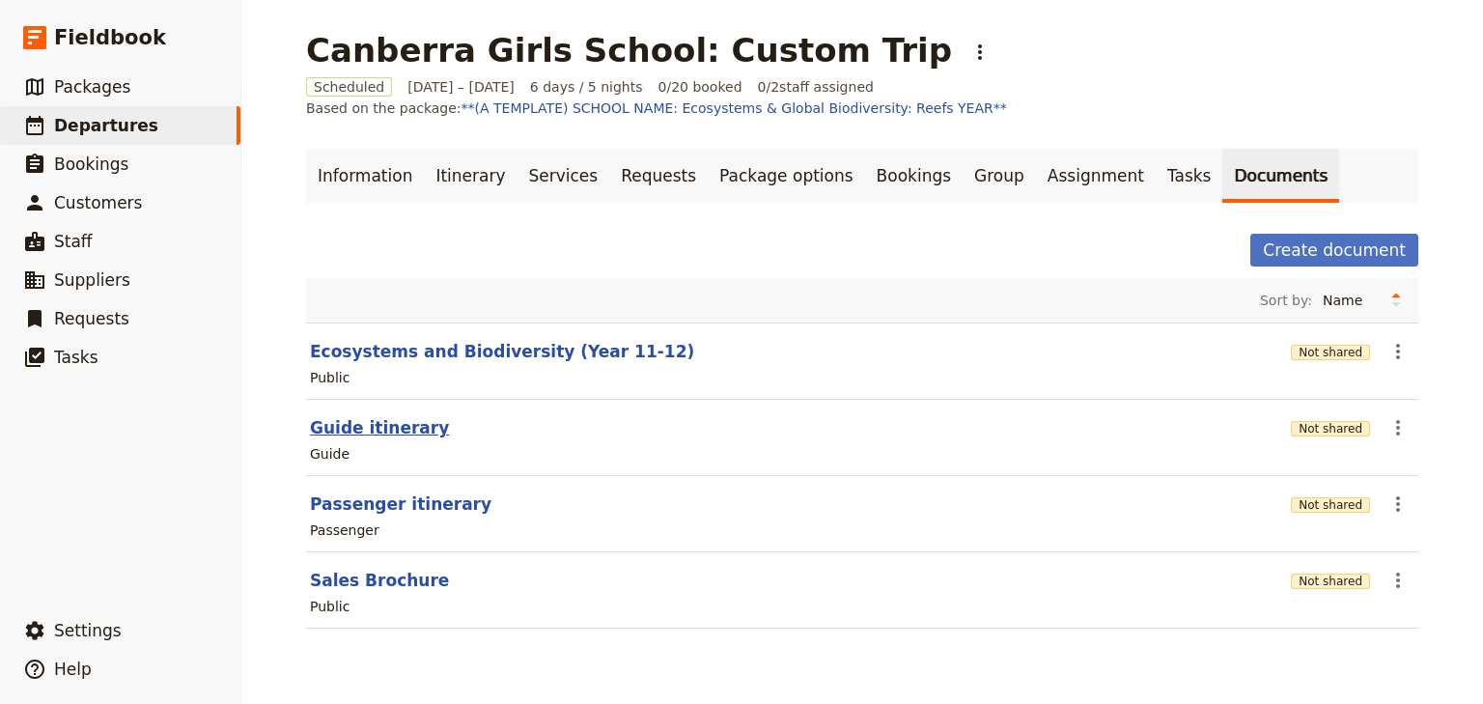
click at [370, 423] on button "Guide itinerary" at bounding box center [379, 427] width 139 height 23
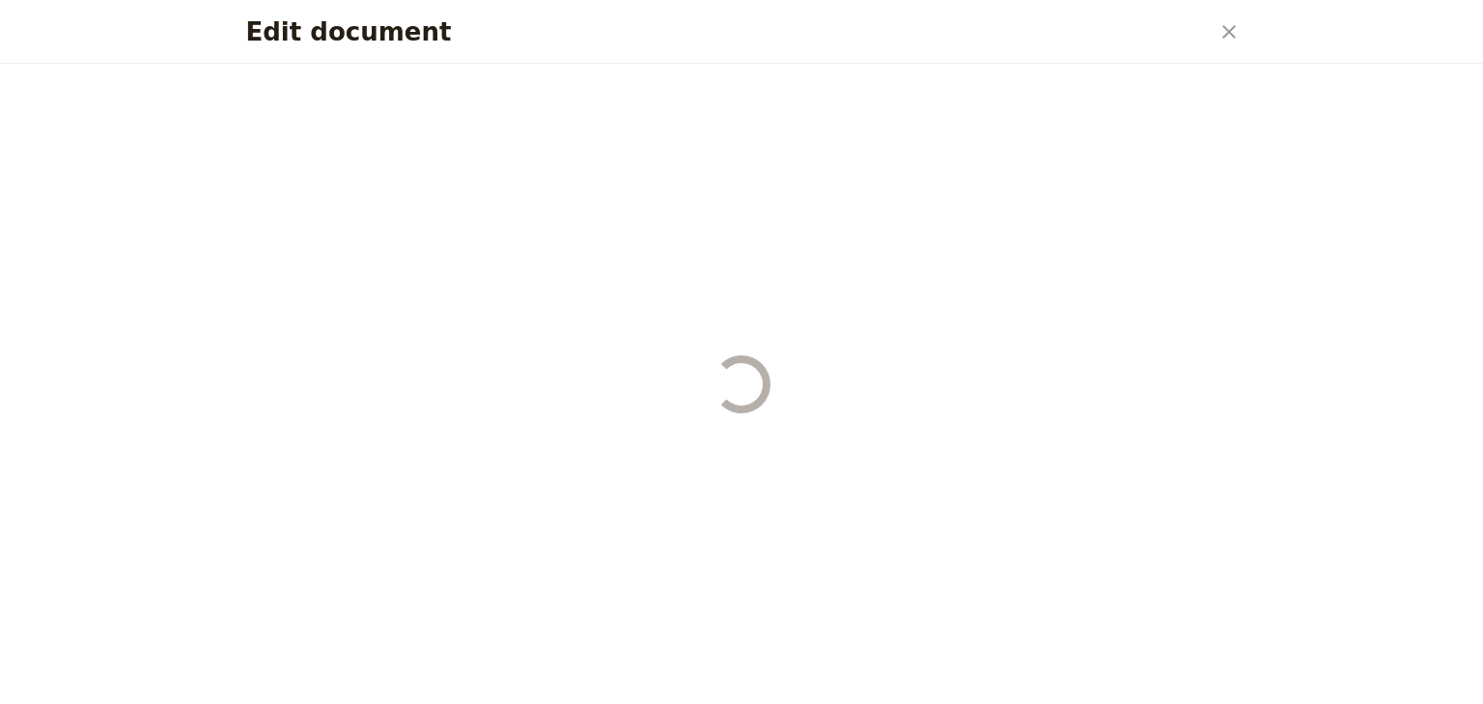
select select "STAFF"
select select "RUN_SHEET"
select select "DEFAULT"
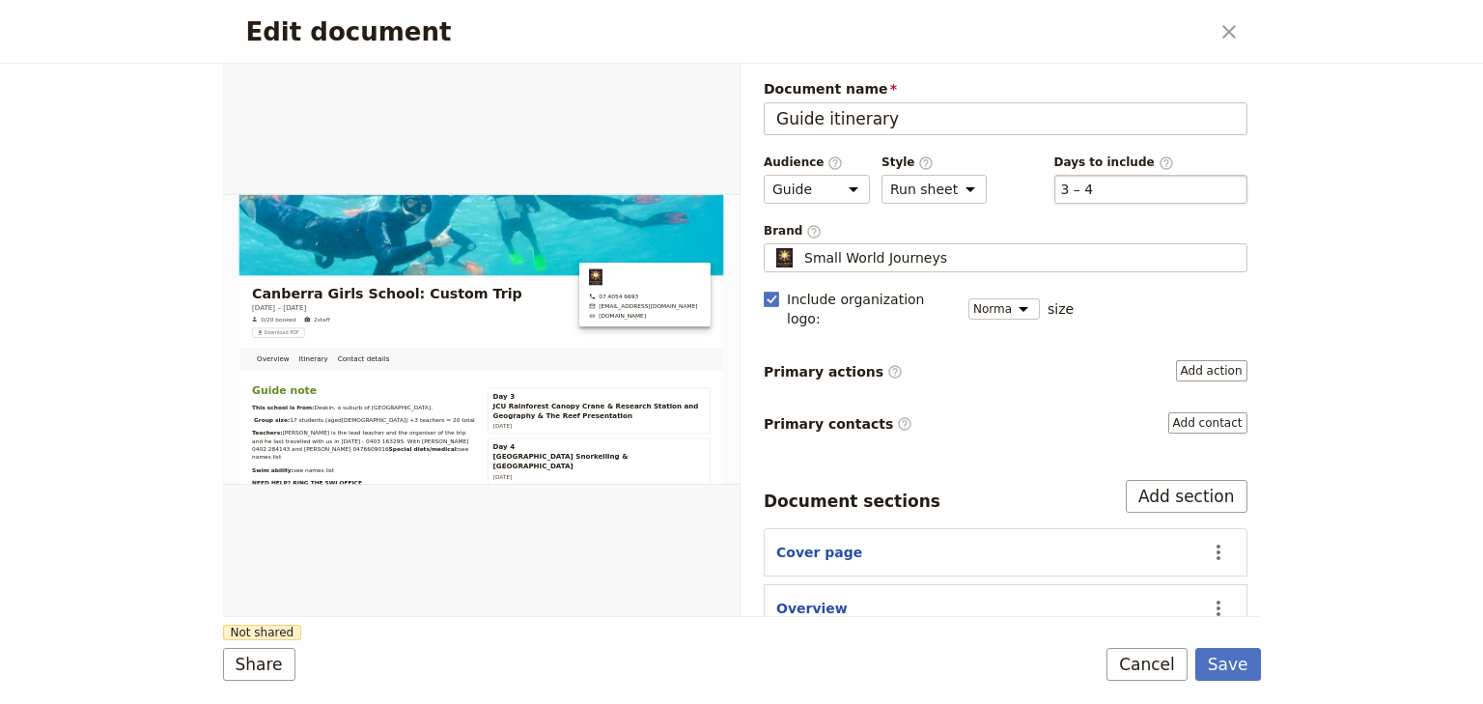
click at [1123, 185] on div "​ 3 – 4 3, 4" at bounding box center [1150, 189] width 193 height 29
click at [1094, 185] on button "​ 3 – 4" at bounding box center [1077, 189] width 33 height 19
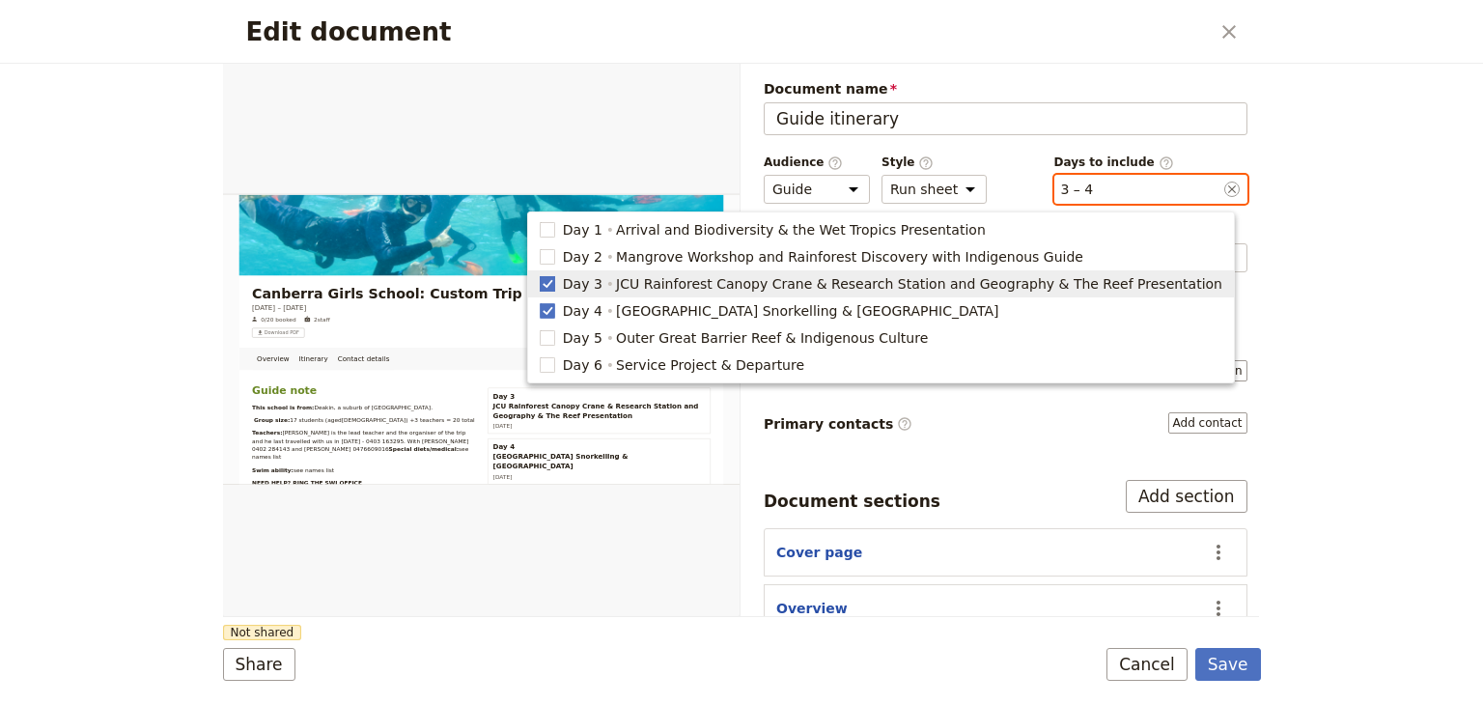
click at [552, 283] on polygon "button" at bounding box center [548, 282] width 10 height 11
type input "4"
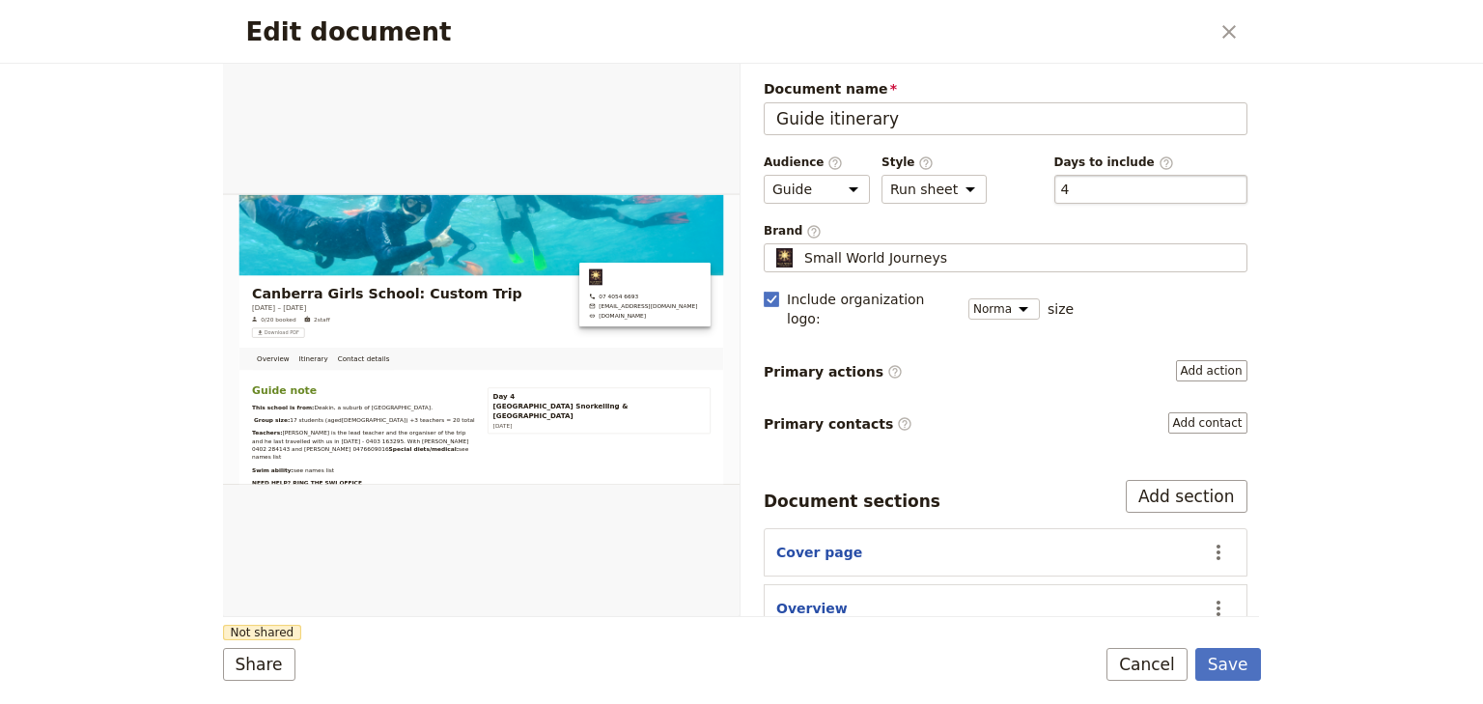
click at [1099, 187] on div "​ 4 4" at bounding box center [1150, 189] width 193 height 29
click at [1070, 187] on button "​ 4" at bounding box center [1065, 189] width 9 height 19
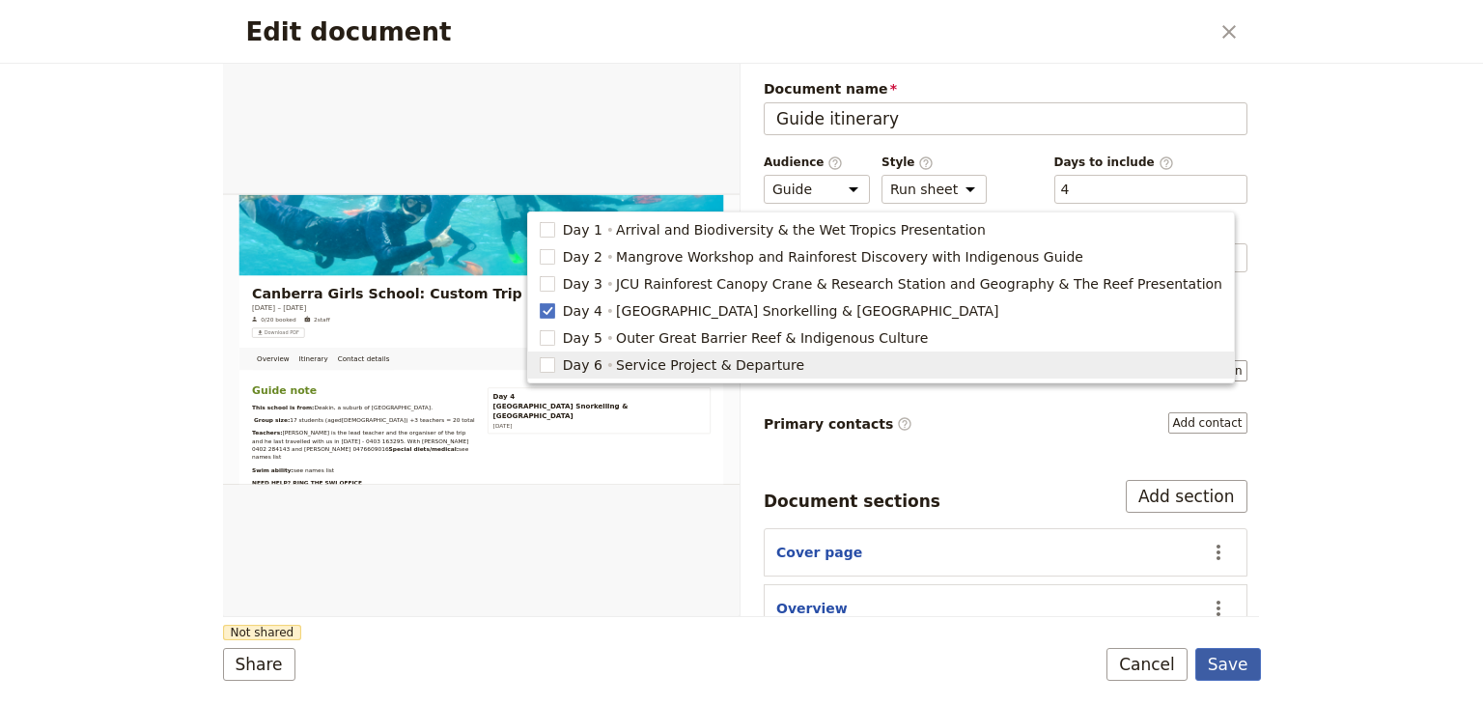
click at [1236, 662] on button "Save" at bounding box center [1228, 664] width 66 height 33
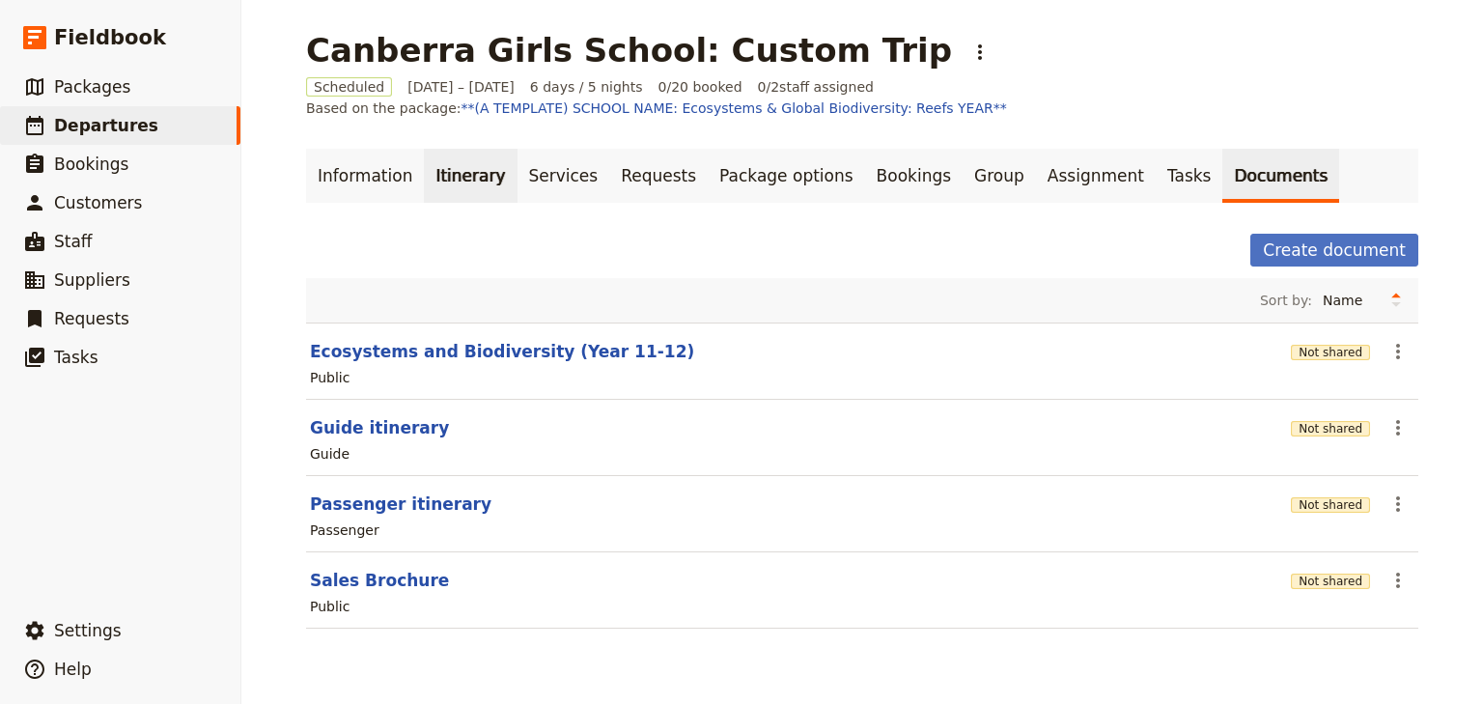
click at [424, 174] on link "Itinerary" at bounding box center [470, 176] width 93 height 54
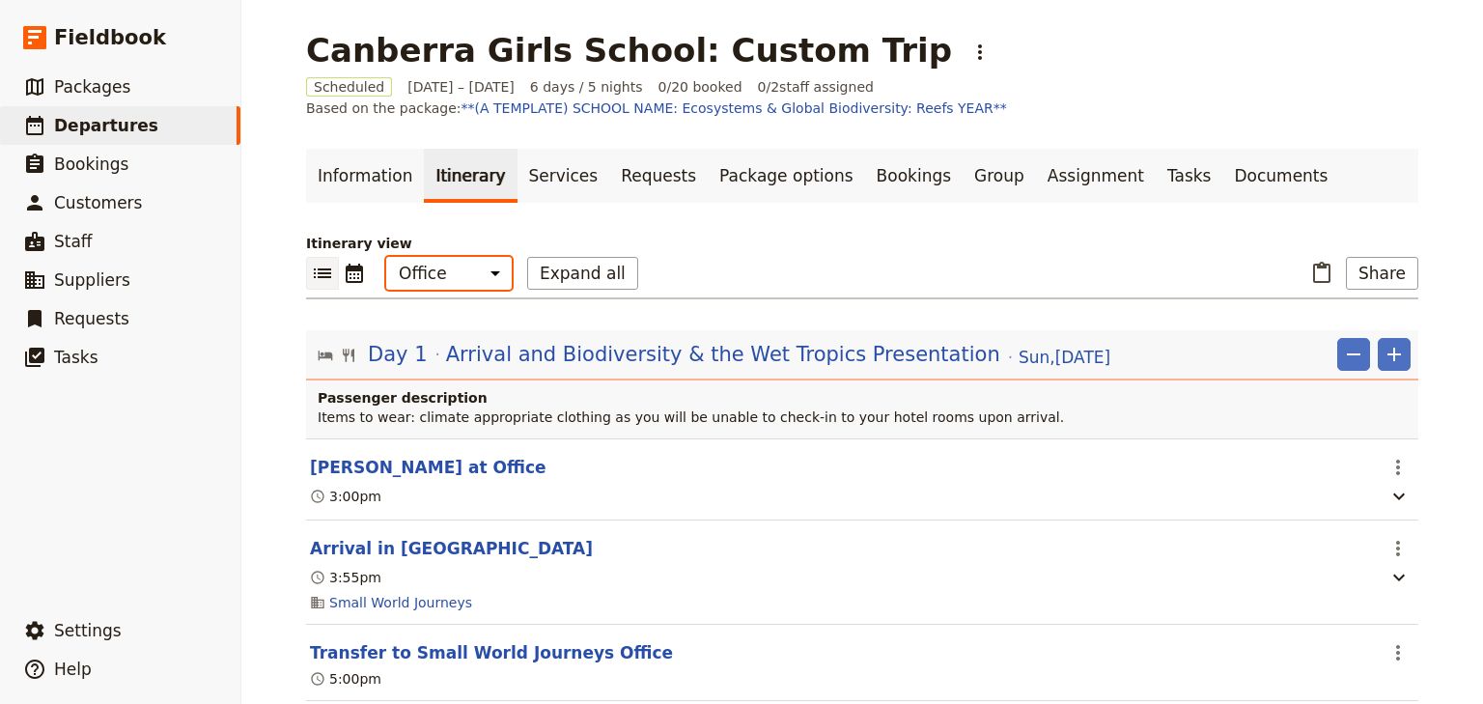
click at [437, 272] on select "Office Guide Passenger Sales" at bounding box center [449, 273] width 126 height 33
select select "STAFF"
click at [386, 257] on select "Office Guide Passenger Sales" at bounding box center [449, 273] width 126 height 33
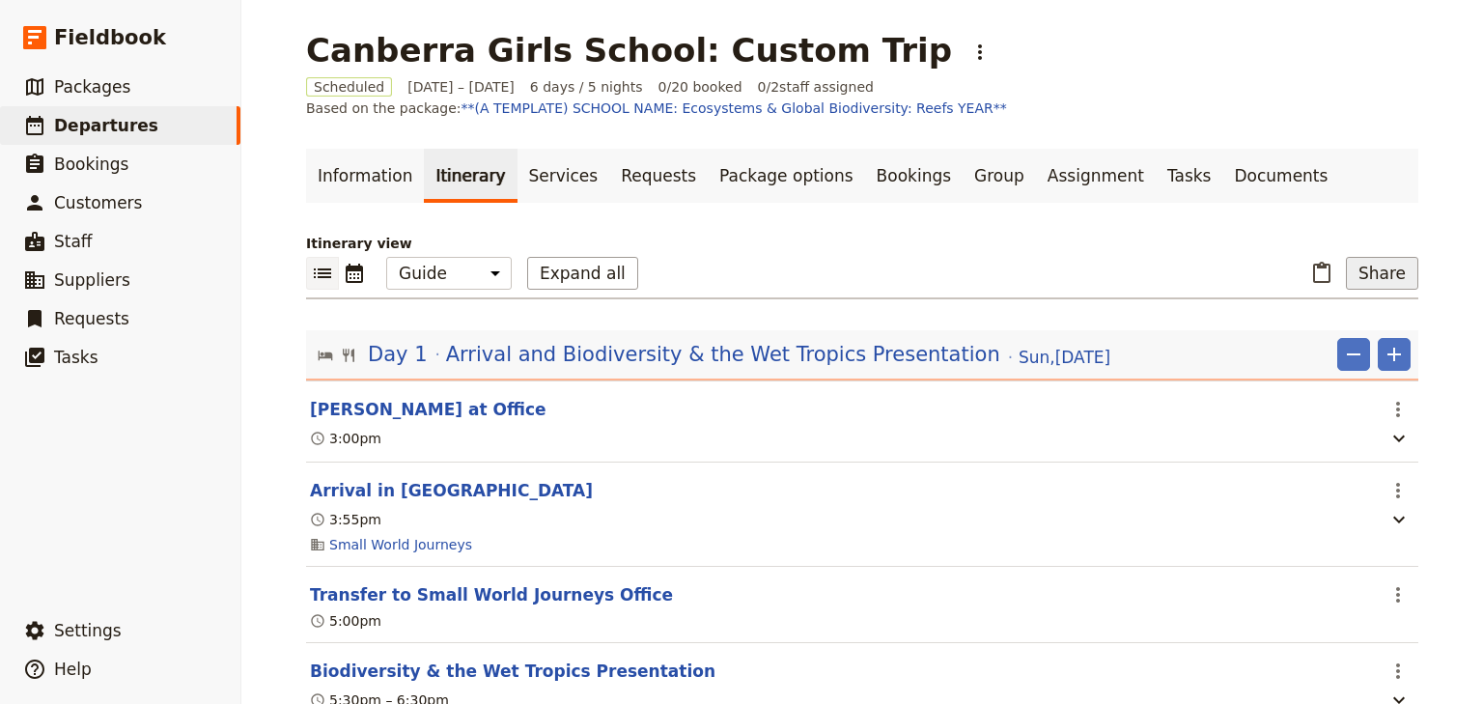
click at [1371, 281] on button "Share" at bounding box center [1382, 273] width 72 height 33
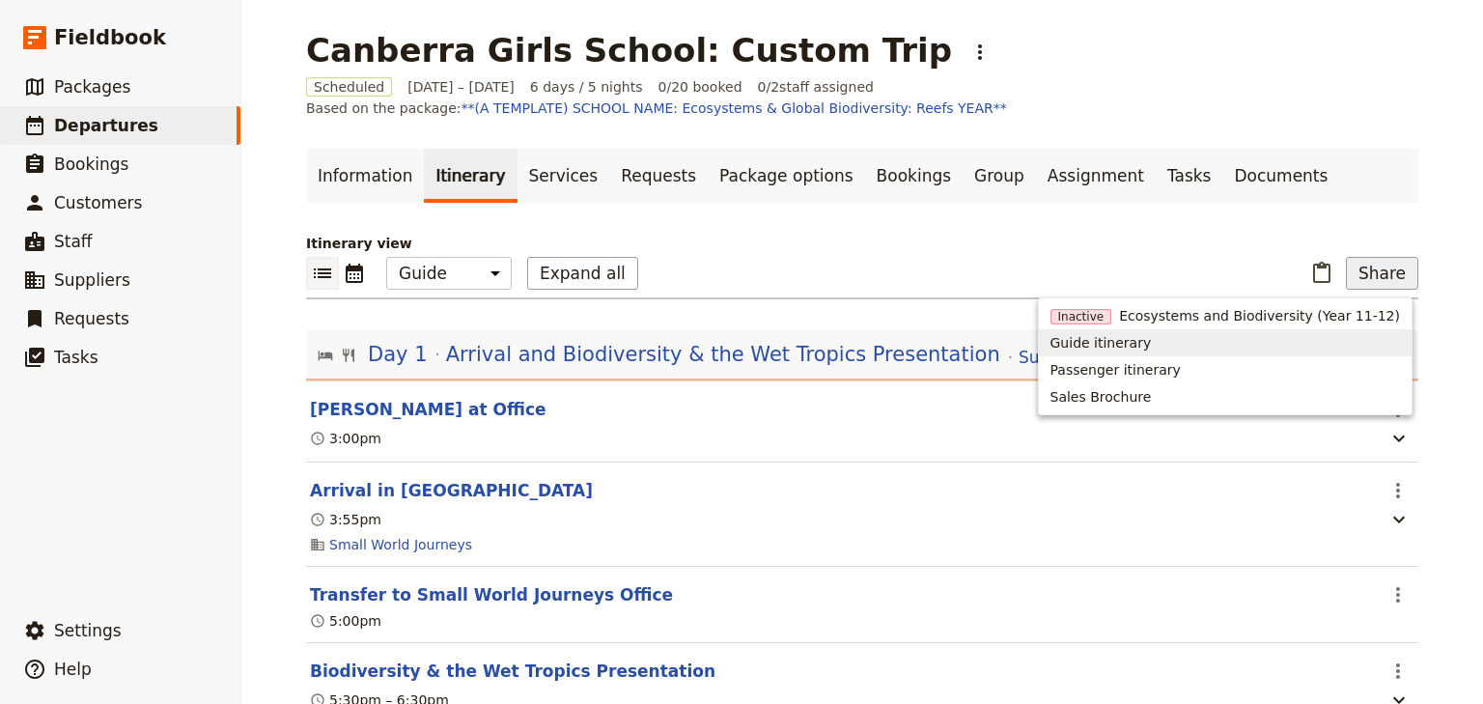
click at [1152, 350] on span "Guide itinerary" at bounding box center [1101, 342] width 101 height 19
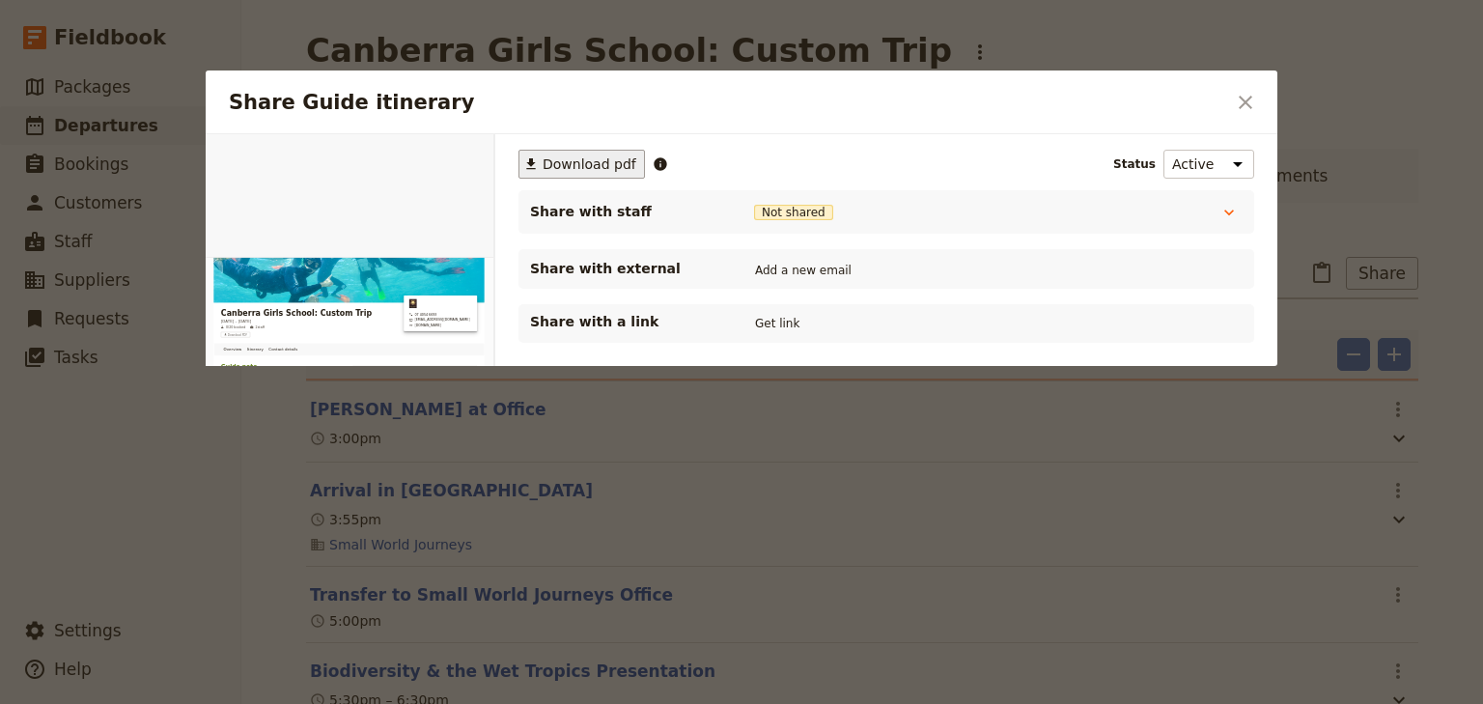
click at [573, 166] on span "Download pdf" at bounding box center [590, 163] width 94 height 19
